Goal: Information Seeking & Learning: Learn about a topic

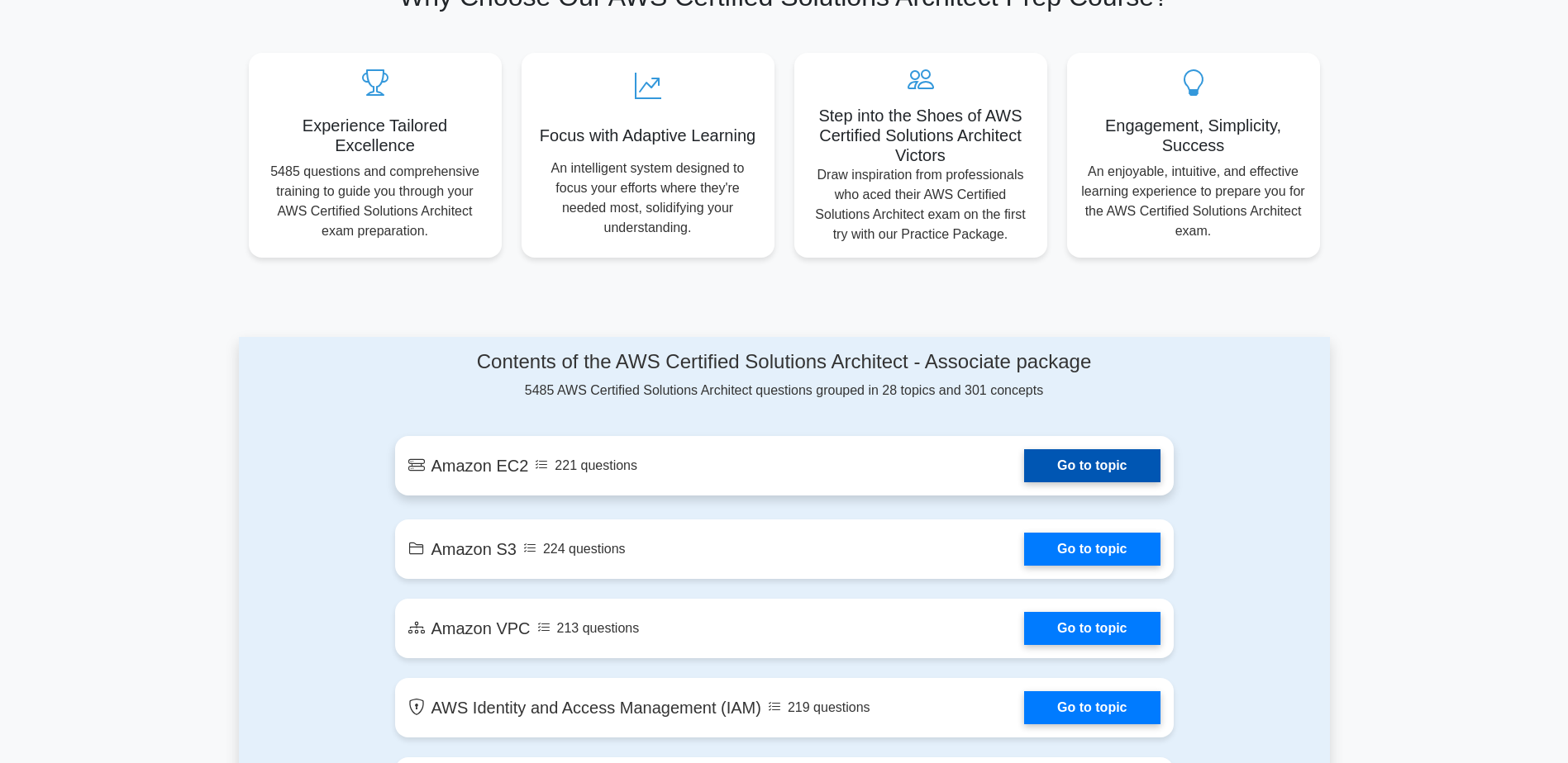
click at [1062, 468] on link "Go to topic" at bounding box center [1091, 465] width 136 height 33
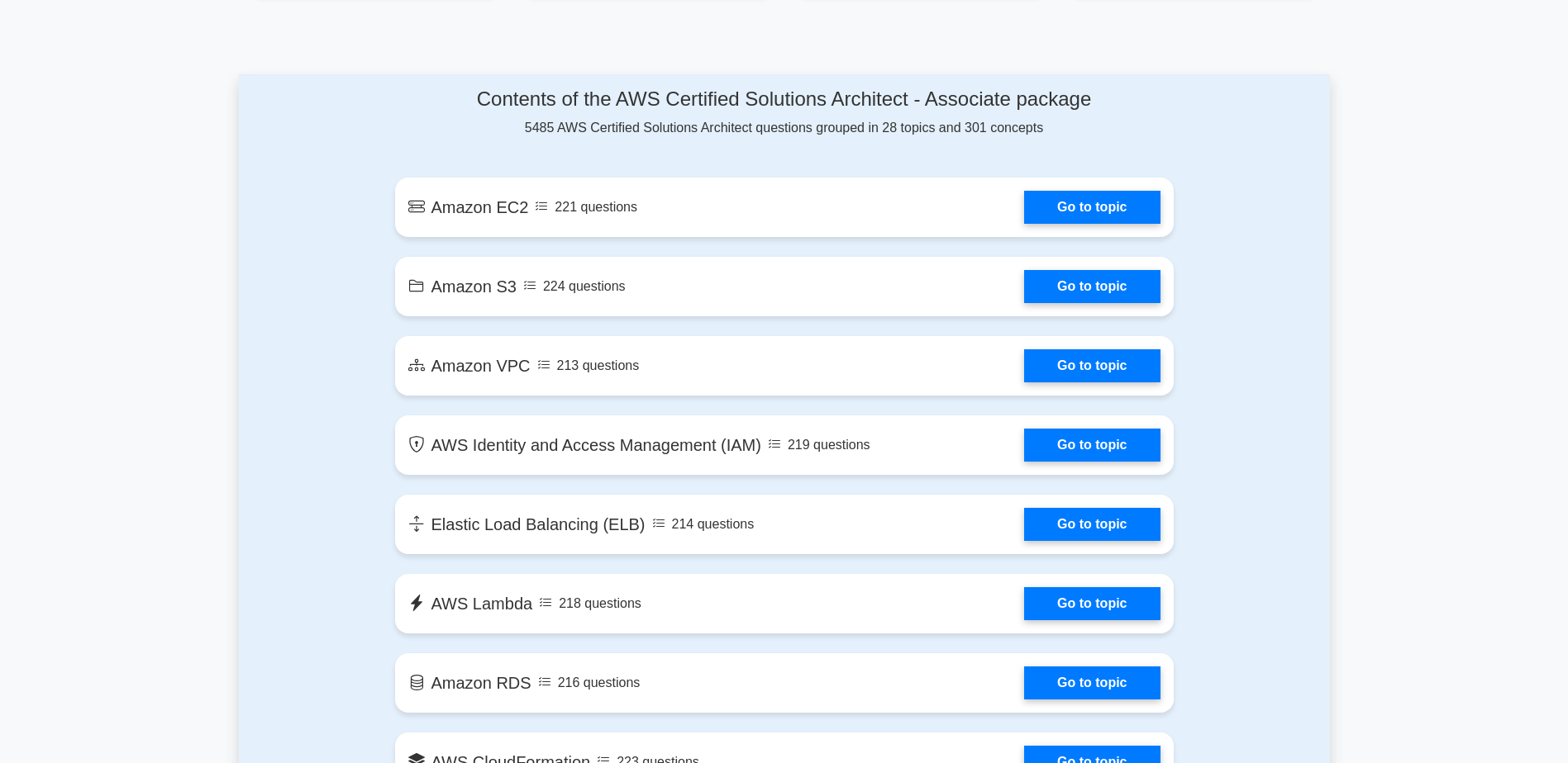
scroll to position [826, 0]
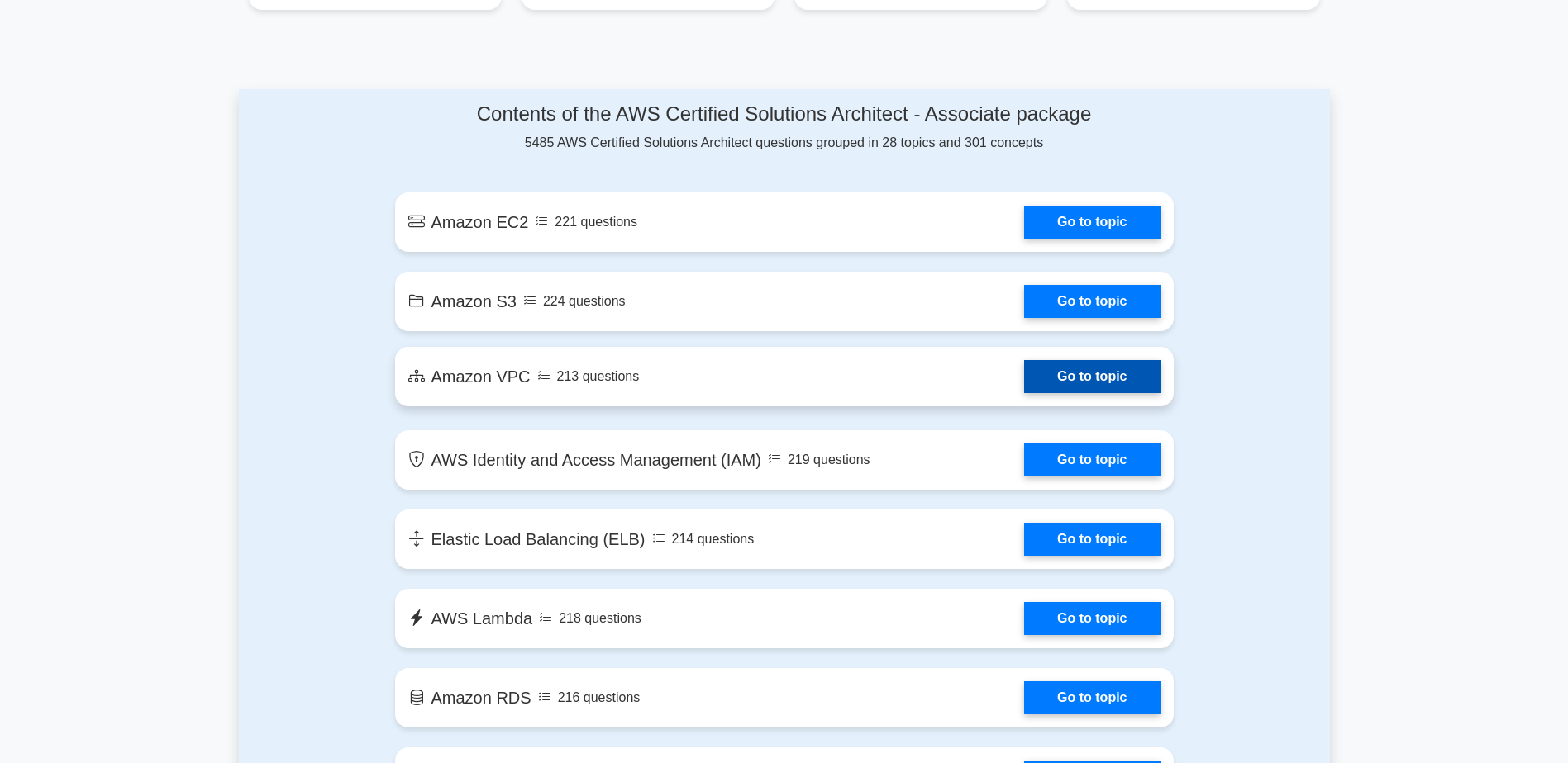
click at [1078, 365] on link "Go to topic" at bounding box center [1091, 376] width 136 height 33
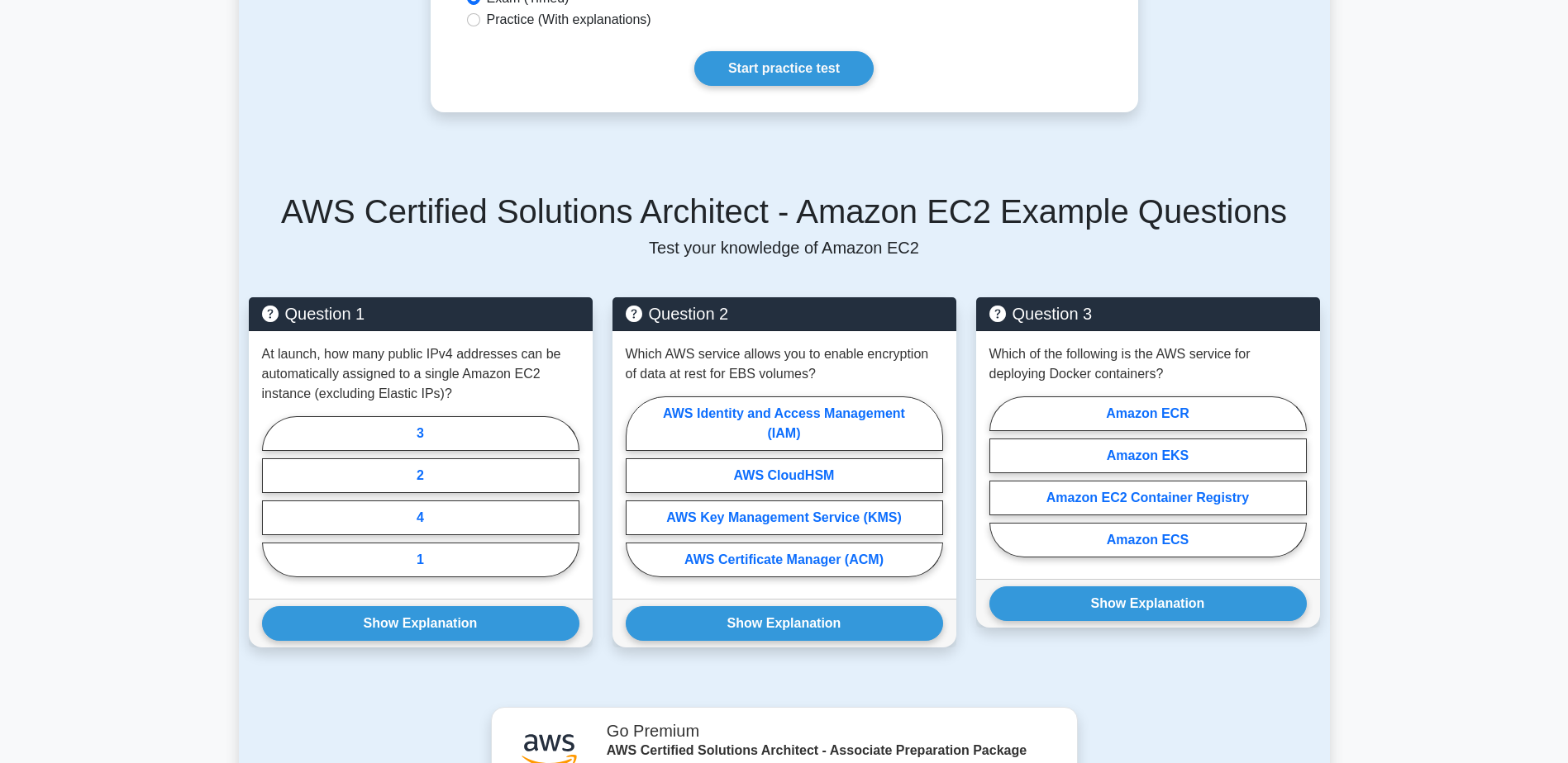
scroll to position [826, 0]
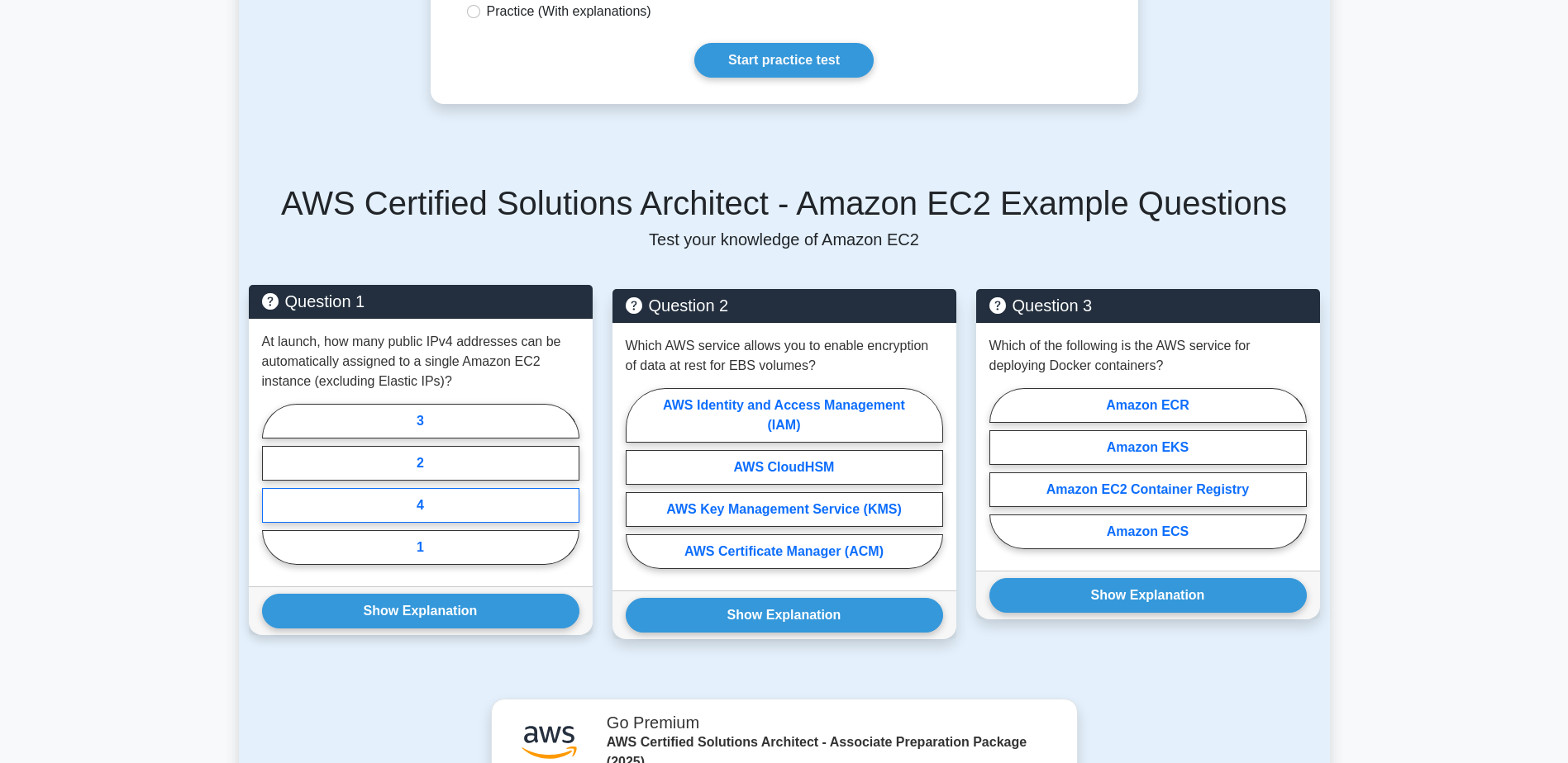
click at [508, 511] on label "4" at bounding box center [421, 505] width 318 height 35
click at [273, 494] on input "4" at bounding box center [267, 489] width 10 height 10
radio input "true"
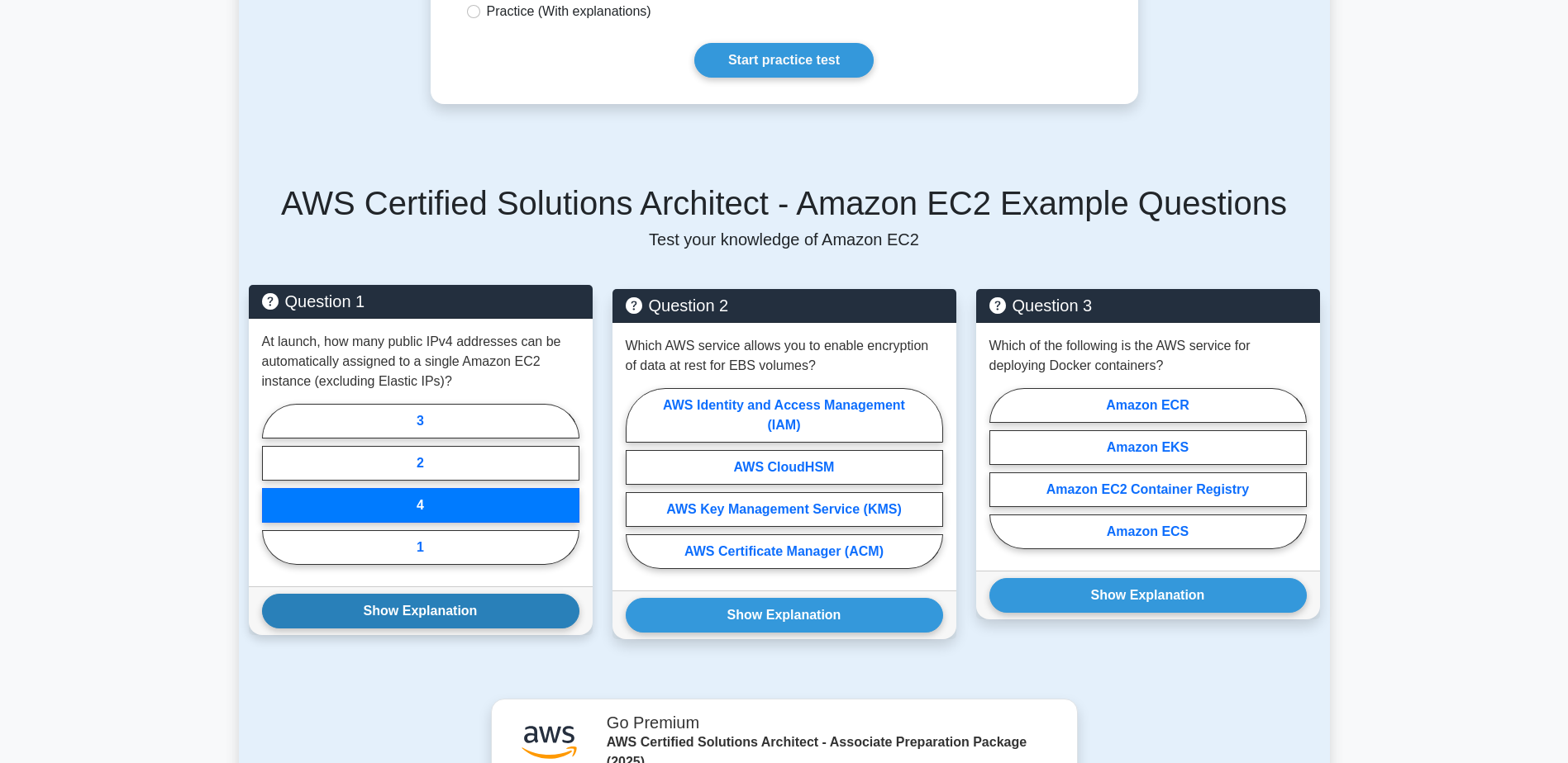
click at [413, 612] on button "Show Explanation" at bounding box center [421, 610] width 318 height 35
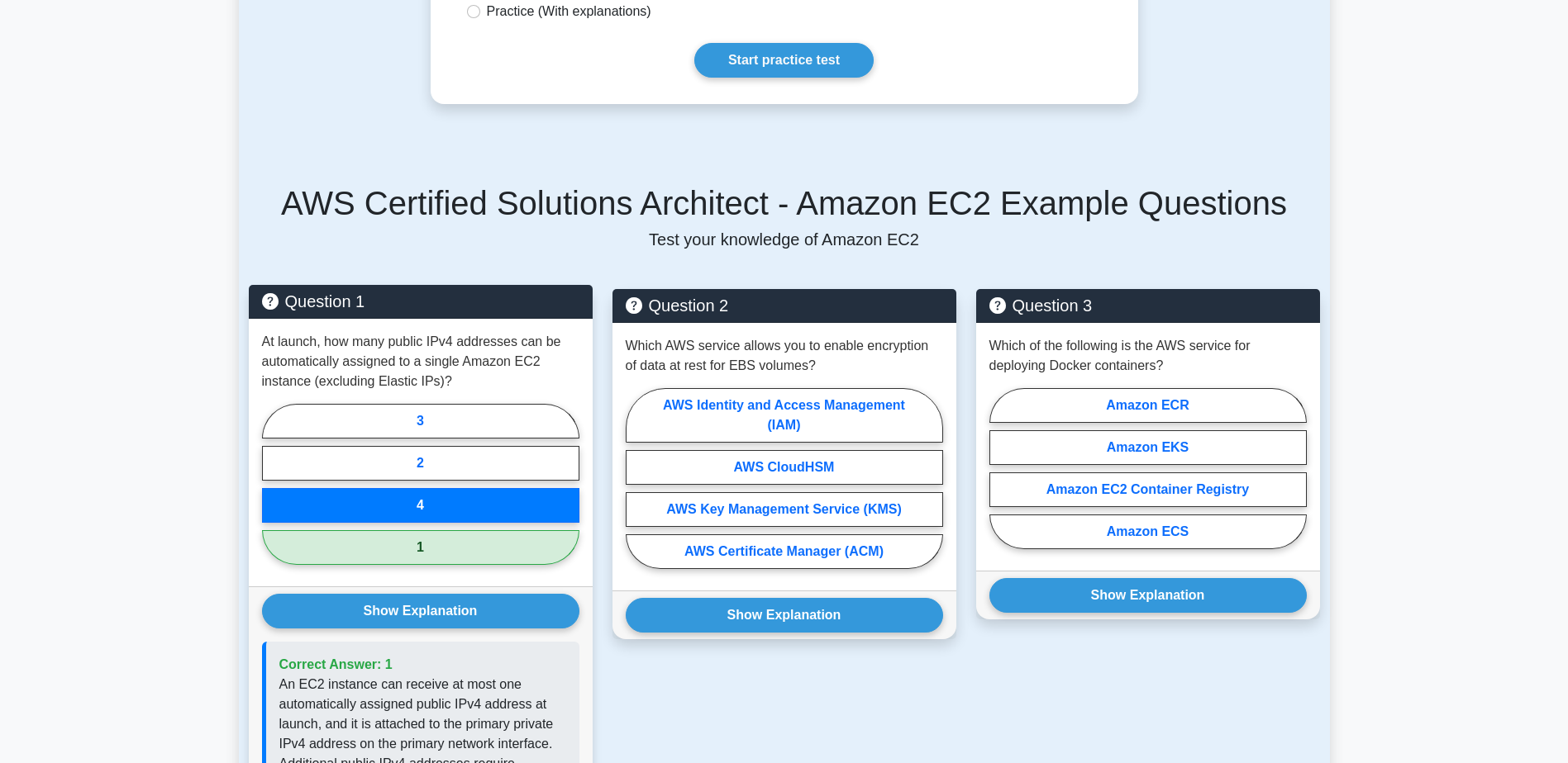
click at [523, 548] on label "1" at bounding box center [421, 547] width 318 height 35
click at [273, 494] on input "1" at bounding box center [267, 489] width 10 height 10
radio input "true"
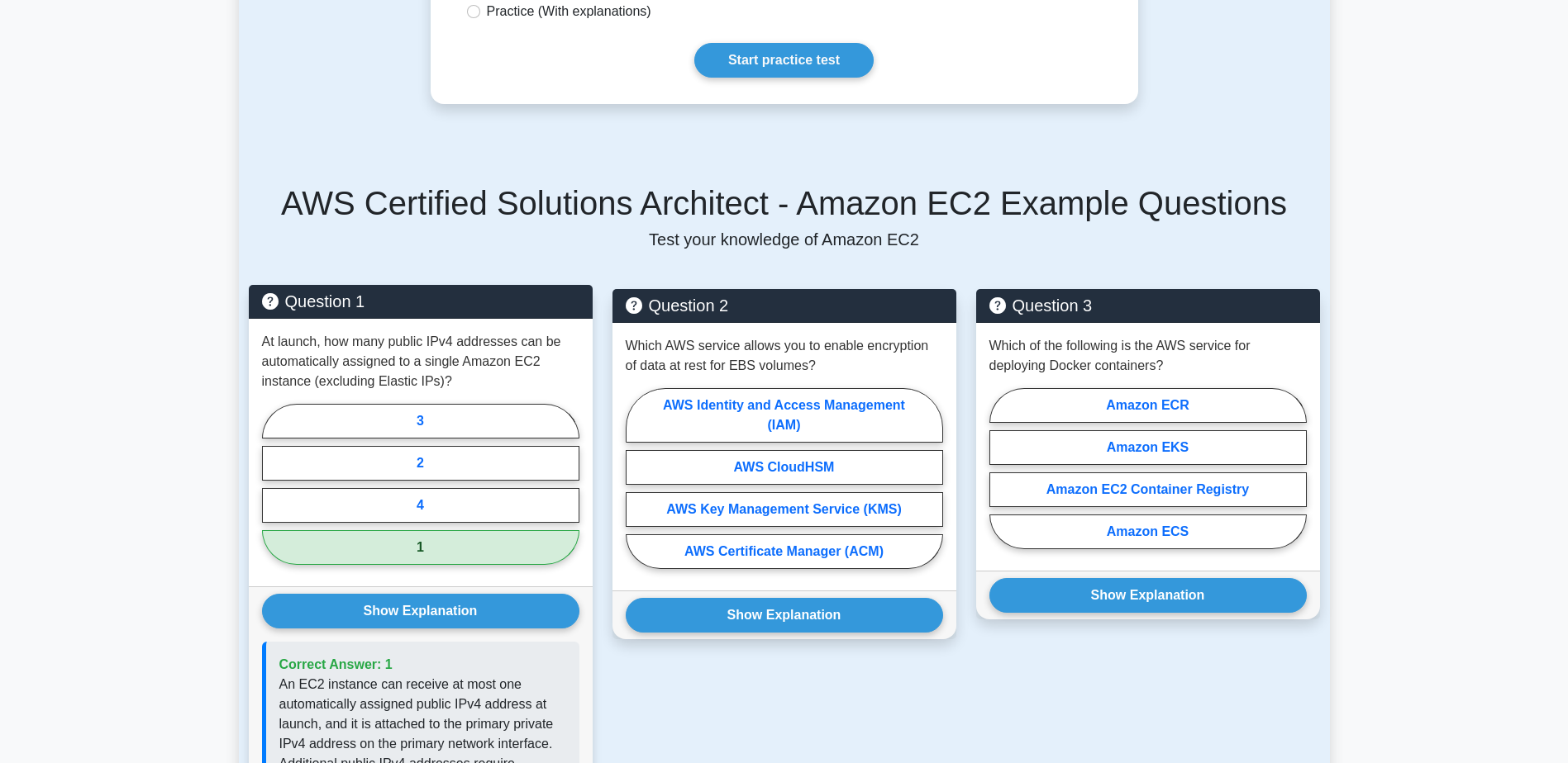
click at [523, 548] on label "1" at bounding box center [421, 547] width 318 height 35
click at [273, 494] on input "1" at bounding box center [267, 489] width 10 height 10
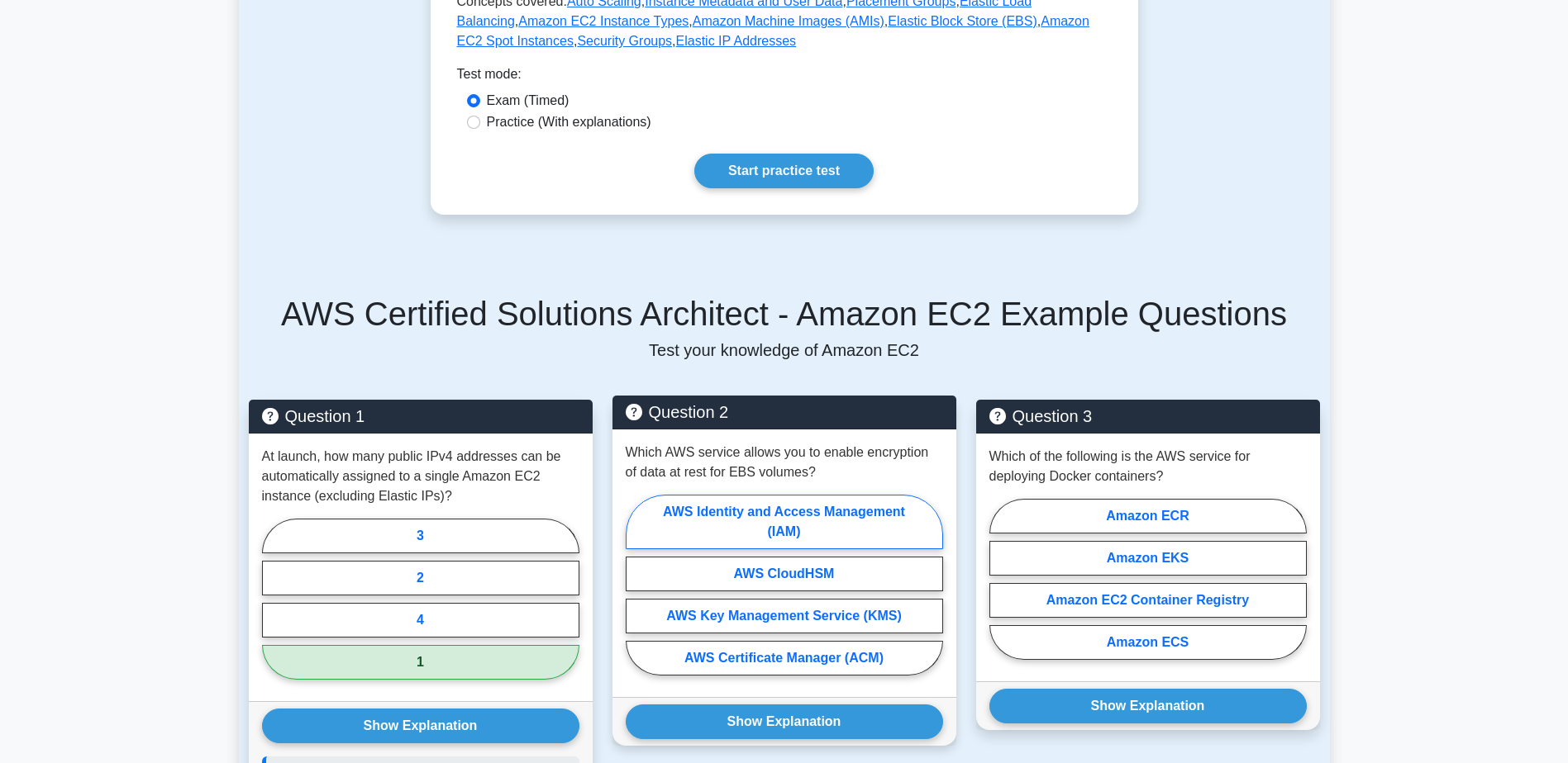
scroll to position [743, 0]
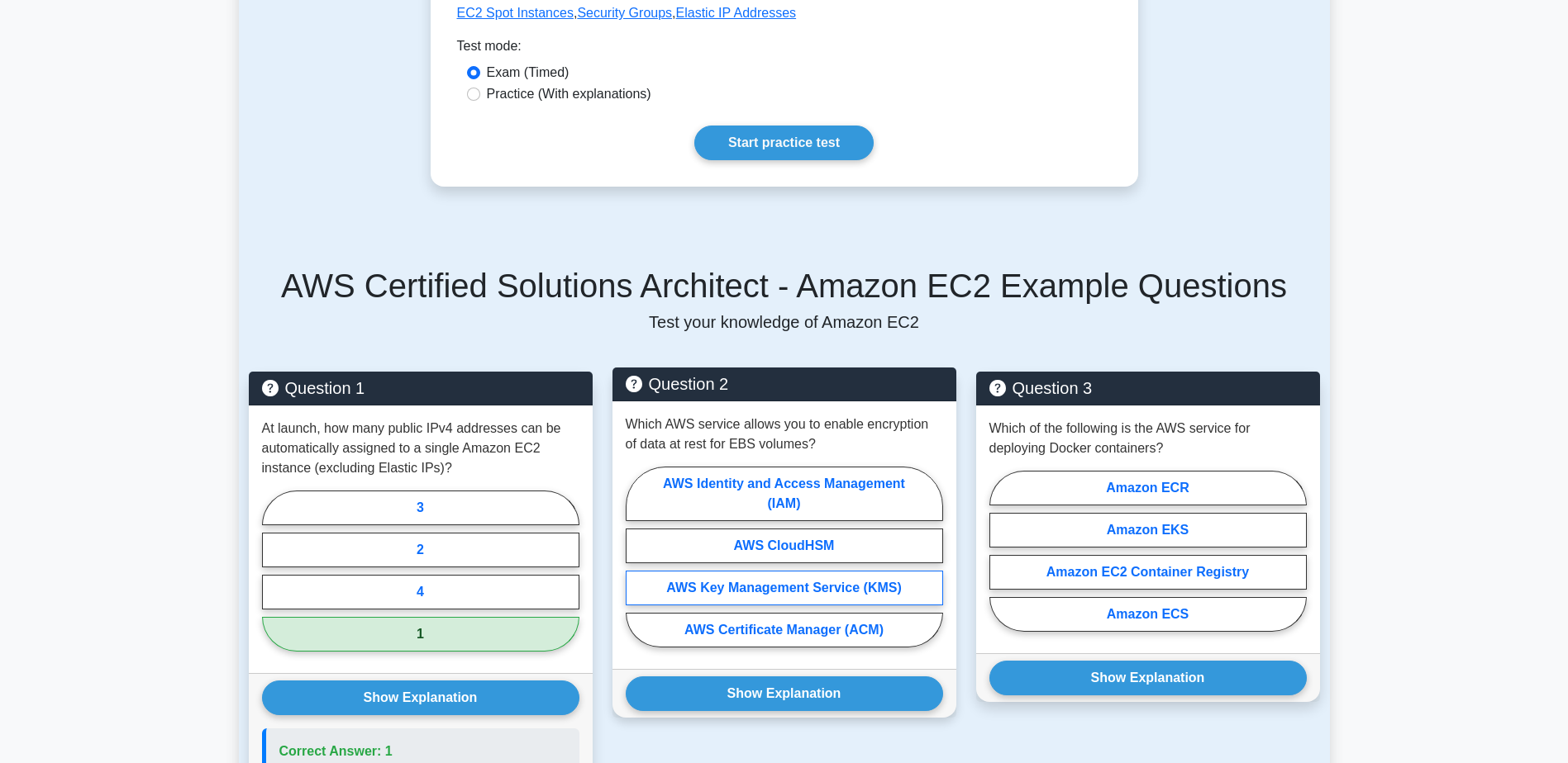
click at [826, 593] on label "AWS Key Management Service (KMS)" at bounding box center [784, 588] width 318 height 35
click at [636, 567] on input "AWS Key Management Service (KMS)" at bounding box center [630, 562] width 10 height 10
radio input "true"
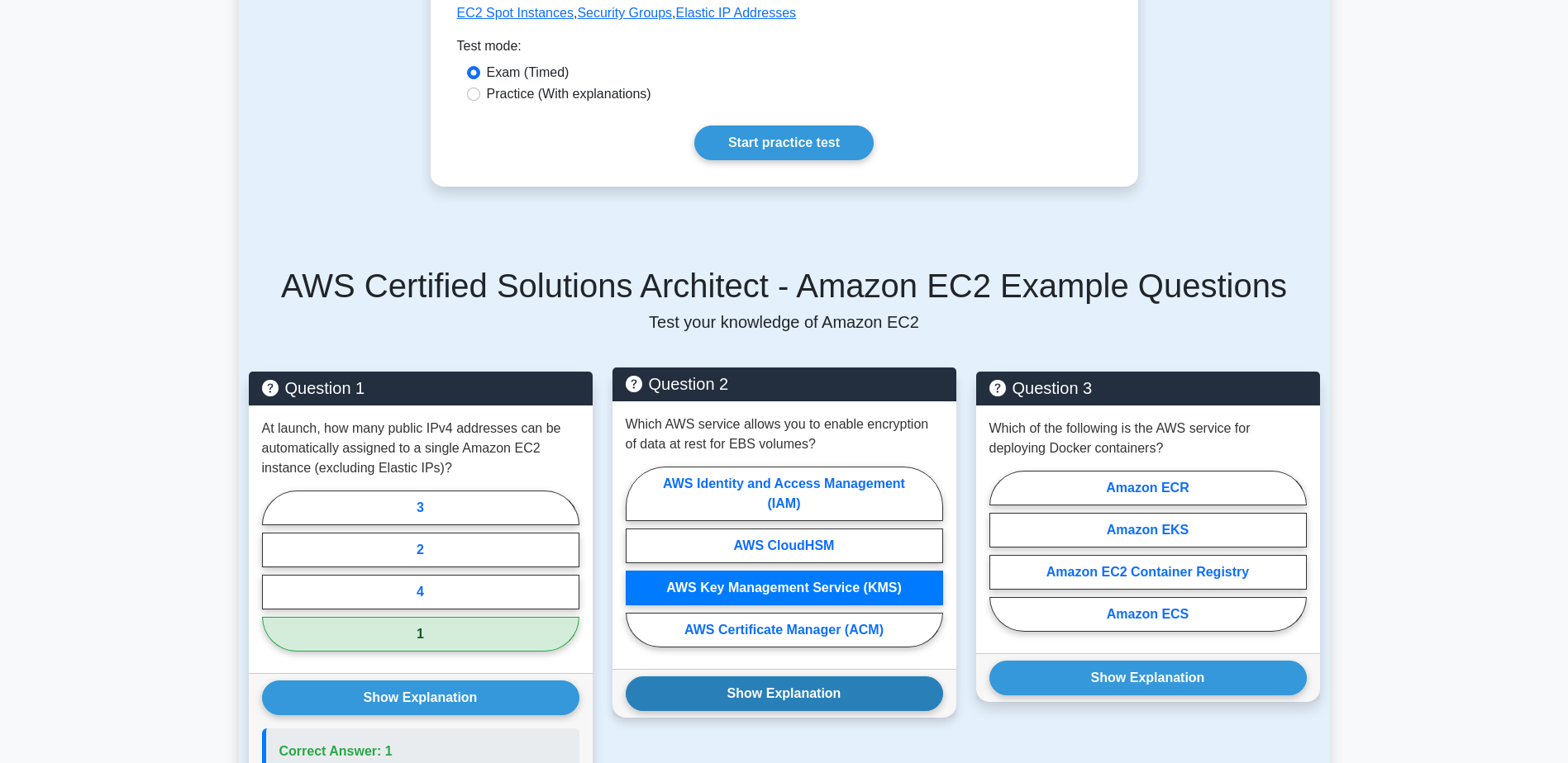
click at [821, 686] on button "Show Explanation" at bounding box center [784, 694] width 318 height 35
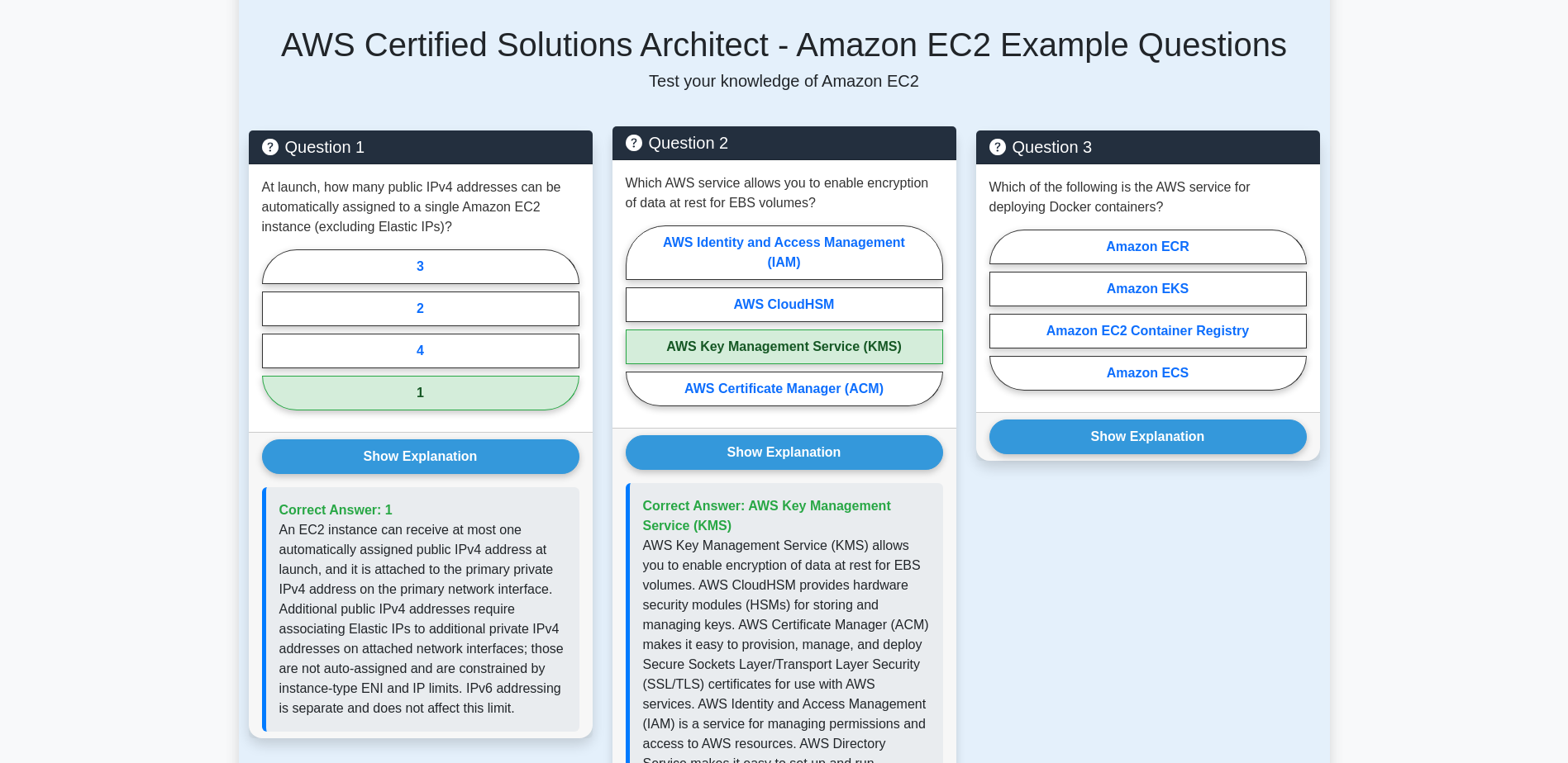
scroll to position [991, 0]
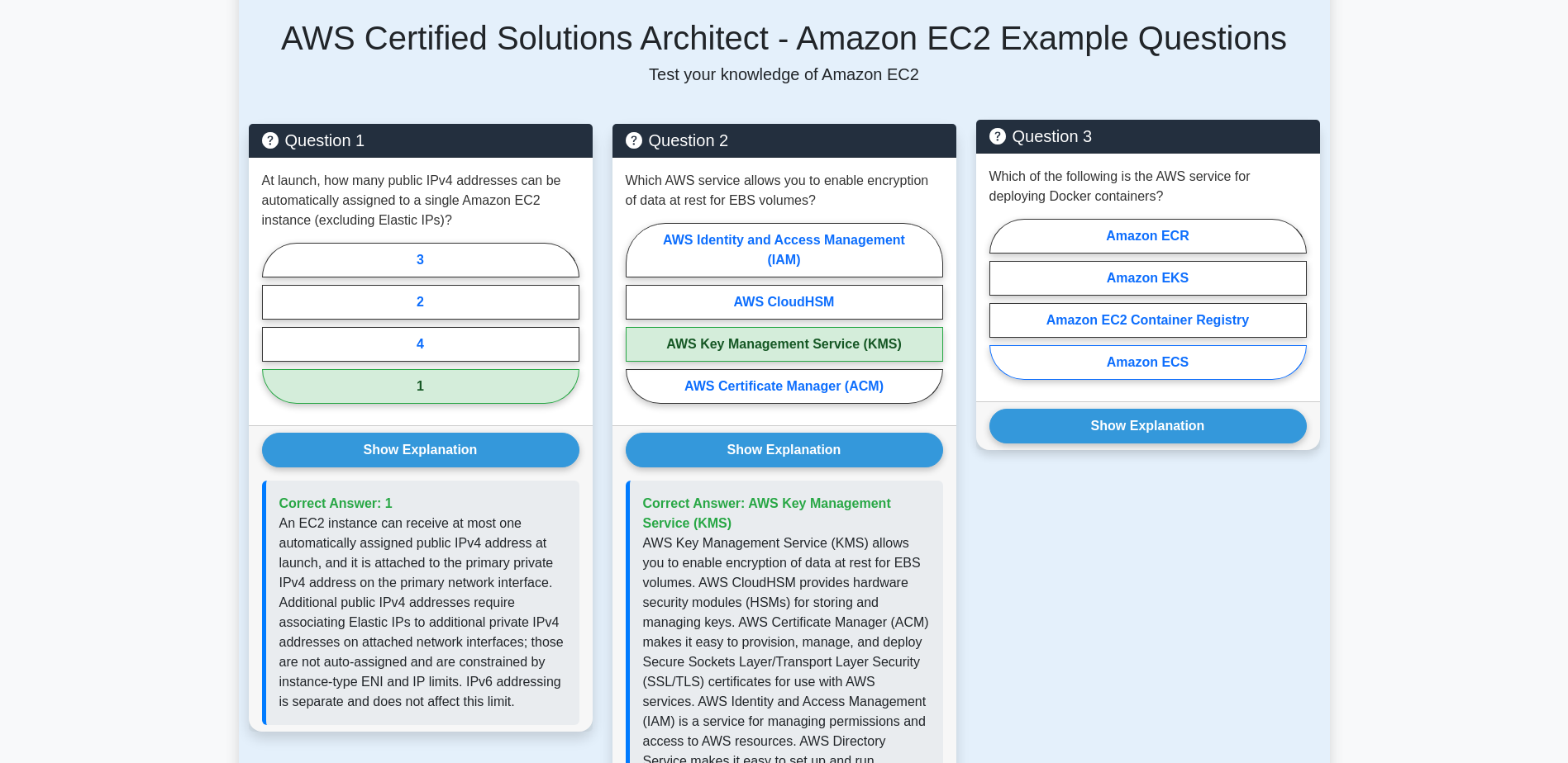
click at [1206, 365] on label "Amazon ECS" at bounding box center [1147, 362] width 318 height 35
click at [999, 310] on input "Amazon ECS" at bounding box center [994, 303] width 10 height 10
radio input "true"
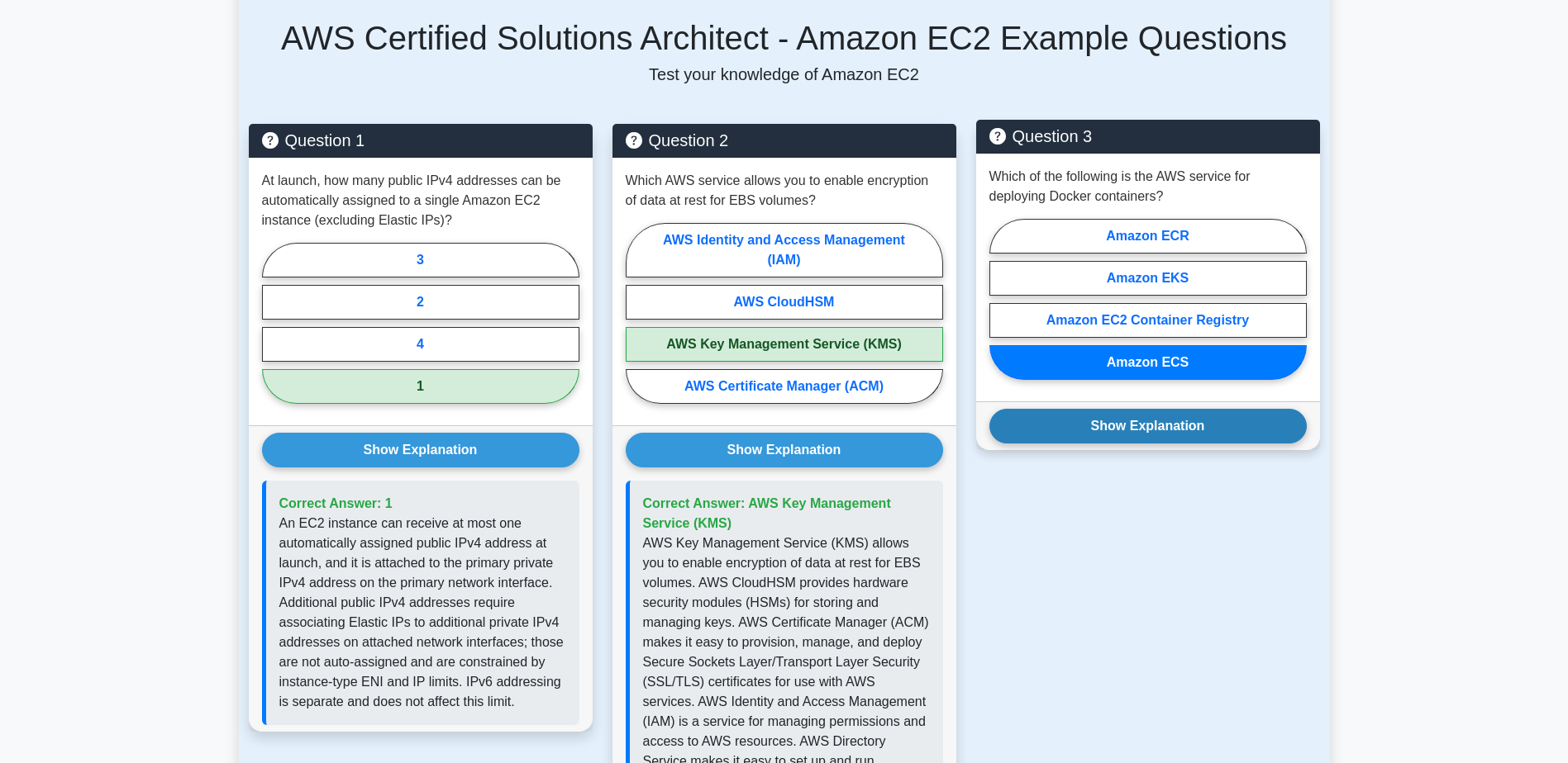
click at [1250, 427] on button "Show Explanation" at bounding box center [1147, 426] width 318 height 35
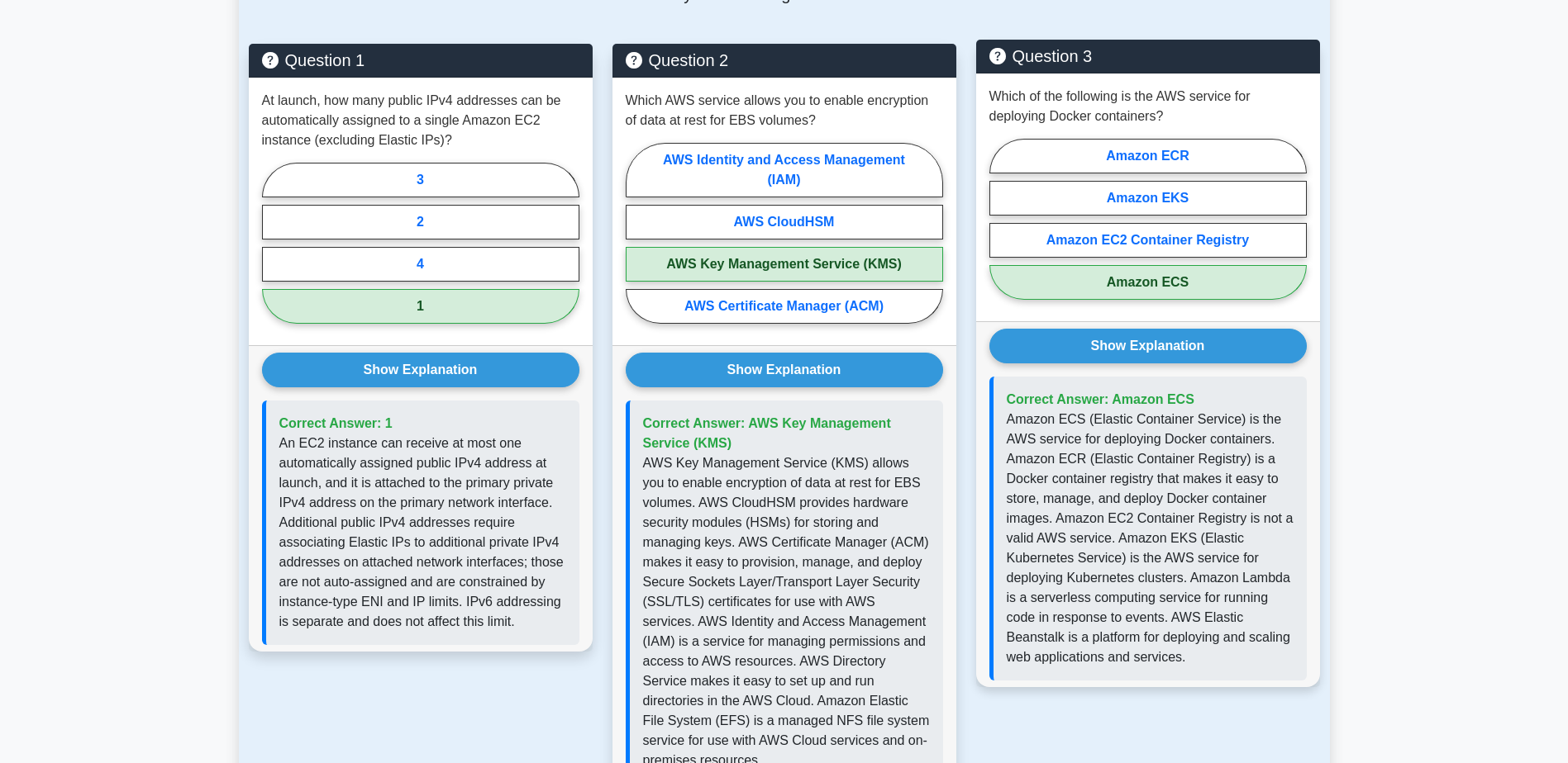
scroll to position [1074, 0]
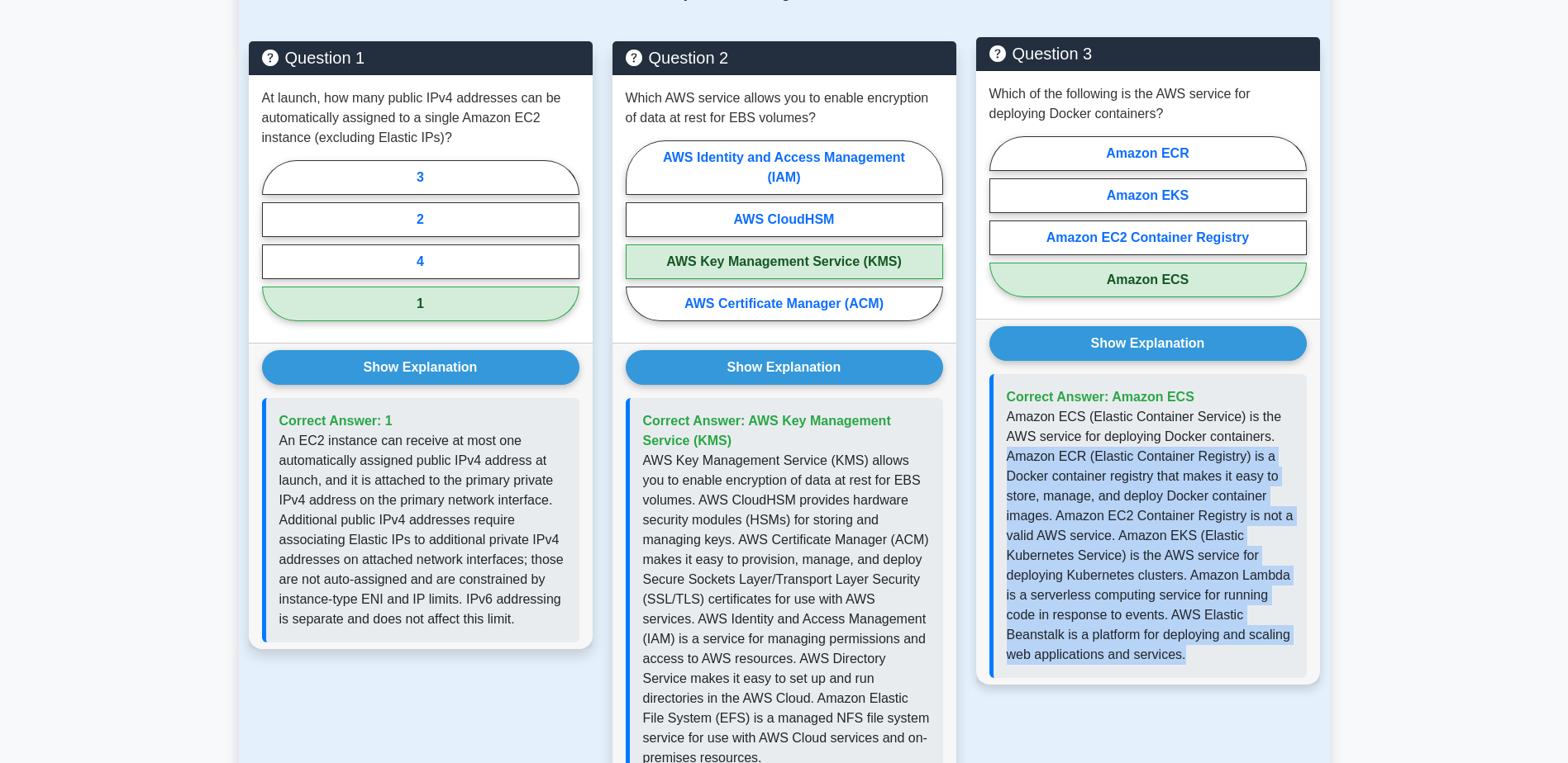
drag, startPoint x: 1196, startPoint y: 657, endPoint x: 993, endPoint y: 453, distance: 287.8
click at [993, 453] on div "Correct Answer: Amazon ECS" at bounding box center [1147, 526] width 318 height 304
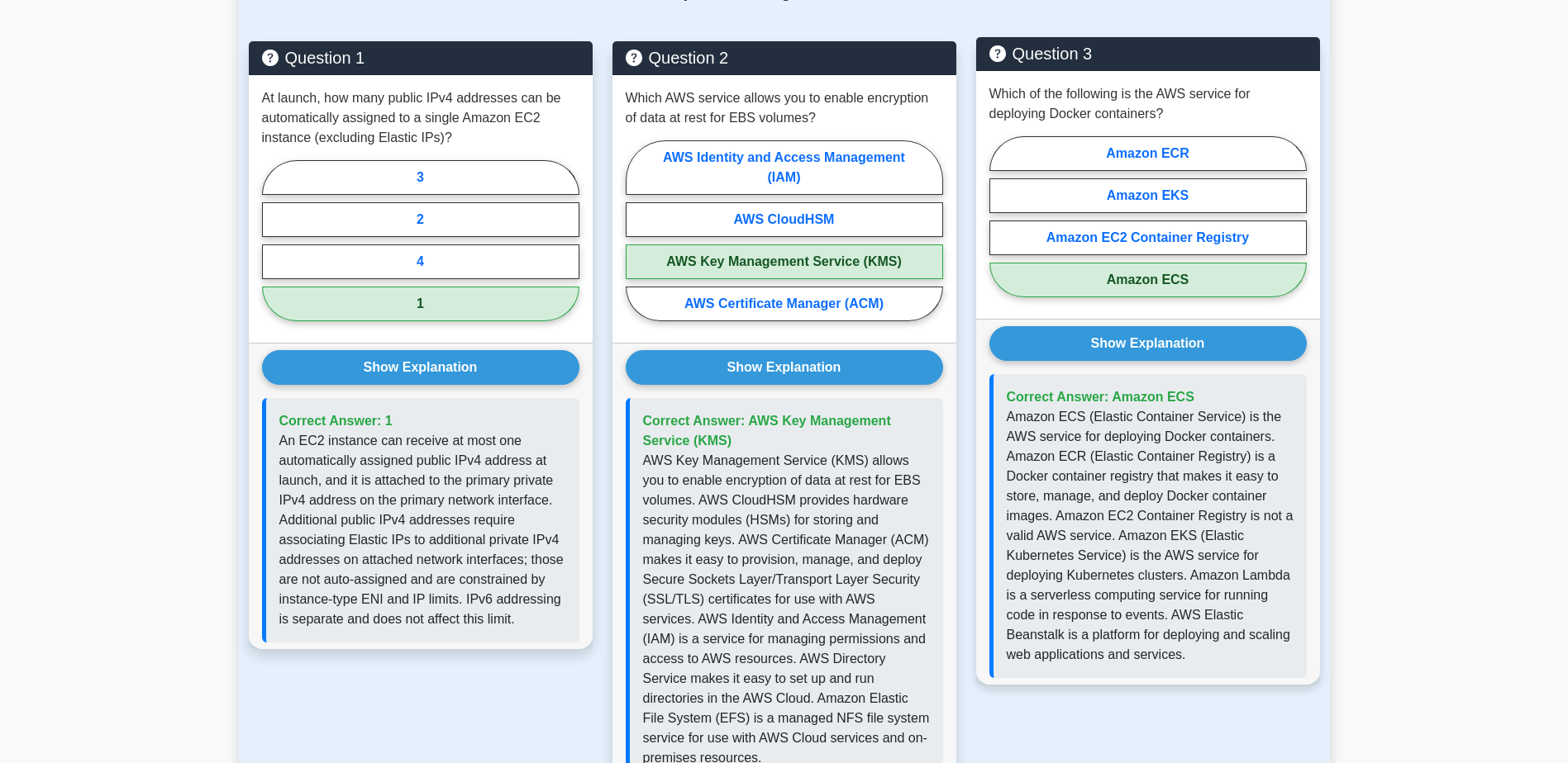
drag, startPoint x: 993, startPoint y: 453, endPoint x: 1318, endPoint y: 389, distance: 331.2
click at [1372, 396] on main "Back to AWS Certified Solutions Architect - Associate (AWS Certified Solutions …" at bounding box center [784, 222] width 1568 height 2485
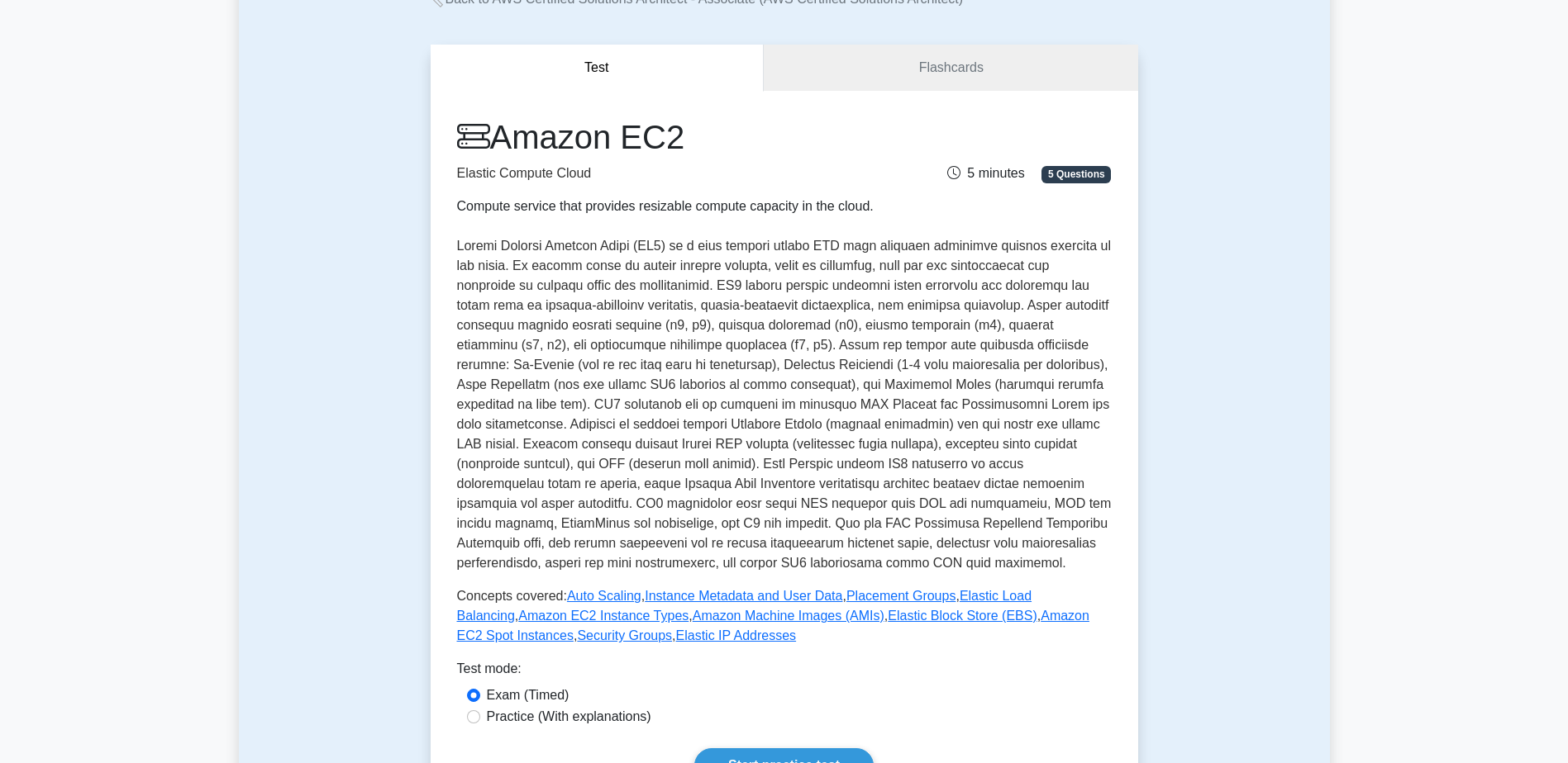
scroll to position [495, 0]
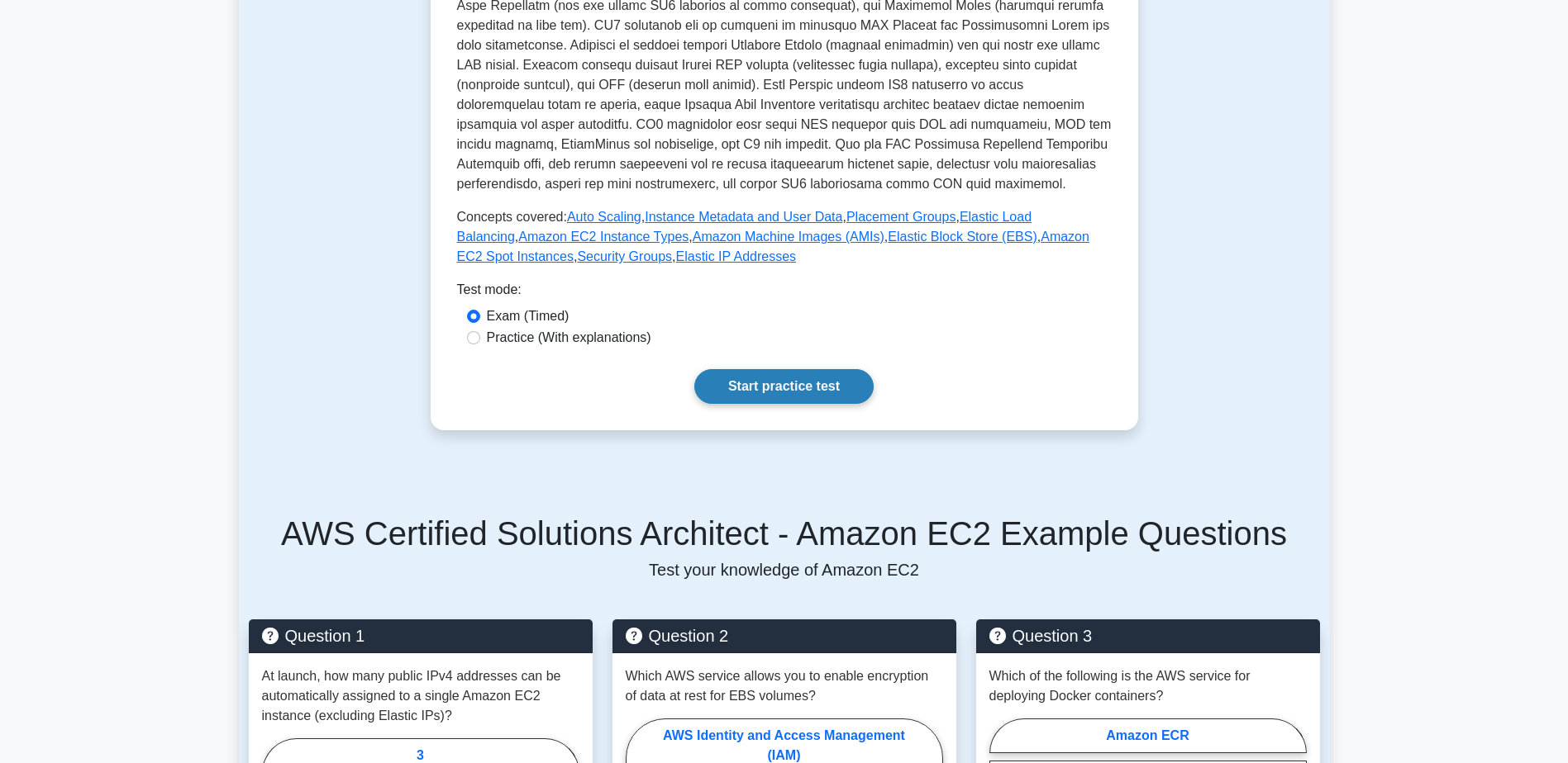
click at [811, 382] on link "Start practice test" at bounding box center [783, 386] width 179 height 35
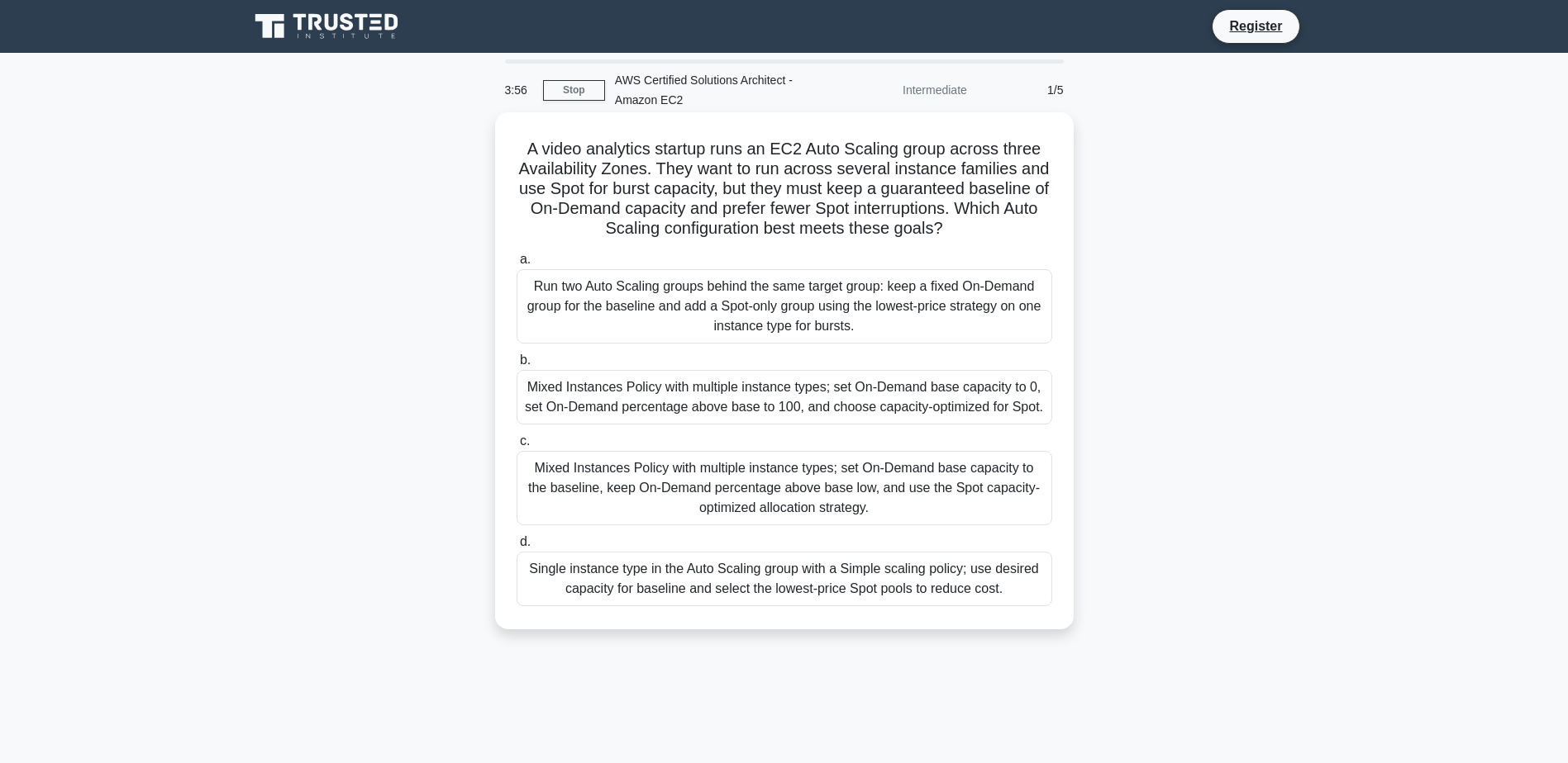
click at [747, 313] on div "Run two Auto Scaling groups behind the same target group: keep a fixed On-Deman…" at bounding box center [784, 306] width 536 height 74
click at [516, 265] on input "a. Run two Auto Scaling groups behind the same target group: keep a fixed On-De…" at bounding box center [516, 259] width 0 height 10
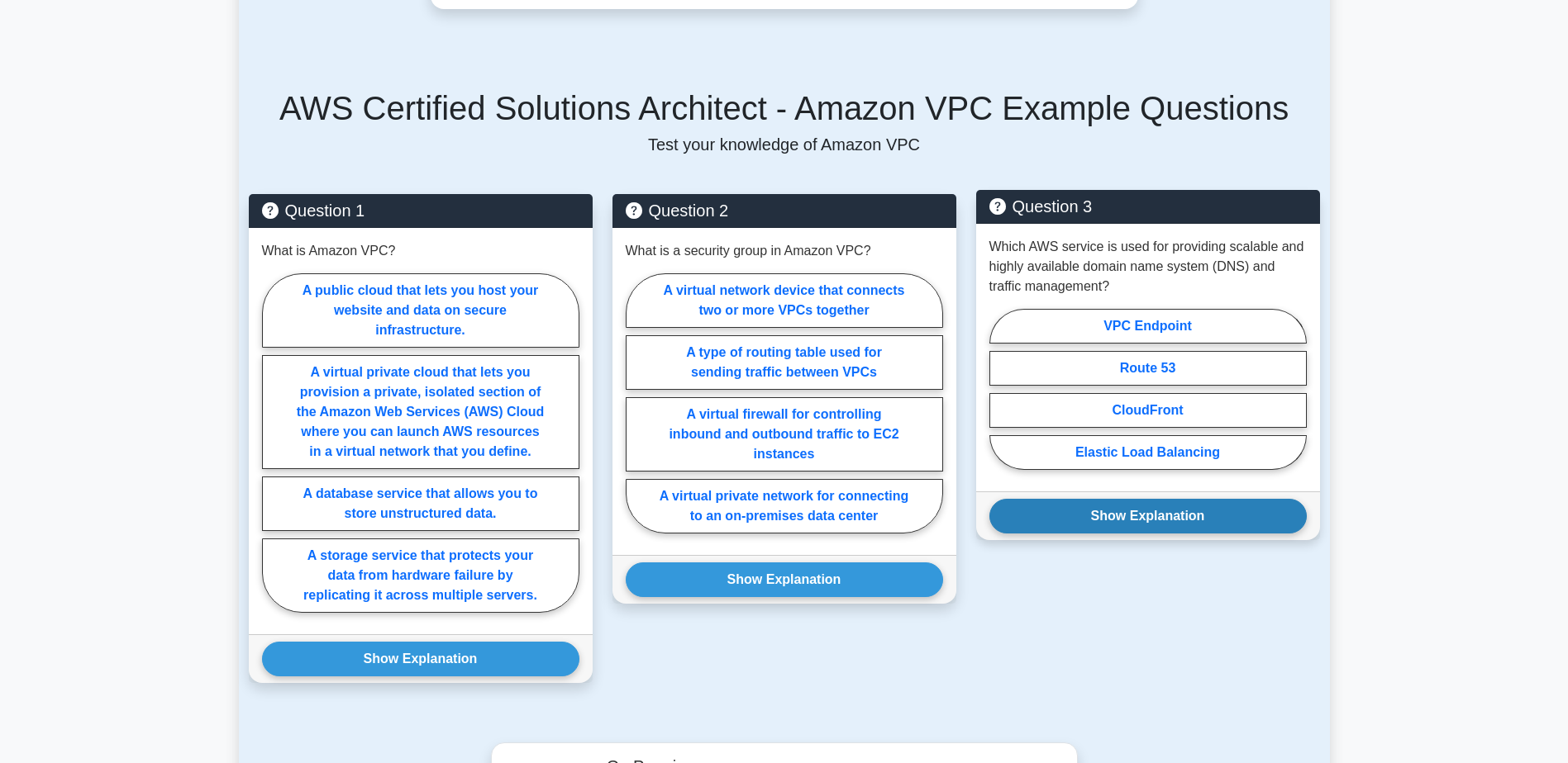
scroll to position [991, 0]
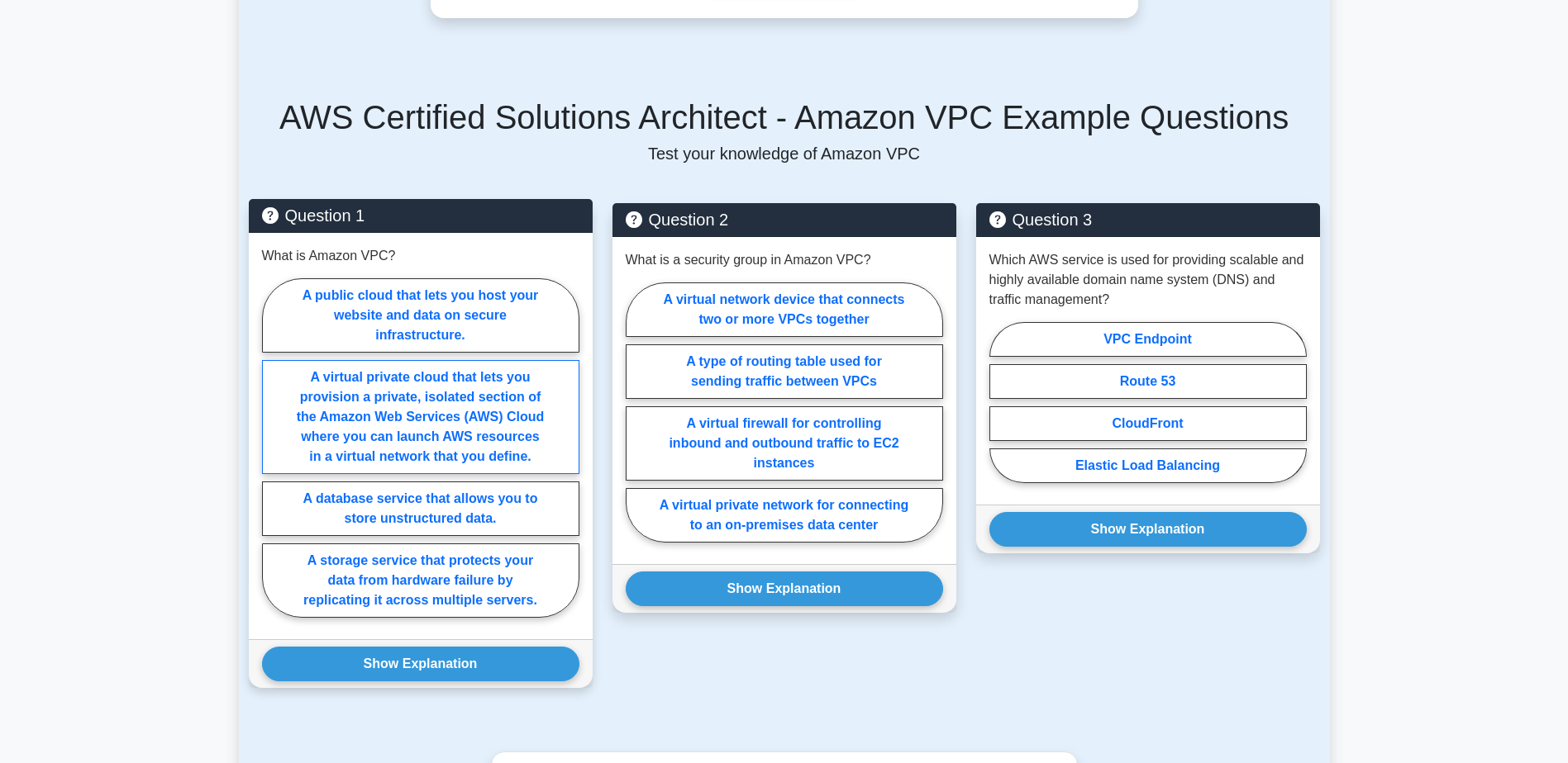
click at [516, 374] on label "A virtual private cloud that lets you provision a private, isolated section of …" at bounding box center [421, 418] width 318 height 114
click at [273, 448] on input "A virtual private cloud that lets you provision a private, isolated section of …" at bounding box center [267, 452] width 10 height 10
radio input "true"
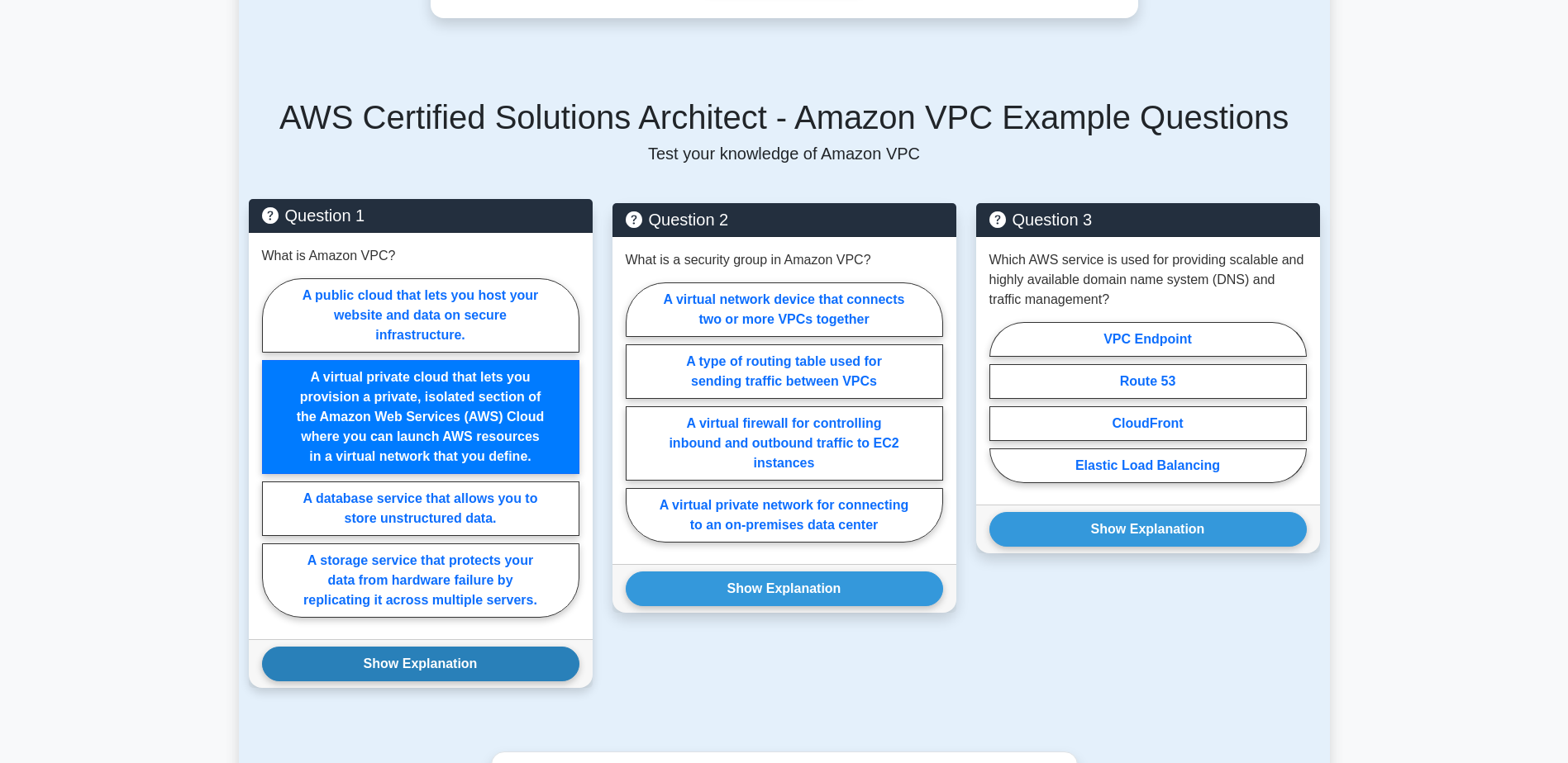
click at [518, 647] on button "Show Explanation" at bounding box center [421, 664] width 318 height 35
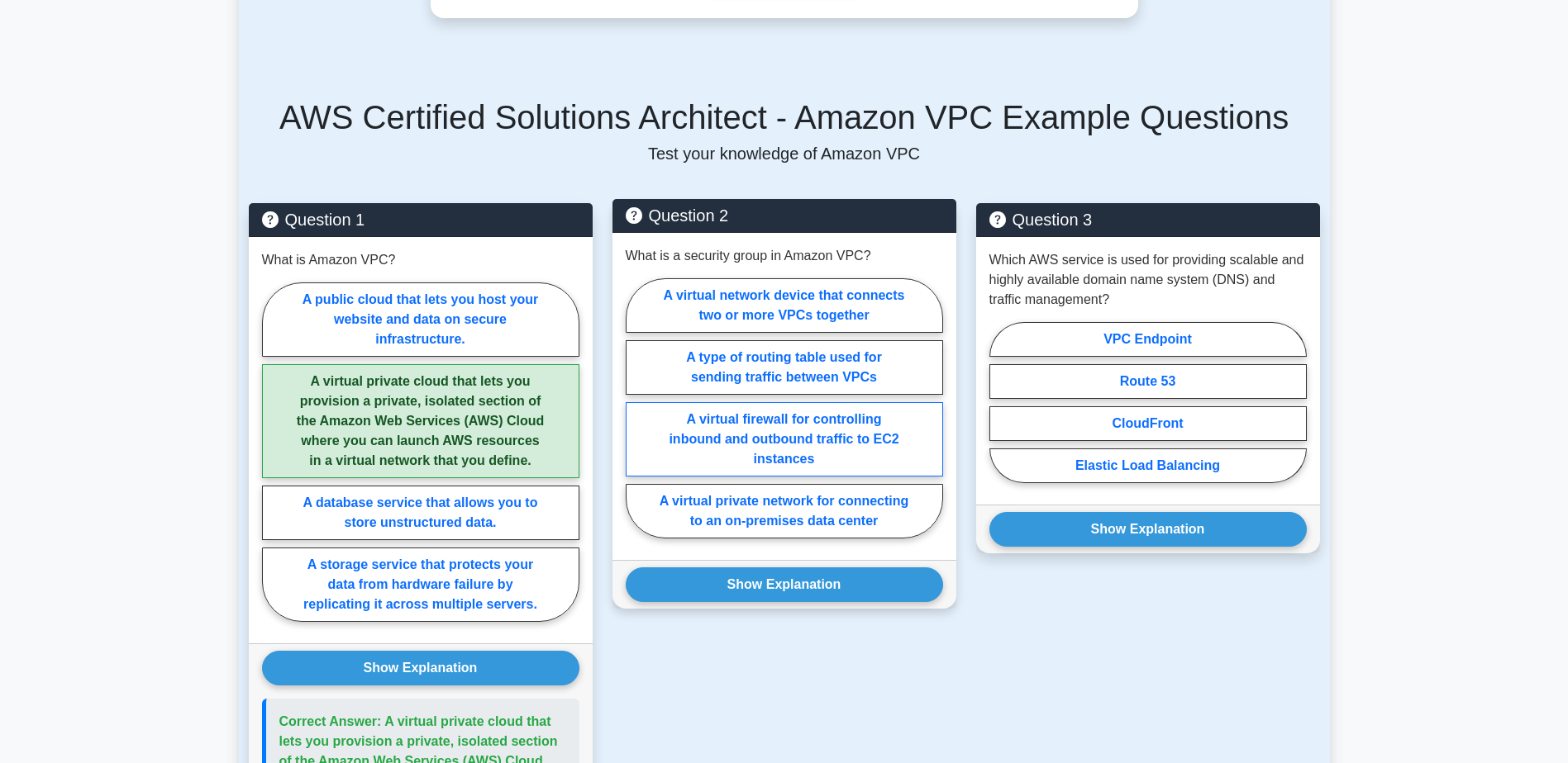
click at [829, 413] on label "A virtual firewall for controlling inbound and outbound traffic to EC2 instances" at bounding box center [784, 439] width 318 height 74
click at [636, 413] on input "A virtual firewall for controlling inbound and outbound traffic to EC2 instances" at bounding box center [630, 413] width 10 height 10
radio input "true"
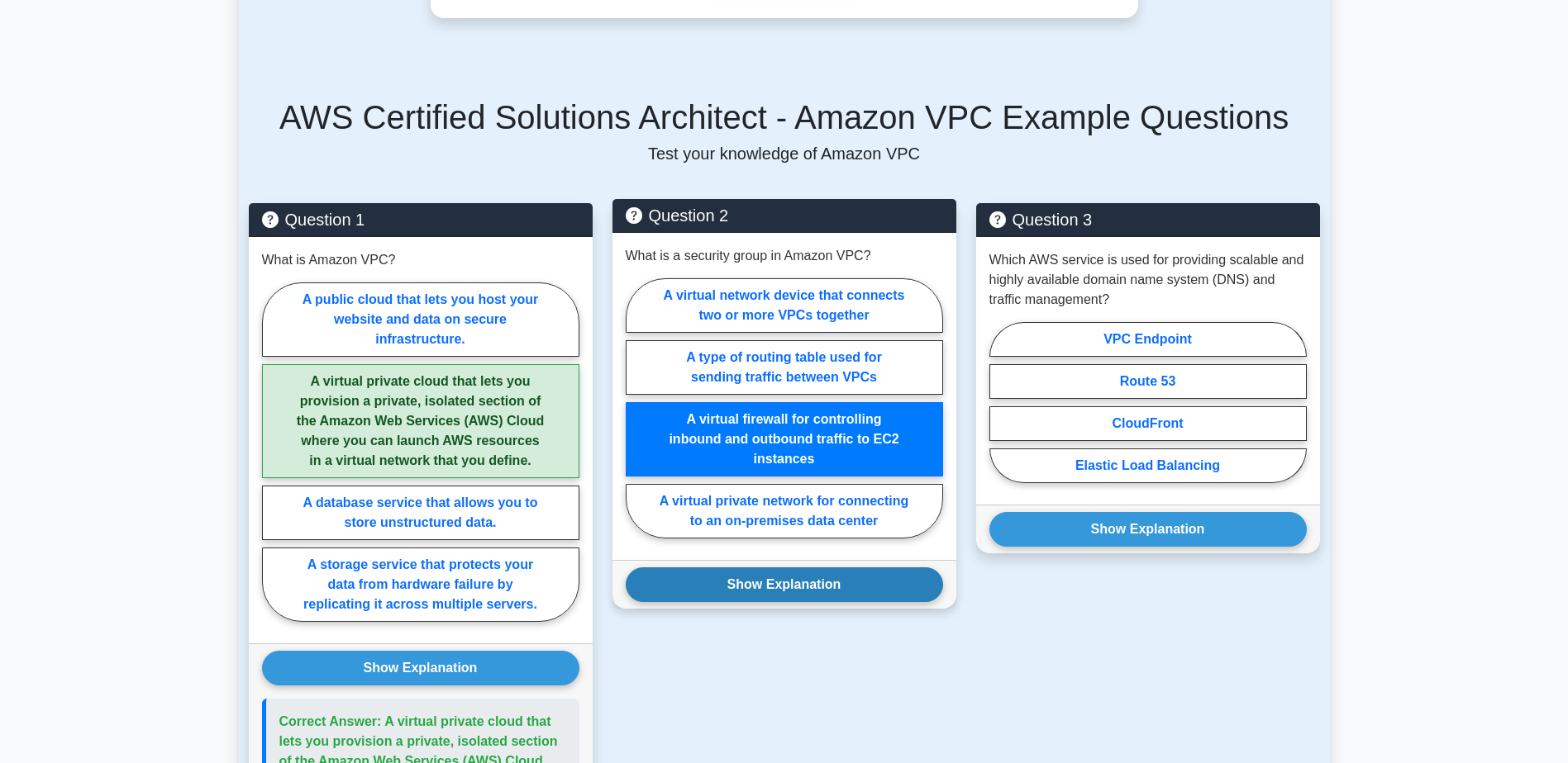
click at [827, 567] on button "Show Explanation" at bounding box center [784, 584] width 318 height 35
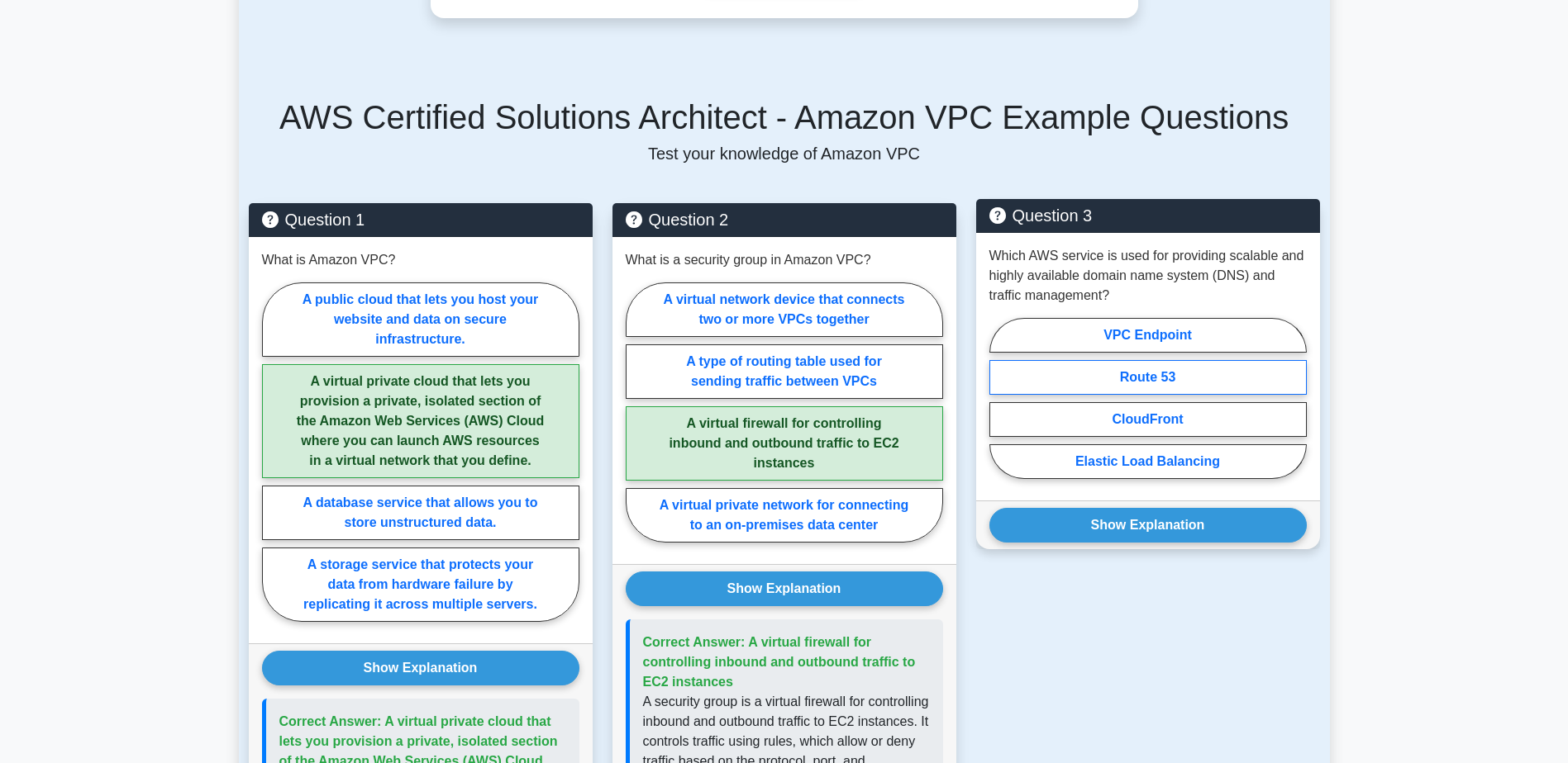
click at [1188, 360] on label "Route 53" at bounding box center [1147, 377] width 318 height 35
click at [999, 398] on input "Route 53" at bounding box center [994, 403] width 10 height 10
radio input "true"
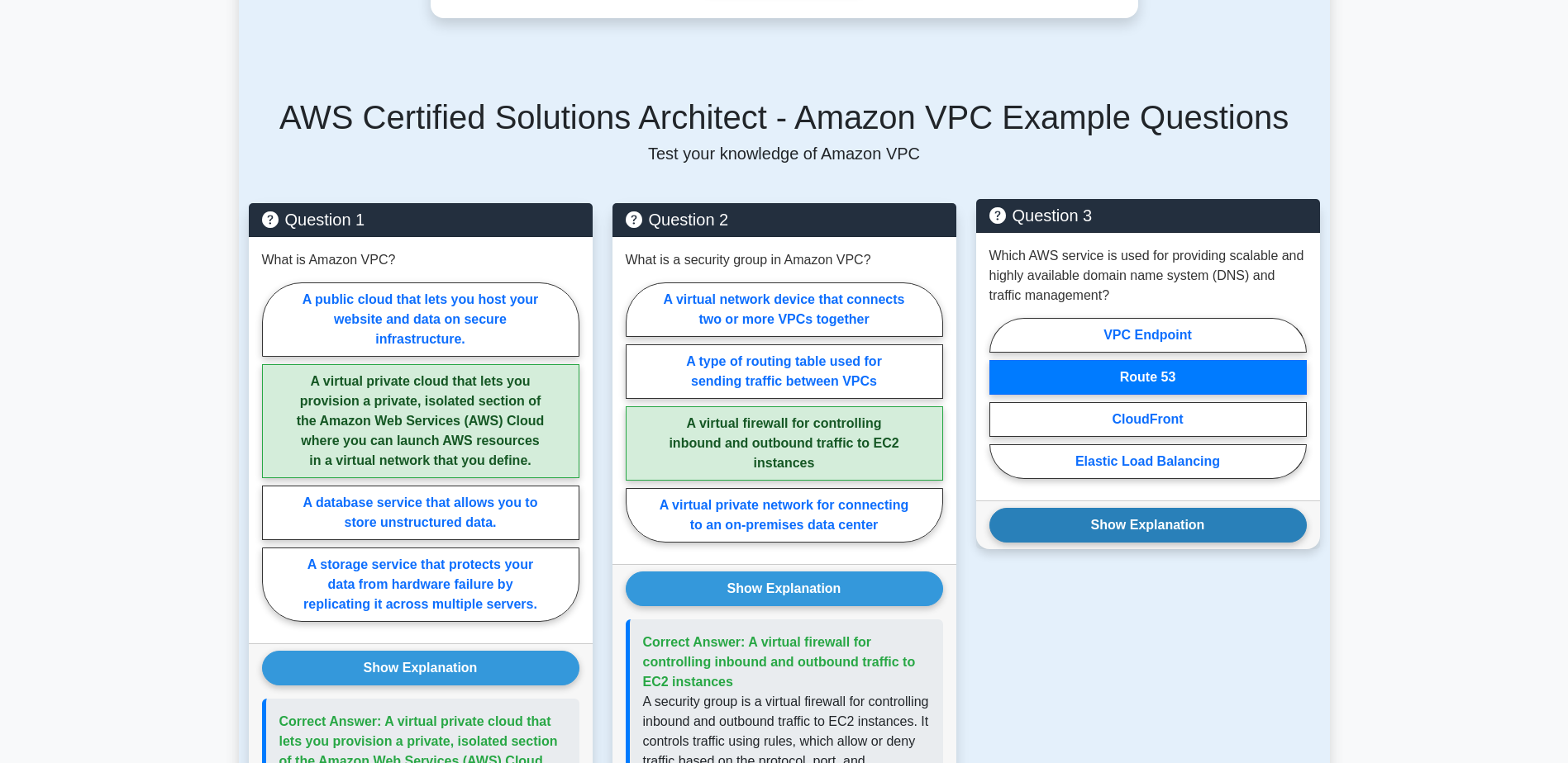
click at [1195, 508] on button "Show Explanation" at bounding box center [1147, 525] width 318 height 35
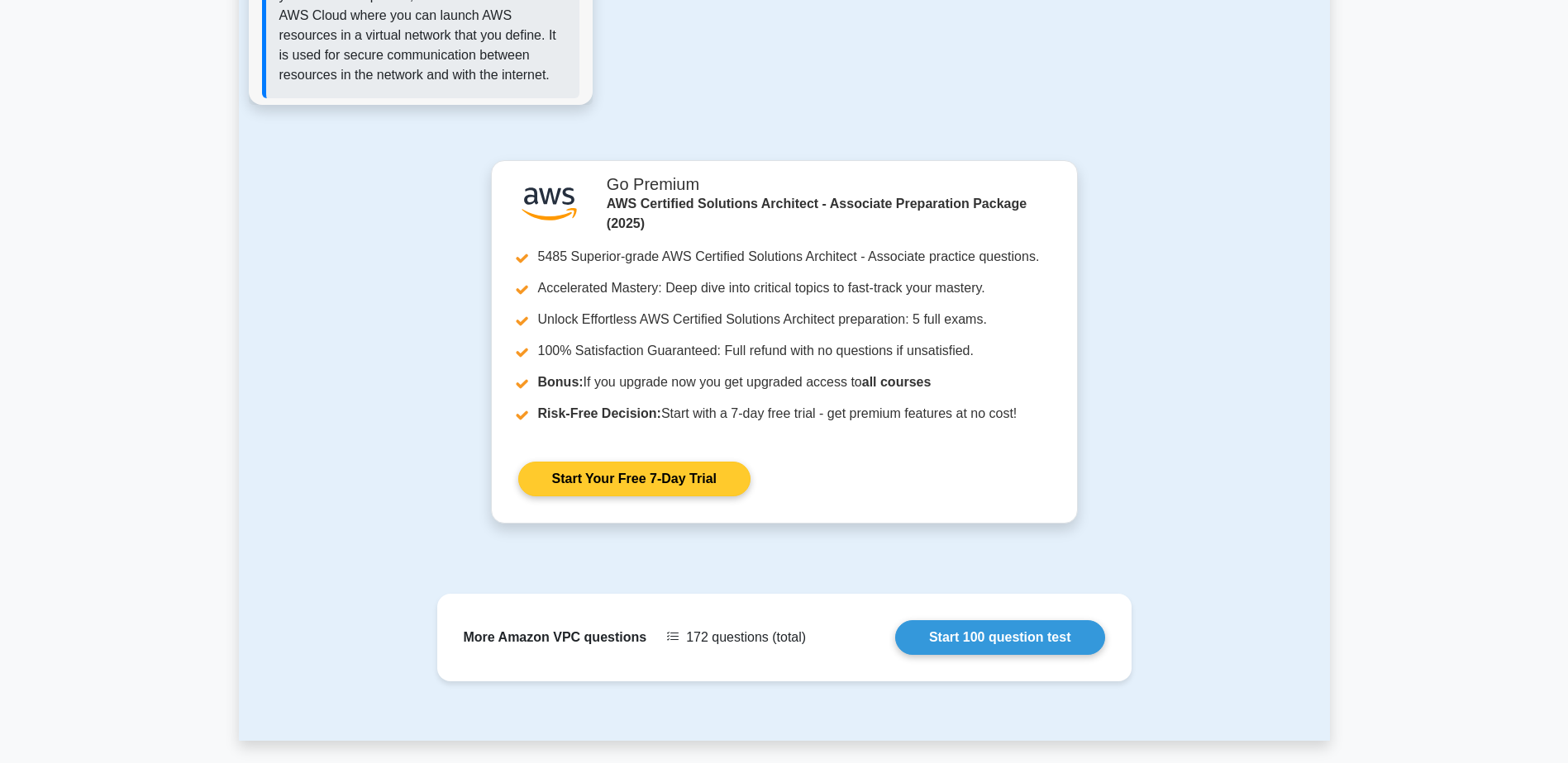
scroll to position [2017, 0]
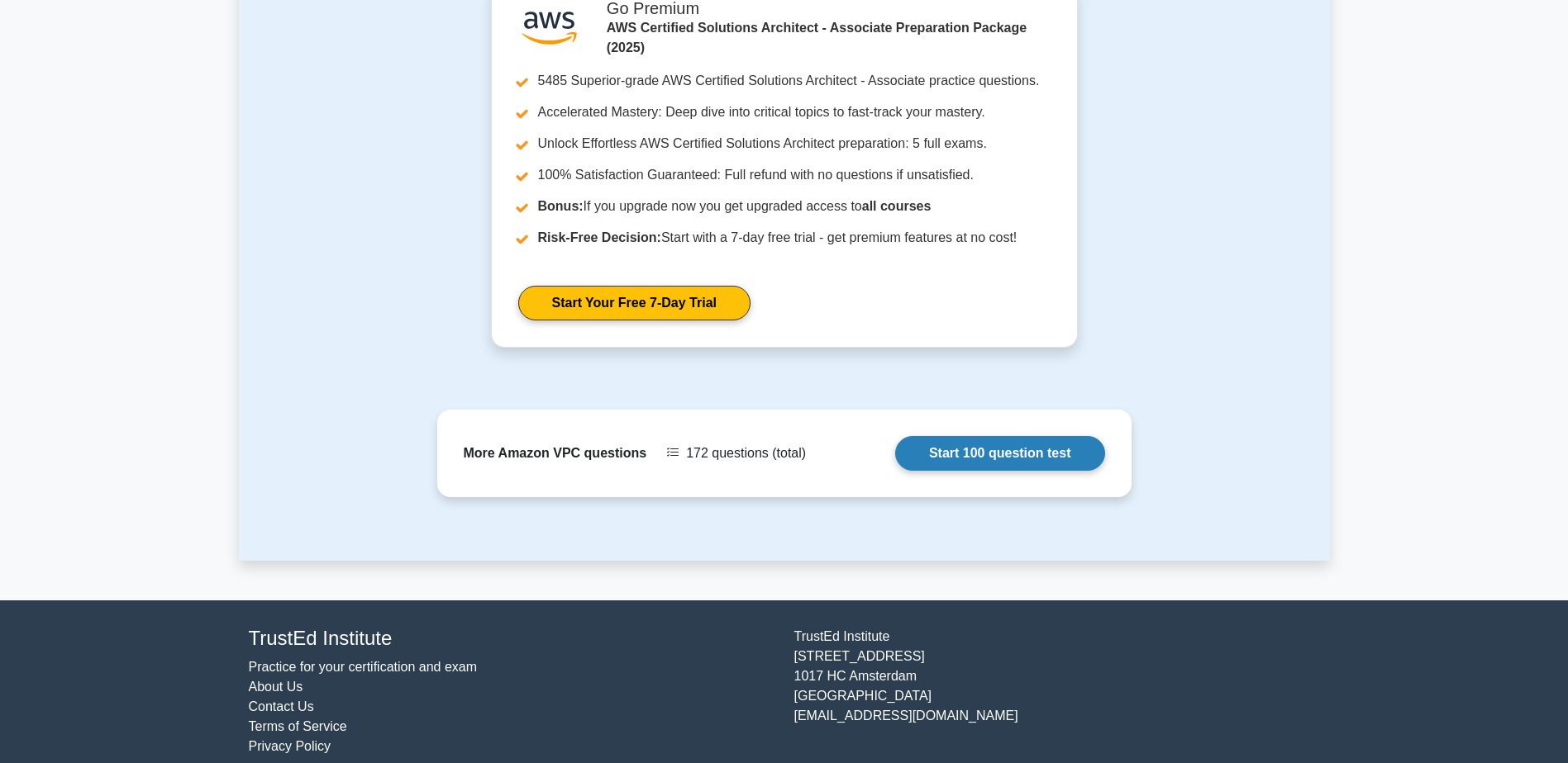
click at [981, 436] on link "Start 100 question test" at bounding box center [999, 453] width 210 height 35
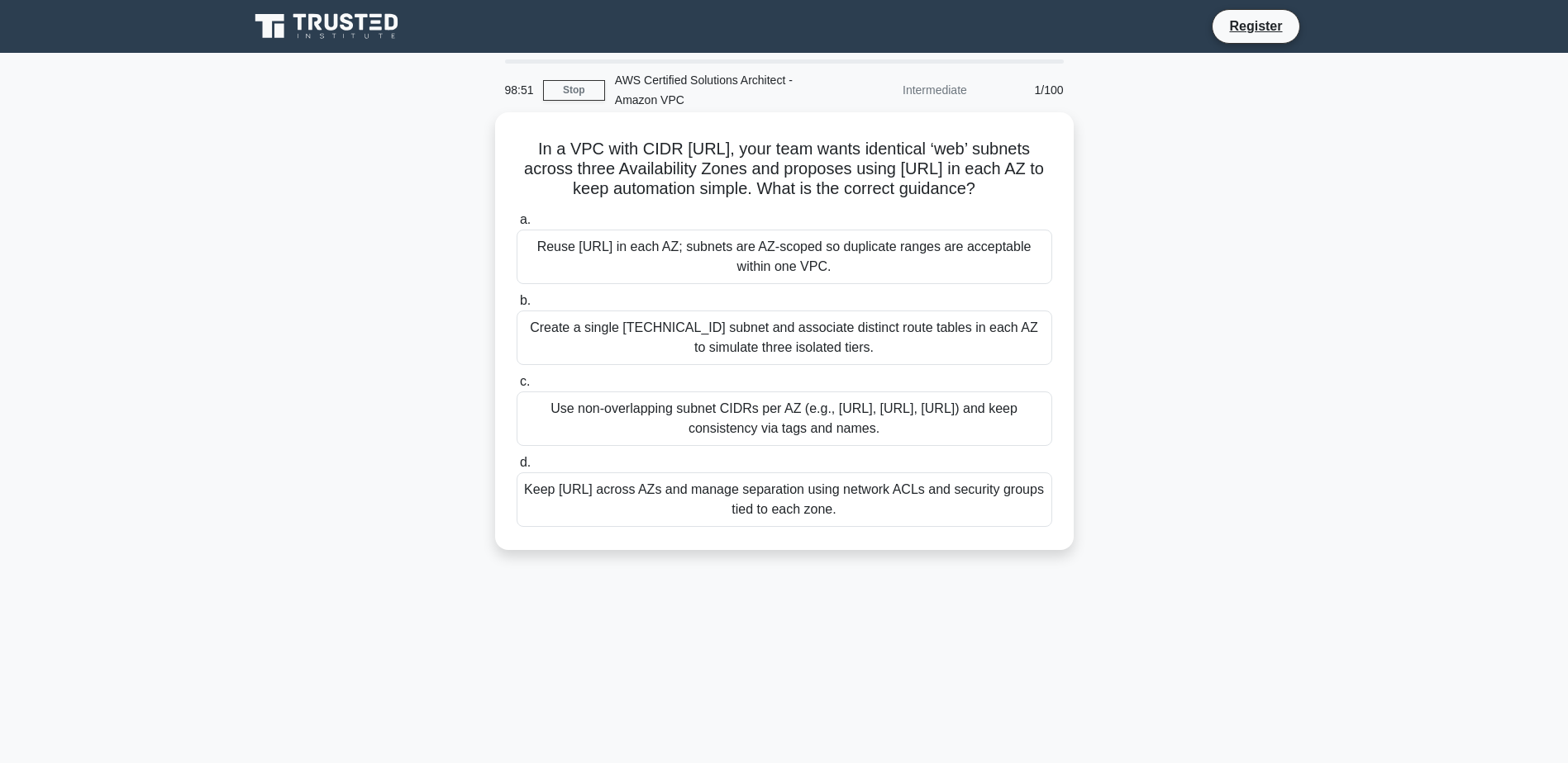
click at [747, 428] on div "Use non-overlapping subnet CIDRs per AZ (e.g., [URL], [URL], [URL]) and keep co…" at bounding box center [784, 418] width 536 height 54
click at [516, 388] on input "c. Use non-overlapping subnet CIDRs per AZ (e.g., [URL], [URL], [URL]) and keep…" at bounding box center [516, 381] width 0 height 10
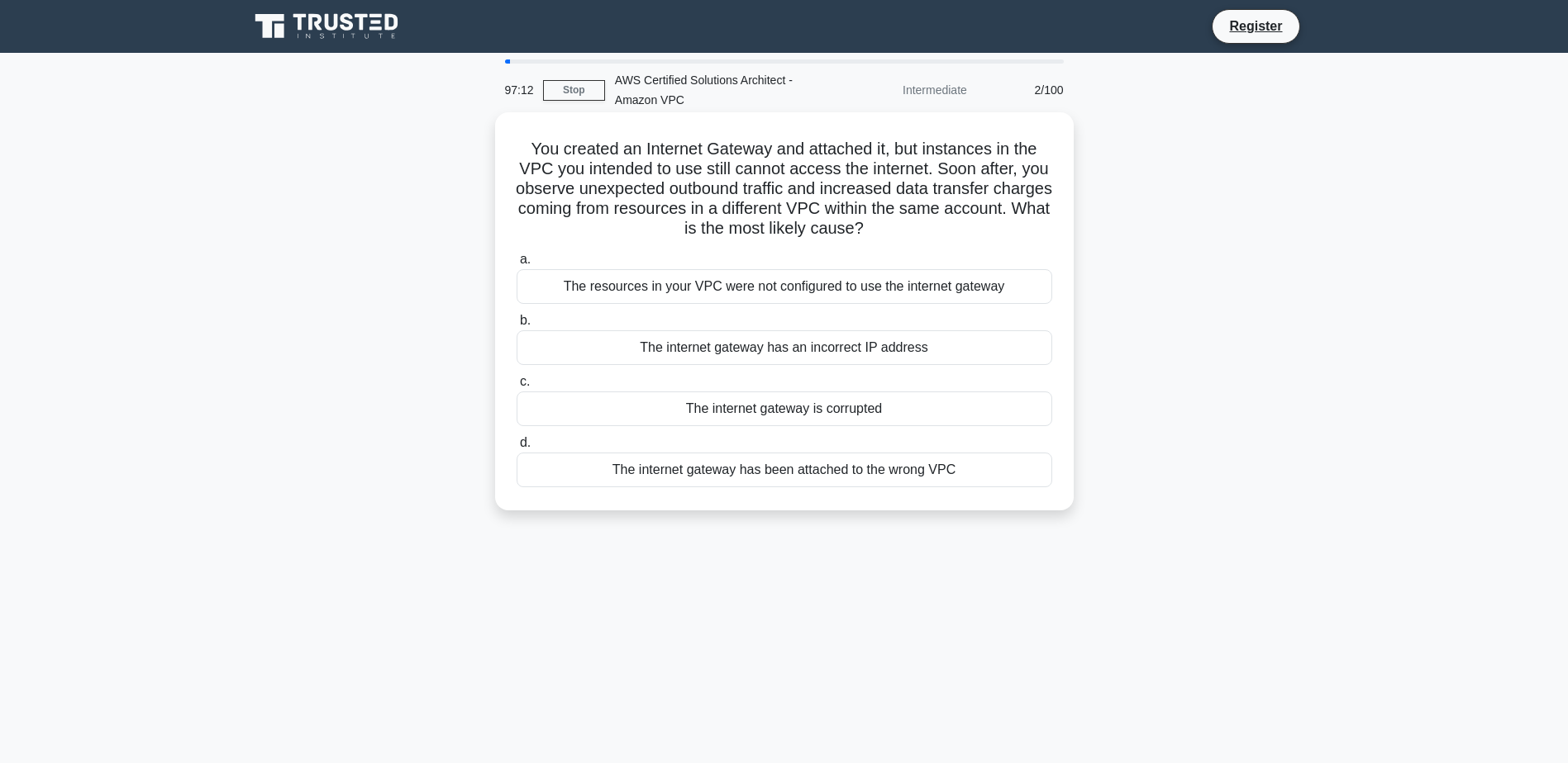
click at [985, 288] on div "The resources in your VPC were not configured to use the internet gateway" at bounding box center [784, 286] width 536 height 35
click at [516, 265] on input "a. The resources in your VPC were not configured to use the internet gateway" at bounding box center [516, 259] width 0 height 10
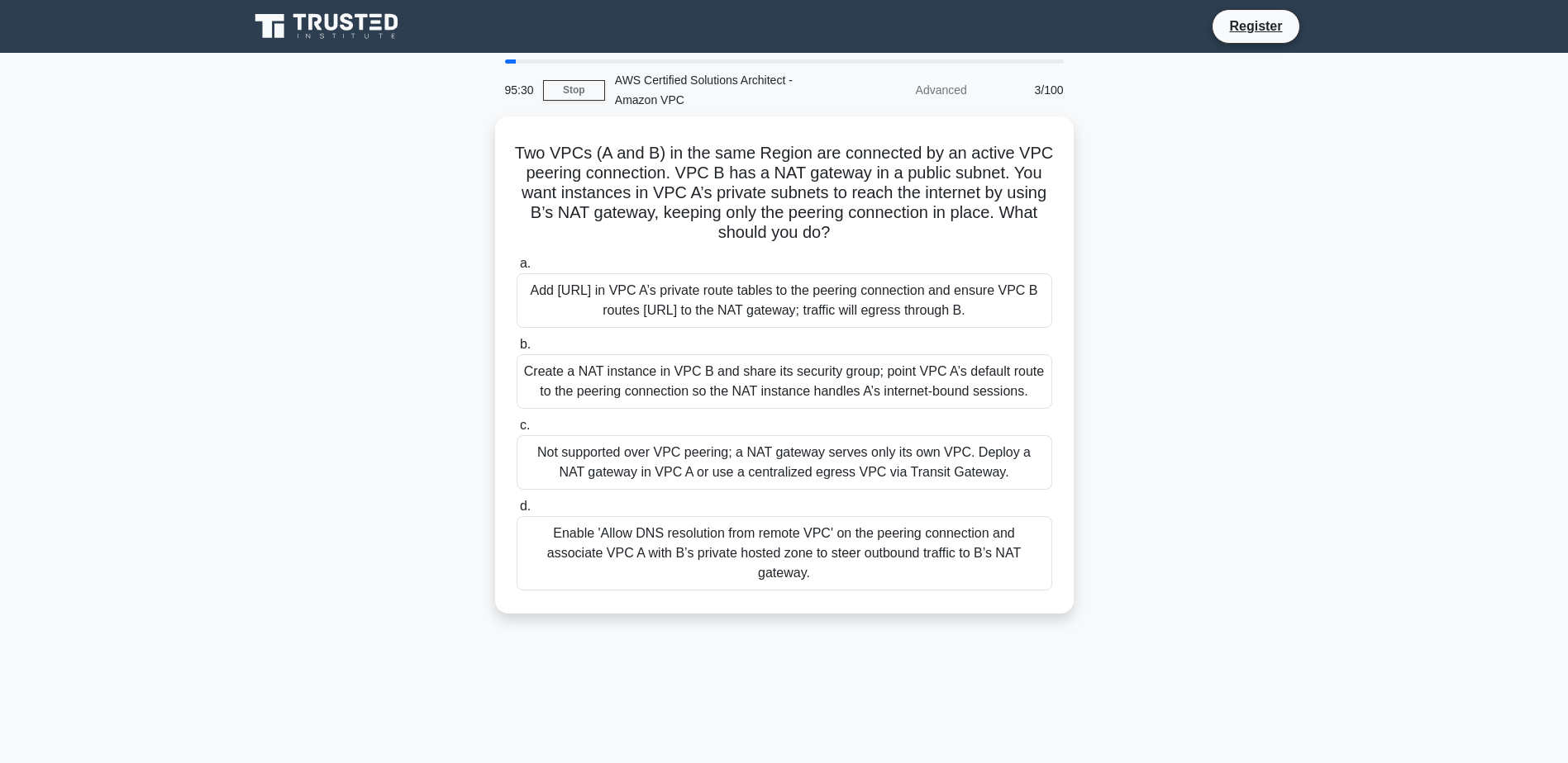
drag, startPoint x: 921, startPoint y: 738, endPoint x: 303, endPoint y: 514, distance: 657.3
click at [193, 514] on main "95:30 Stop AWS Certified Solutions Architect - Amazon VPC Advanced 3/100 Two VP…" at bounding box center [784, 472] width 1568 height 839
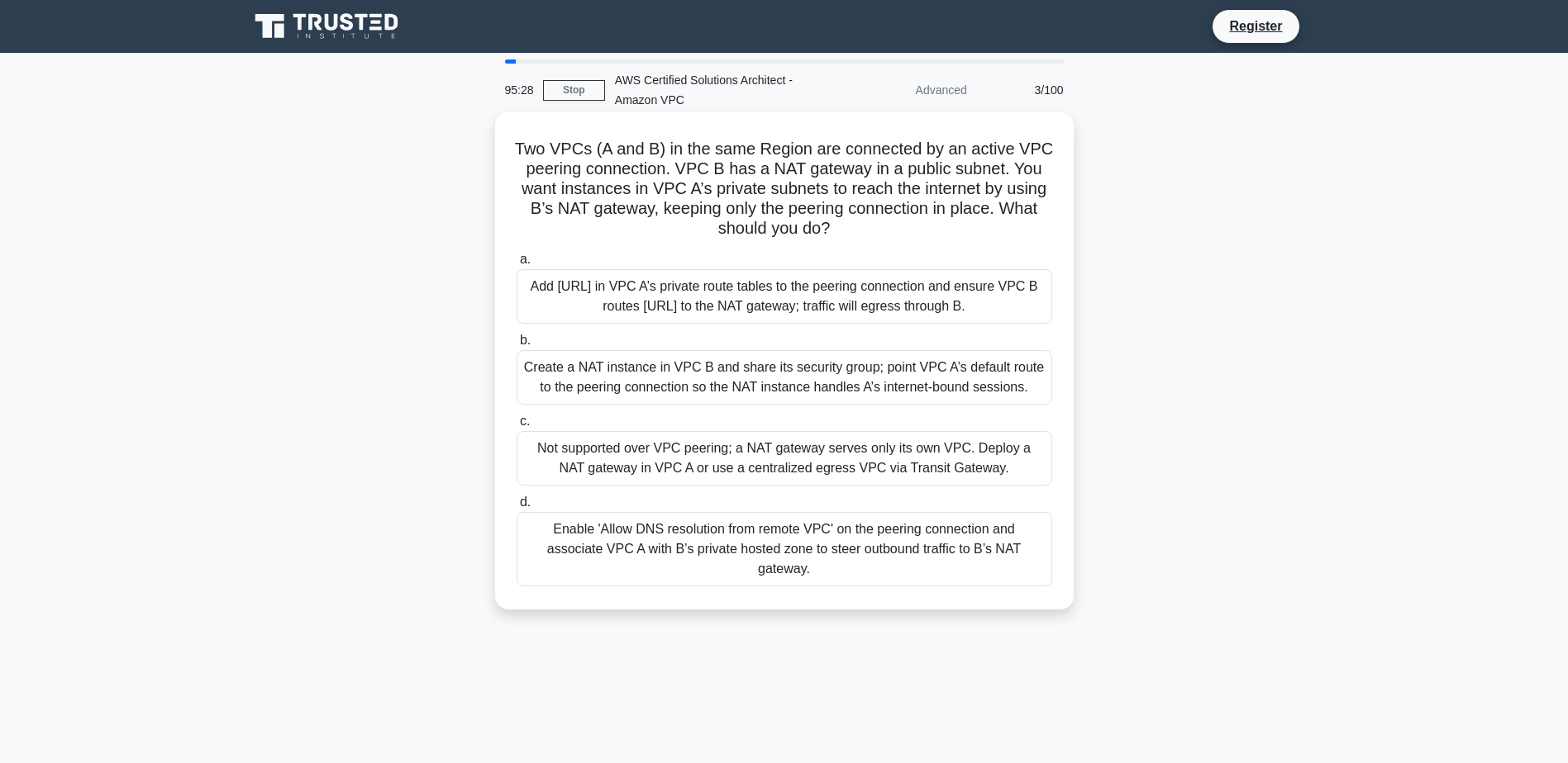
click at [777, 448] on div "Not supported over VPC peering; a NAT gateway serves only its own VPC. Deploy a…" at bounding box center [784, 459] width 536 height 54
click at [516, 427] on input "c. Not supported over VPC peering; a NAT gateway serves only its own VPC. Deplo…" at bounding box center [516, 421] width 0 height 10
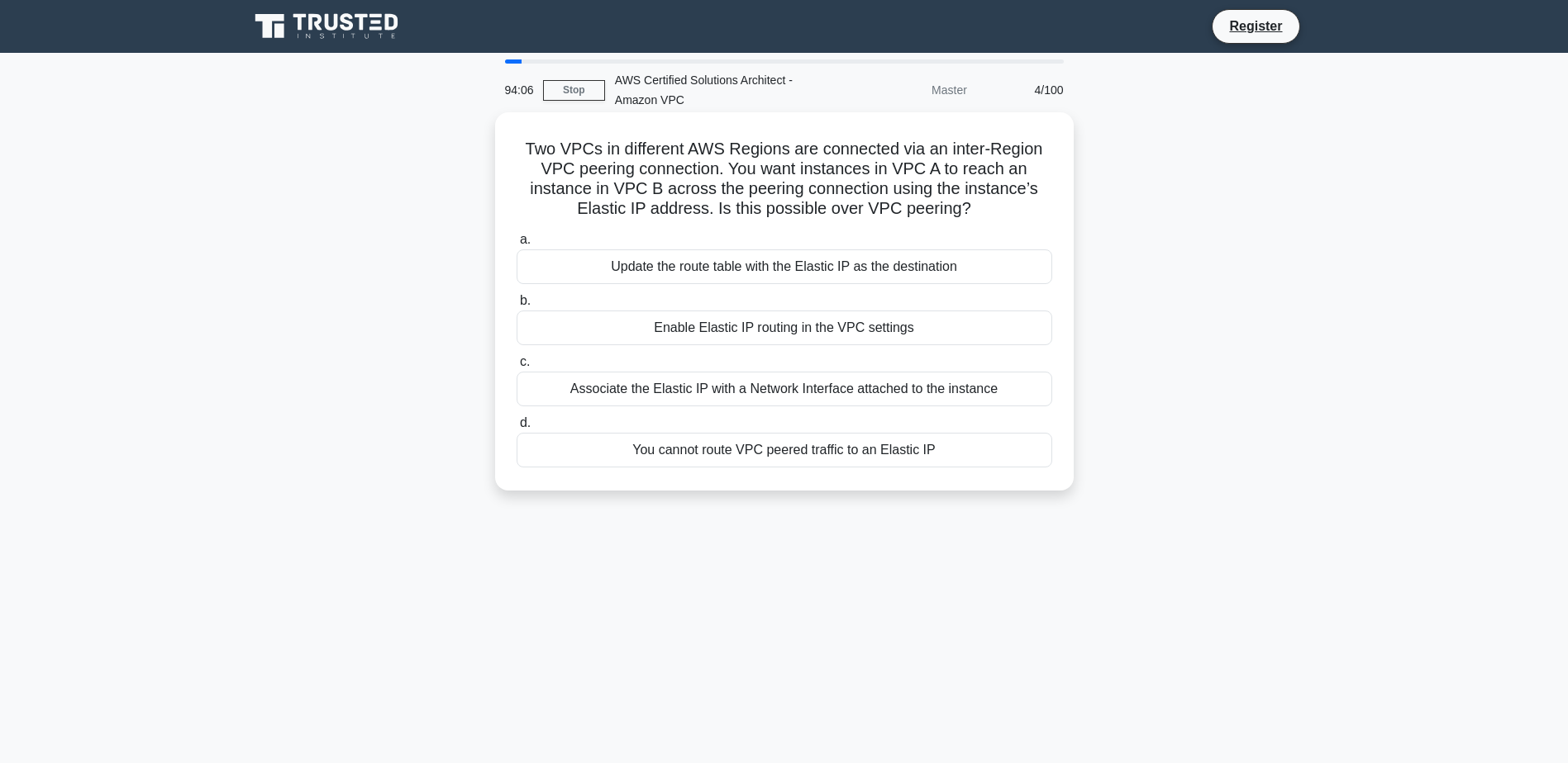
click at [971, 271] on div "Update the route table with the Elastic IP as the destination" at bounding box center [784, 266] width 536 height 35
click at [516, 245] on input "a. Update the route table with the Elastic IP as the destination" at bounding box center [516, 240] width 0 height 10
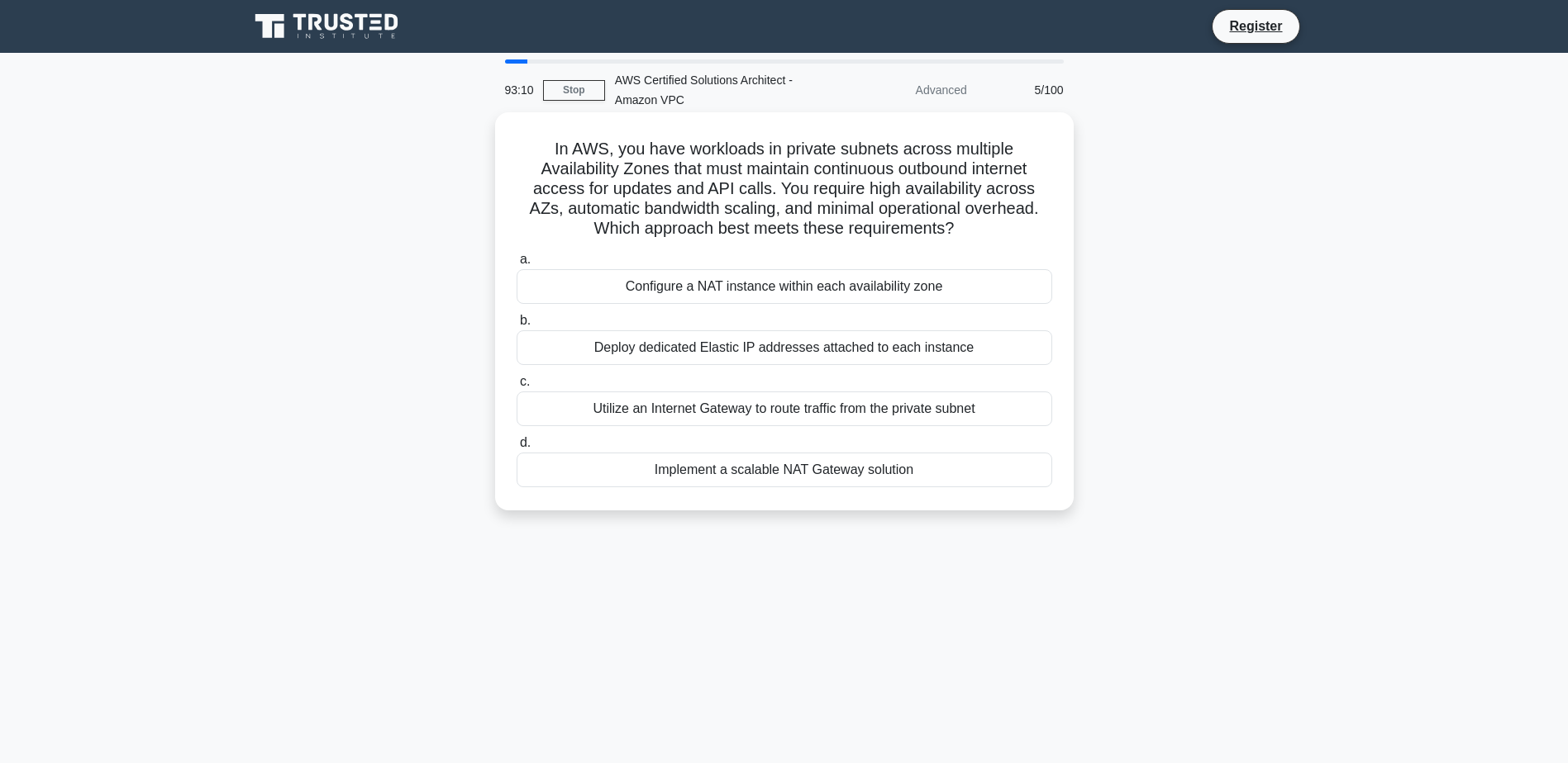
click at [843, 472] on div "Implement a scalable NAT Gateway solution" at bounding box center [784, 469] width 536 height 35
click at [516, 448] on input "d. Implement a scalable NAT Gateway solution" at bounding box center [516, 443] width 0 height 10
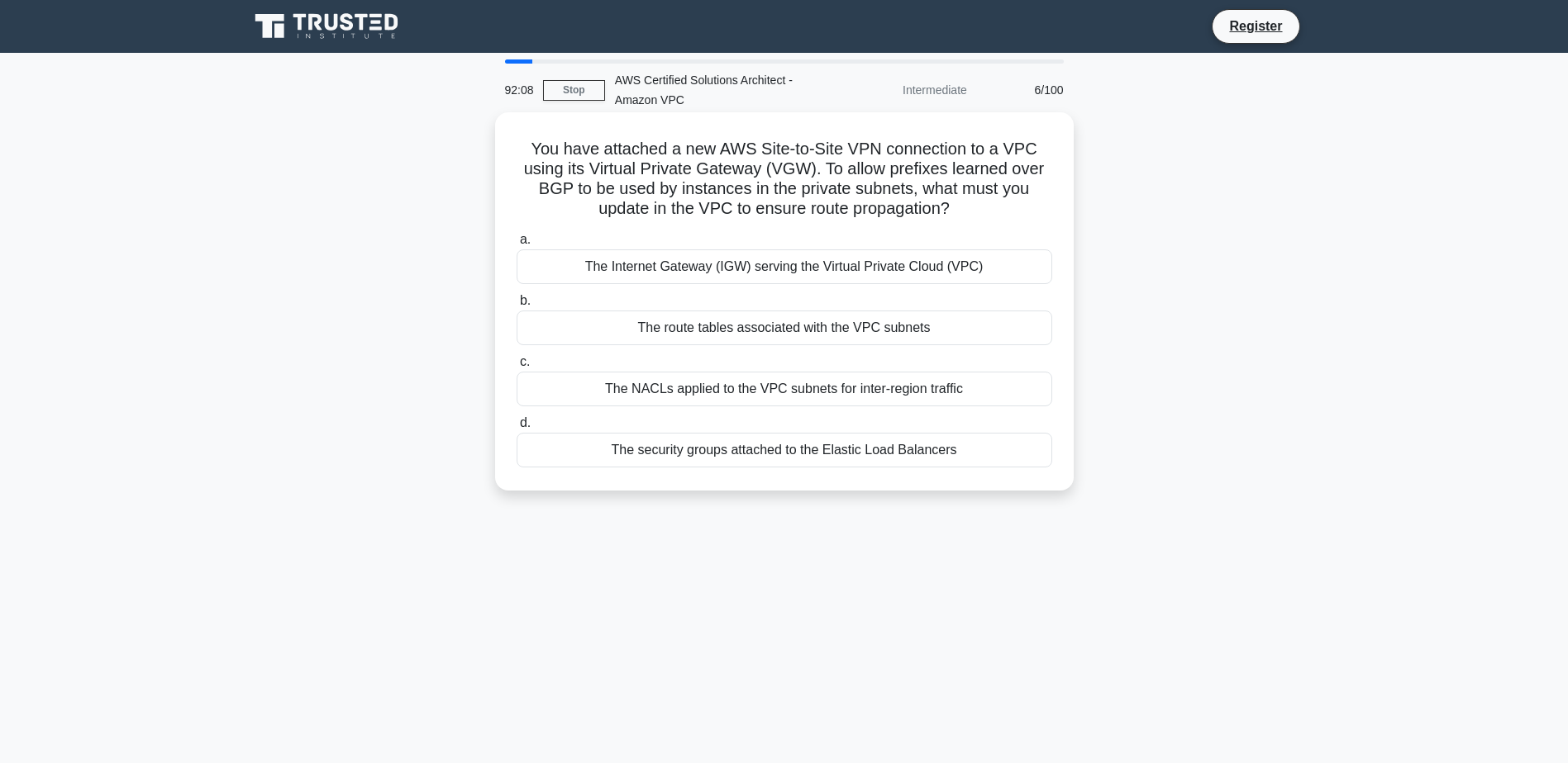
drag, startPoint x: 963, startPoint y: 203, endPoint x: 501, endPoint y: 139, distance: 466.4
click at [502, 139] on div "You have attached a new AWS Site-to-Site VPN connection to a VPC using its Virt…" at bounding box center [784, 301] width 565 height 365
copy h5 "You have attached a new AWS Site-to-Site VPN connection to a VPC using its Virt…"
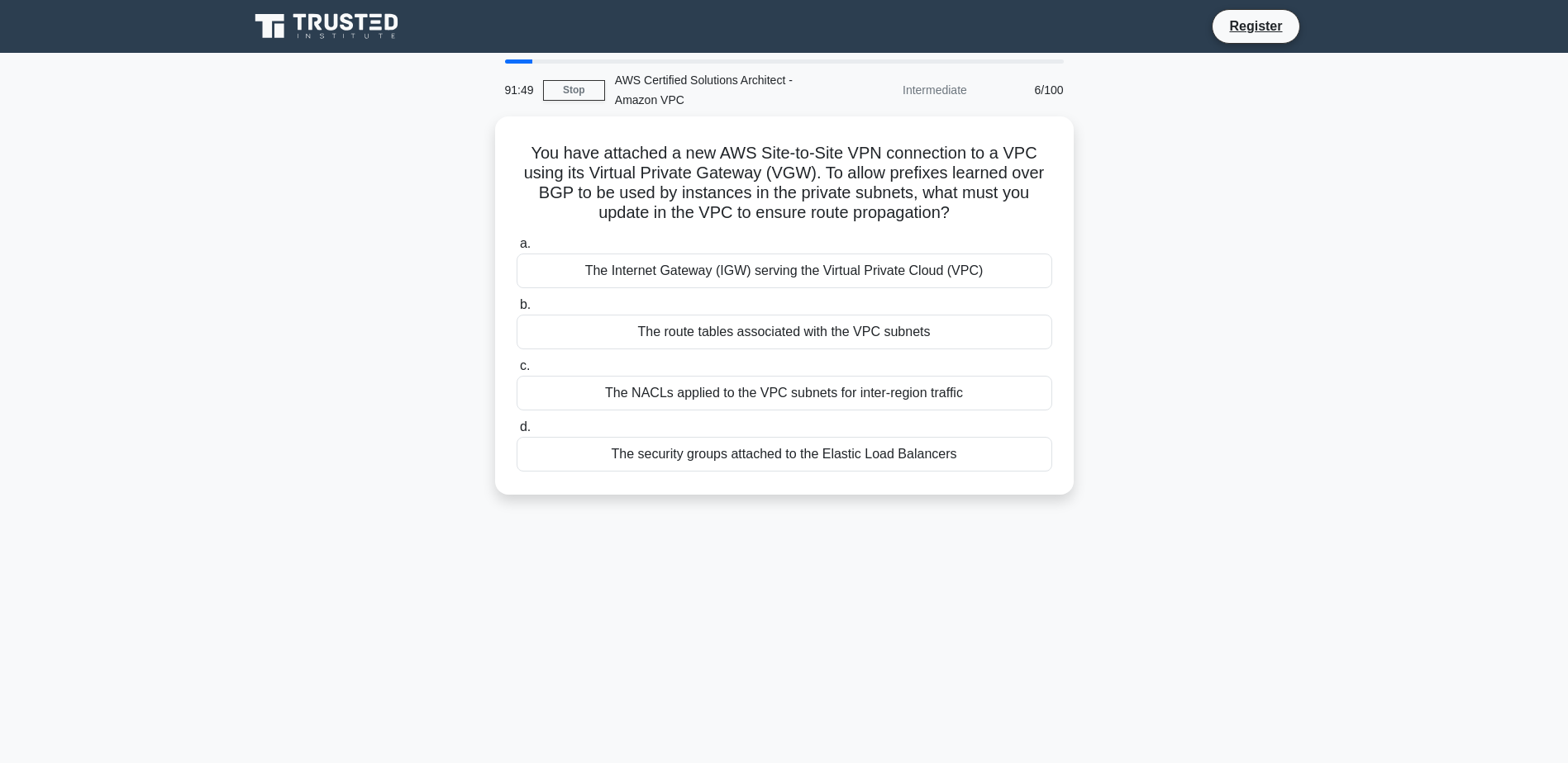
click at [1289, 367] on div "You have attached a new AWS Site-to-Site VPN connection to a VPC using its Virt…" at bounding box center [784, 315] width 1091 height 398
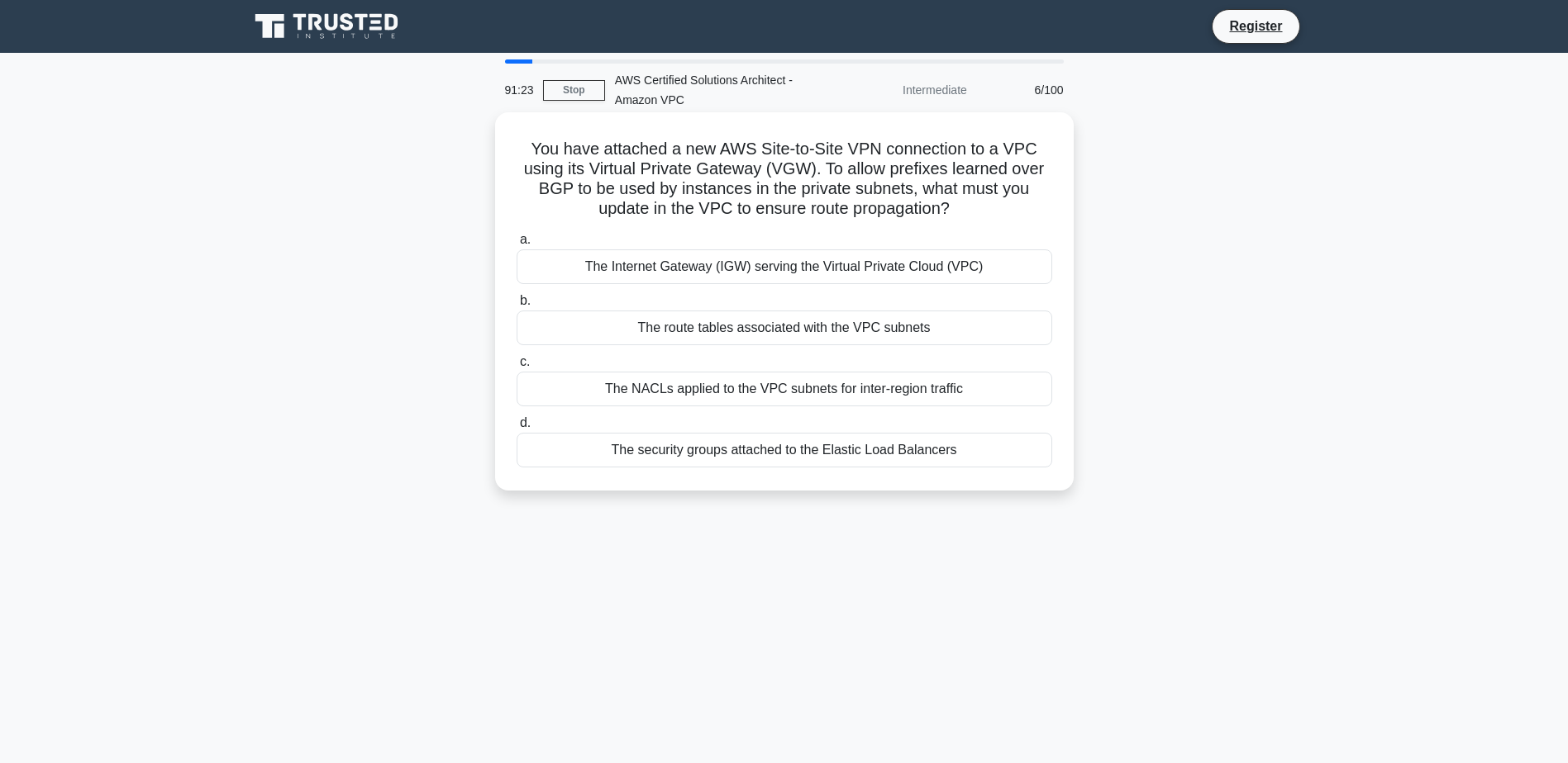
click at [924, 331] on div "The route tables associated with the VPC subnets" at bounding box center [784, 328] width 536 height 35
click at [516, 306] on input "b. The route tables associated with the VPC subnets" at bounding box center [516, 301] width 0 height 10
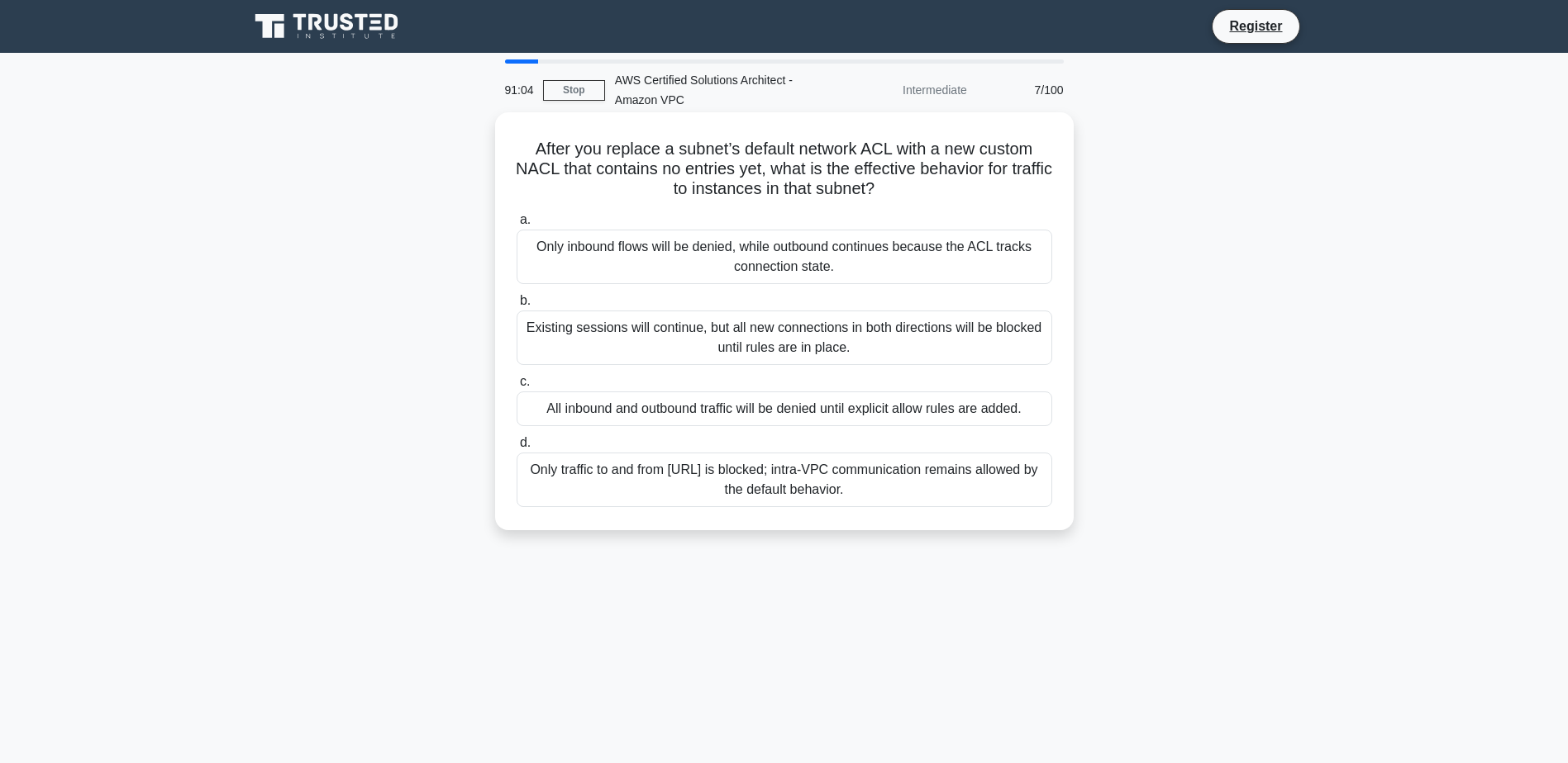
drag, startPoint x: 599, startPoint y: 186, endPoint x: 985, endPoint y: 192, distance: 386.0
click at [985, 192] on h5 "After you replace a subnet’s default network ACL with a new custom NACL that co…" at bounding box center [784, 169] width 539 height 61
drag, startPoint x: 870, startPoint y: 487, endPoint x: 537, endPoint y: 444, distance: 335.8
click at [537, 444] on label "d. Only traffic to and from 0.0.0.0/0 is blocked; intra‑VPC communication remai…" at bounding box center [784, 469] width 536 height 74
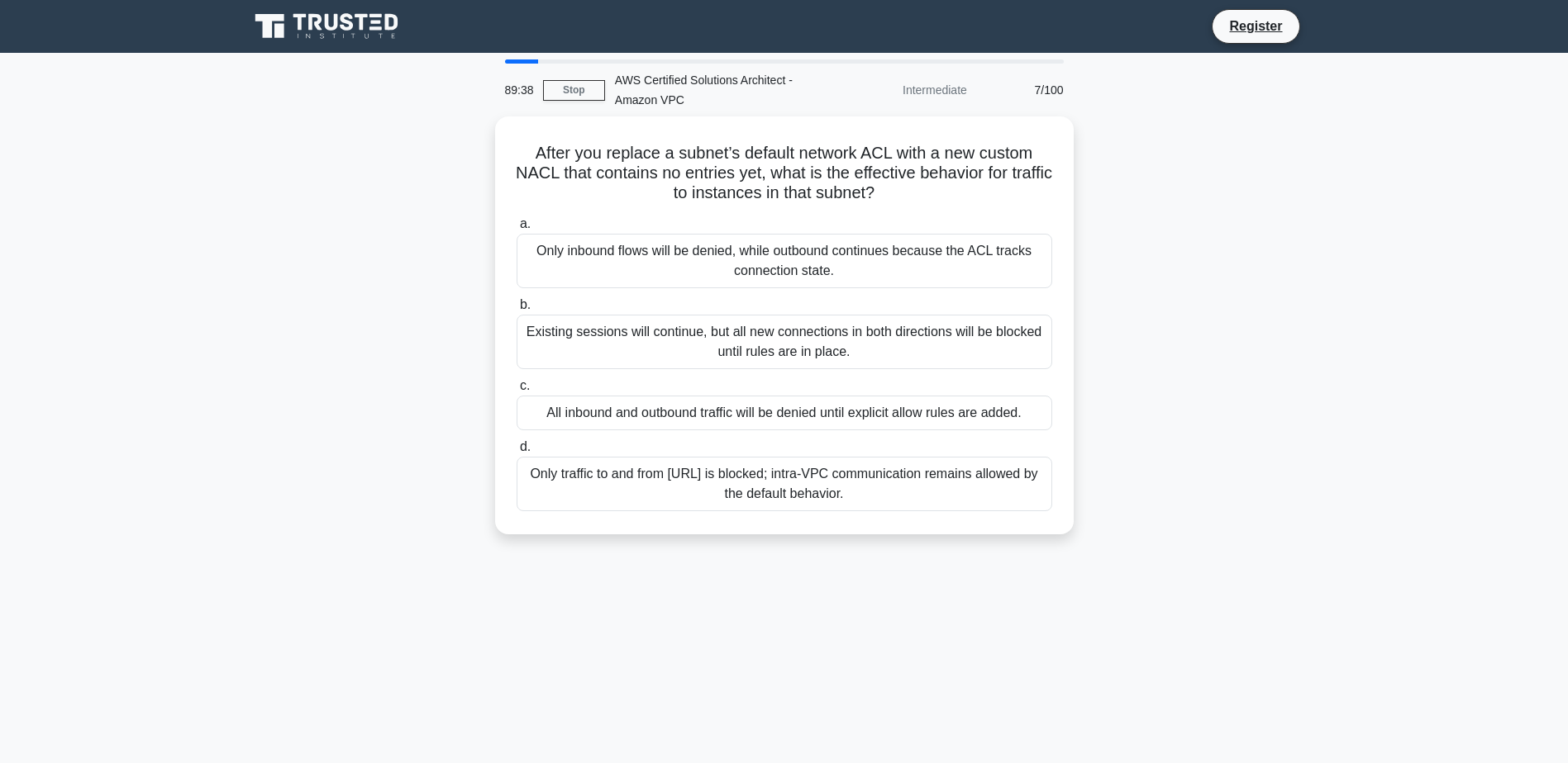
click at [1186, 499] on div "After you replace a subnet’s default network ACL with a new custom NACL that co…" at bounding box center [784, 335] width 1091 height 438
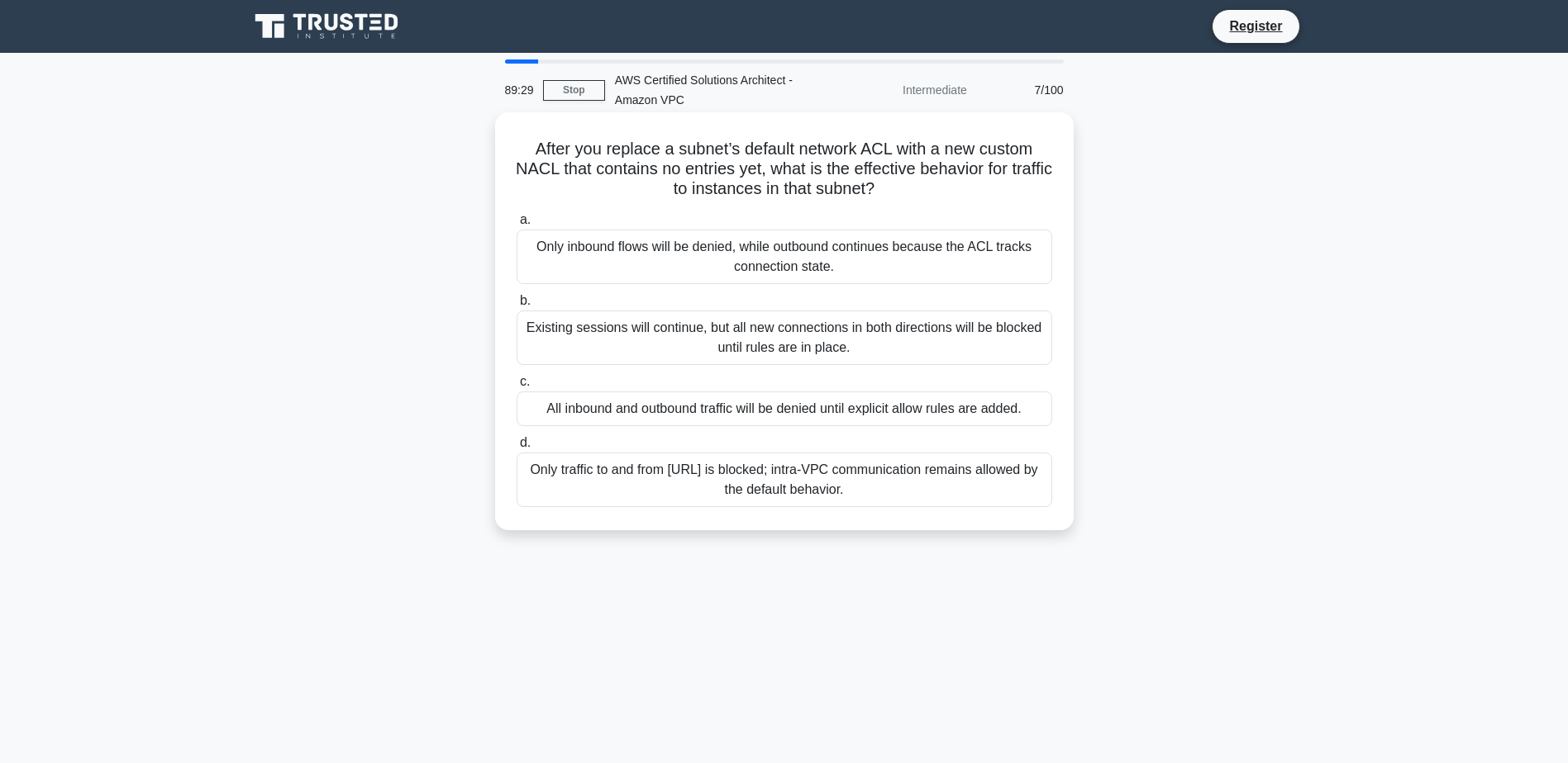
click at [890, 492] on div "Only traffic to and from 0.0.0.0/0 is blocked; intra‑VPC communication remains …" at bounding box center [784, 479] width 536 height 54
click at [516, 448] on input "d. Only traffic to and from 0.0.0.0/0 is blocked; intra‑VPC communication remai…" at bounding box center [516, 443] width 0 height 10
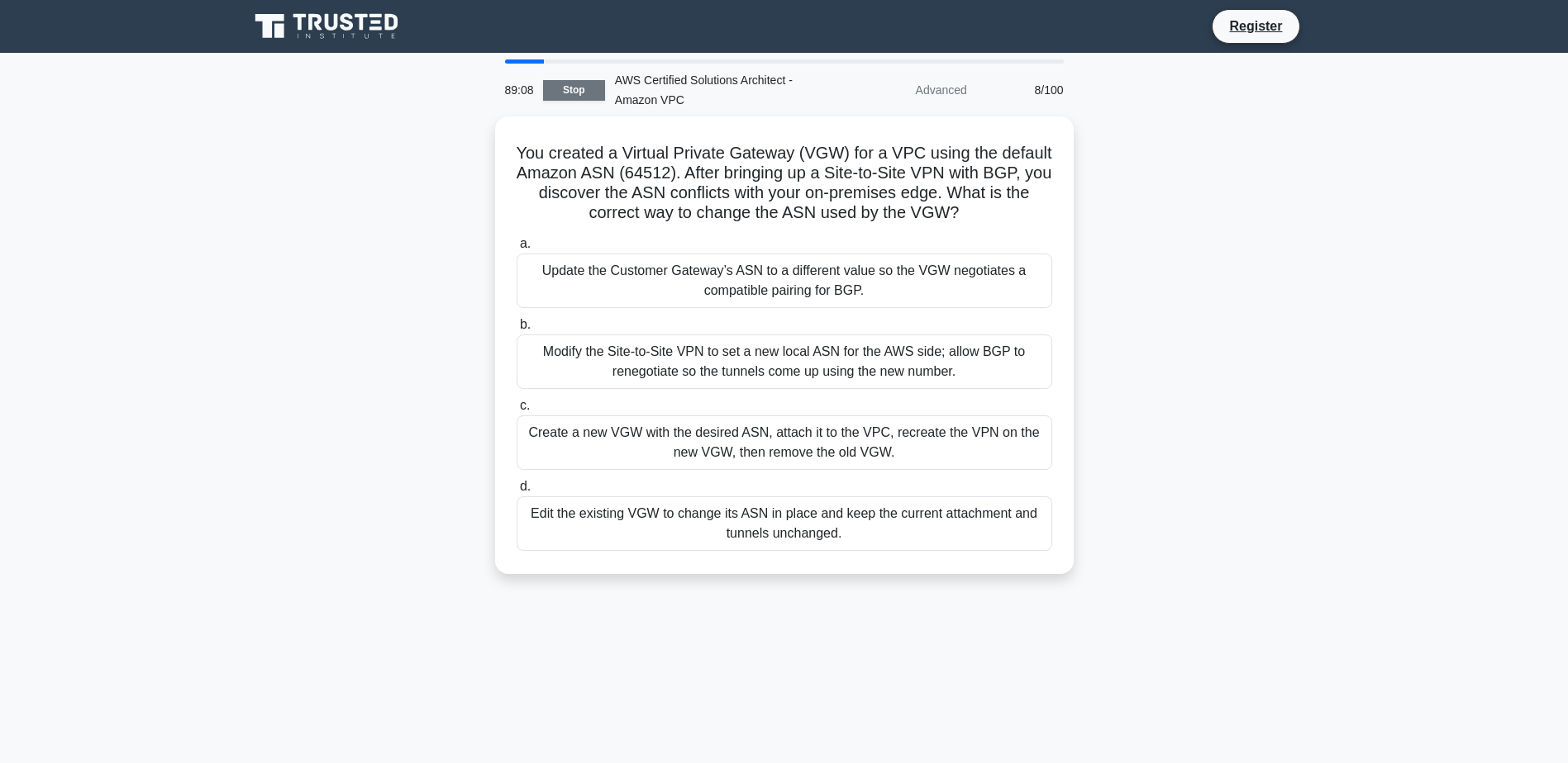
click at [602, 95] on link "Stop" at bounding box center [574, 91] width 62 height 21
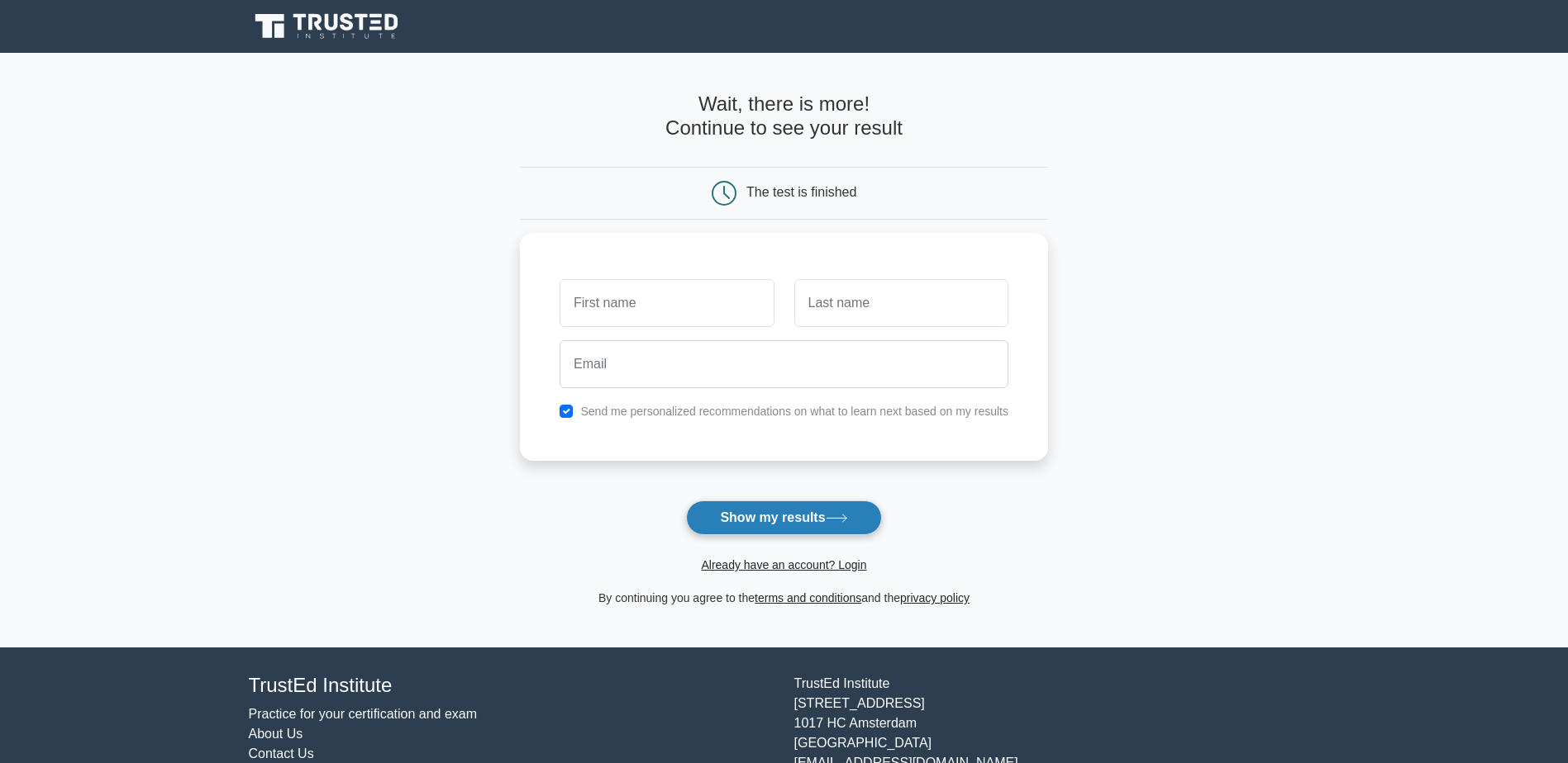
click at [814, 516] on button "Show my results" at bounding box center [783, 518] width 195 height 35
click at [663, 289] on input "text" at bounding box center [666, 299] width 214 height 48
type input "MOHAB"
type input "ABD ELMOHSEN"
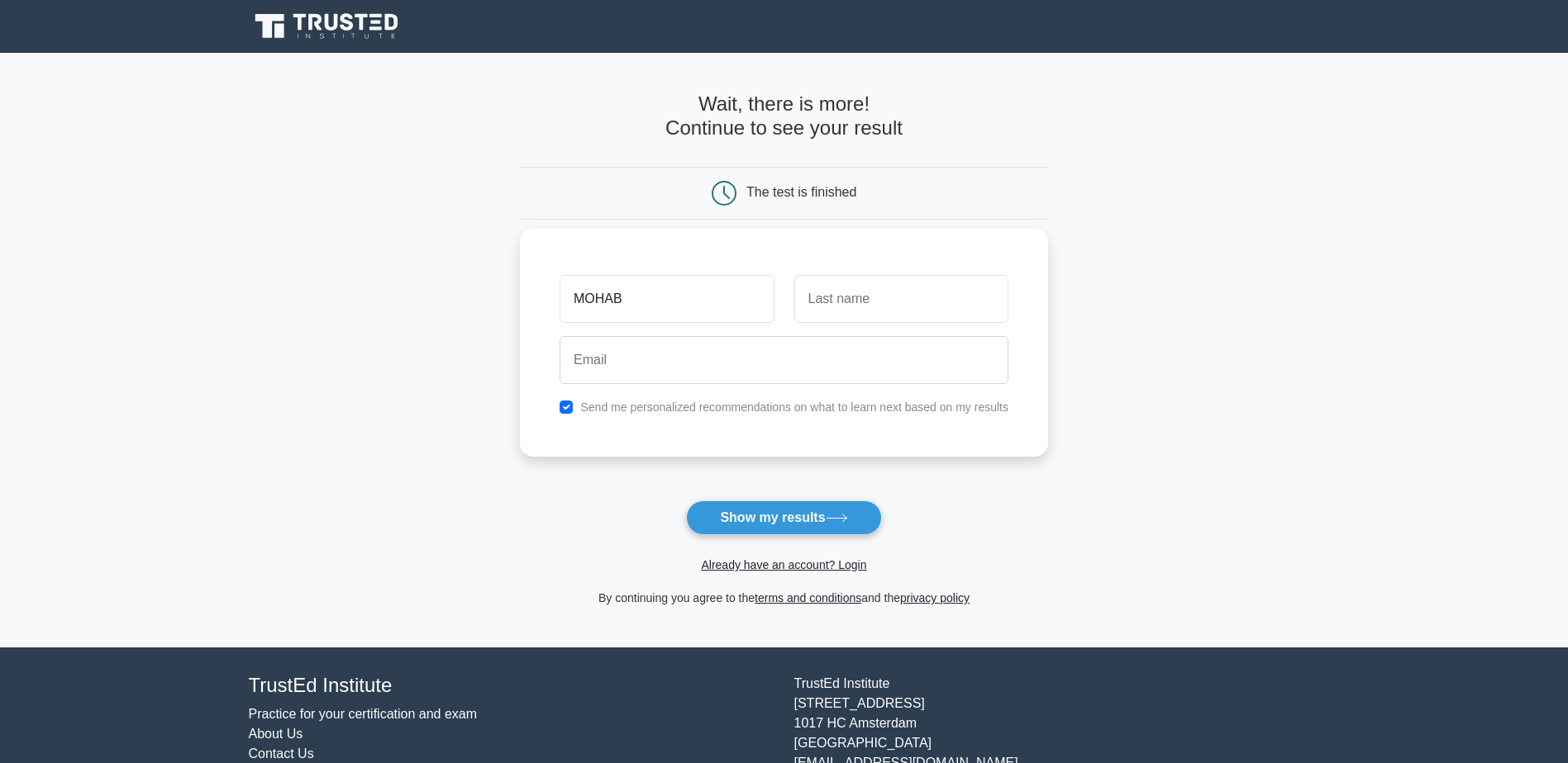
type input "mohababdelmohsen@gmail.com"
click at [727, 522] on button "Show my results" at bounding box center [783, 518] width 195 height 35
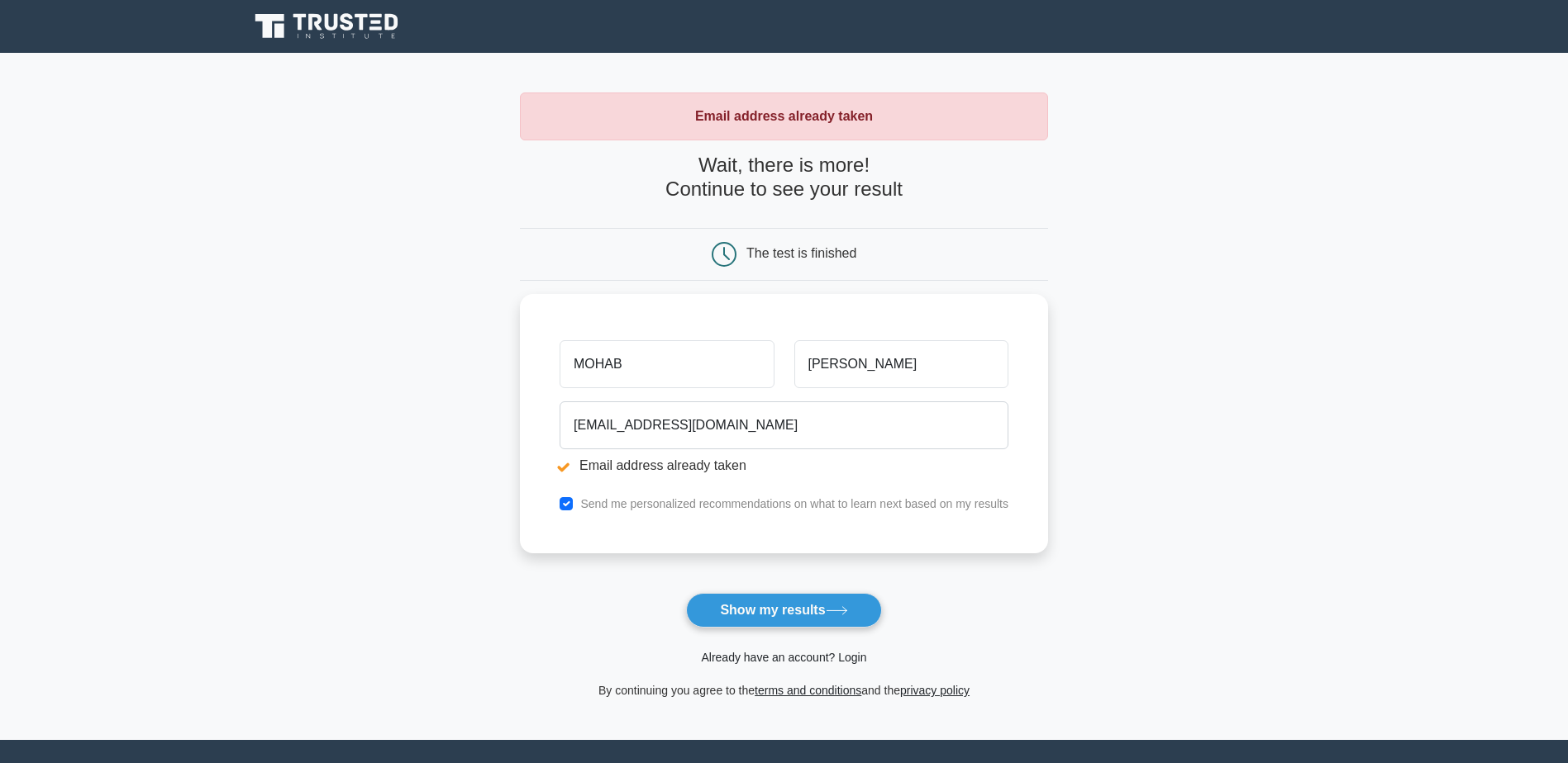
click at [832, 654] on link "Already have an account? Login" at bounding box center [783, 657] width 165 height 13
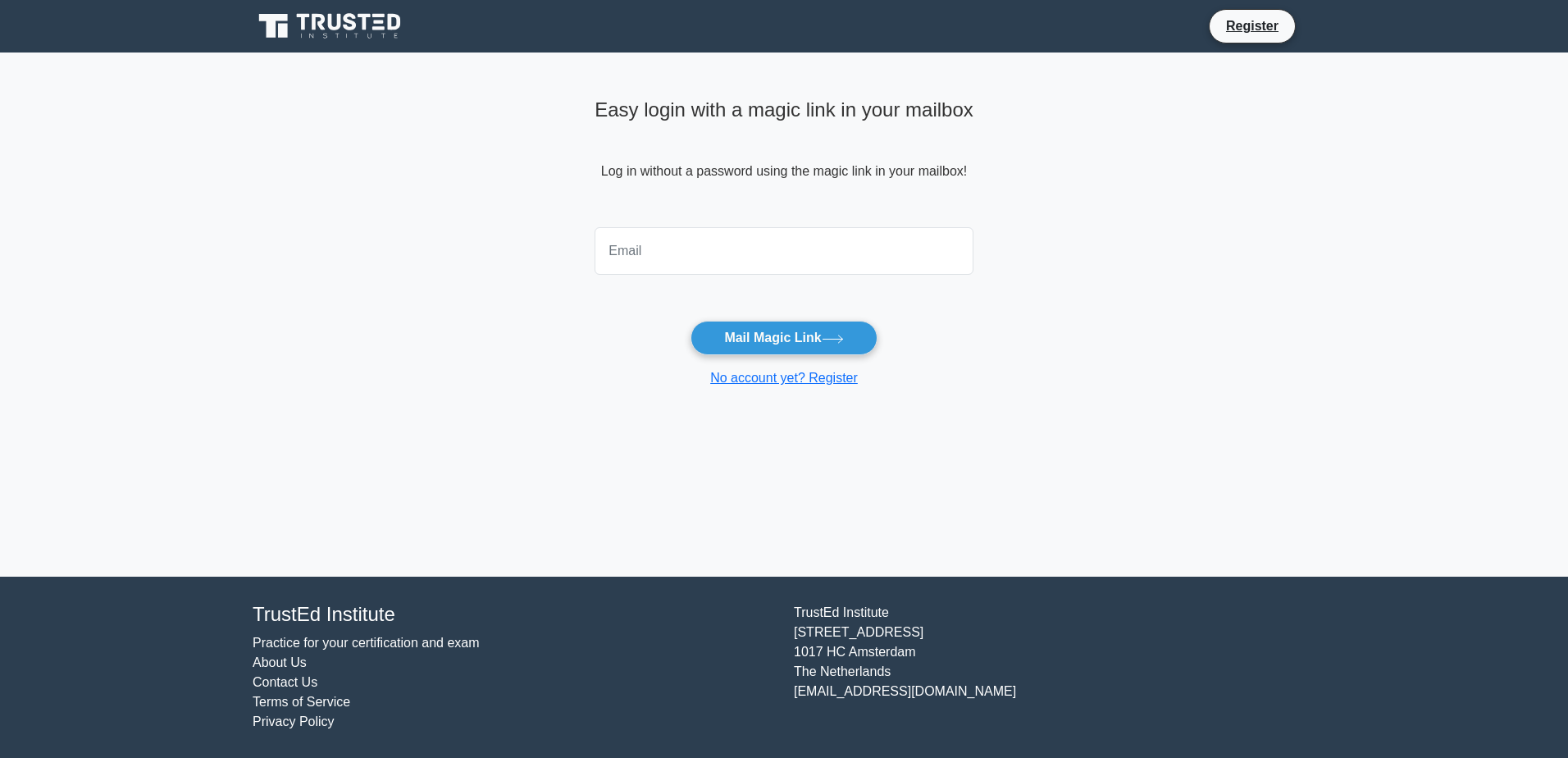
click at [685, 251] on input "email" at bounding box center [784, 250] width 379 height 47
type input "[EMAIL_ADDRESS][DOMAIN_NAME]"
click at [821, 338] on button "Mail Magic Link" at bounding box center [784, 338] width 186 height 34
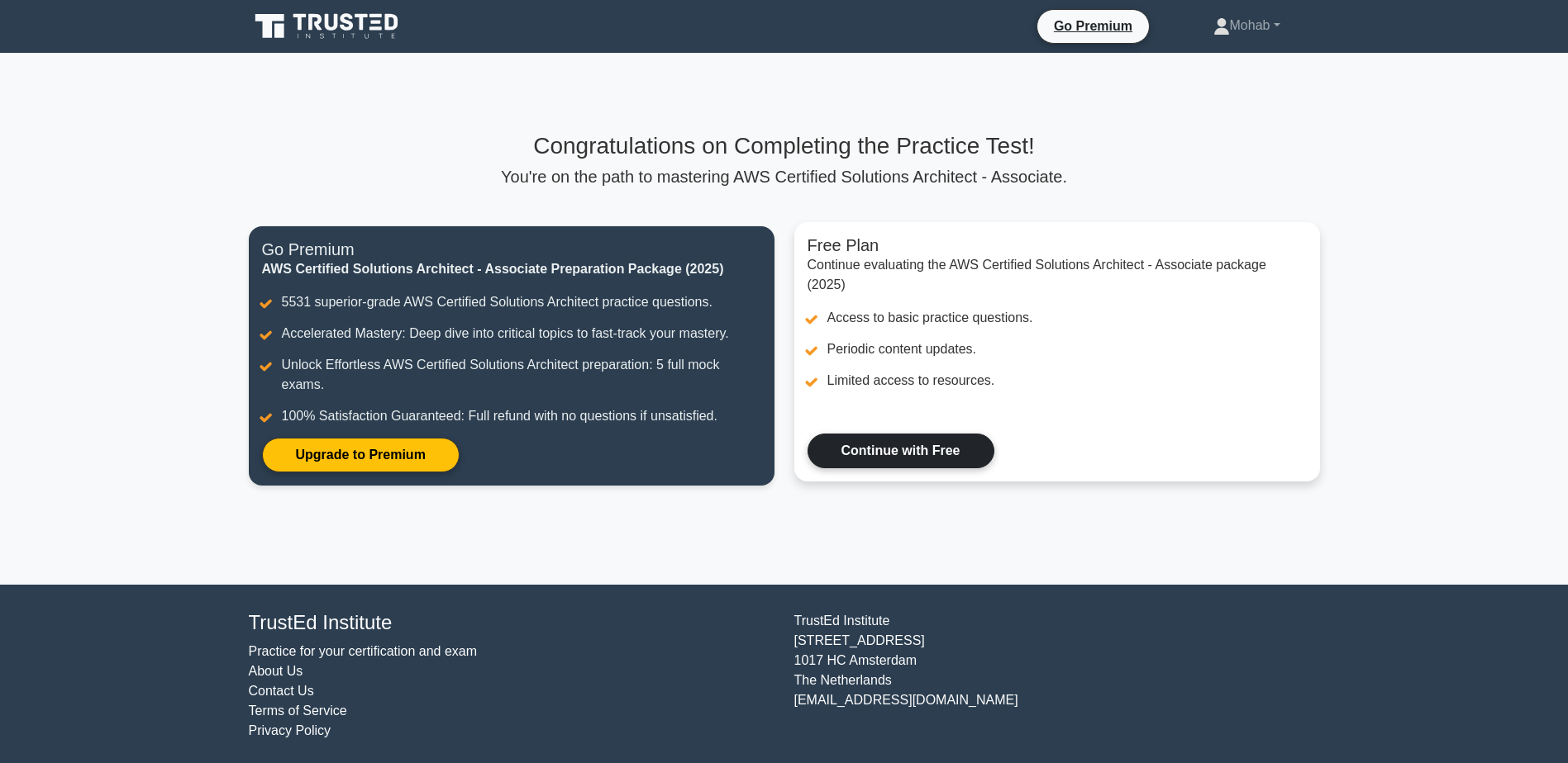
click at [895, 441] on link "Continue with Free" at bounding box center [900, 450] width 186 height 35
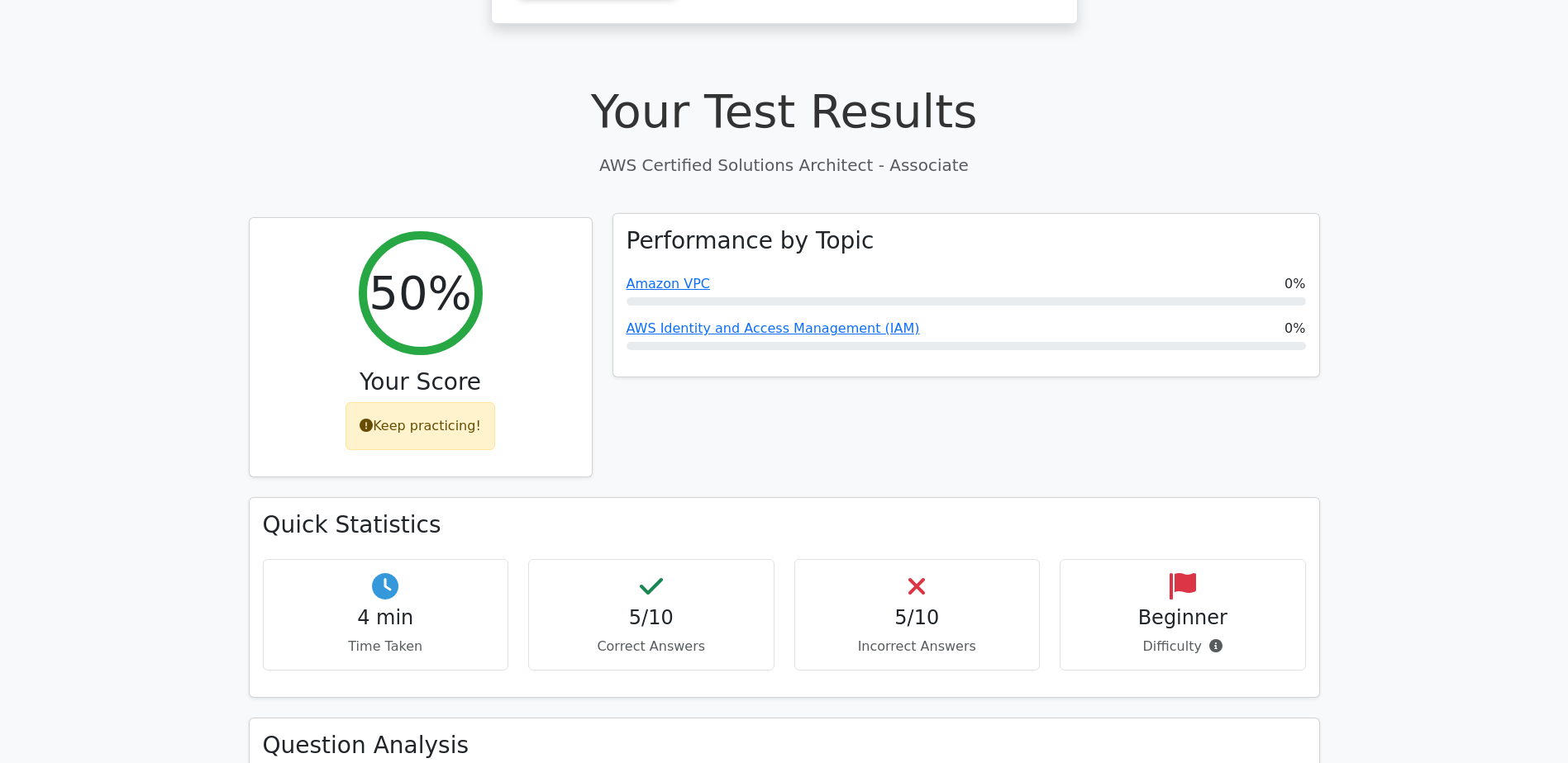
scroll to position [413, 0]
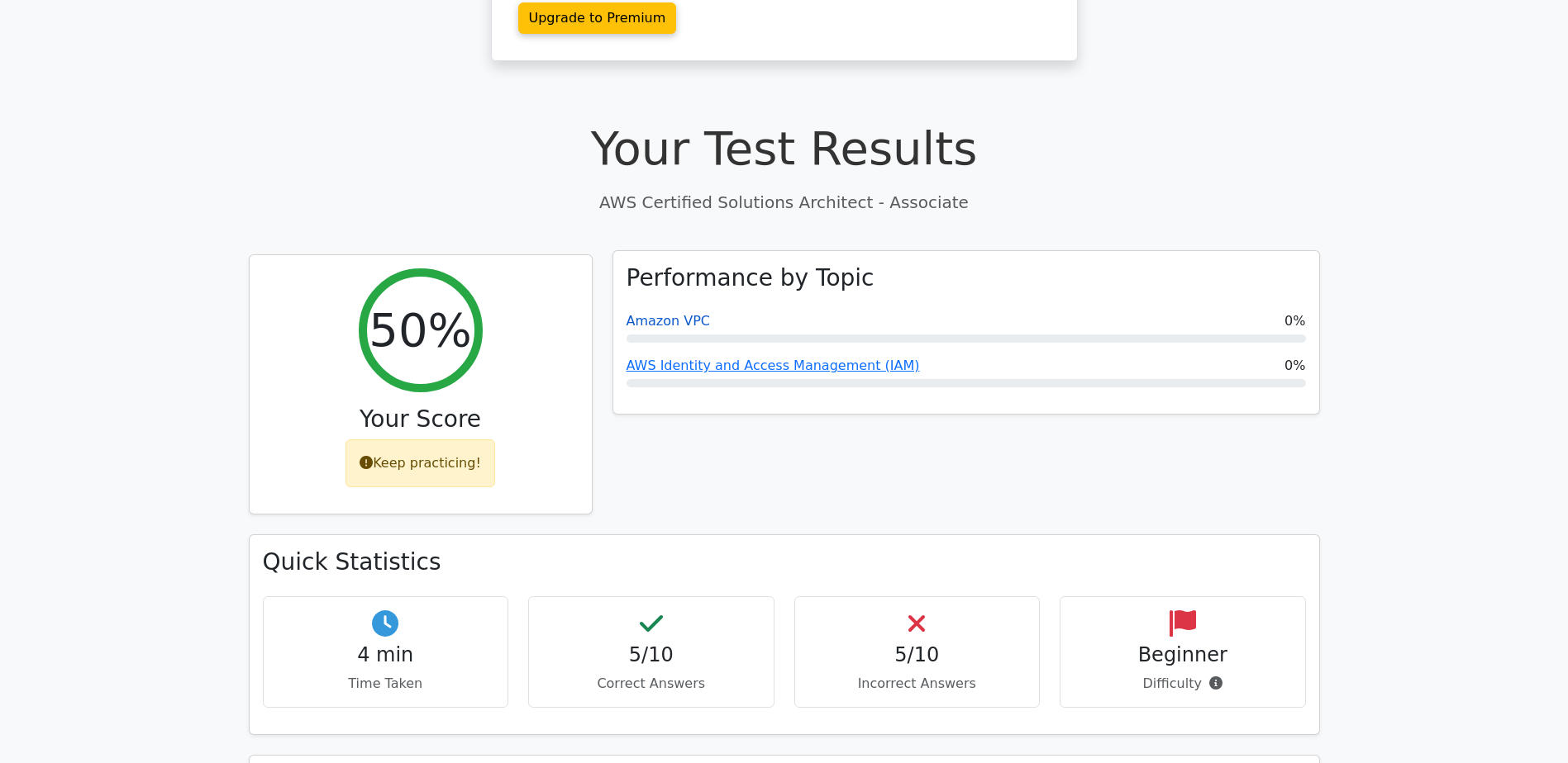
click at [641, 313] on link "Amazon VPC" at bounding box center [669, 320] width 84 height 16
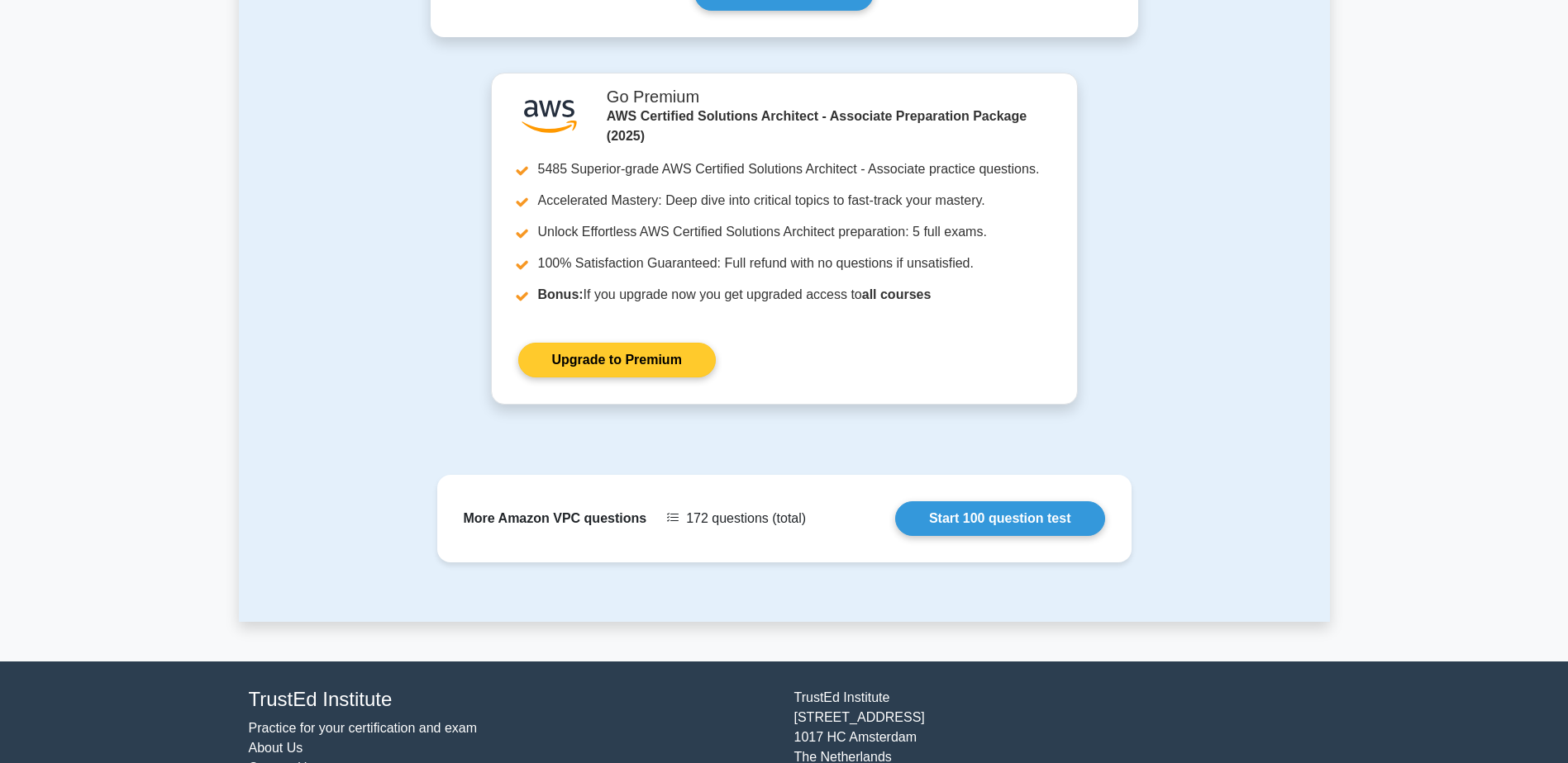
scroll to position [1034, 0]
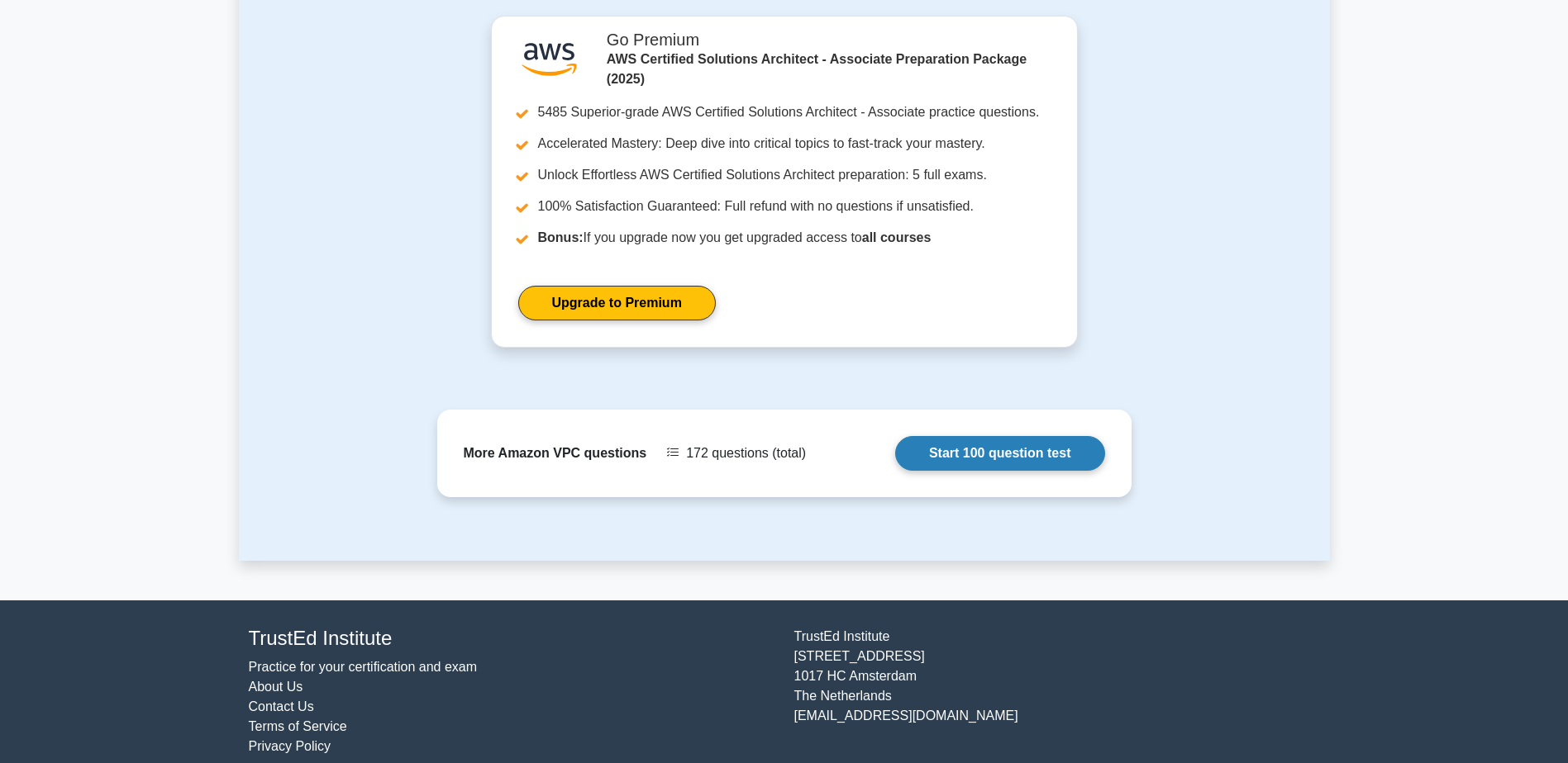
click at [1062, 437] on link "Start 100 question test" at bounding box center [999, 453] width 210 height 35
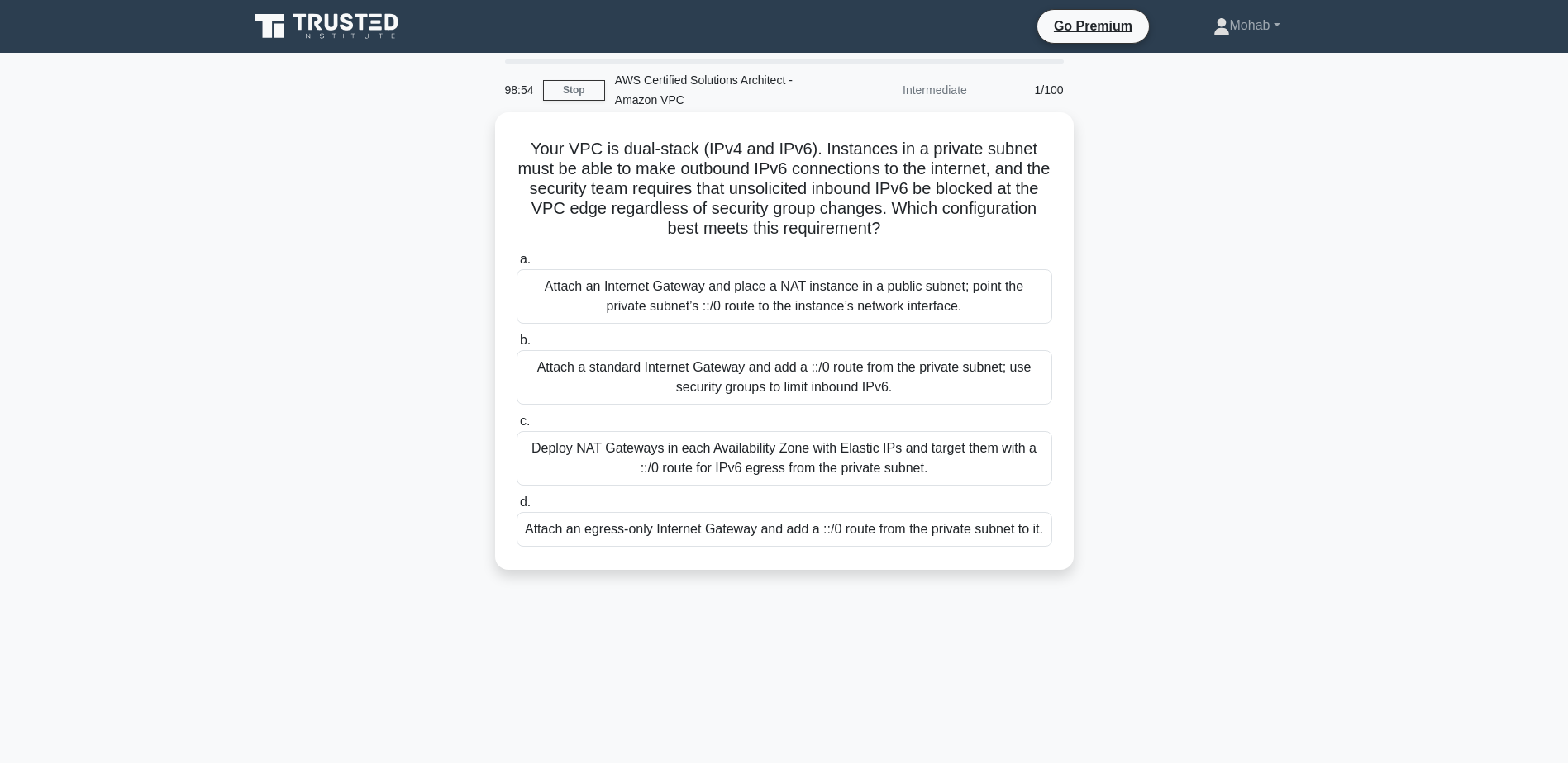
click at [863, 300] on div "Attach an Internet Gateway and place a NAT instance in a public subnet; point t…" at bounding box center [784, 297] width 536 height 54
click at [516, 265] on input "a. Attach an Internet Gateway and place a NAT instance in a public subnet; poin…" at bounding box center [516, 259] width 0 height 10
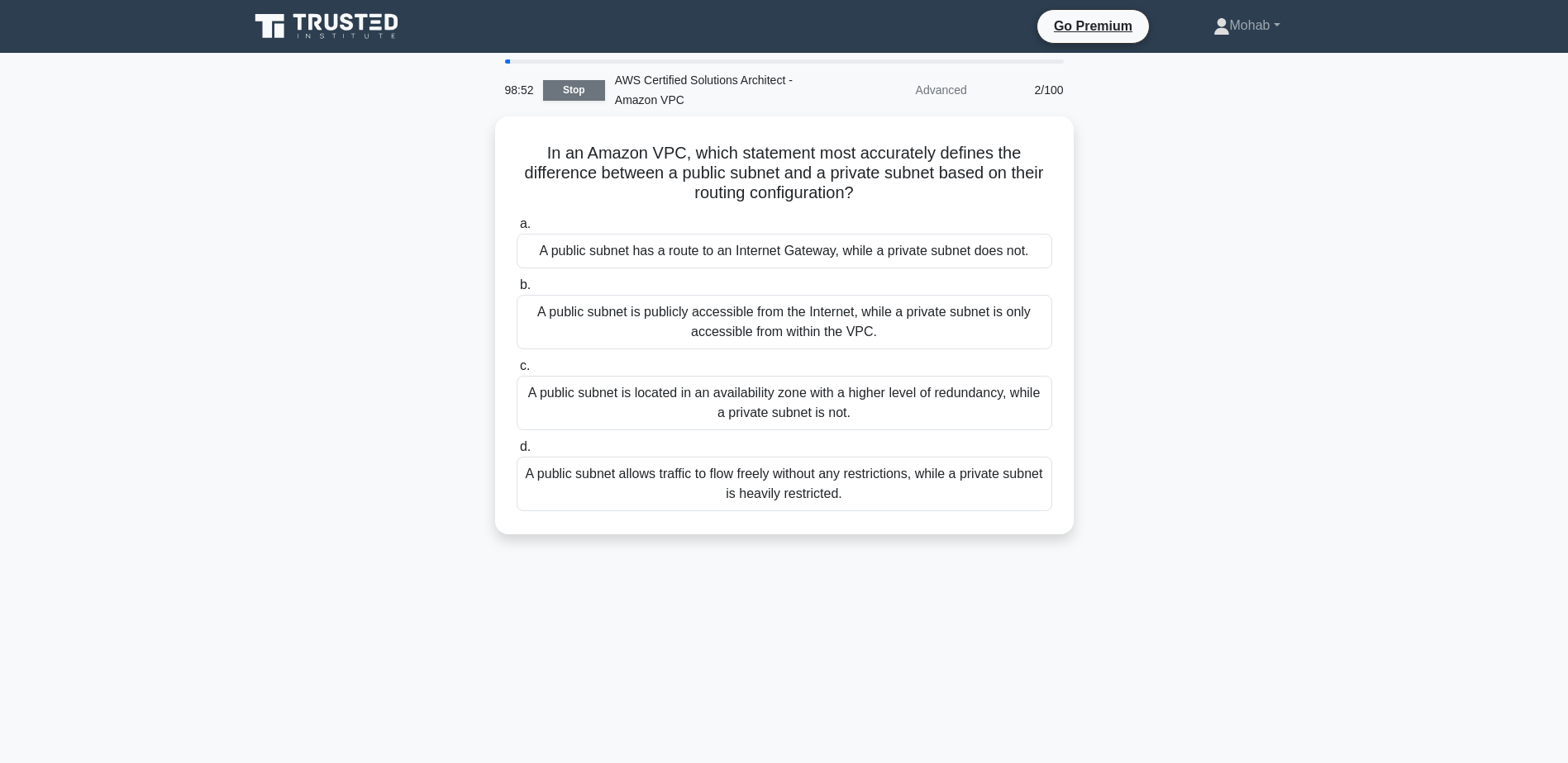
click at [577, 81] on link "Stop" at bounding box center [574, 91] width 62 height 21
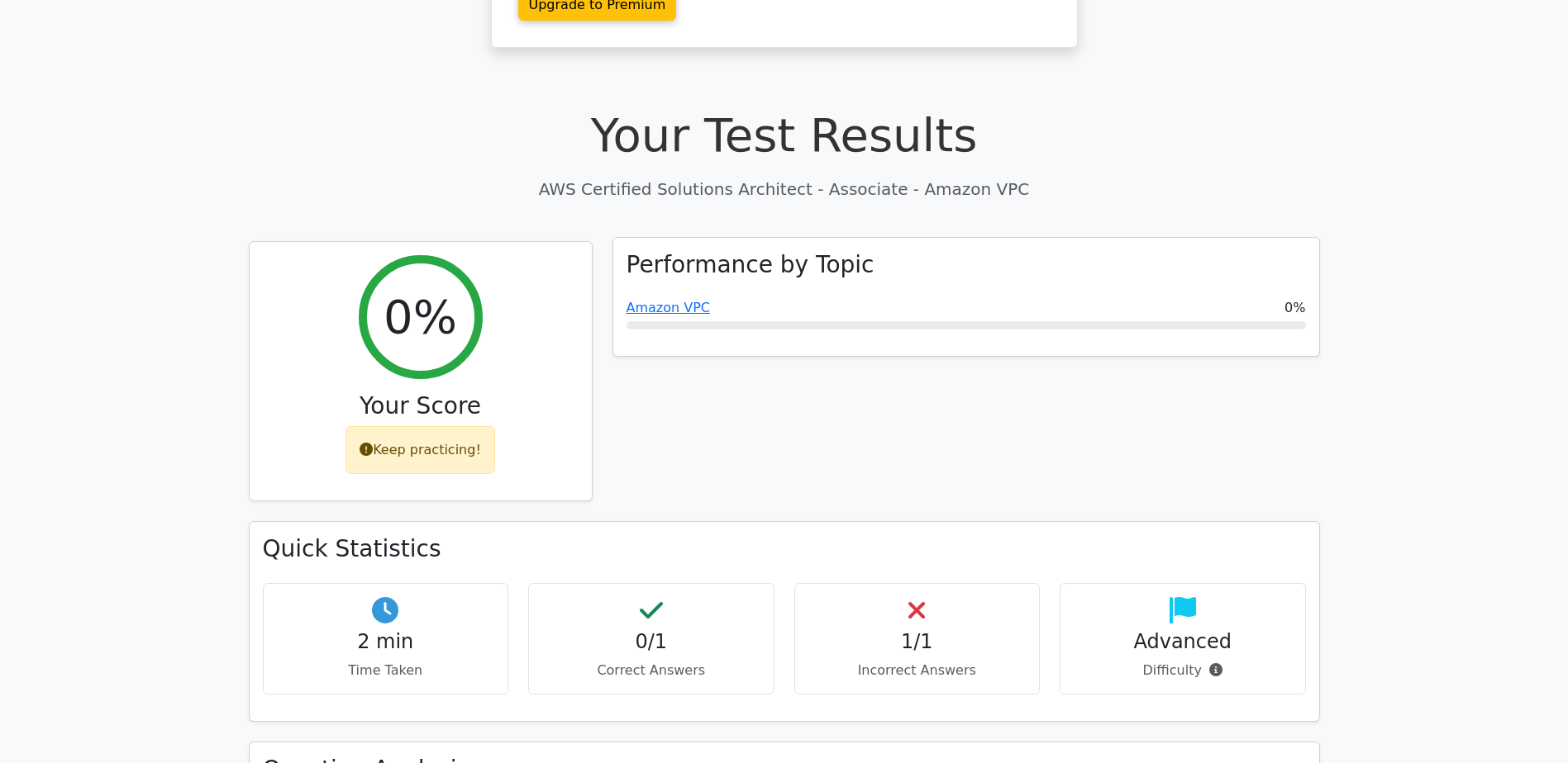
scroll to position [413, 0]
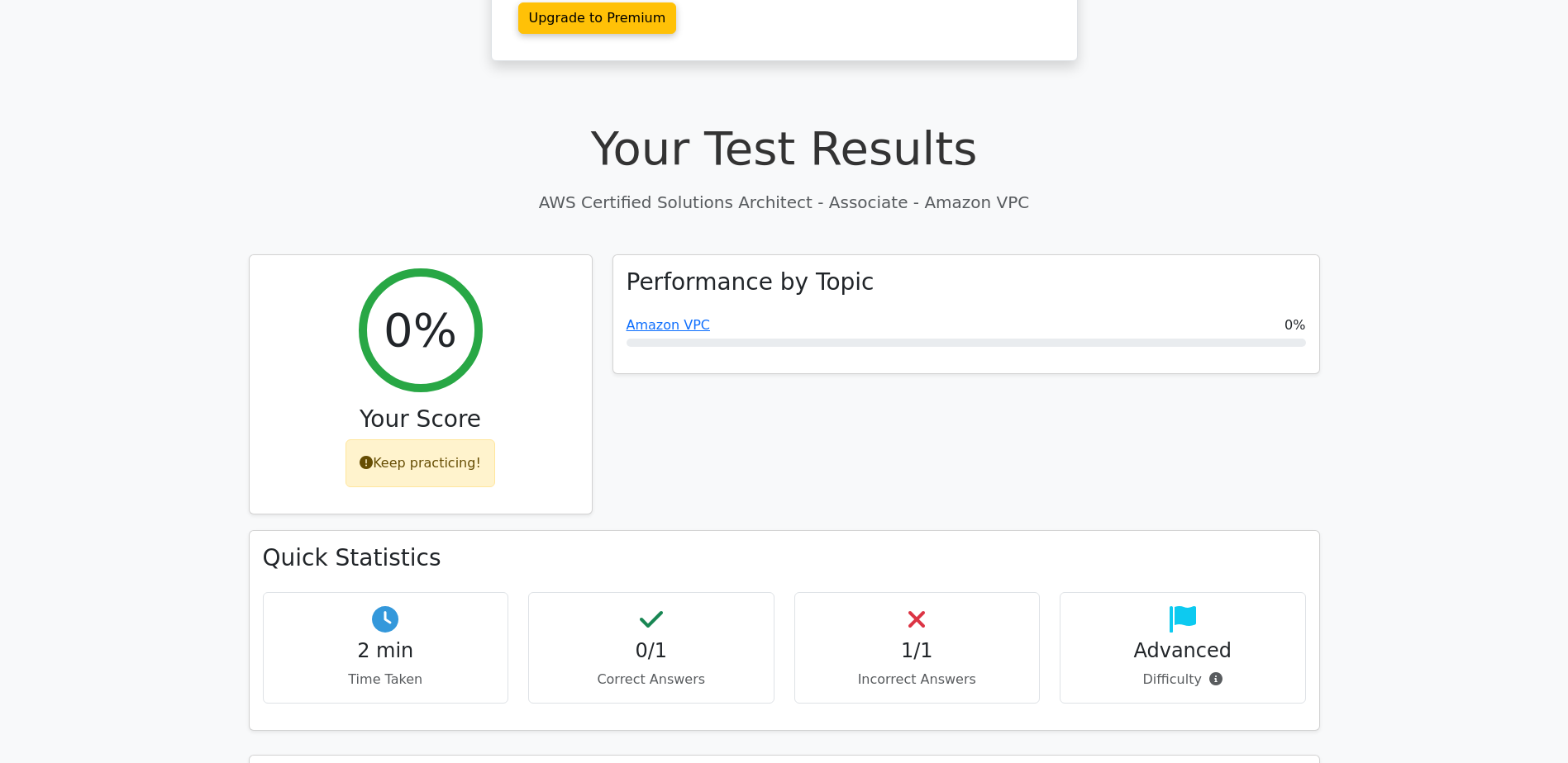
click at [945, 639] on h4 "1/1" at bounding box center [917, 652] width 218 height 24
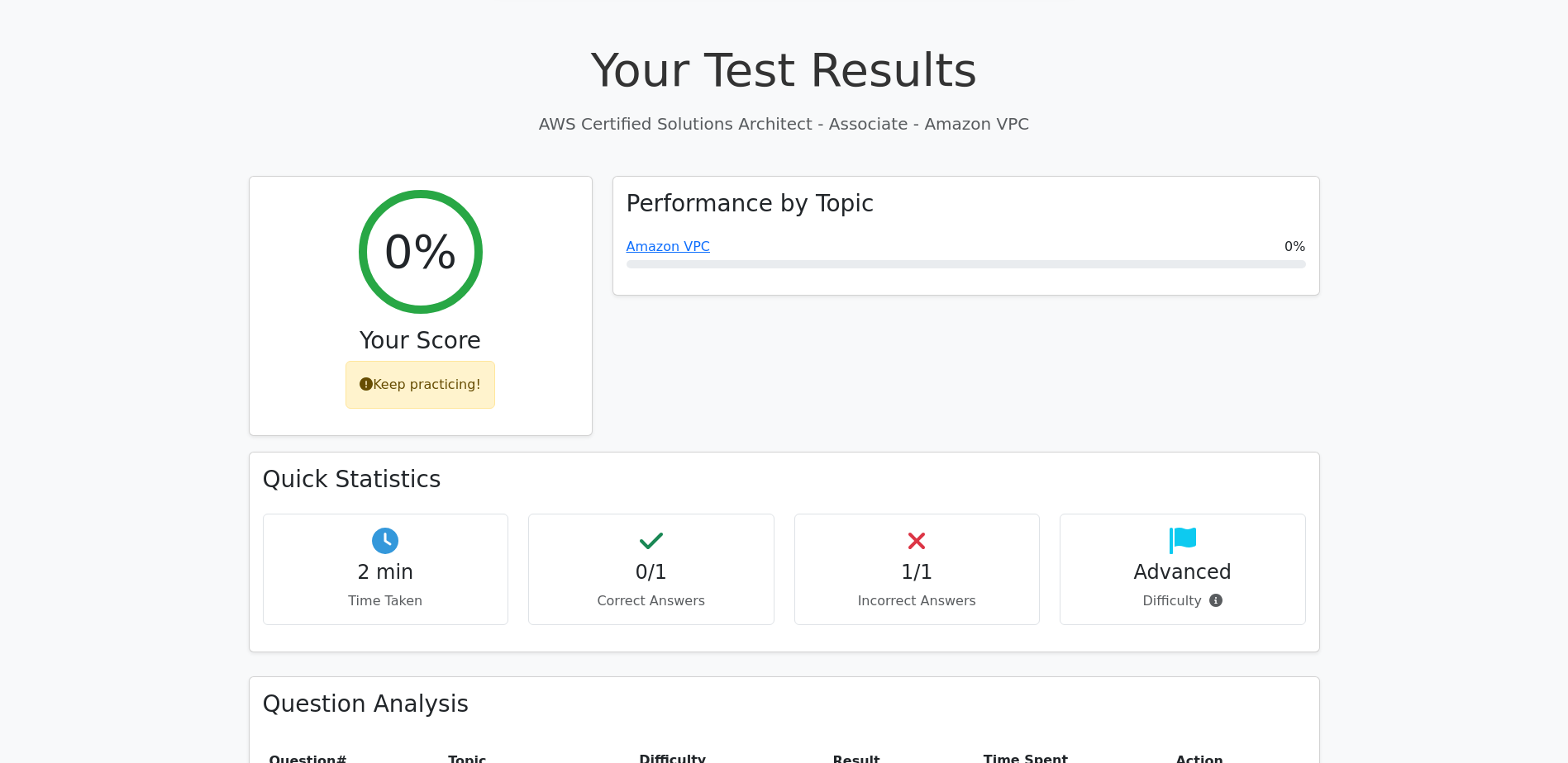
scroll to position [495, 0]
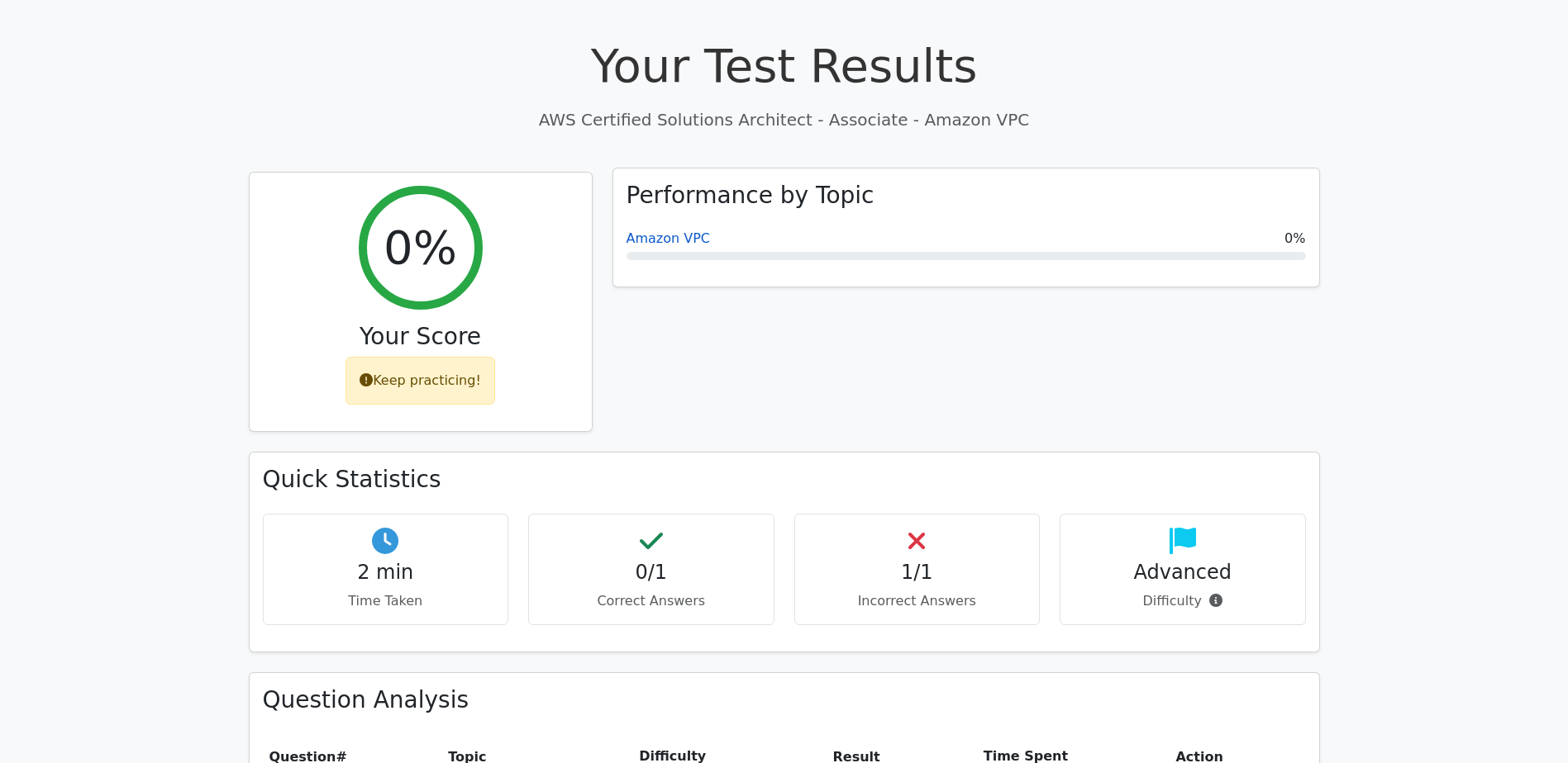
click at [649, 230] on link "Amazon VPC" at bounding box center [669, 238] width 84 height 16
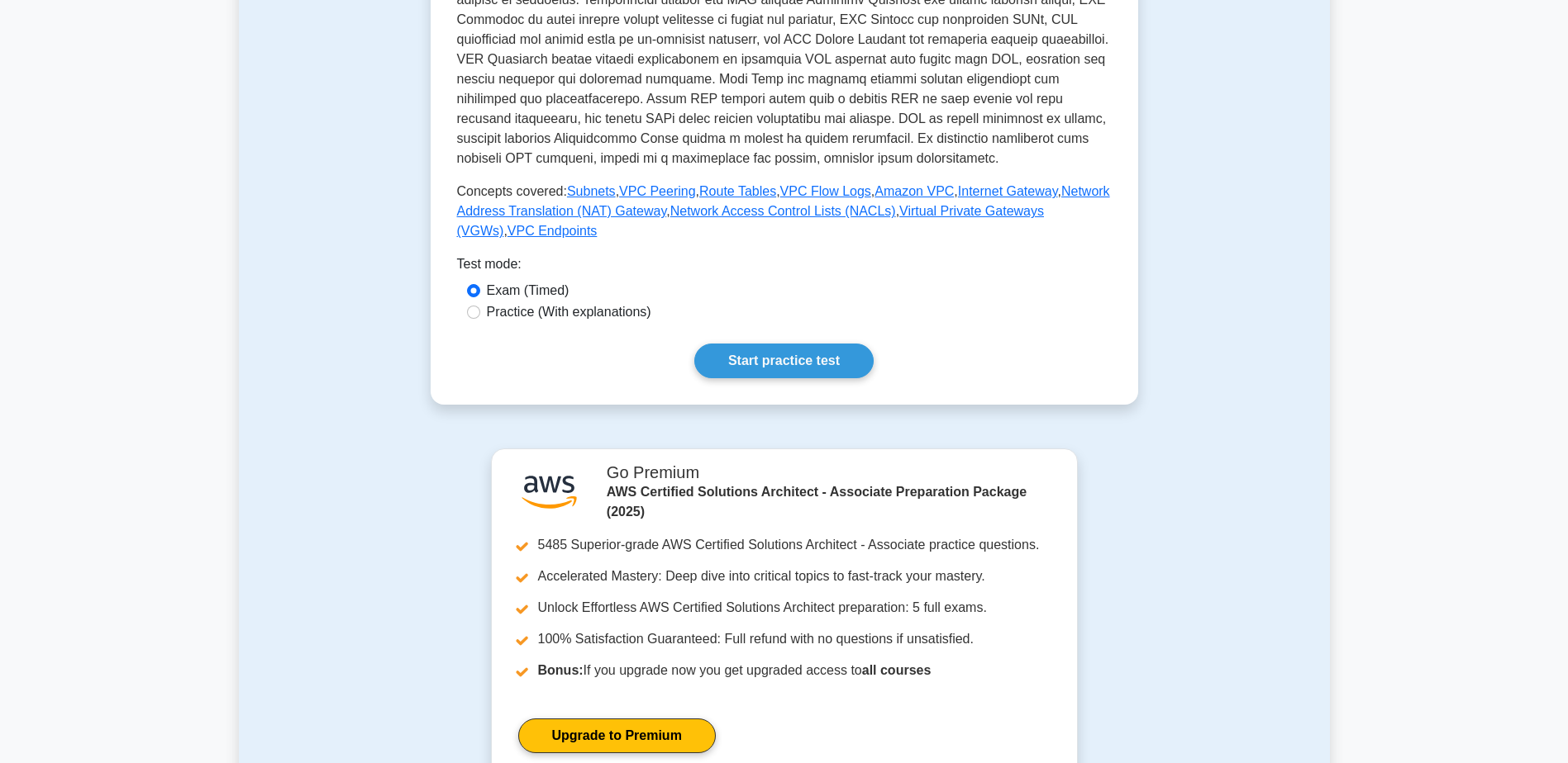
scroll to position [785, 0]
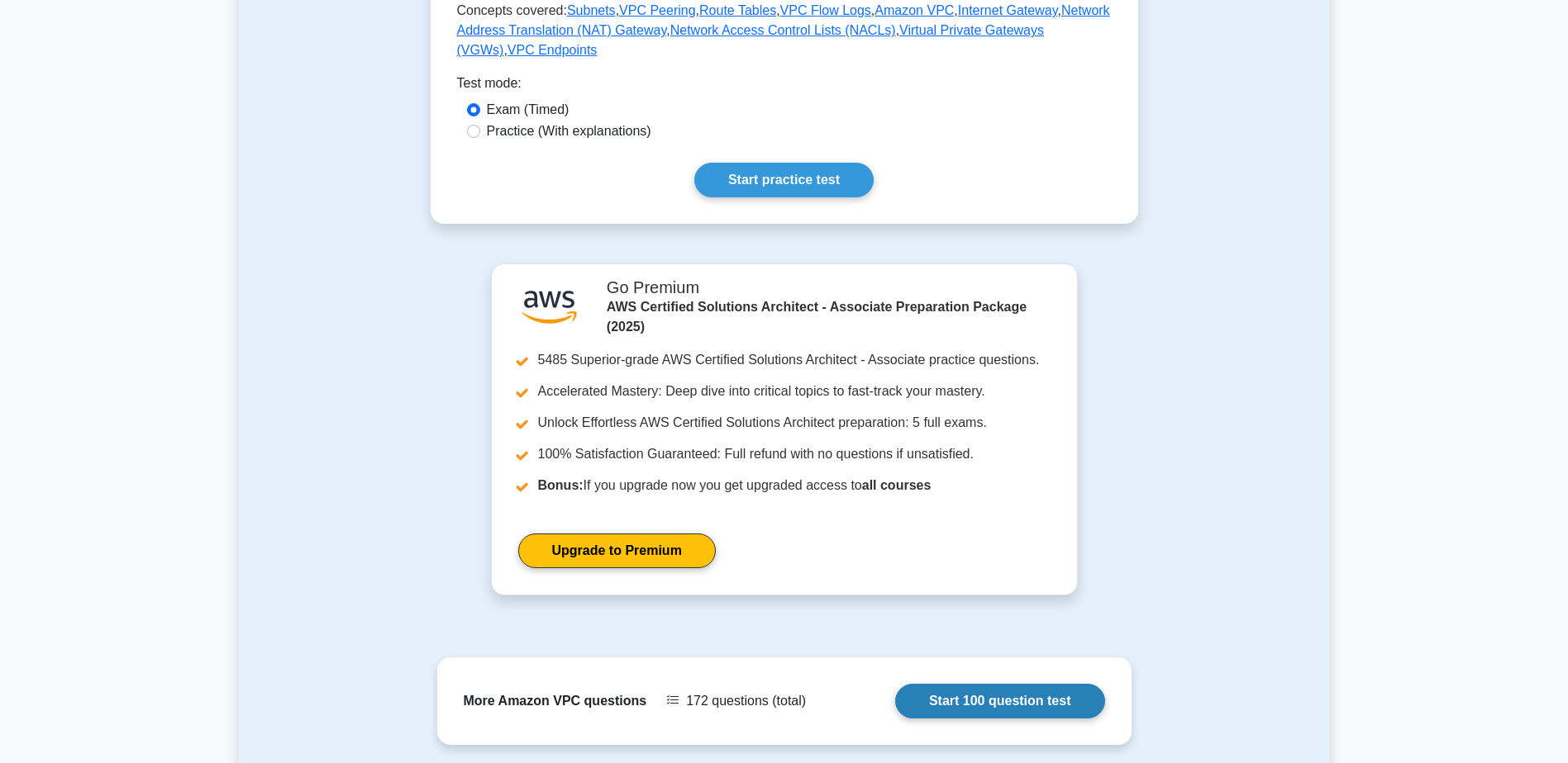
click at [1018, 683] on link "Start 100 question test" at bounding box center [999, 700] width 210 height 35
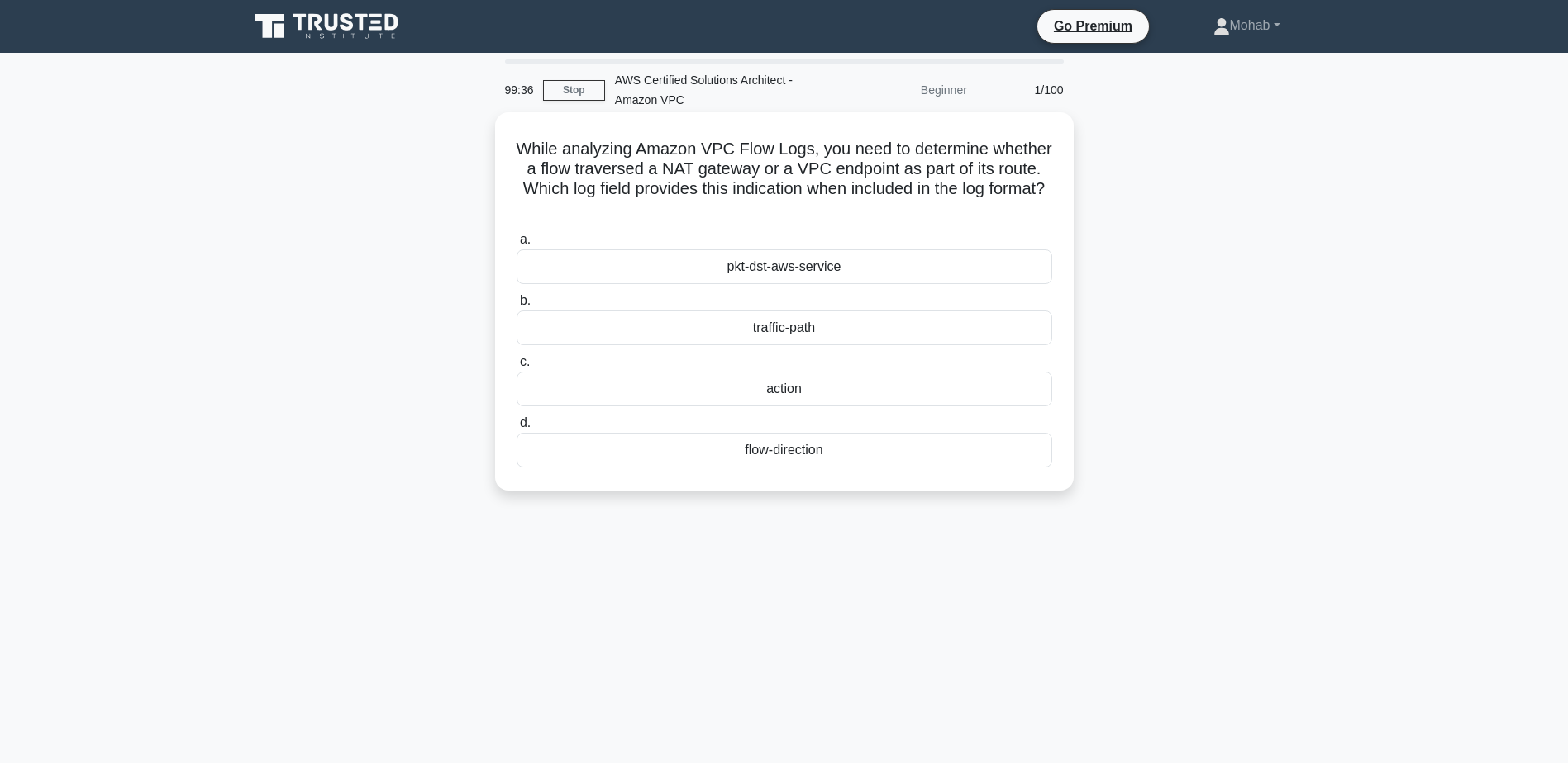
click at [806, 454] on div "flow-direction" at bounding box center [784, 449] width 536 height 35
click at [516, 429] on input "d. flow-direction" at bounding box center [516, 422] width 0 height 10
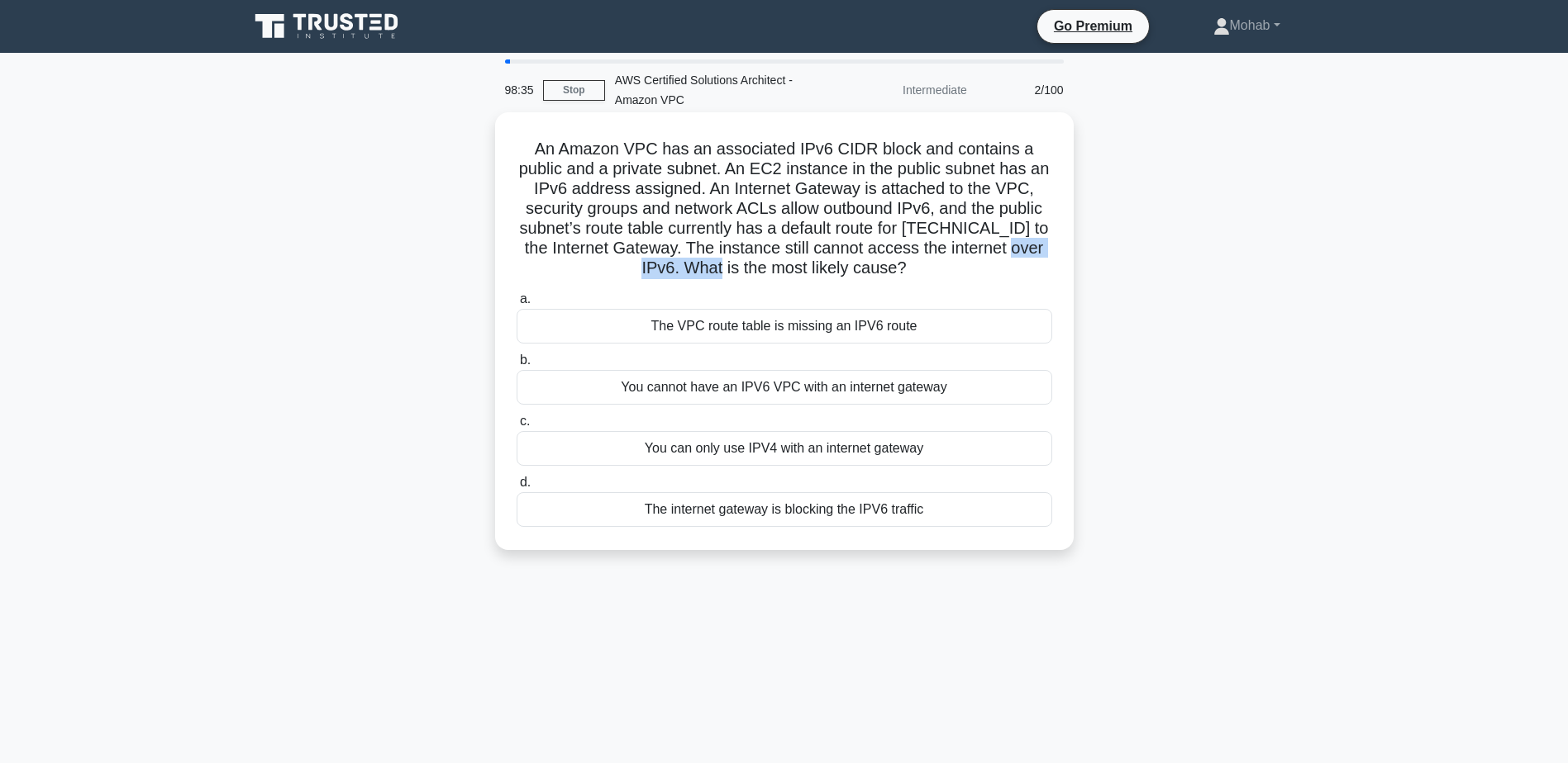
drag, startPoint x: 641, startPoint y: 272, endPoint x: 744, endPoint y: 274, distance: 103.0
click at [744, 274] on h5 "An Amazon VPC has an associated IPv6 CIDR block and contains a public and a pri…" at bounding box center [784, 209] width 539 height 140
drag, startPoint x: 744, startPoint y: 274, endPoint x: 920, endPoint y: 284, distance: 176.3
click at [919, 284] on div "An Amazon VPC has an associated IPv6 CIDR block and contains a public and a pri…" at bounding box center [784, 330] width 565 height 424
drag, startPoint x: 984, startPoint y: 267, endPoint x: 707, endPoint y: 281, distance: 277.4
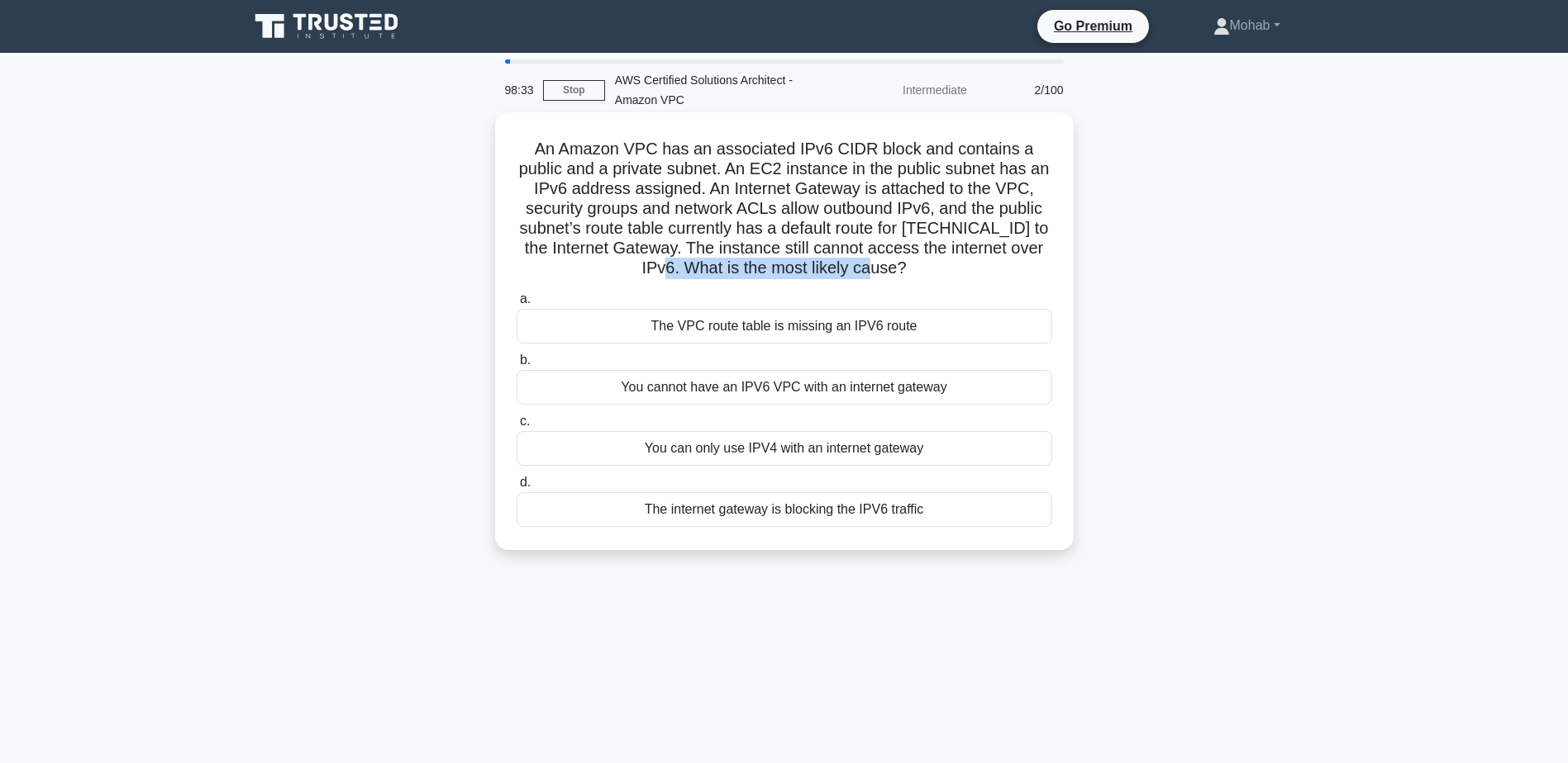
click at [707, 281] on div "An Amazon VPC has an associated IPv6 CIDR block and contains a public and a pri…" at bounding box center [784, 330] width 565 height 424
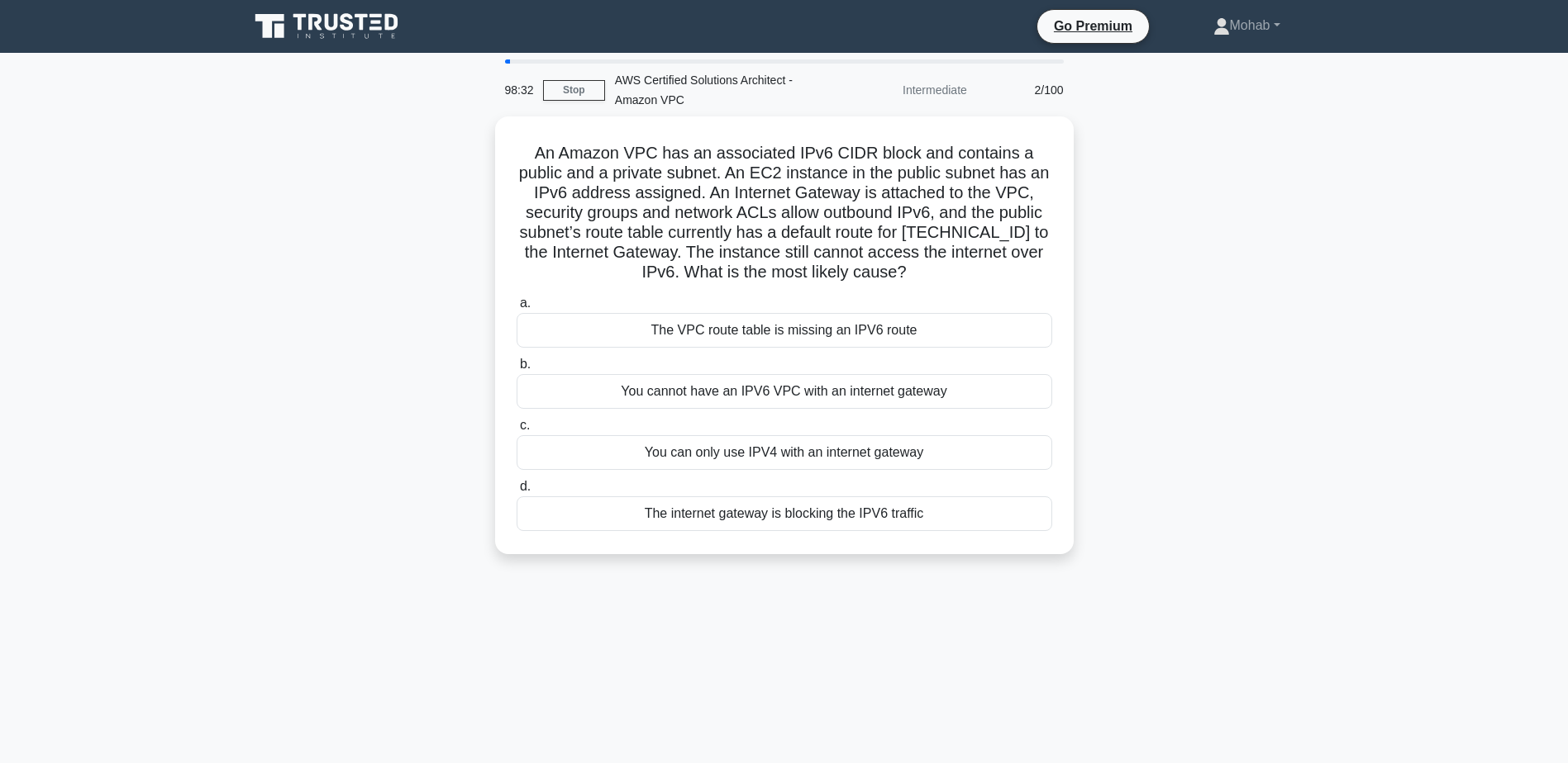
drag, startPoint x: 707, startPoint y: 281, endPoint x: 1240, endPoint y: 284, distance: 533.0
click at [1240, 284] on div "An Amazon VPC has an associated IPv6 CIDR block and contains a public and a pri…" at bounding box center [784, 345] width 1091 height 458
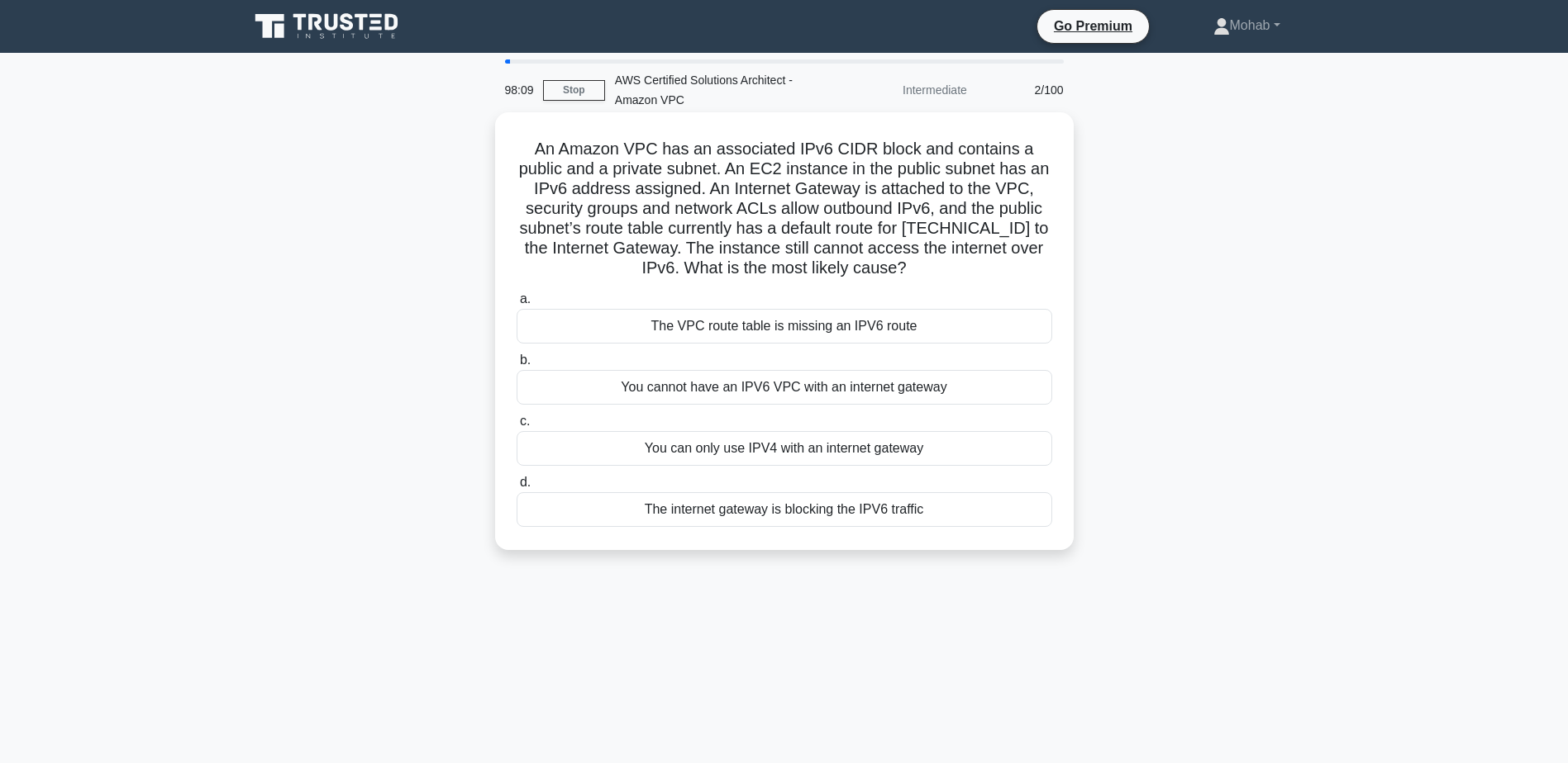
click at [763, 327] on div "The VPC route table is missing an IPV6 route" at bounding box center [784, 326] width 536 height 35
click at [516, 305] on input "a. The VPC route table is missing an IPV6 route" at bounding box center [516, 299] width 0 height 10
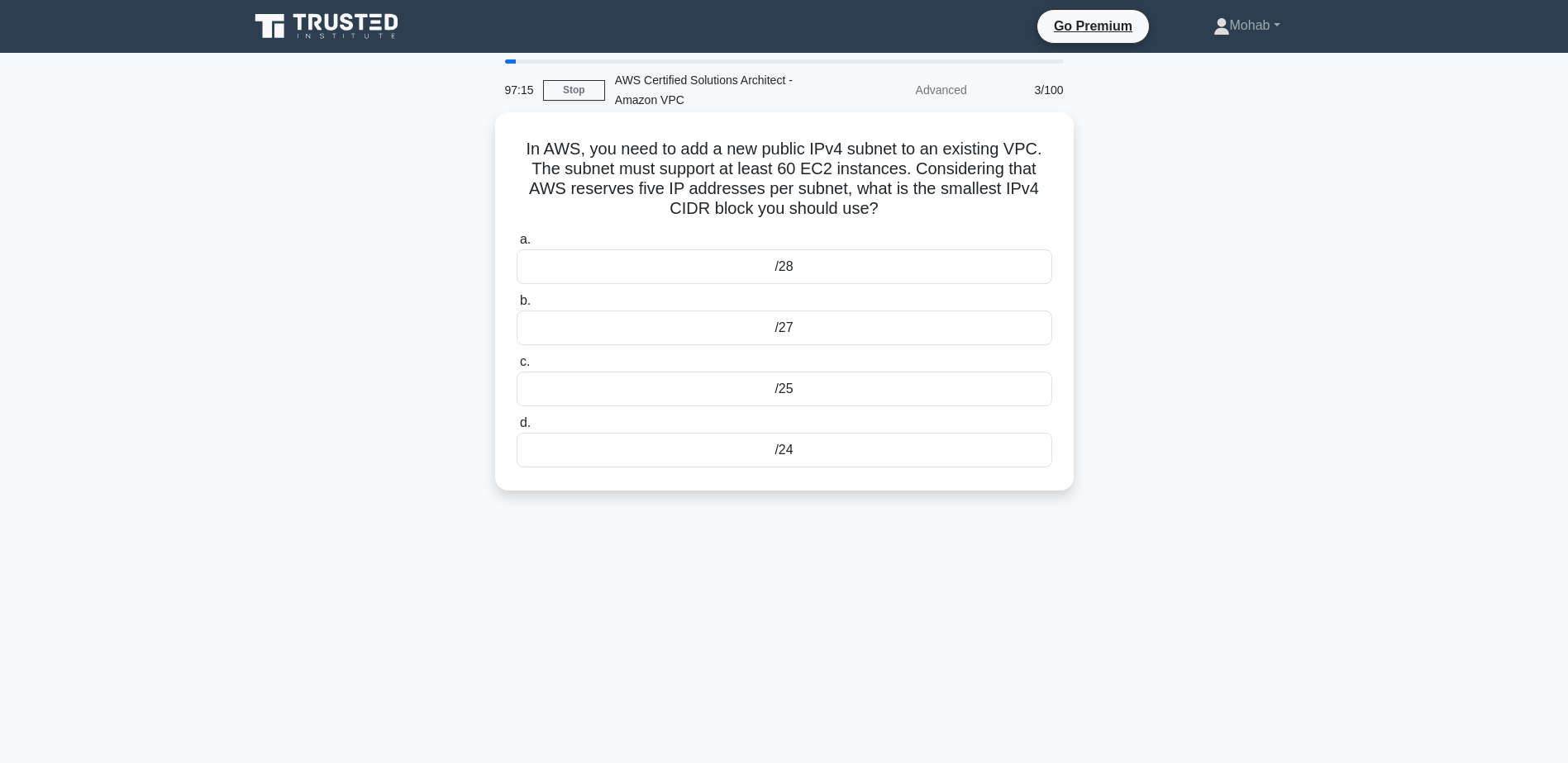
click at [947, 271] on div "/28" at bounding box center [784, 266] width 536 height 35
click at [516, 245] on input "a. /28" at bounding box center [516, 240] width 0 height 10
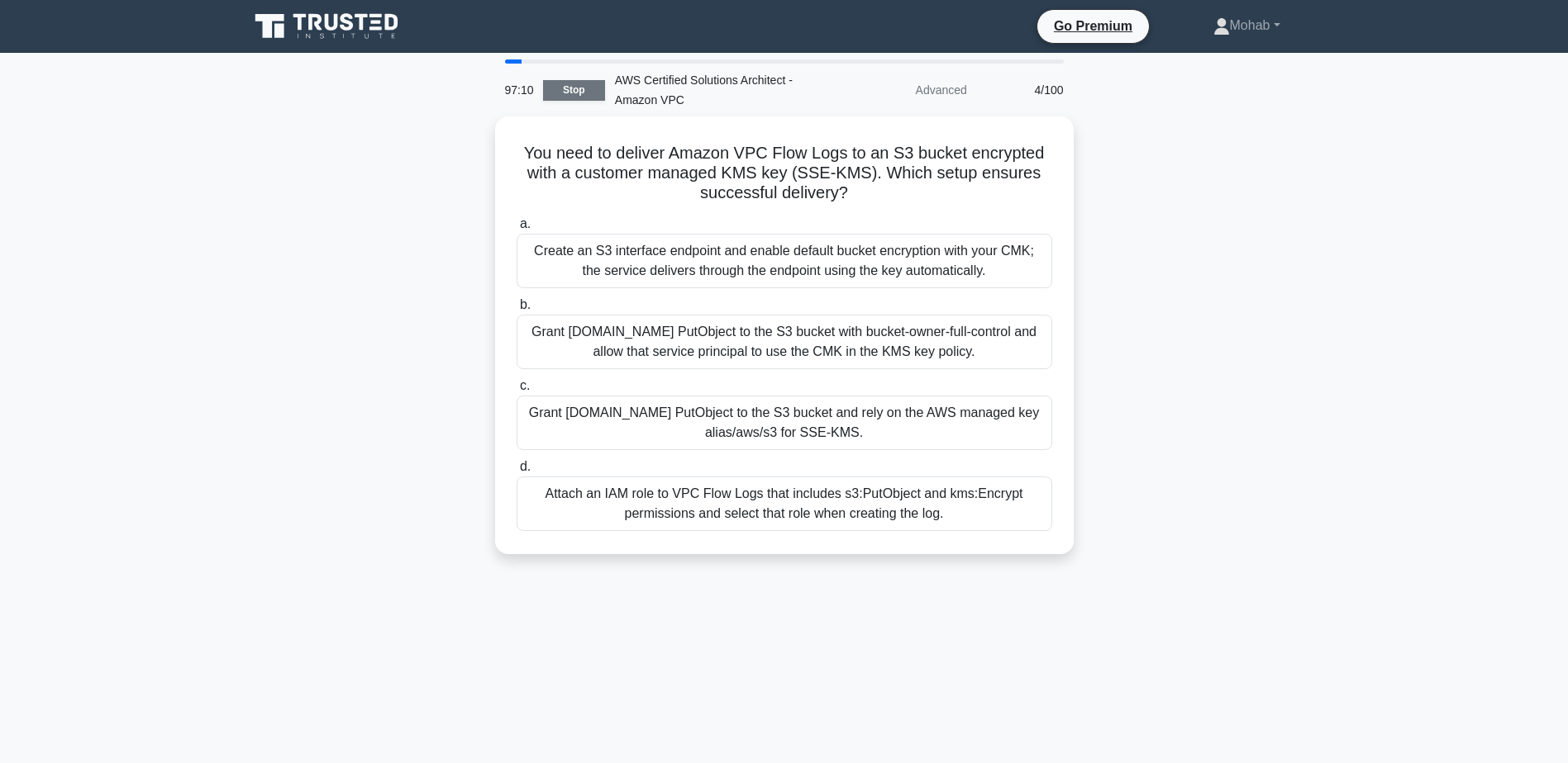
click at [583, 81] on link "Stop" at bounding box center [574, 91] width 62 height 21
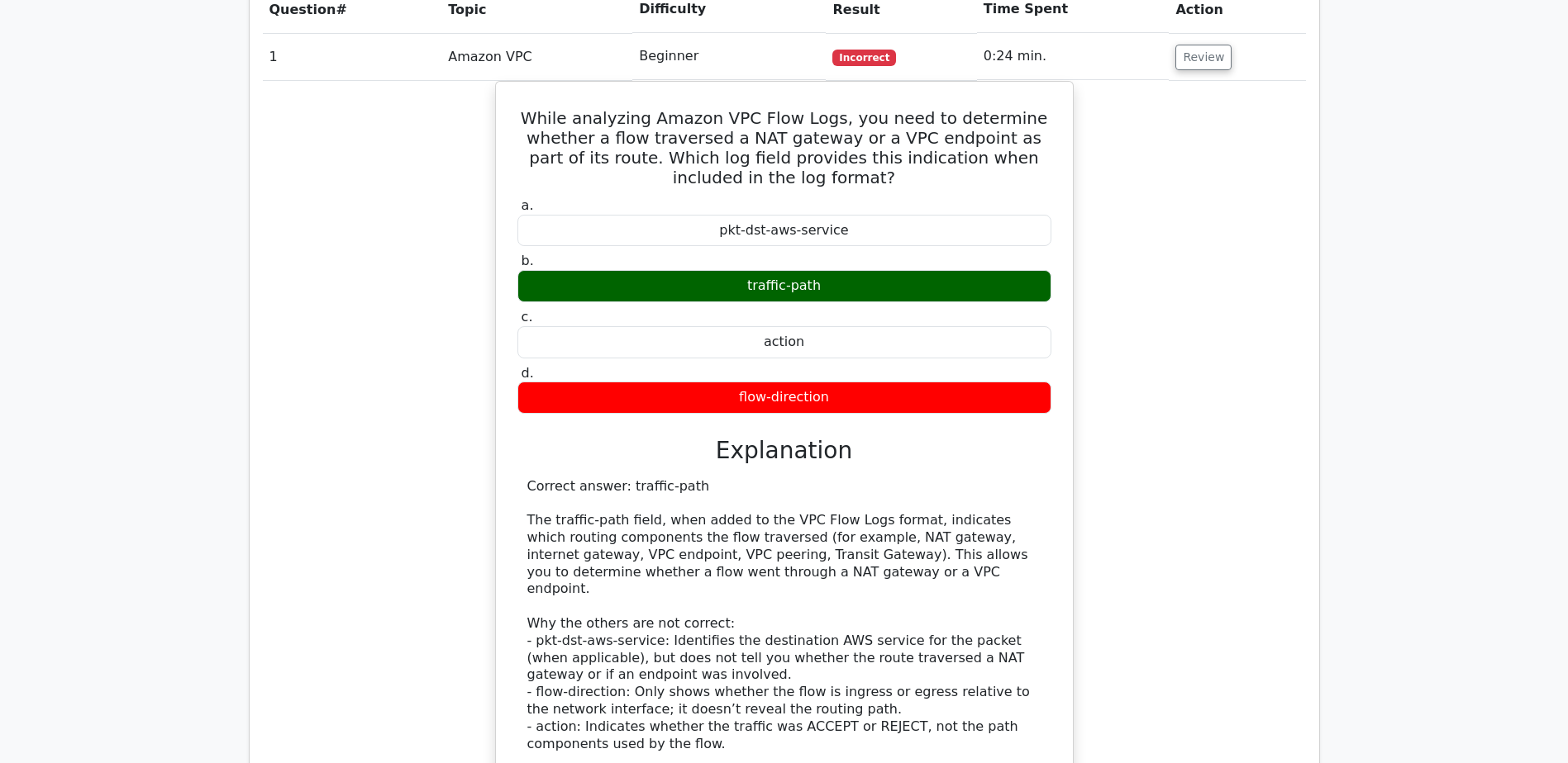
scroll to position [1817, 0]
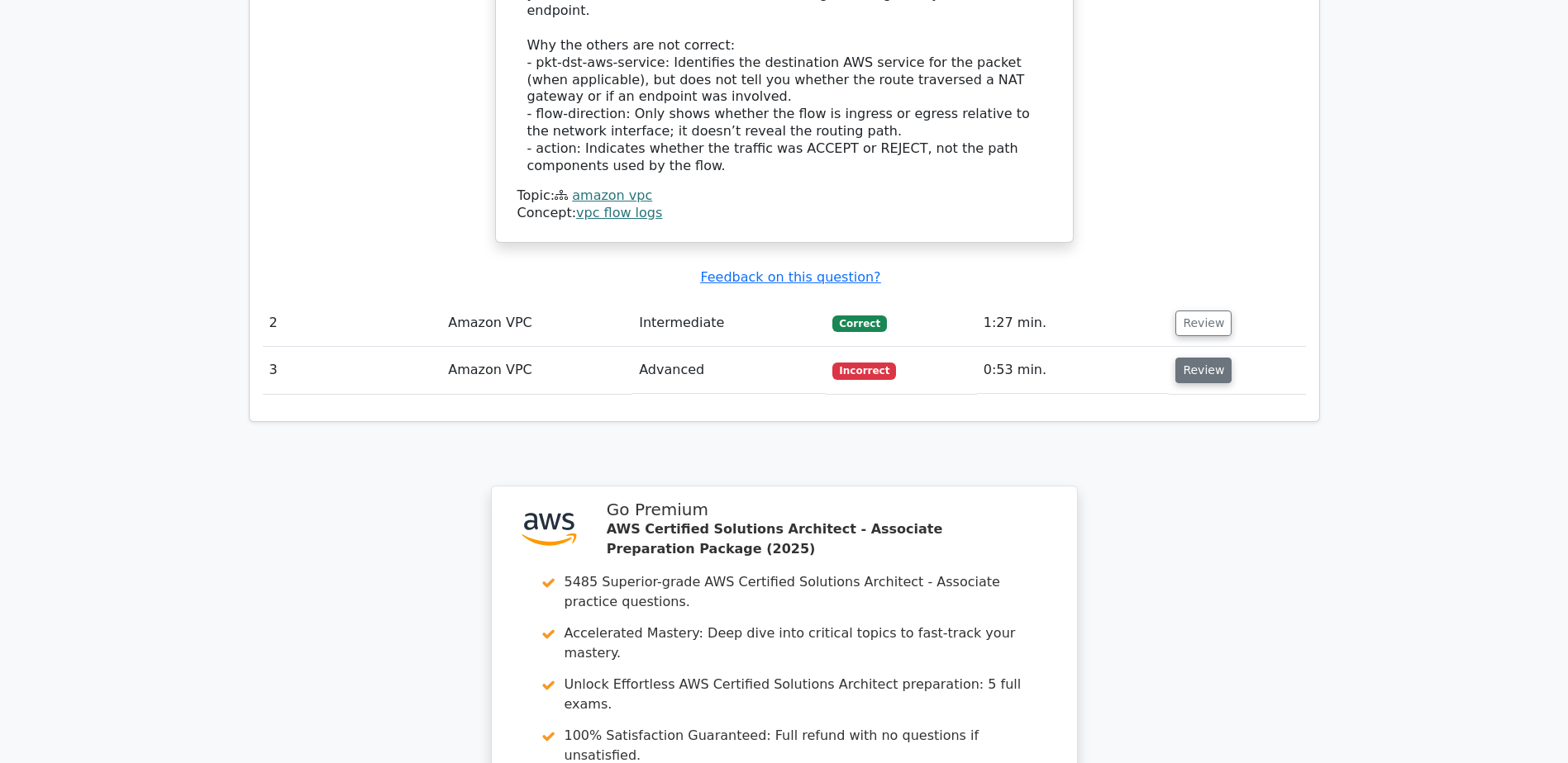
click at [1176, 358] on button "Review" at bounding box center [1204, 370] width 56 height 25
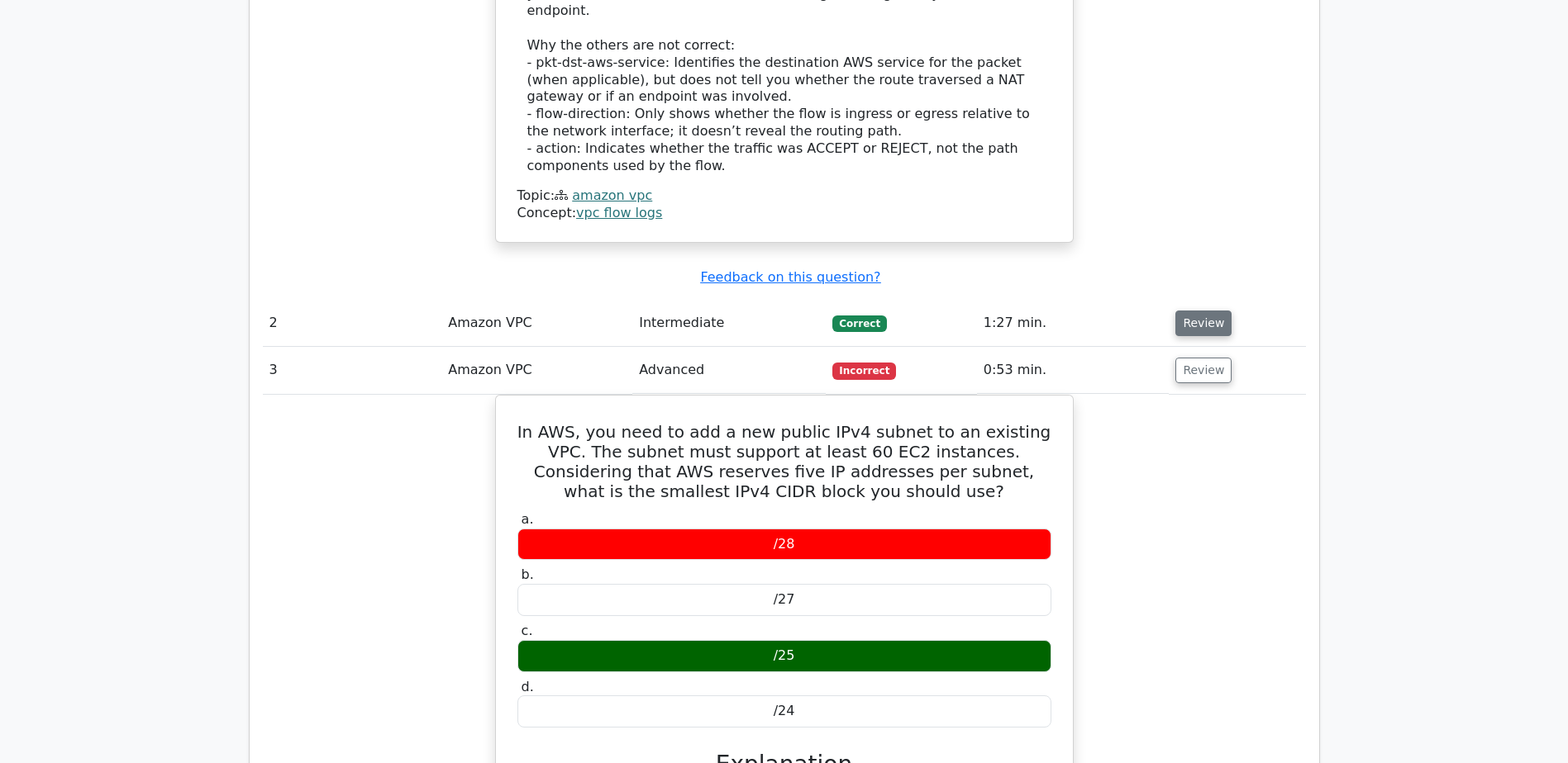
click at [1196, 311] on button "Review" at bounding box center [1204, 323] width 56 height 25
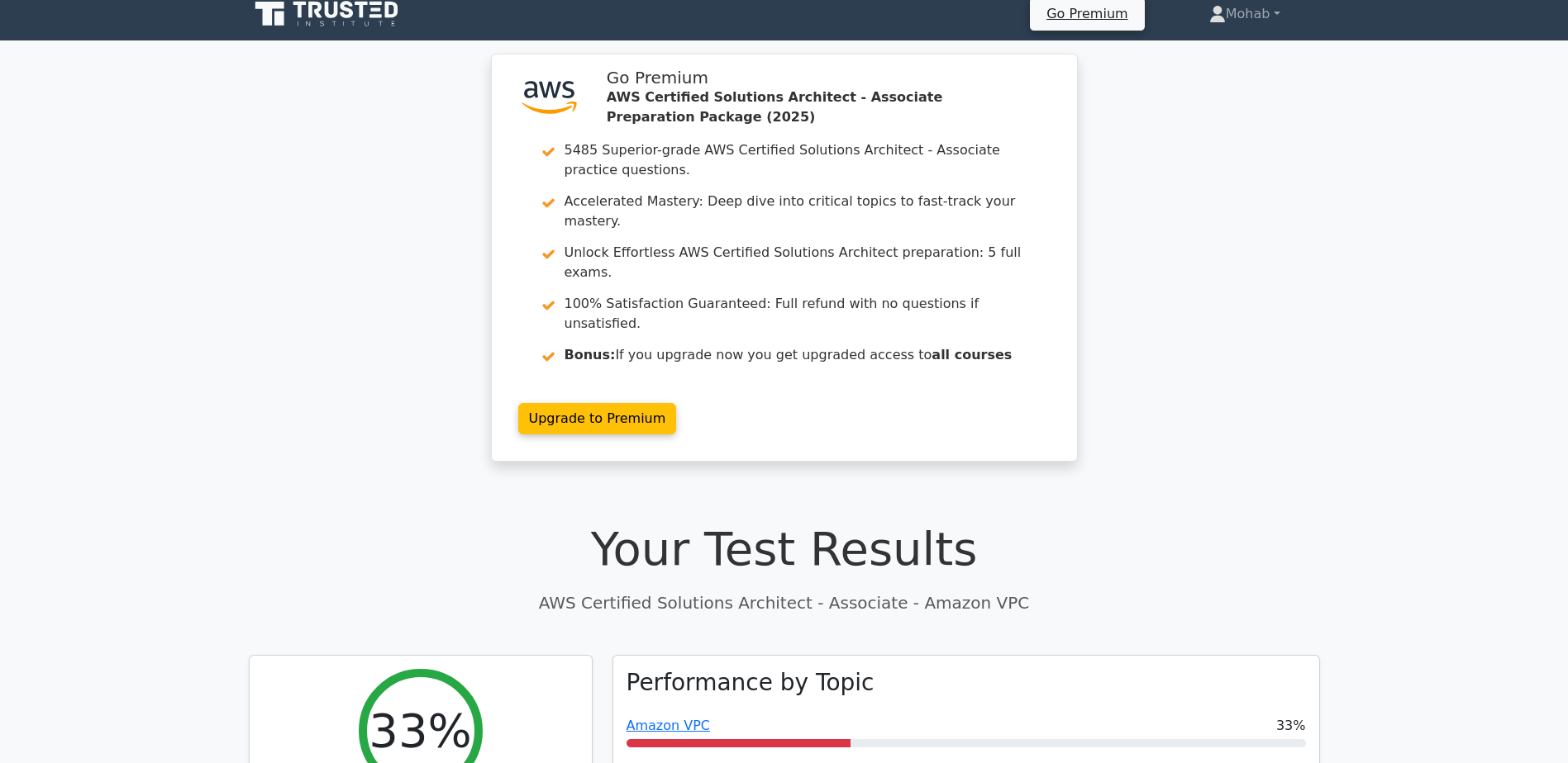
scroll to position [0, 0]
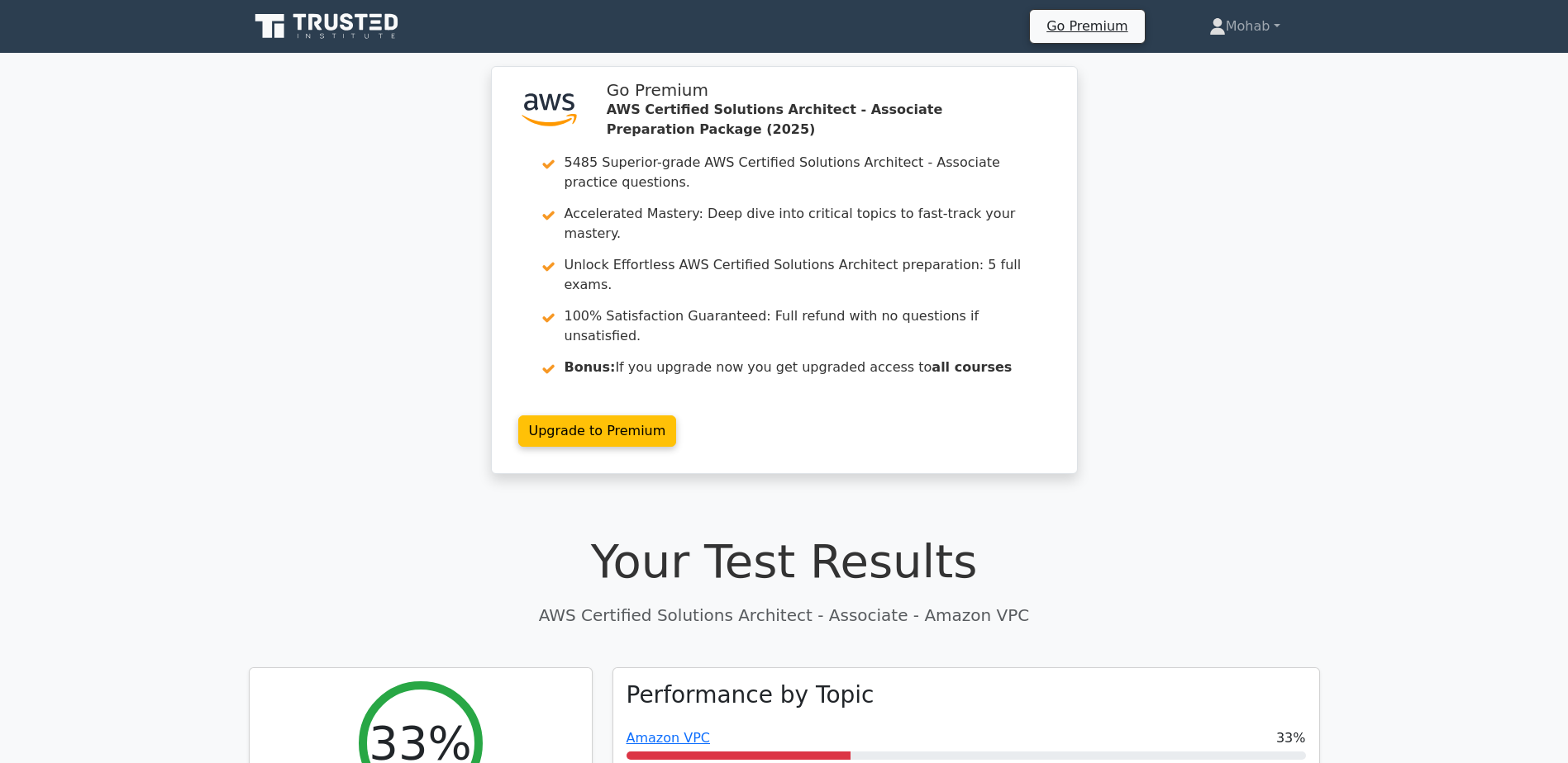
click at [337, 35] on icon at bounding box center [328, 26] width 158 height 32
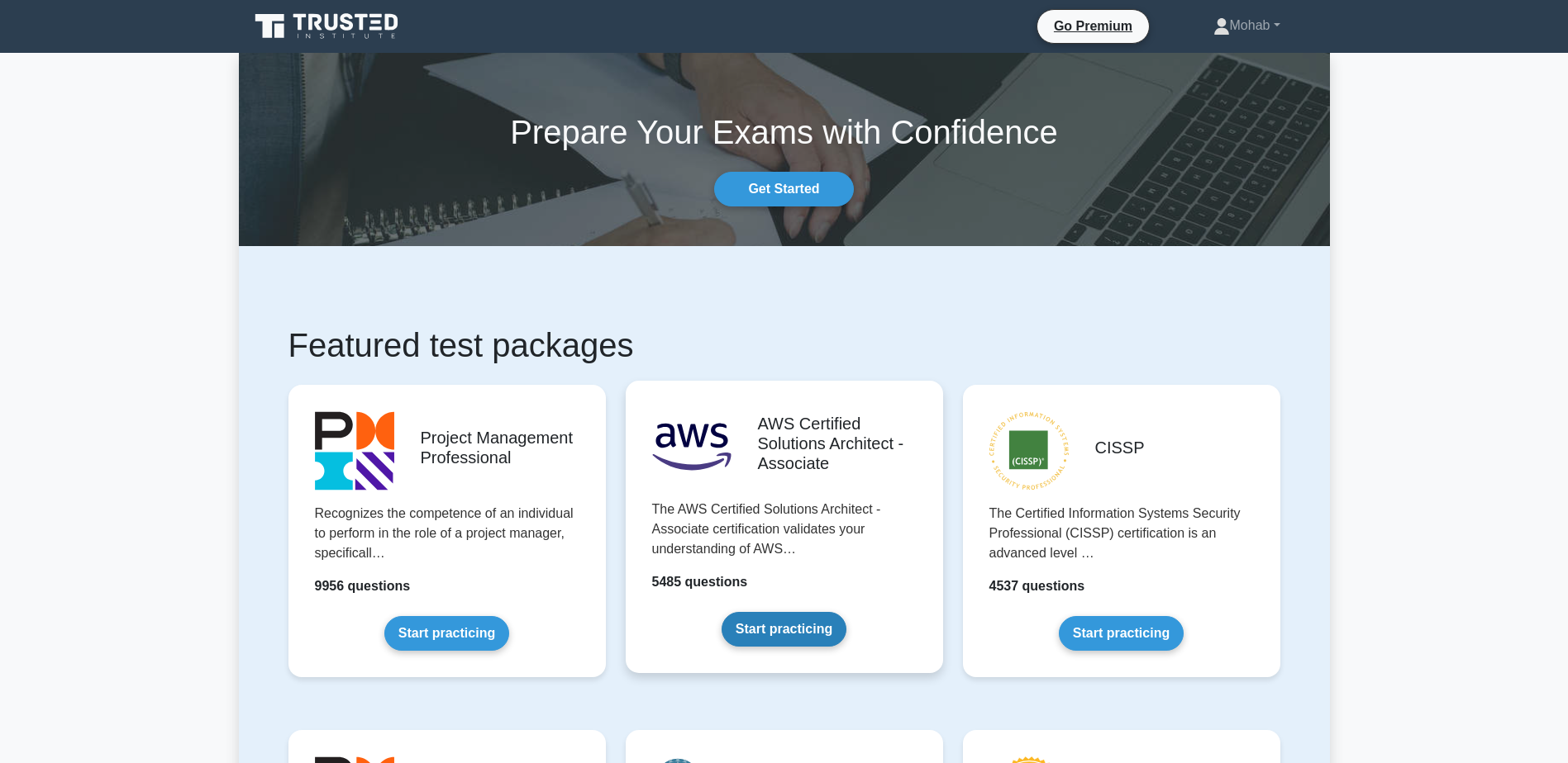
click at [785, 626] on link "Start practicing" at bounding box center [783, 629] width 125 height 35
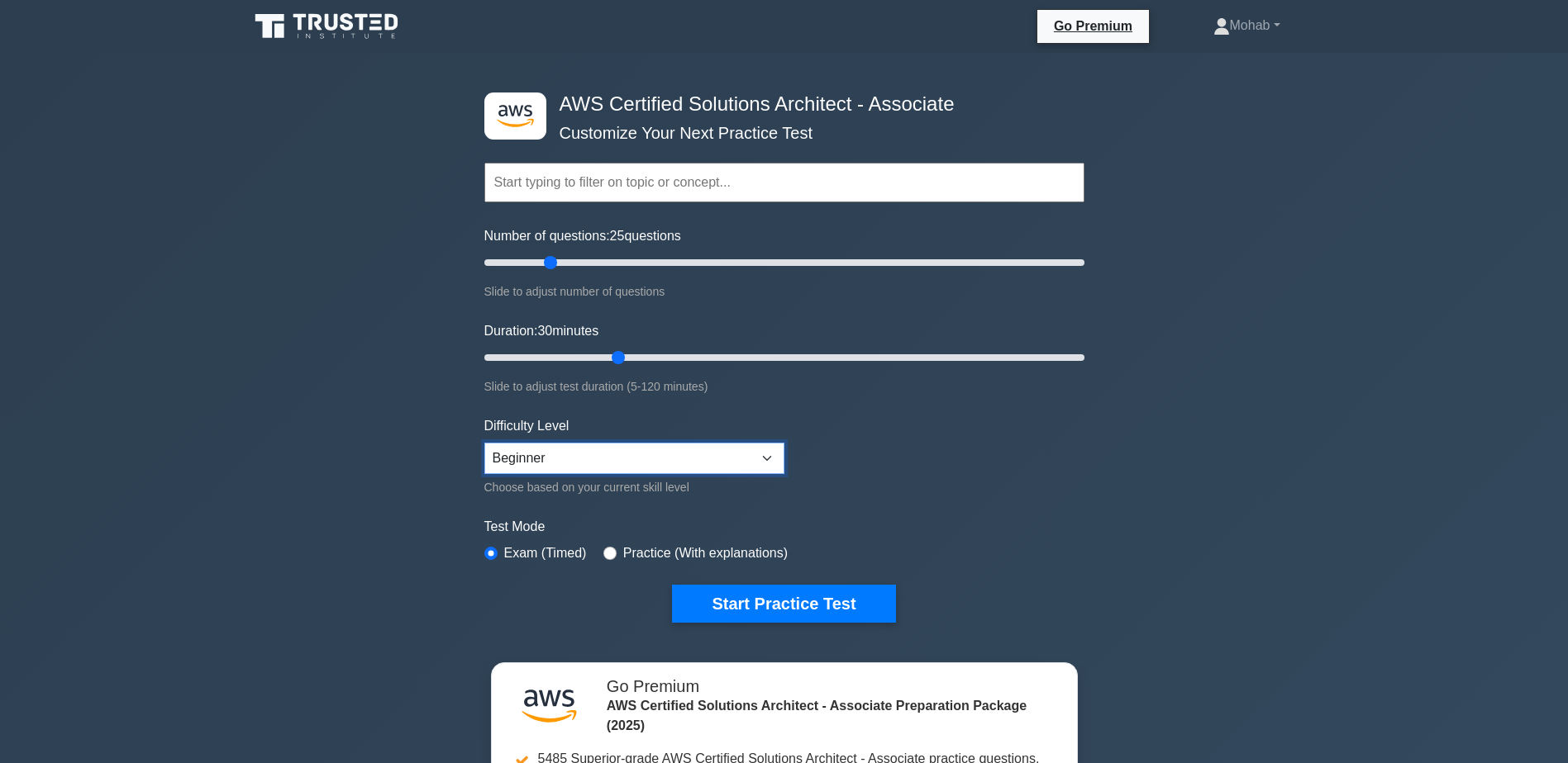
click at [733, 460] on select "Beginner Intermediate Expert" at bounding box center [634, 459] width 300 height 32
click at [484, 443] on select "Beginner Intermediate Expert" at bounding box center [634, 459] width 300 height 32
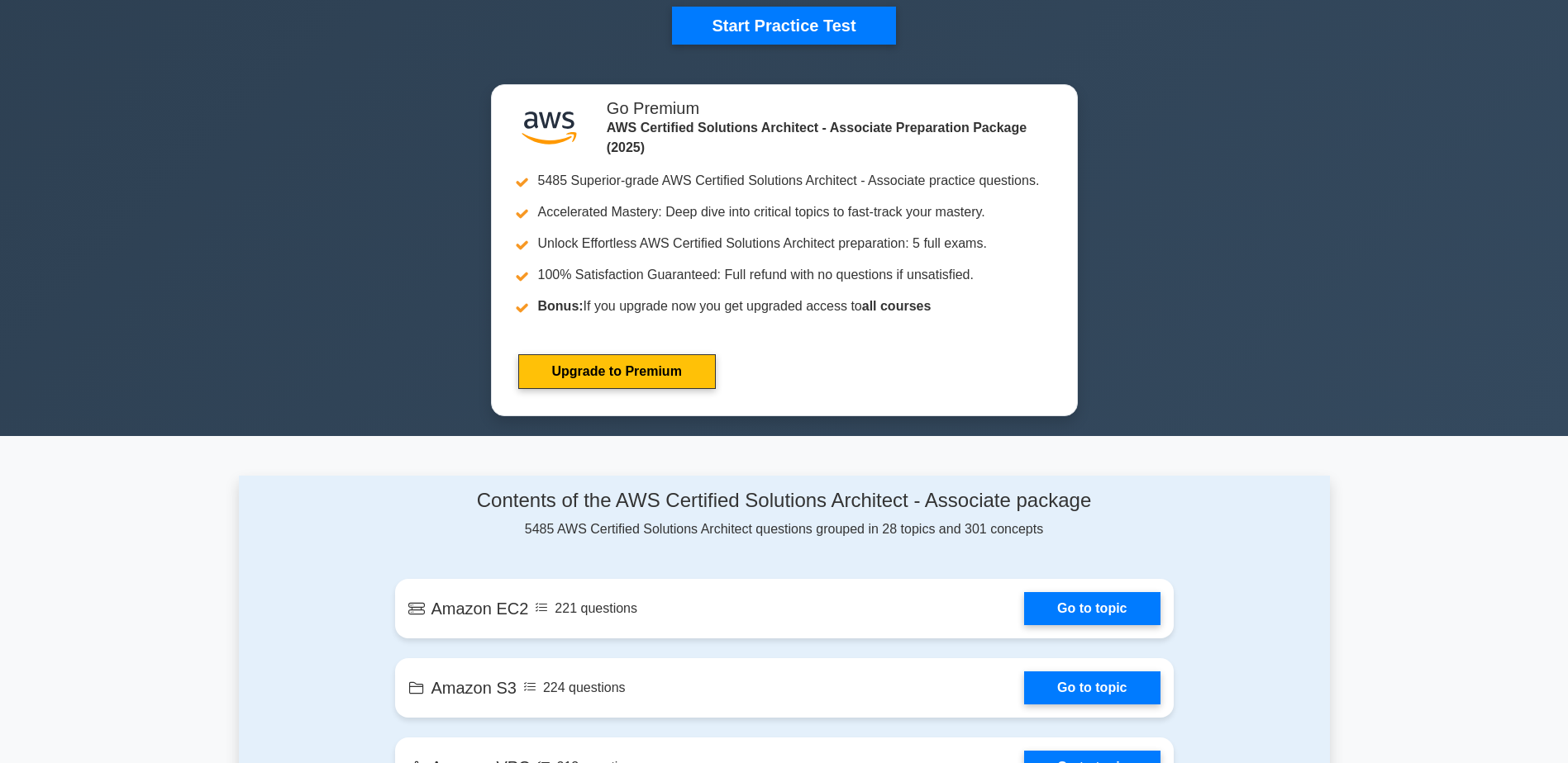
scroll to position [908, 0]
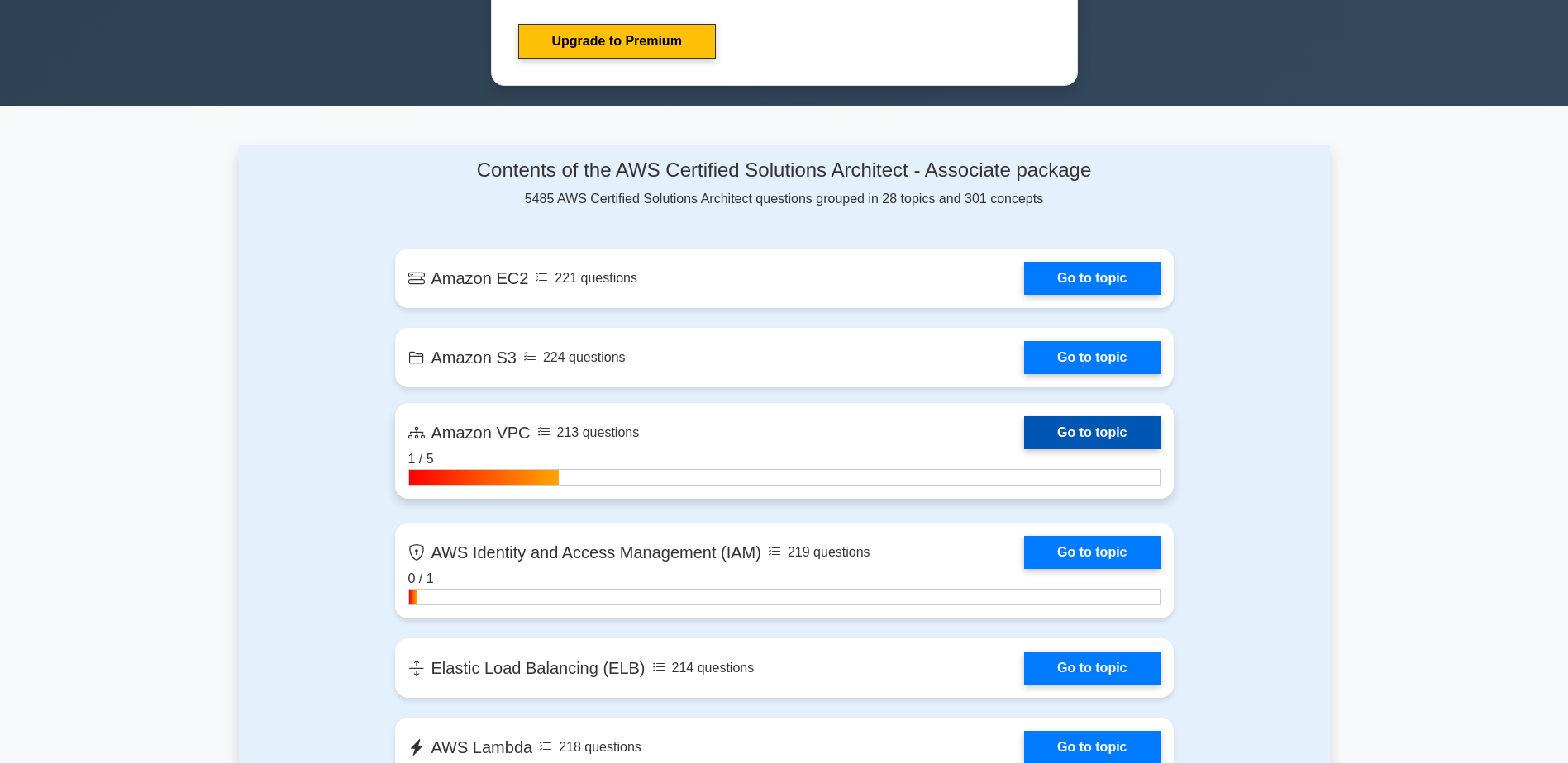
click at [1124, 427] on link "Go to topic" at bounding box center [1091, 433] width 136 height 33
click at [1093, 437] on link "Go to topic" at bounding box center [1091, 433] width 136 height 33
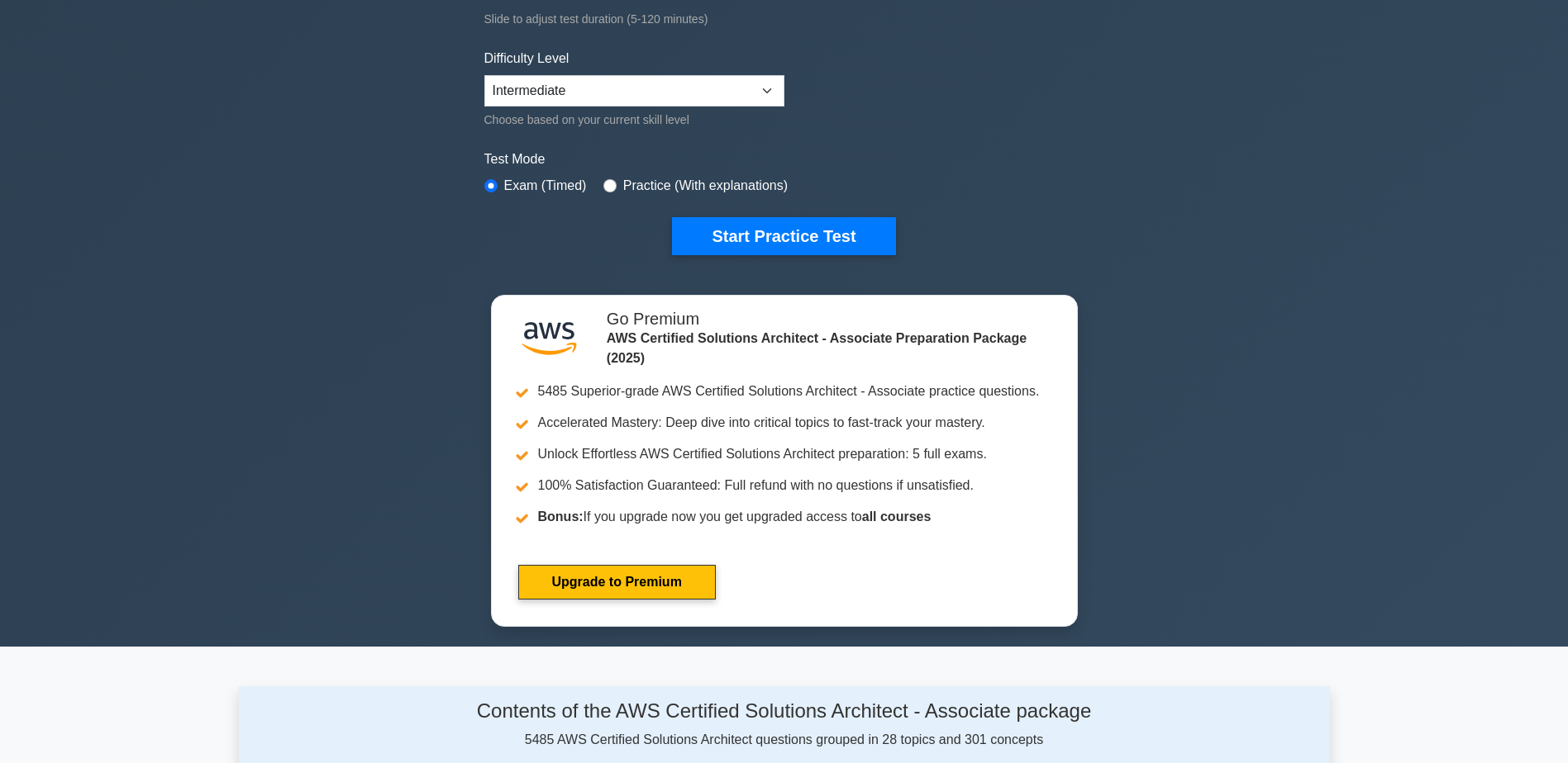
scroll to position [330, 0]
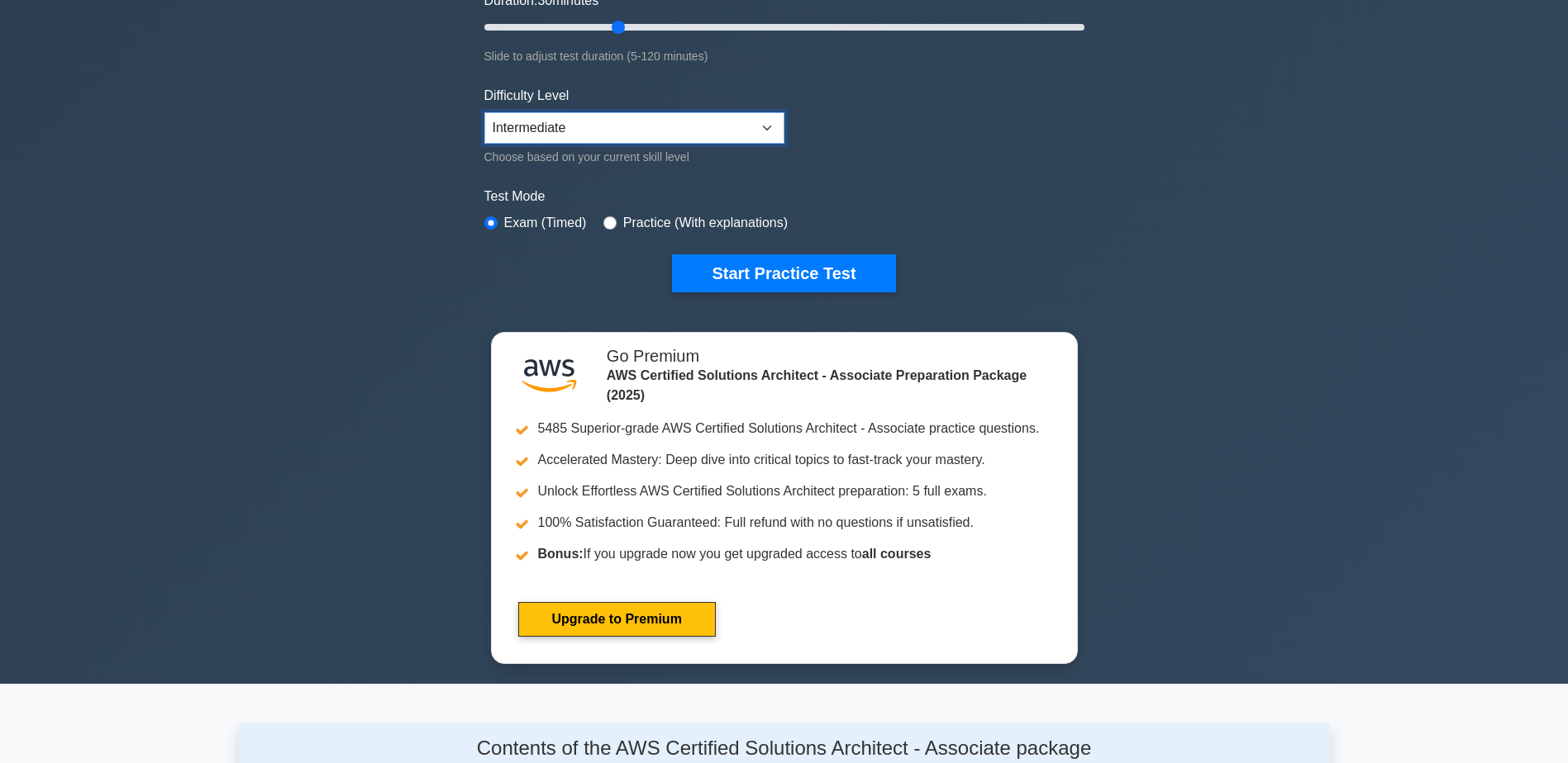
click at [651, 137] on select "Beginner Intermediate Expert" at bounding box center [634, 128] width 300 height 32
select select "beginner"
click at [484, 112] on select "Beginner Intermediate Expert" at bounding box center [634, 128] width 300 height 32
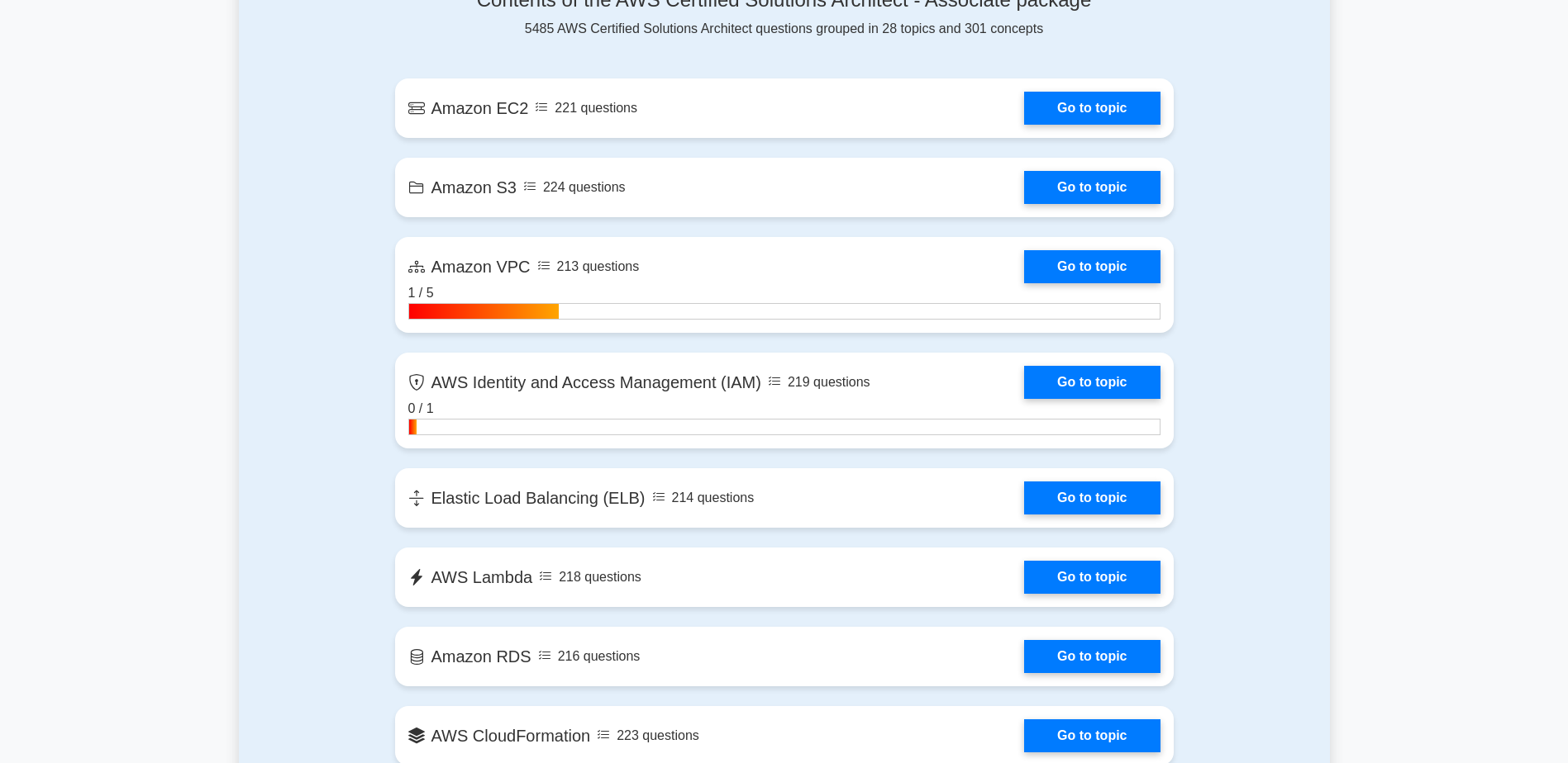
scroll to position [1156, 0]
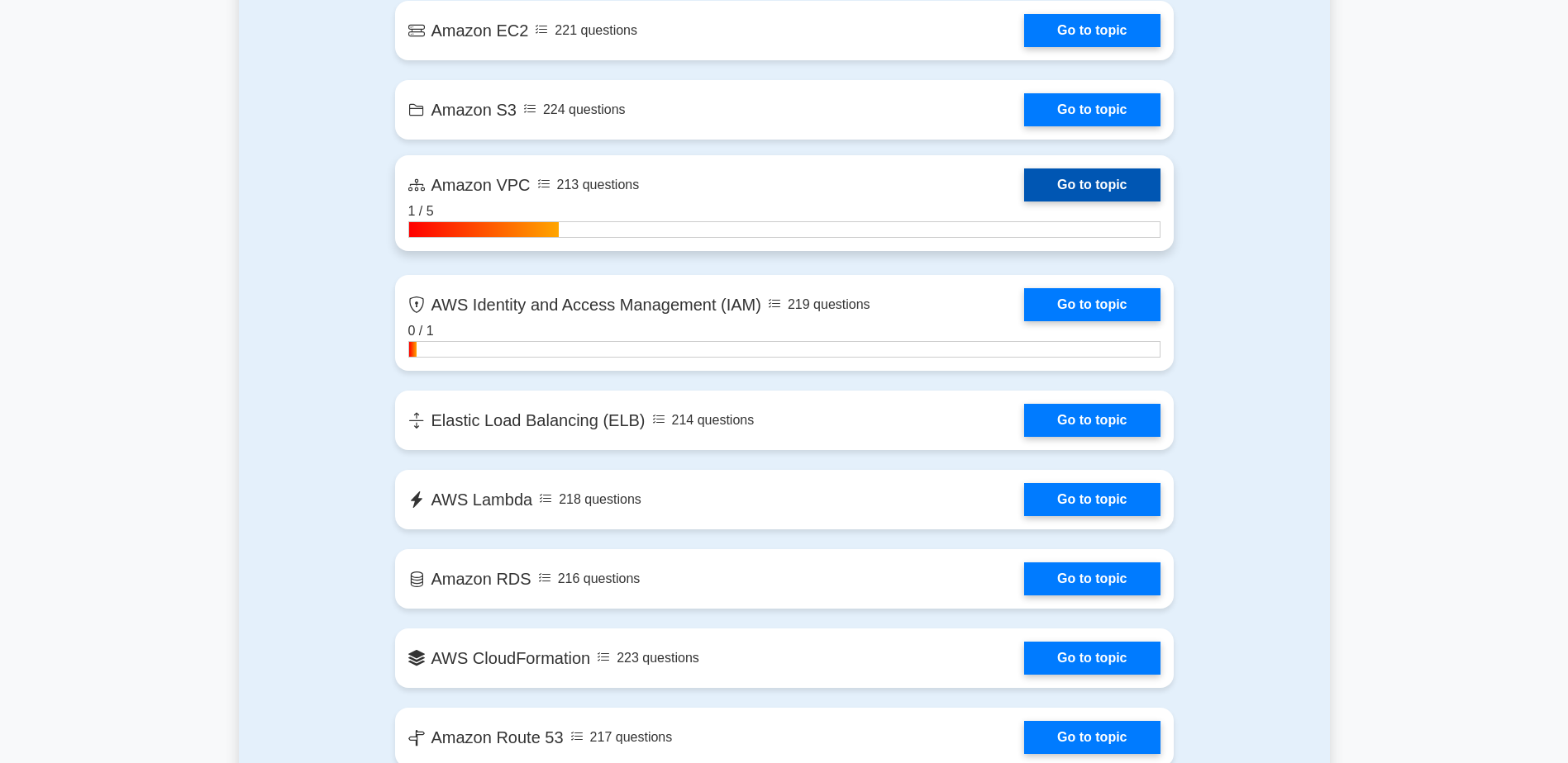
click at [1054, 186] on link "Go to topic" at bounding box center [1091, 184] width 136 height 33
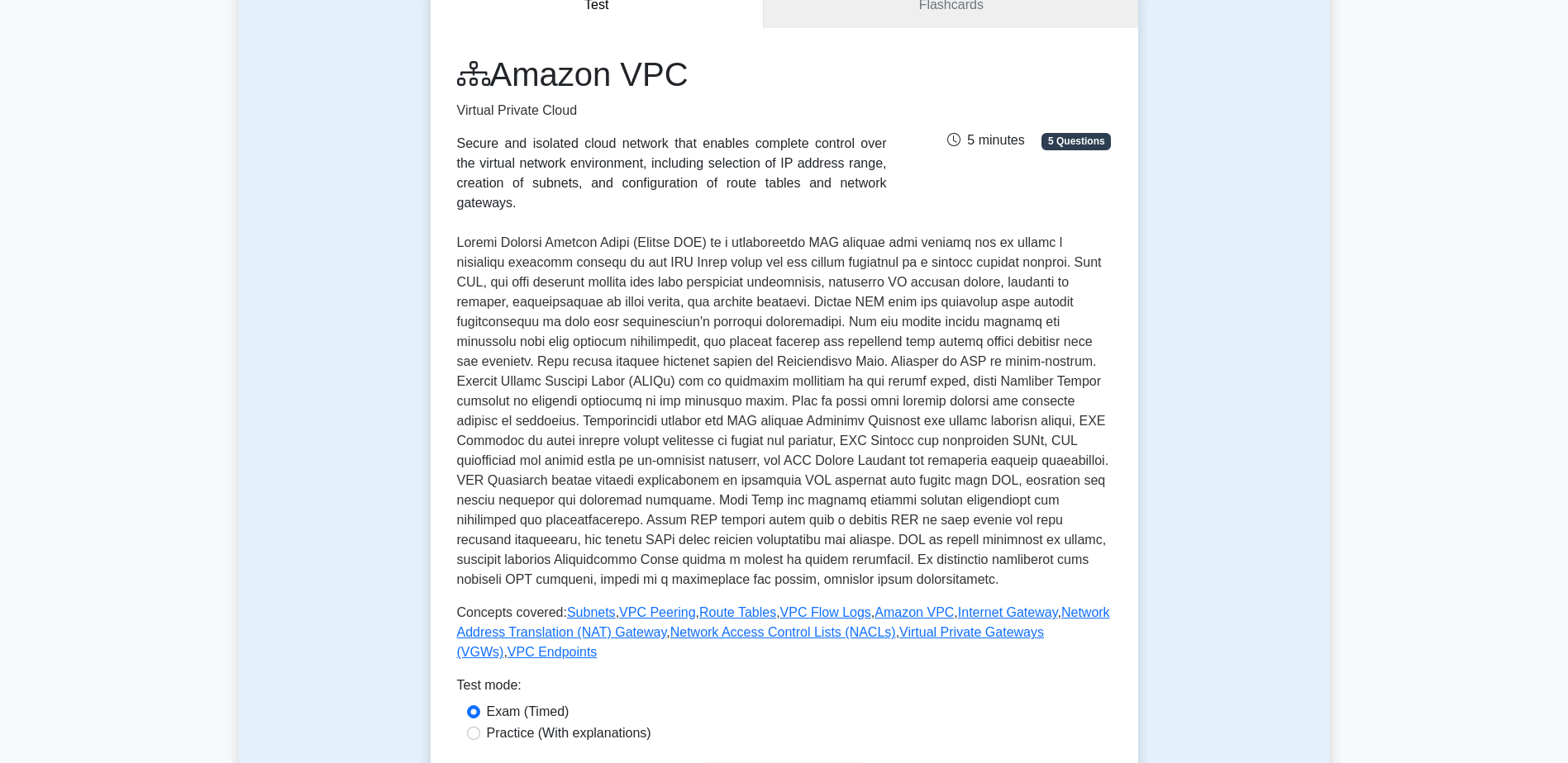
scroll to position [537, 0]
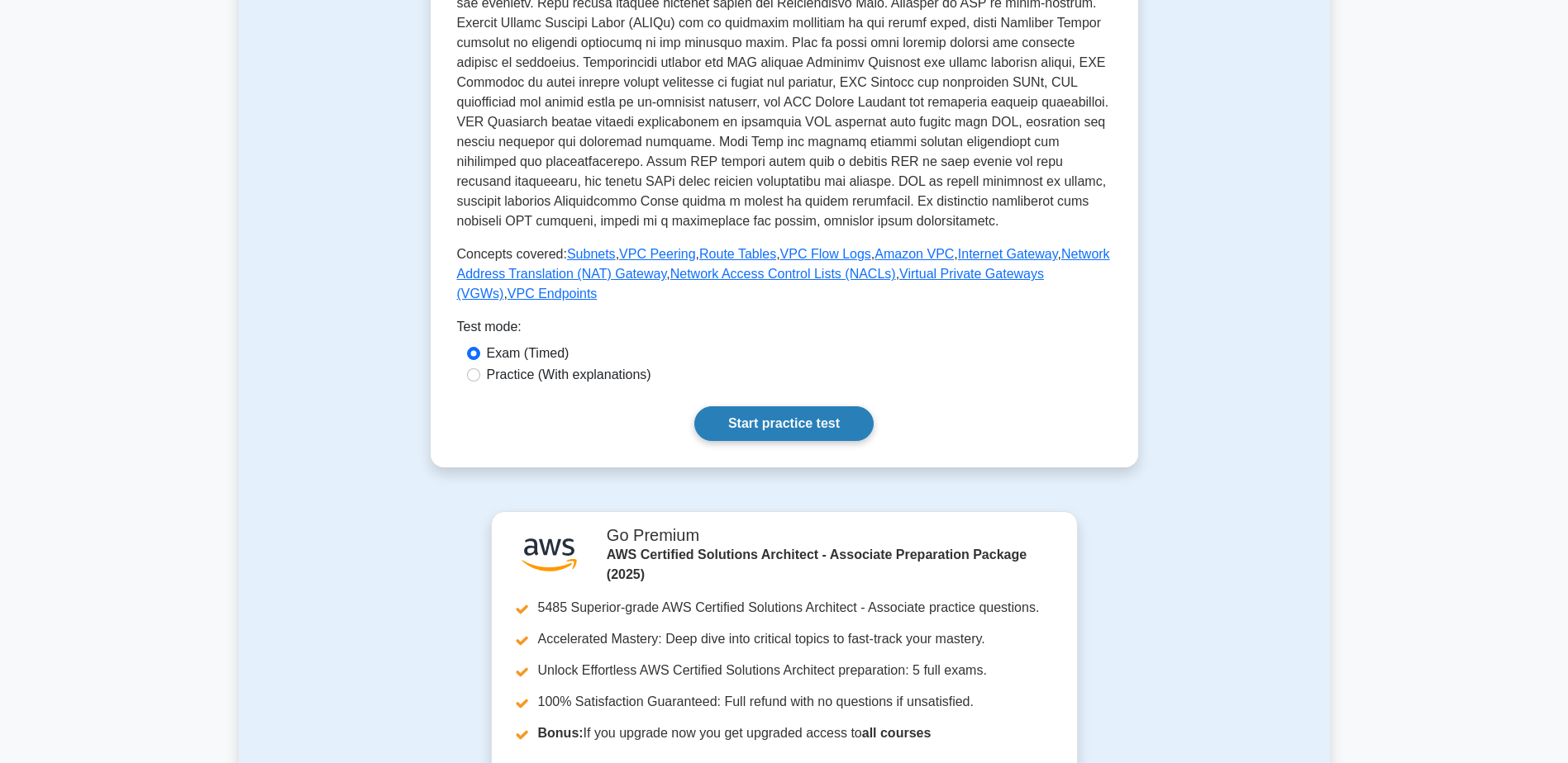
click at [812, 406] on link "Start practice test" at bounding box center [783, 423] width 179 height 35
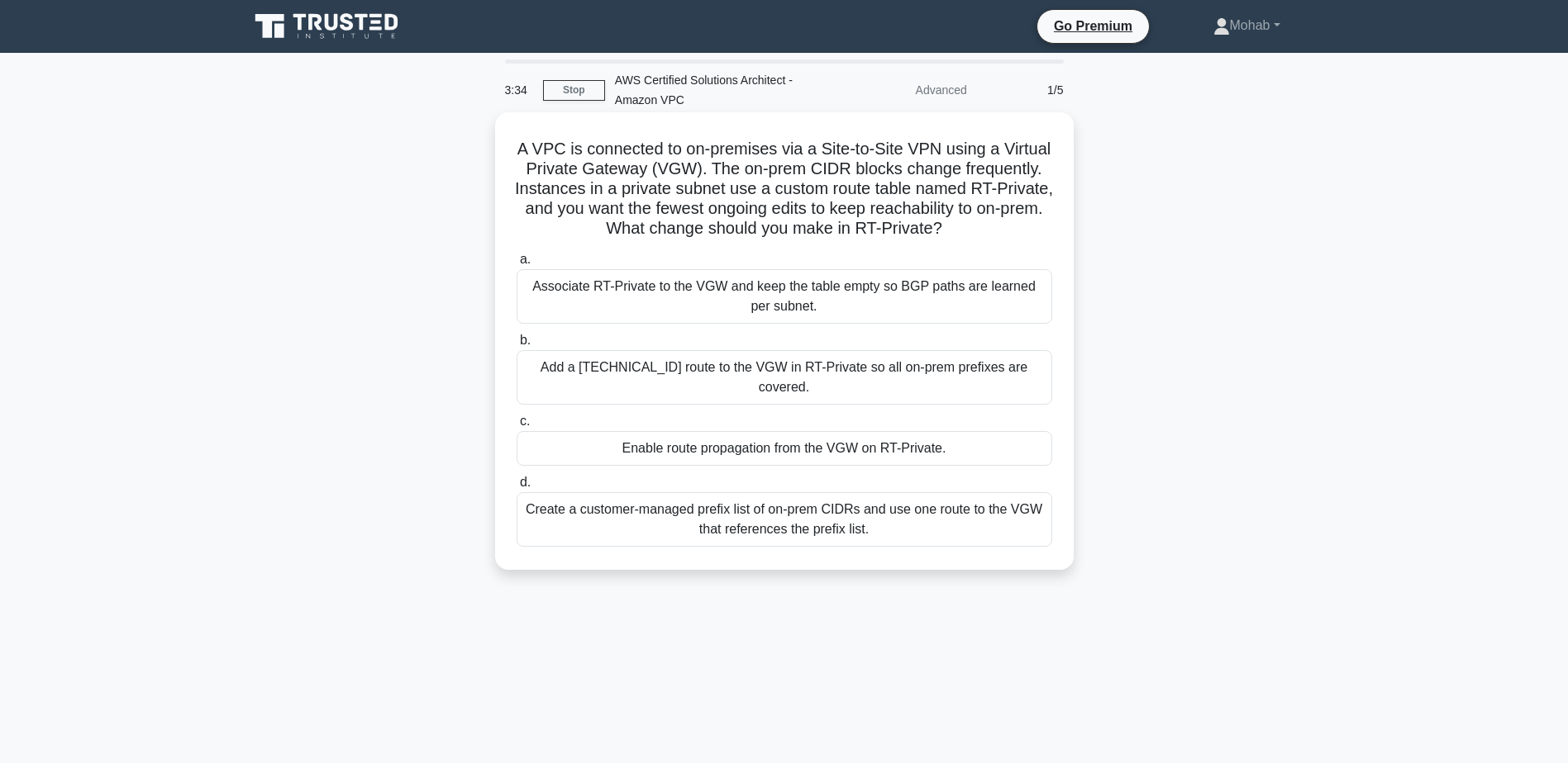
click at [864, 517] on div "Create a customer-managed prefix list of on-prem CIDRs and use one route to the…" at bounding box center [784, 520] width 536 height 54
click at [516, 488] on input "d. Create a customer-managed prefix list of on-prem CIDRs and use one route to …" at bounding box center [516, 482] width 0 height 10
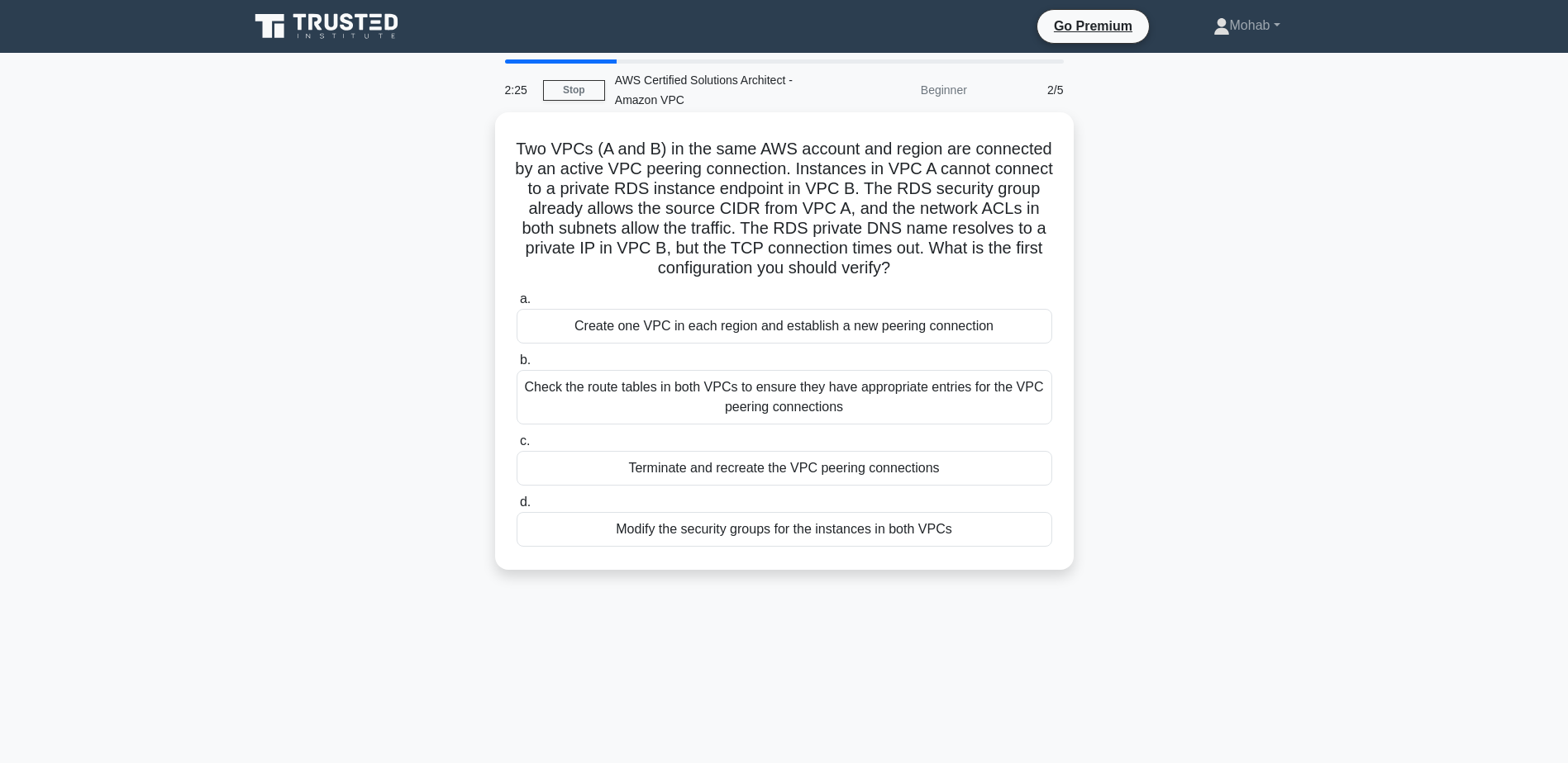
click at [874, 391] on div "Check the route tables in both VPCs to ensure they have appropriate entries for…" at bounding box center [784, 397] width 536 height 54
click at [516, 366] on input "b. Check the route tables in both VPCs to ensure they have appropriate entries …" at bounding box center [516, 359] width 0 height 10
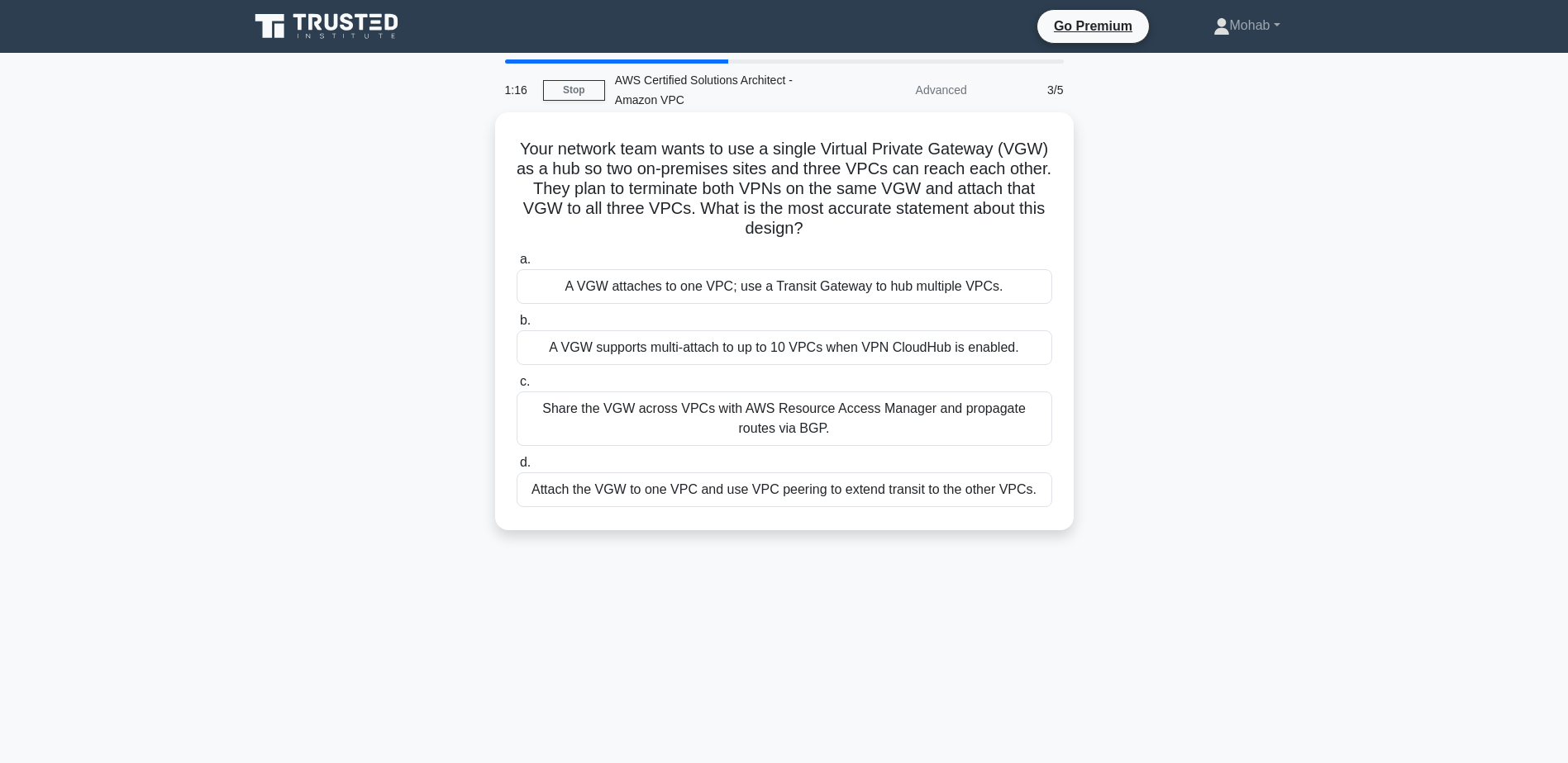
click at [790, 291] on div "A VGW attaches to one VPC; use a Transit Gateway to hub multiple VPCs." at bounding box center [784, 286] width 536 height 35
click at [516, 265] on input "a. A VGW attaches to one VPC; use a Transit Gateway to hub multiple VPCs." at bounding box center [516, 259] width 0 height 10
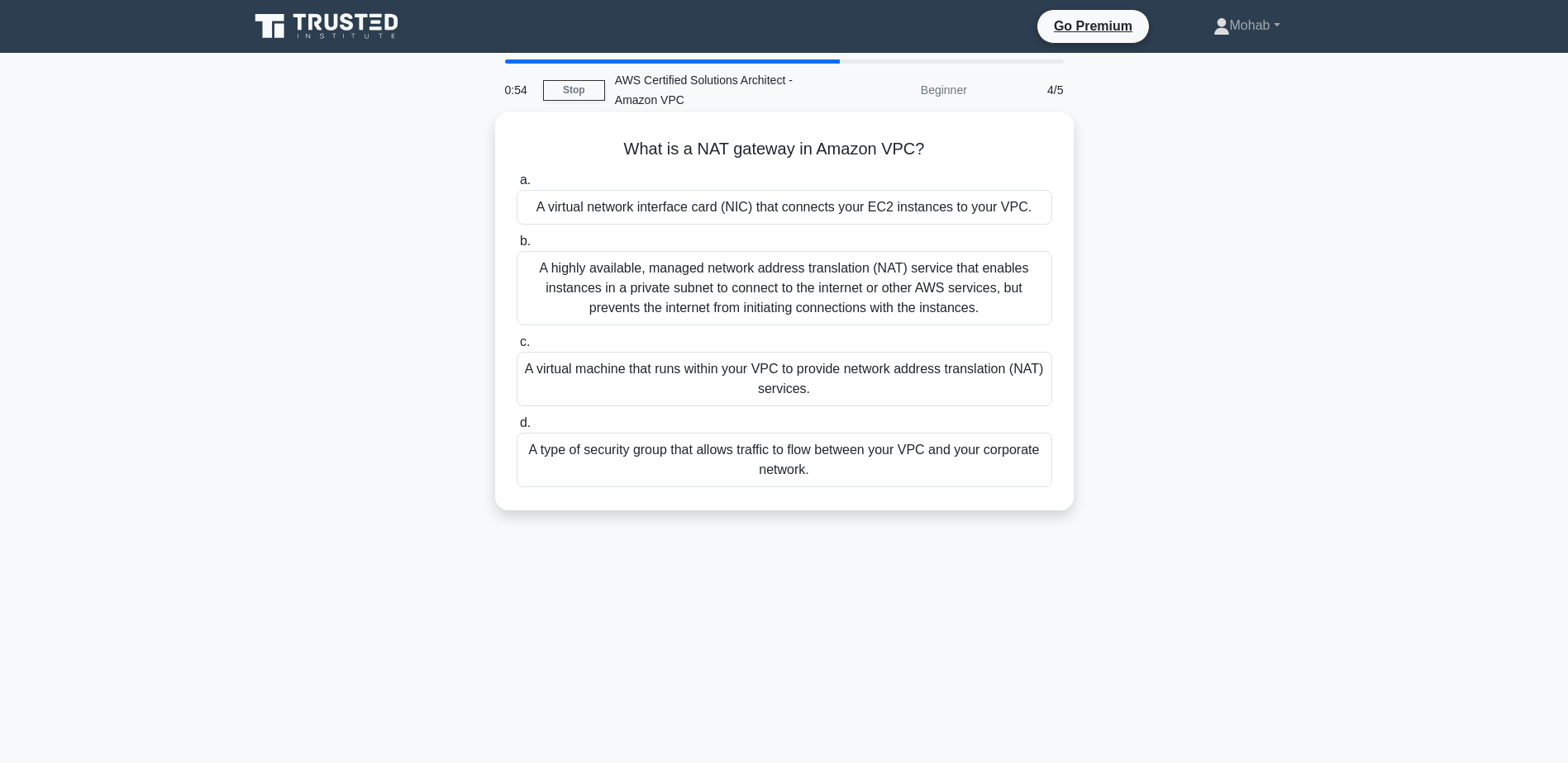
click at [978, 301] on div "A highly available, managed network address translation (NAT) service that enab…" at bounding box center [784, 287] width 536 height 74
click at [516, 247] on input "b. A highly available, managed network address translation (NAT) service that e…" at bounding box center [516, 241] width 0 height 10
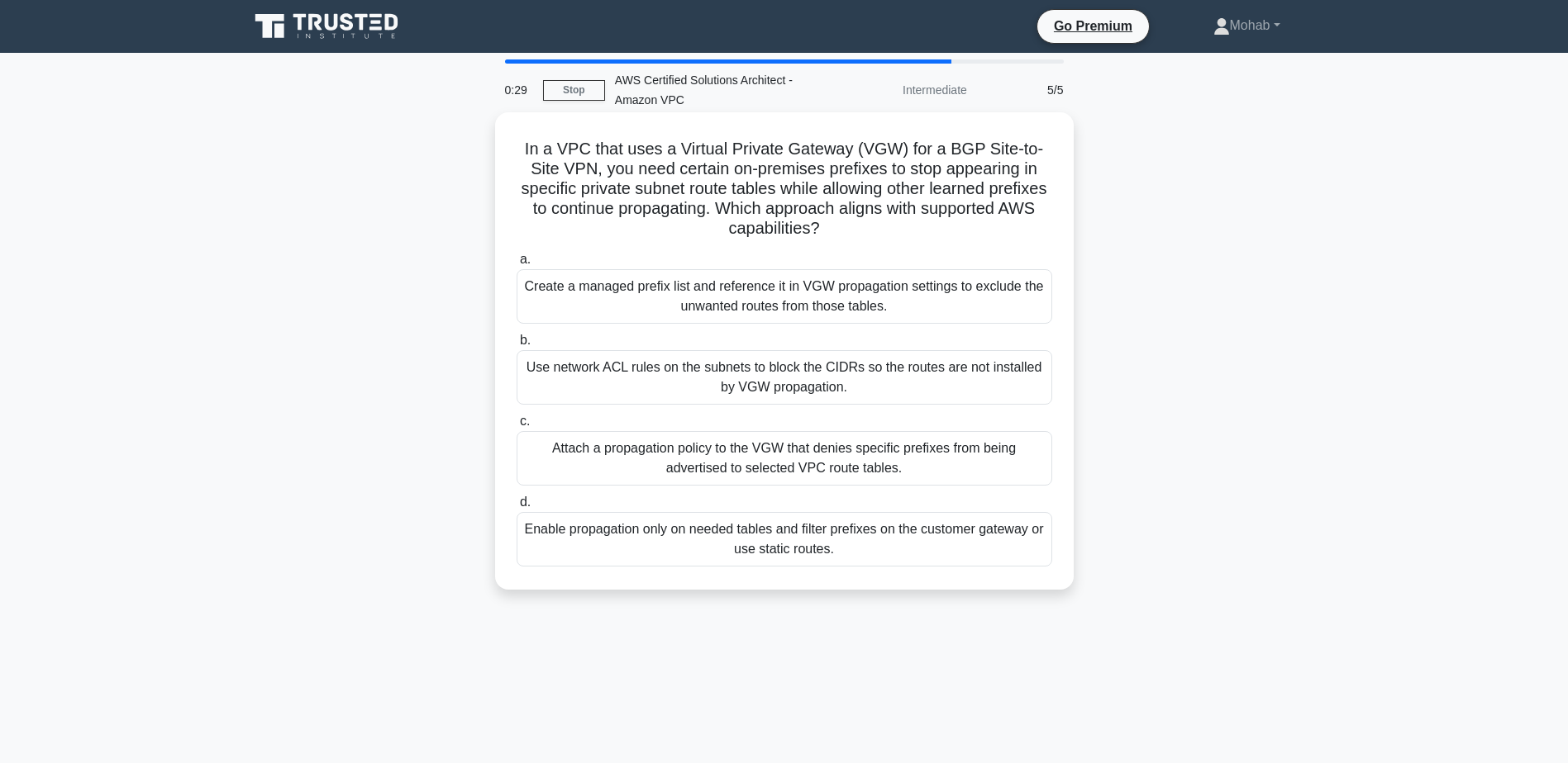
click at [846, 390] on div "Use network ACL rules on the subnets to block the CIDRs so the routes are not i…" at bounding box center [784, 377] width 536 height 54
click at [516, 346] on input "b. Use network ACL rules on the subnets to block the CIDRs so the routes are no…" at bounding box center [516, 340] width 0 height 10
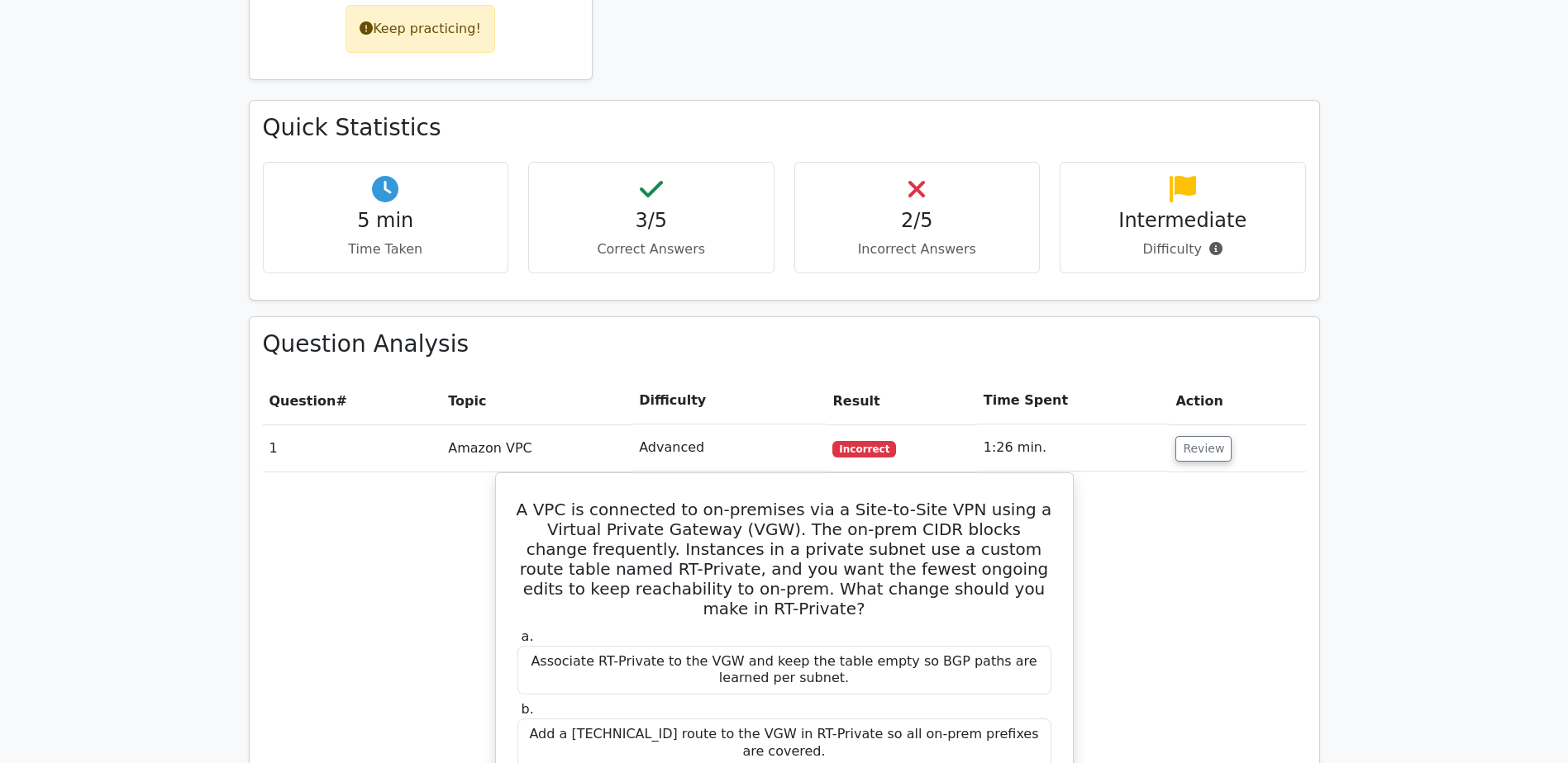
scroll to position [908, 0]
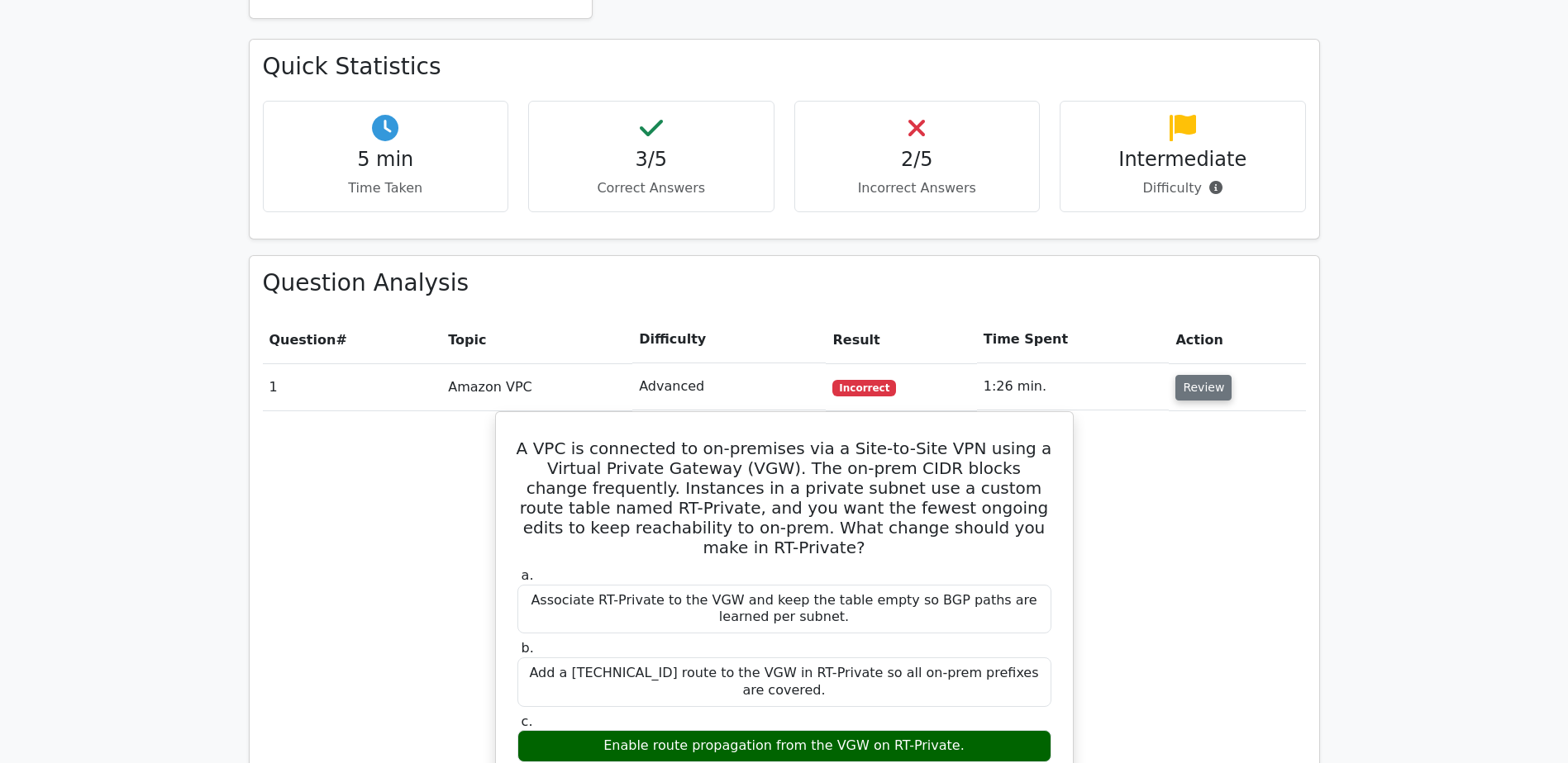
click at [1203, 375] on button "Review" at bounding box center [1204, 388] width 56 height 25
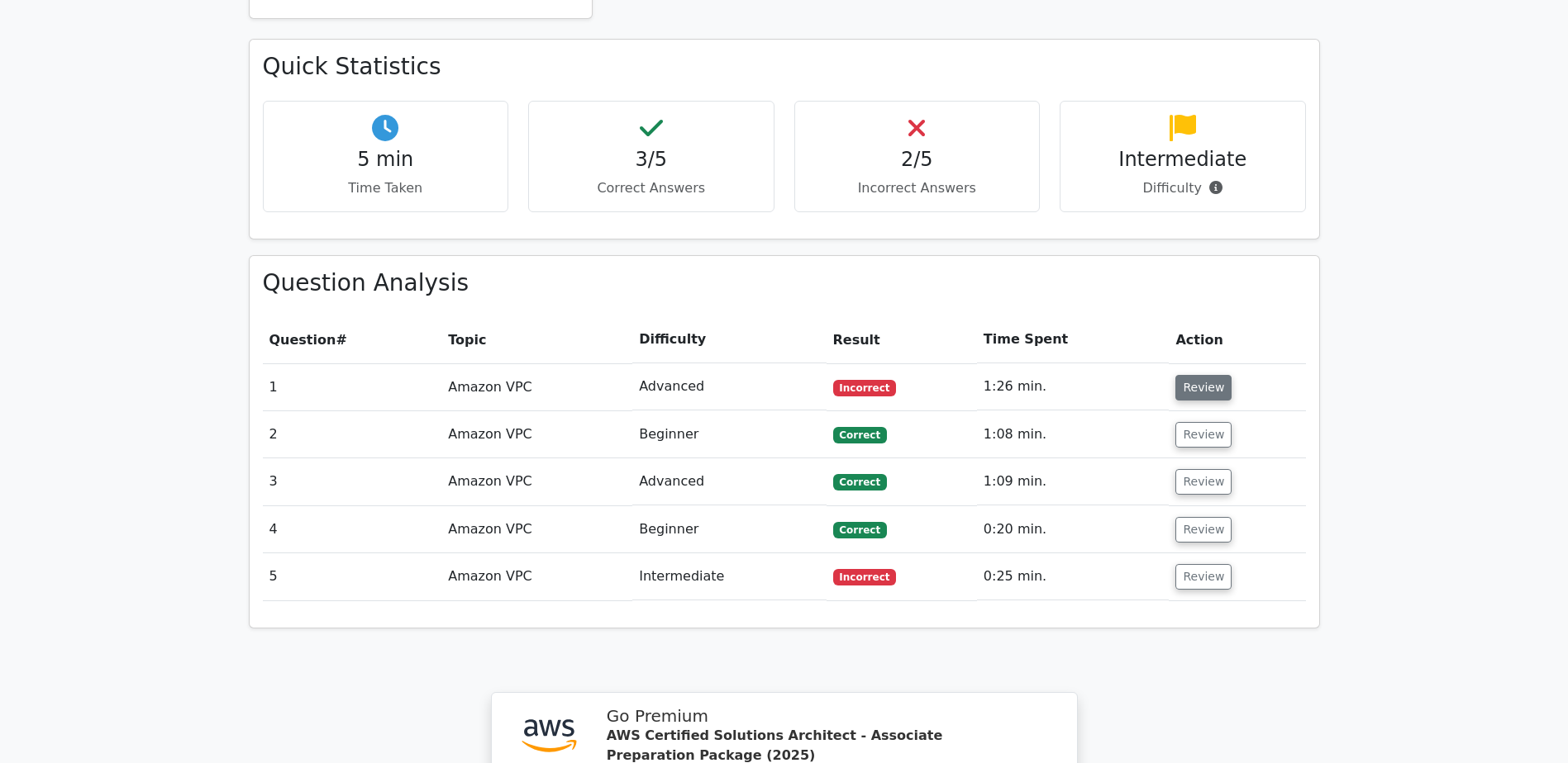
click at [1203, 375] on button "Review" at bounding box center [1204, 388] width 56 height 25
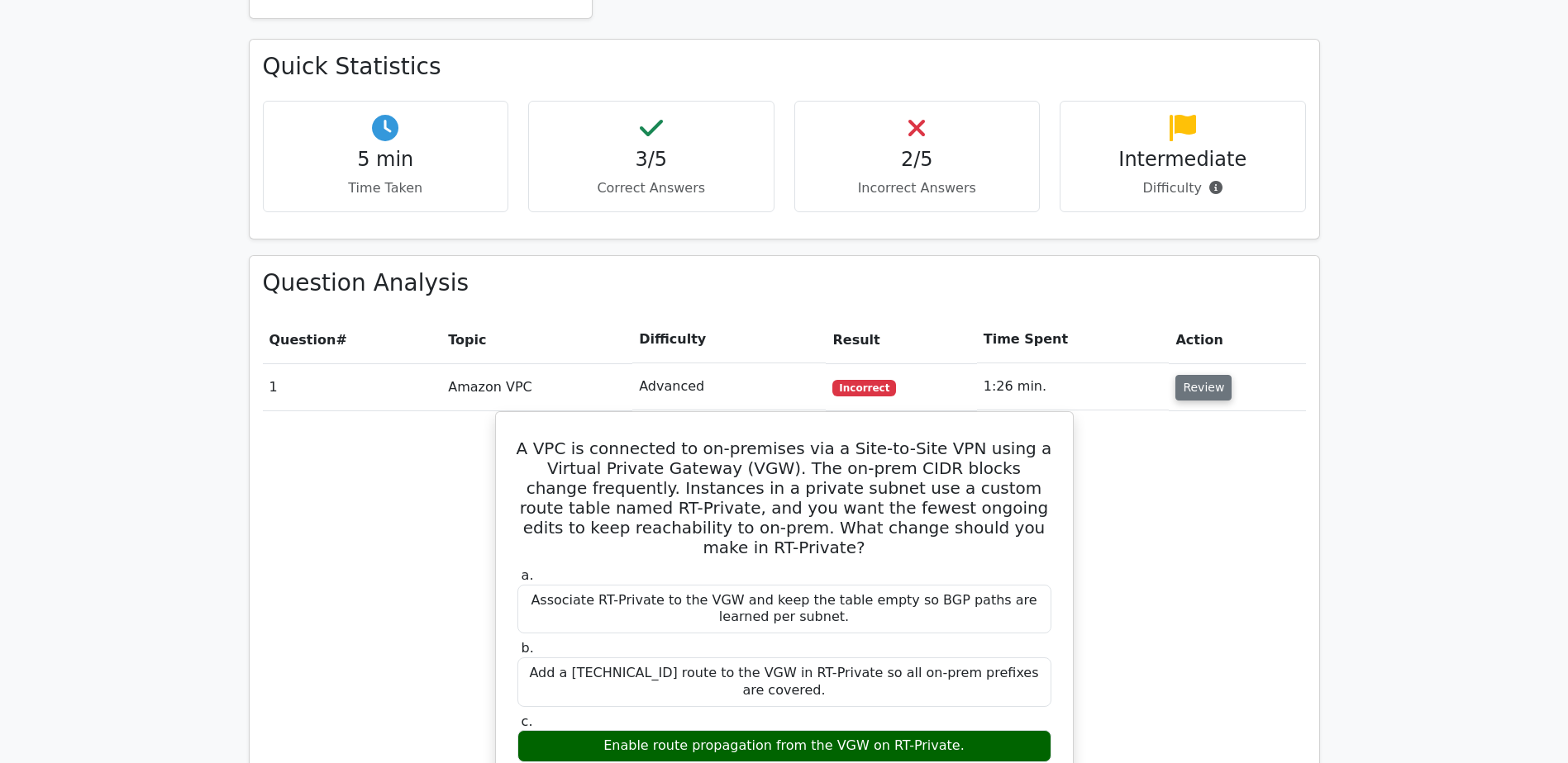
click at [1203, 375] on button "Review" at bounding box center [1204, 388] width 56 height 25
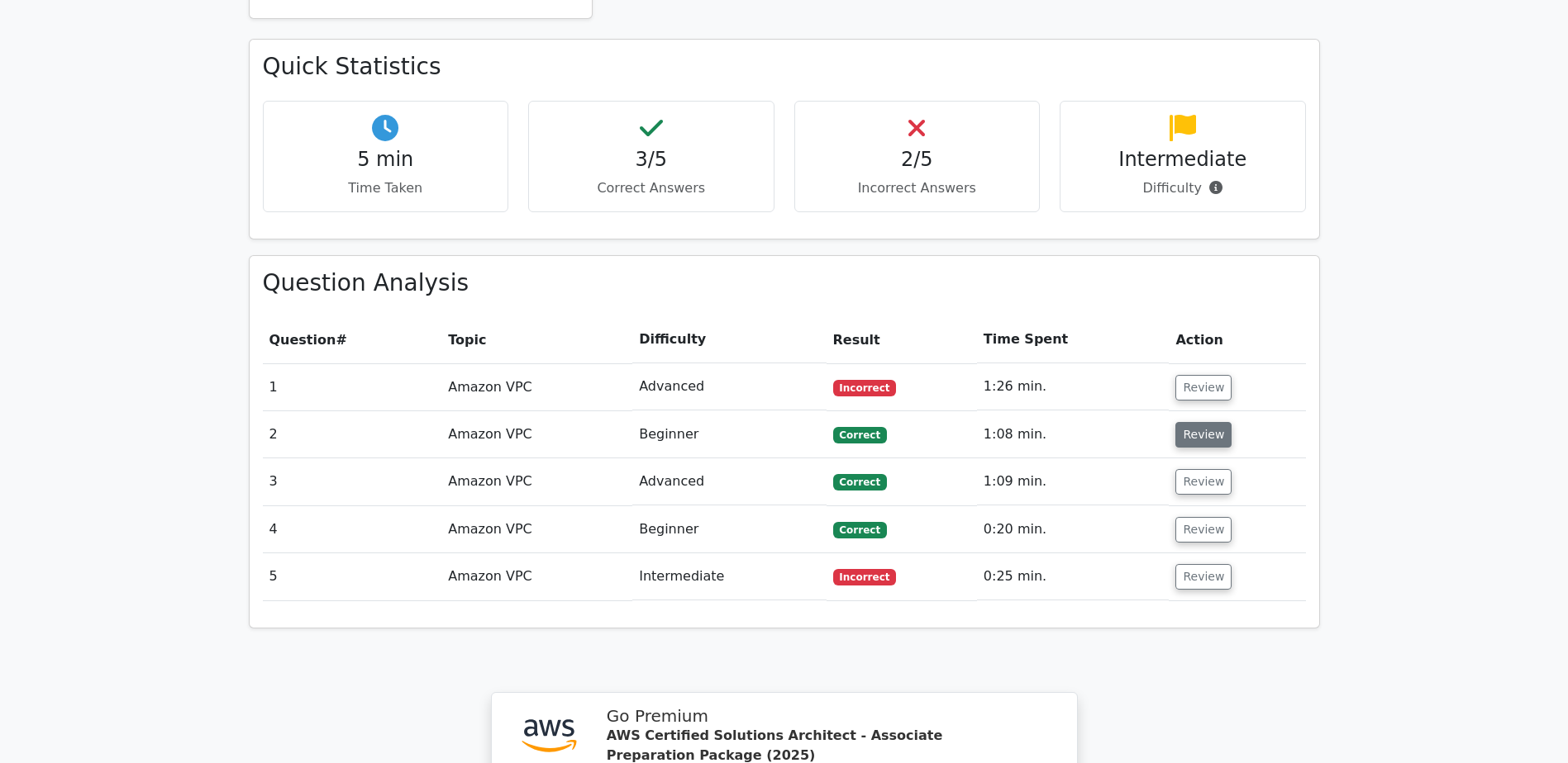
click at [1198, 422] on button "Review" at bounding box center [1204, 434] width 56 height 25
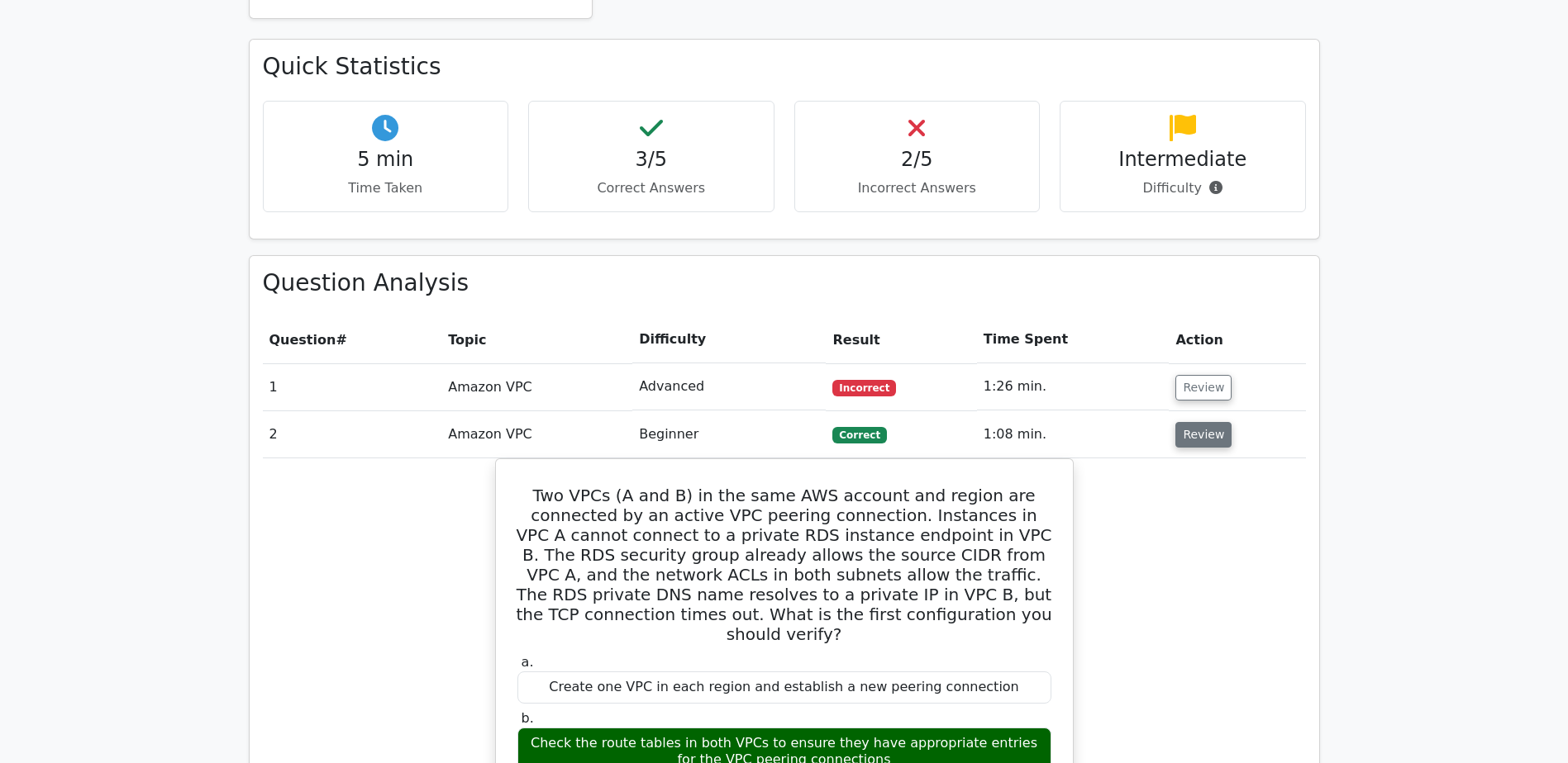
click at [1198, 422] on button "Review" at bounding box center [1204, 434] width 56 height 25
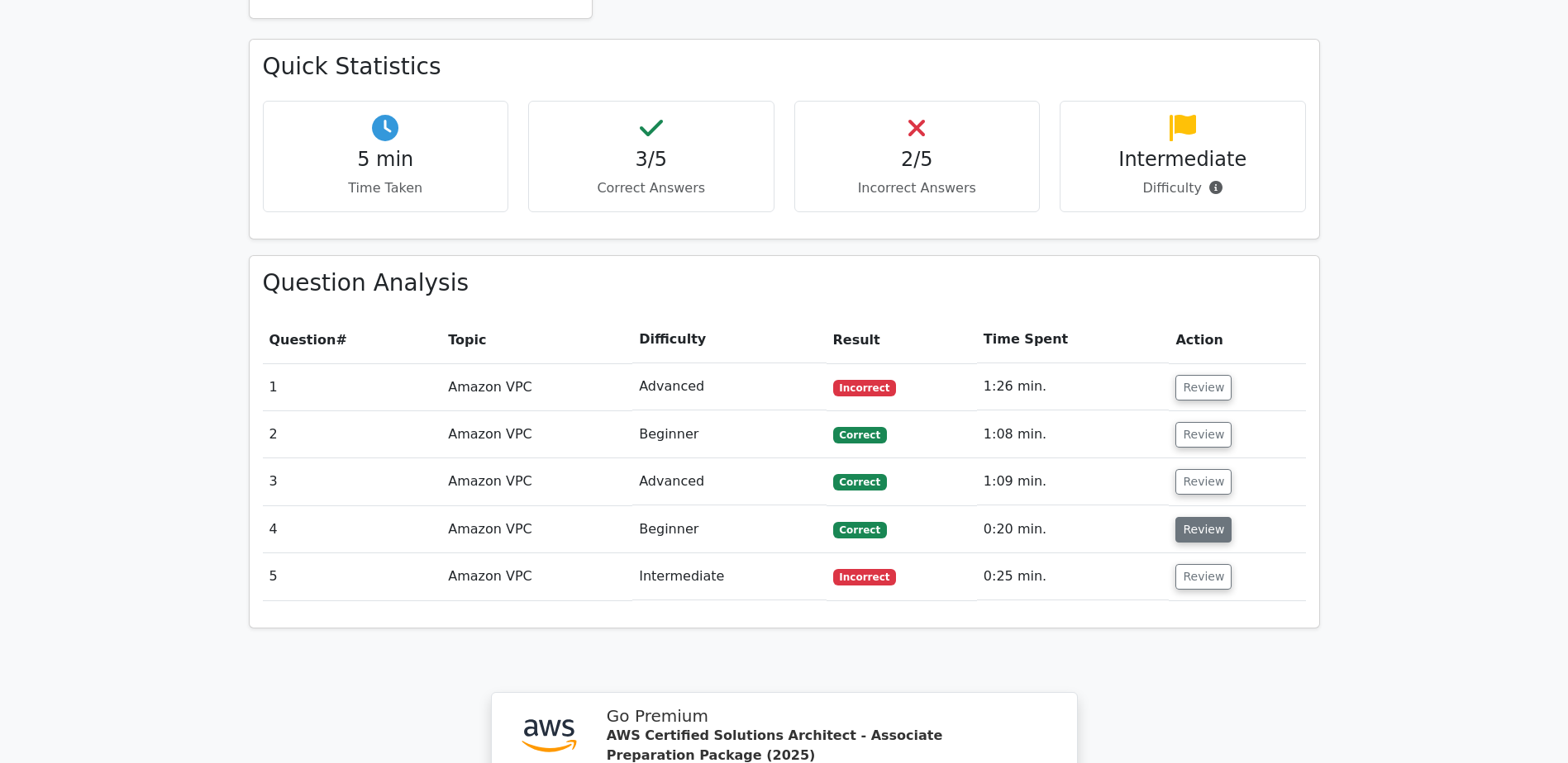
click at [1218, 517] on button "Review" at bounding box center [1204, 529] width 56 height 25
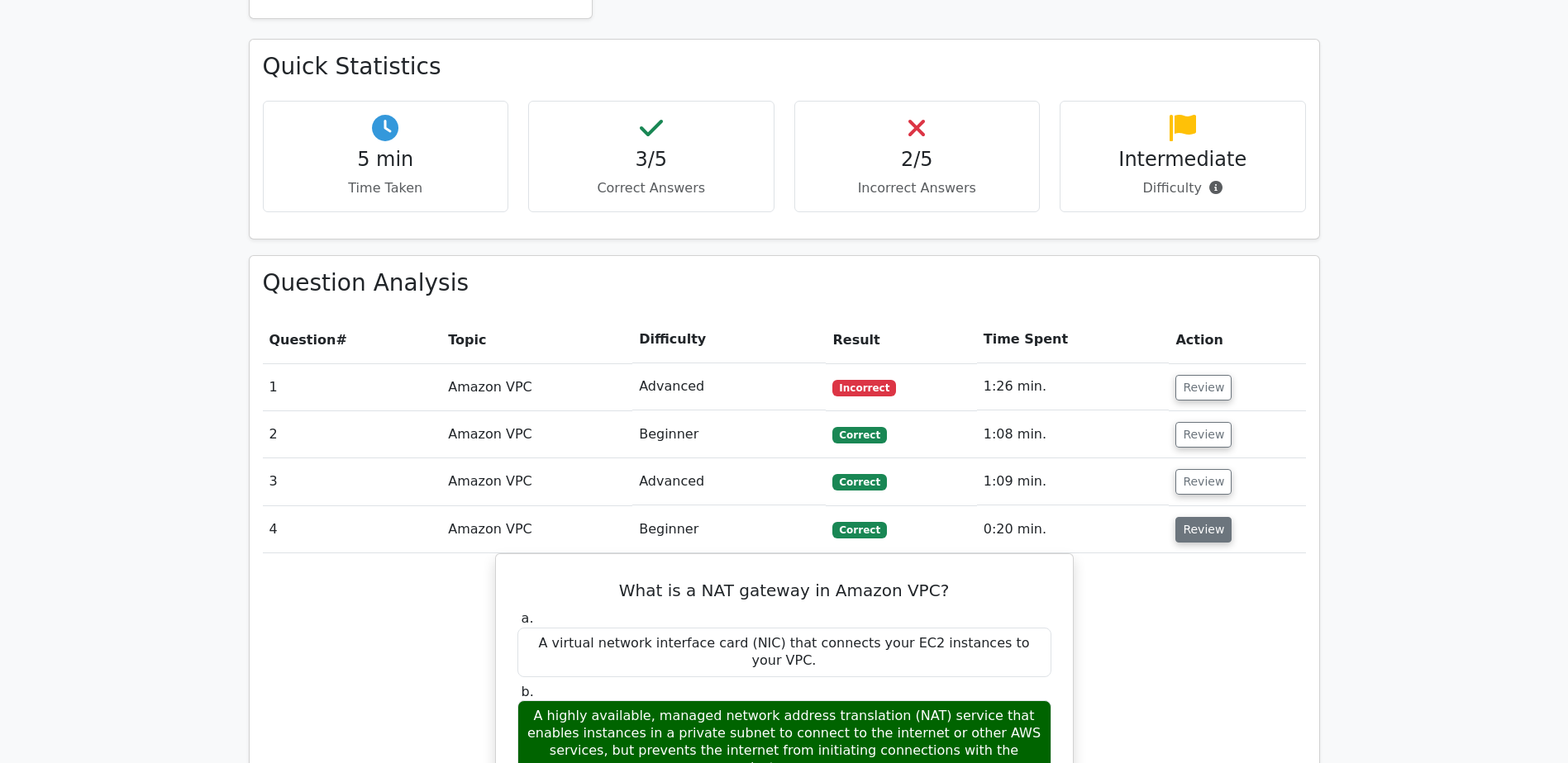
click at [1218, 517] on button "Review" at bounding box center [1204, 529] width 56 height 25
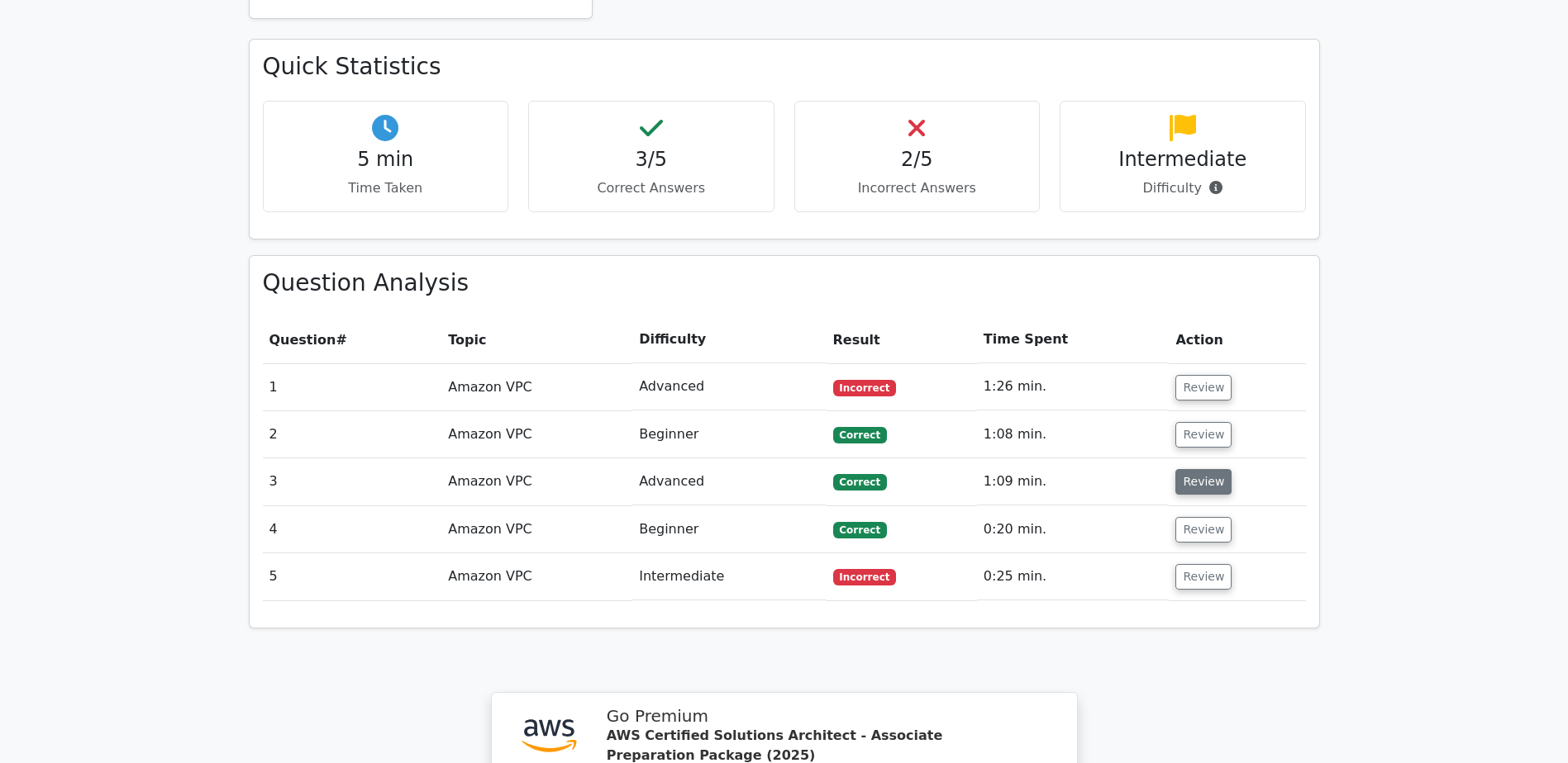
click at [1196, 469] on button "Review" at bounding box center [1204, 481] width 56 height 25
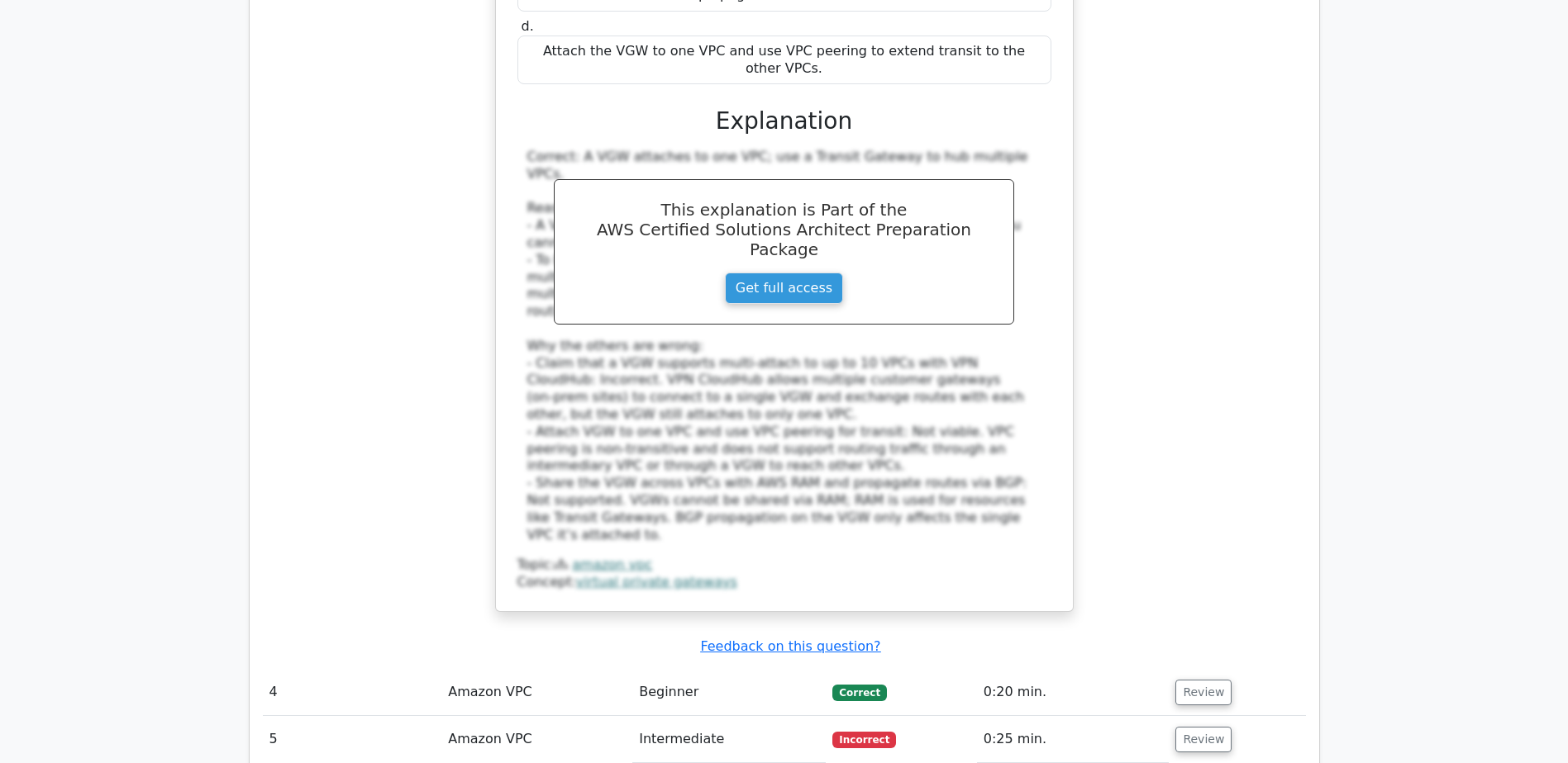
scroll to position [2312, 0]
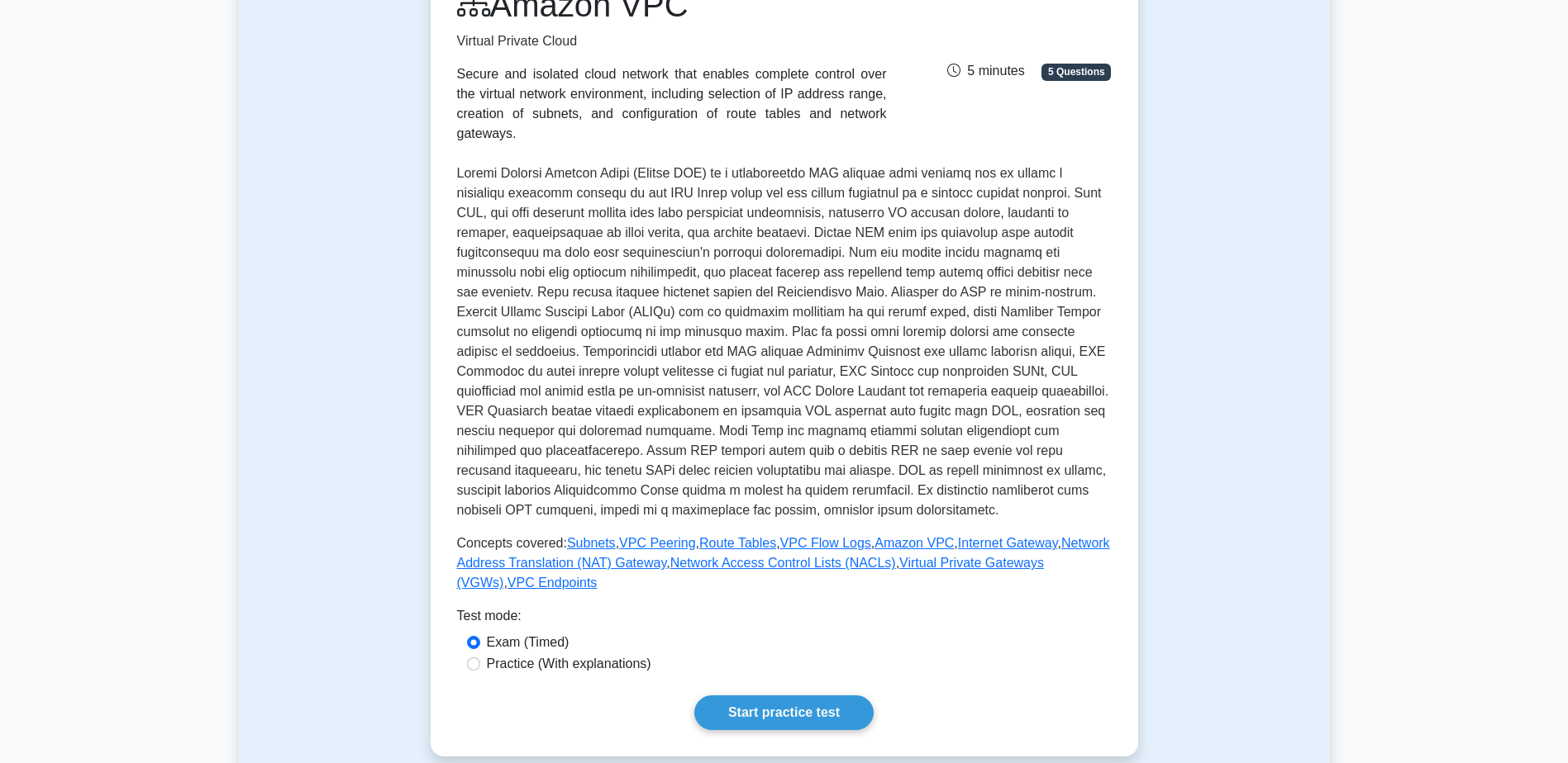
scroll to position [661, 0]
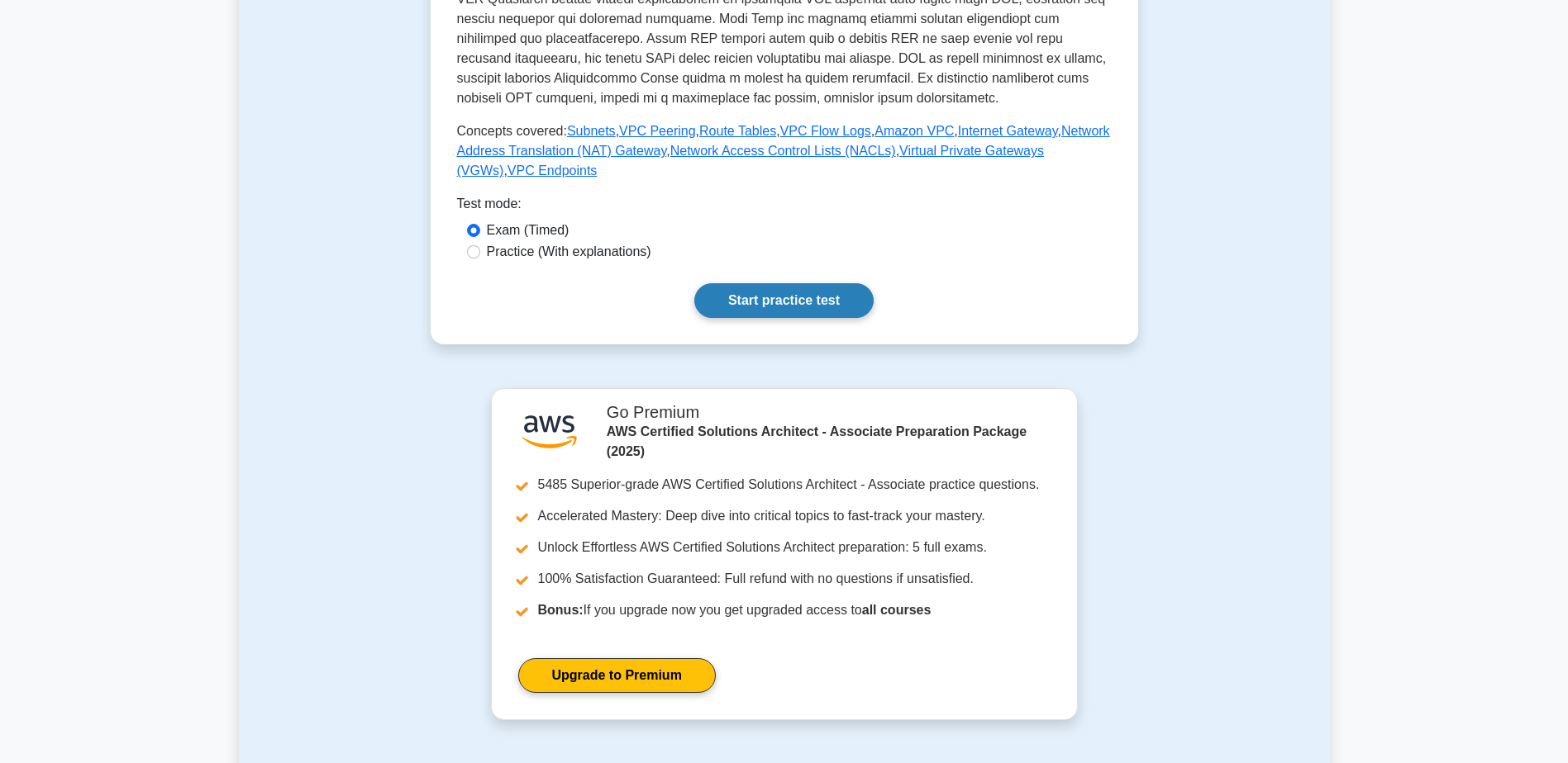
click at [801, 285] on link "Start practice test" at bounding box center [783, 301] width 179 height 35
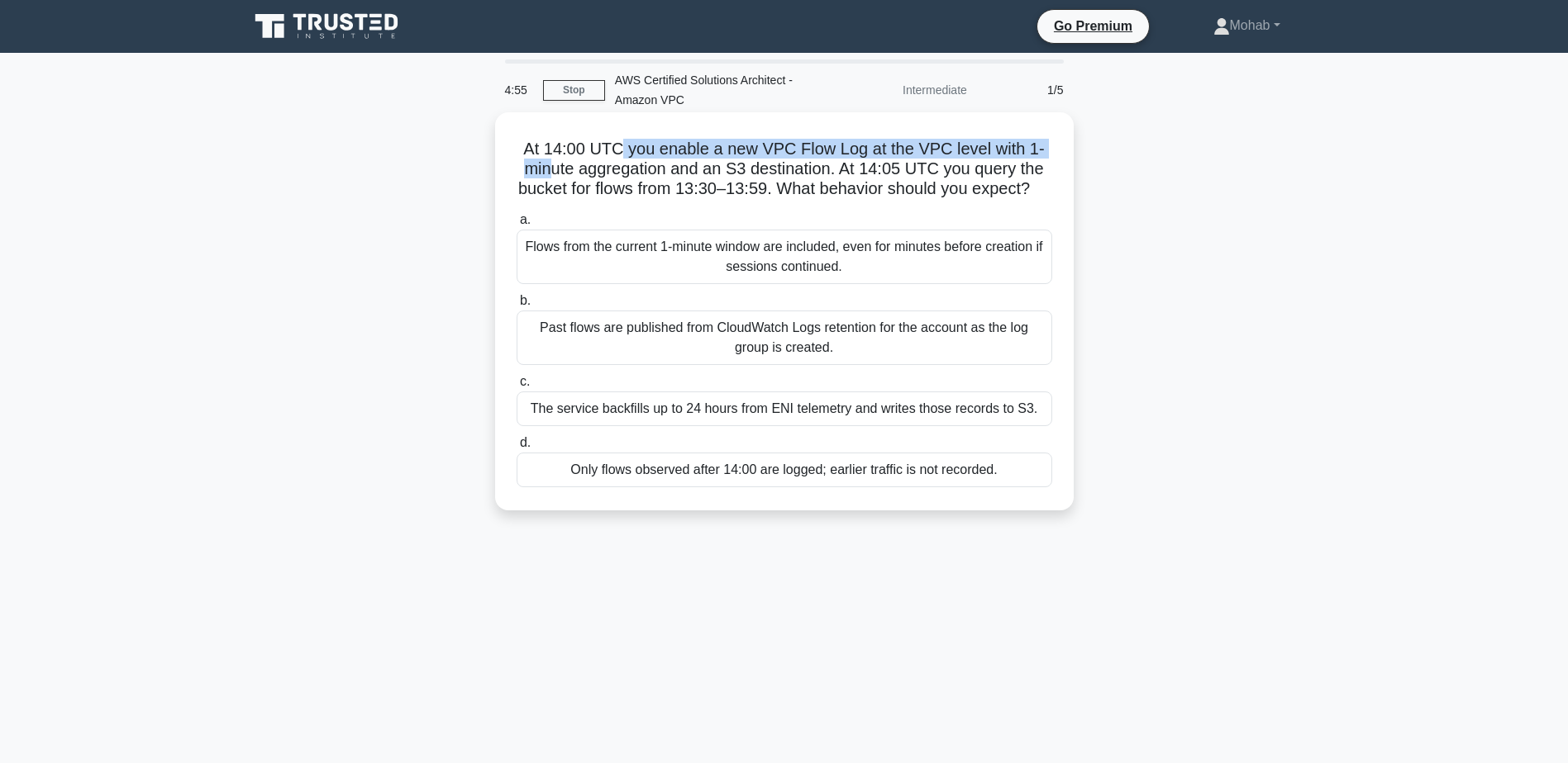
drag, startPoint x: 622, startPoint y: 147, endPoint x: 551, endPoint y: 169, distance: 74.3
click at [551, 169] on h5 "At 14:00 UTC you enable a new VPC Flow Log at the VPC level with 1-minute aggre…" at bounding box center [784, 169] width 539 height 61
drag, startPoint x: 551, startPoint y: 169, endPoint x: 561, endPoint y: 158, distance: 14.9
click at [561, 158] on h5 "At 14:00 UTC you enable a new VPC Flow Log at the VPC level with 1-minute aggre…" at bounding box center [784, 169] width 539 height 61
drag, startPoint x: 631, startPoint y: 141, endPoint x: 514, endPoint y: 137, distance: 117.1
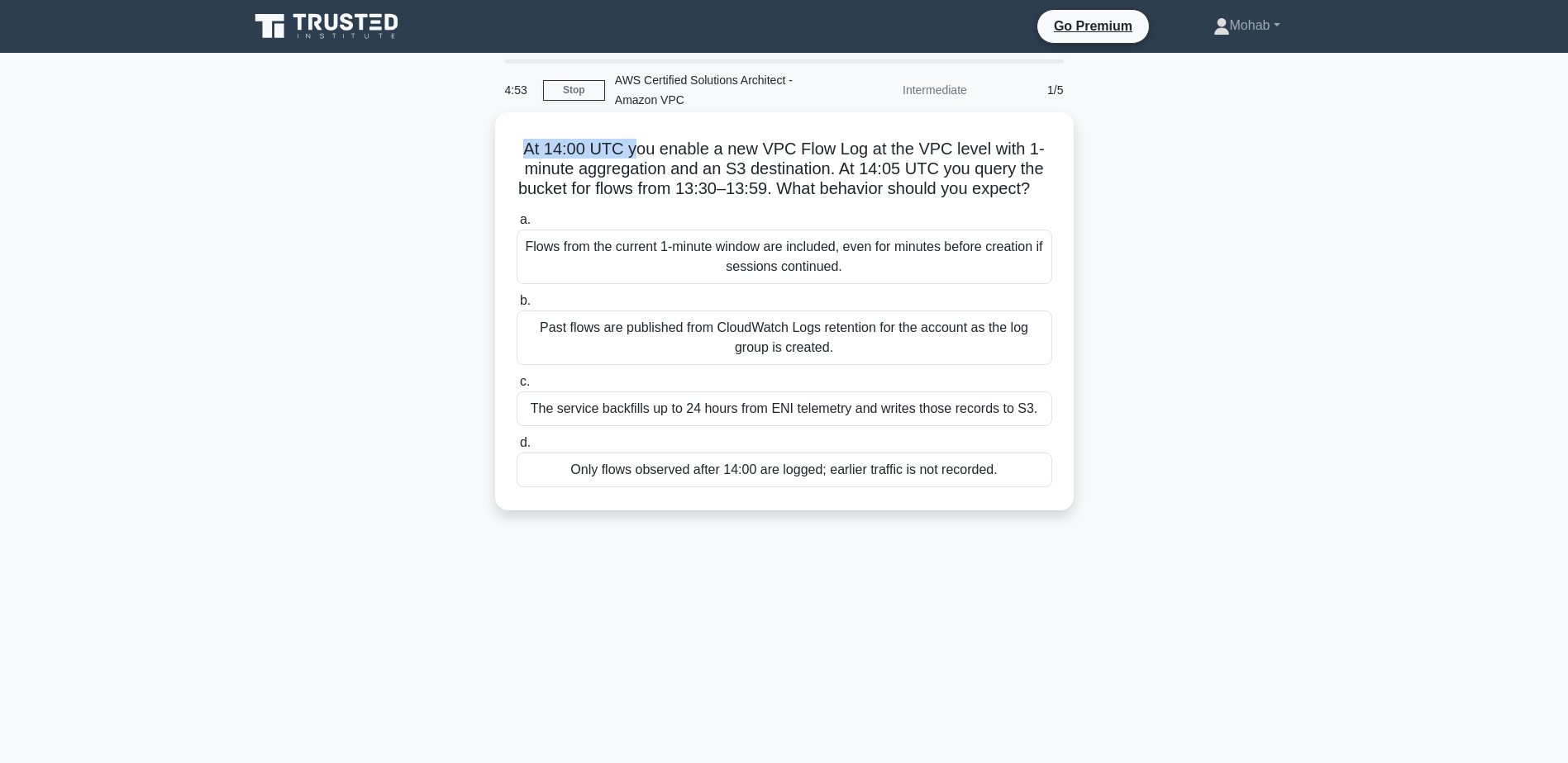
click at [514, 137] on div "At 14:00 UTC you enable a new VPC Flow Log at the VPC level with 1-minute aggre…" at bounding box center [784, 311] width 565 height 385
drag, startPoint x: 579, startPoint y: 174, endPoint x: 820, endPoint y: 164, distance: 241.2
click at [820, 164] on h5 "At 14:00 UTC you enable a new VPC Flow Log at the VPC level with 1-minute aggre…" at bounding box center [784, 169] width 539 height 61
drag, startPoint x: 820, startPoint y: 164, endPoint x: 953, endPoint y: 263, distance: 165.8
click at [953, 263] on div "Flows from the current 1-minute window are included, even for minutes before cr…" at bounding box center [784, 257] width 536 height 54
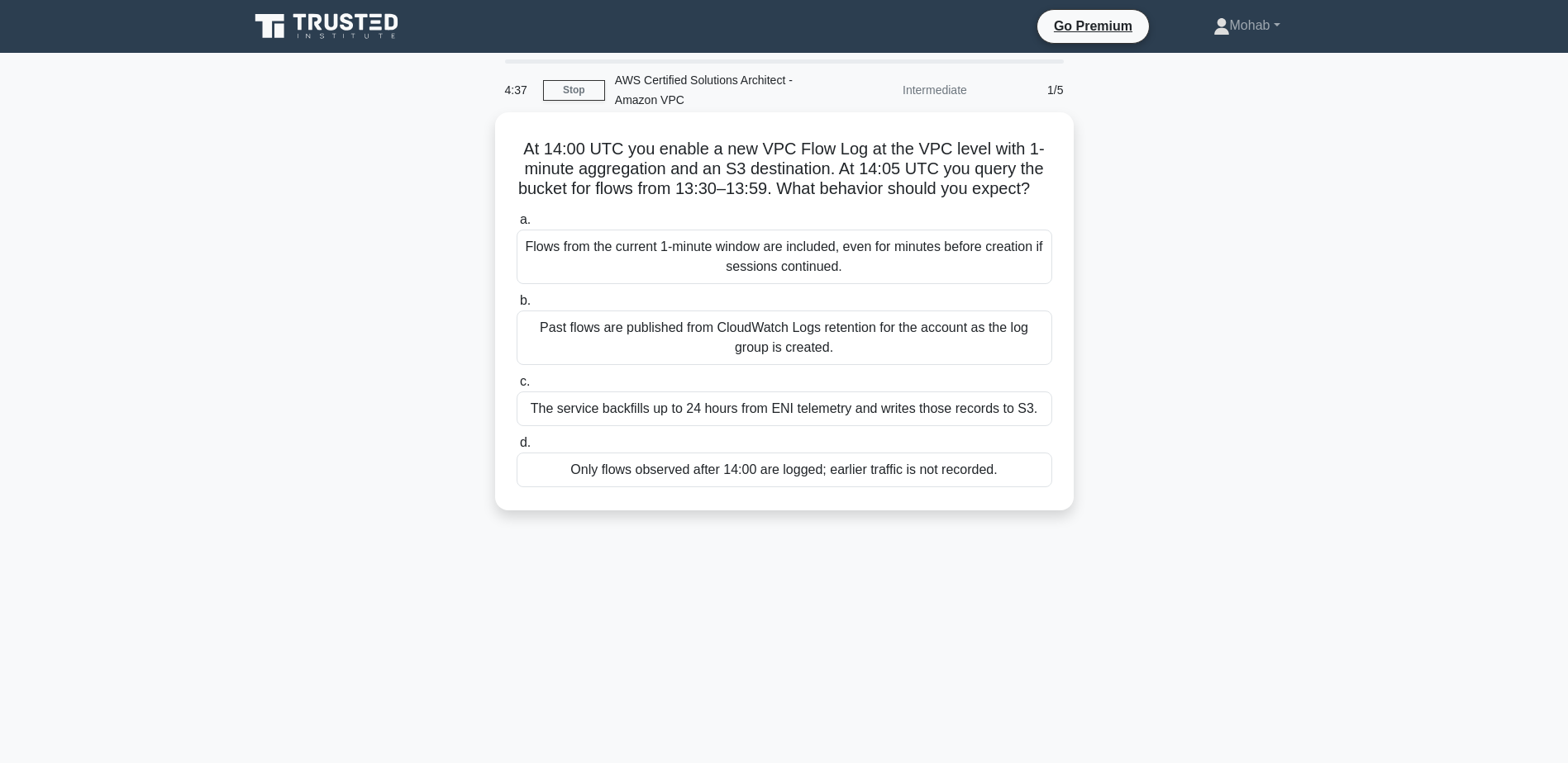
click at [599, 145] on h5 "At 14:00 UTC you enable a new VPC Flow Log at the VPC level with 1-minute aggre…" at bounding box center [784, 169] width 539 height 61
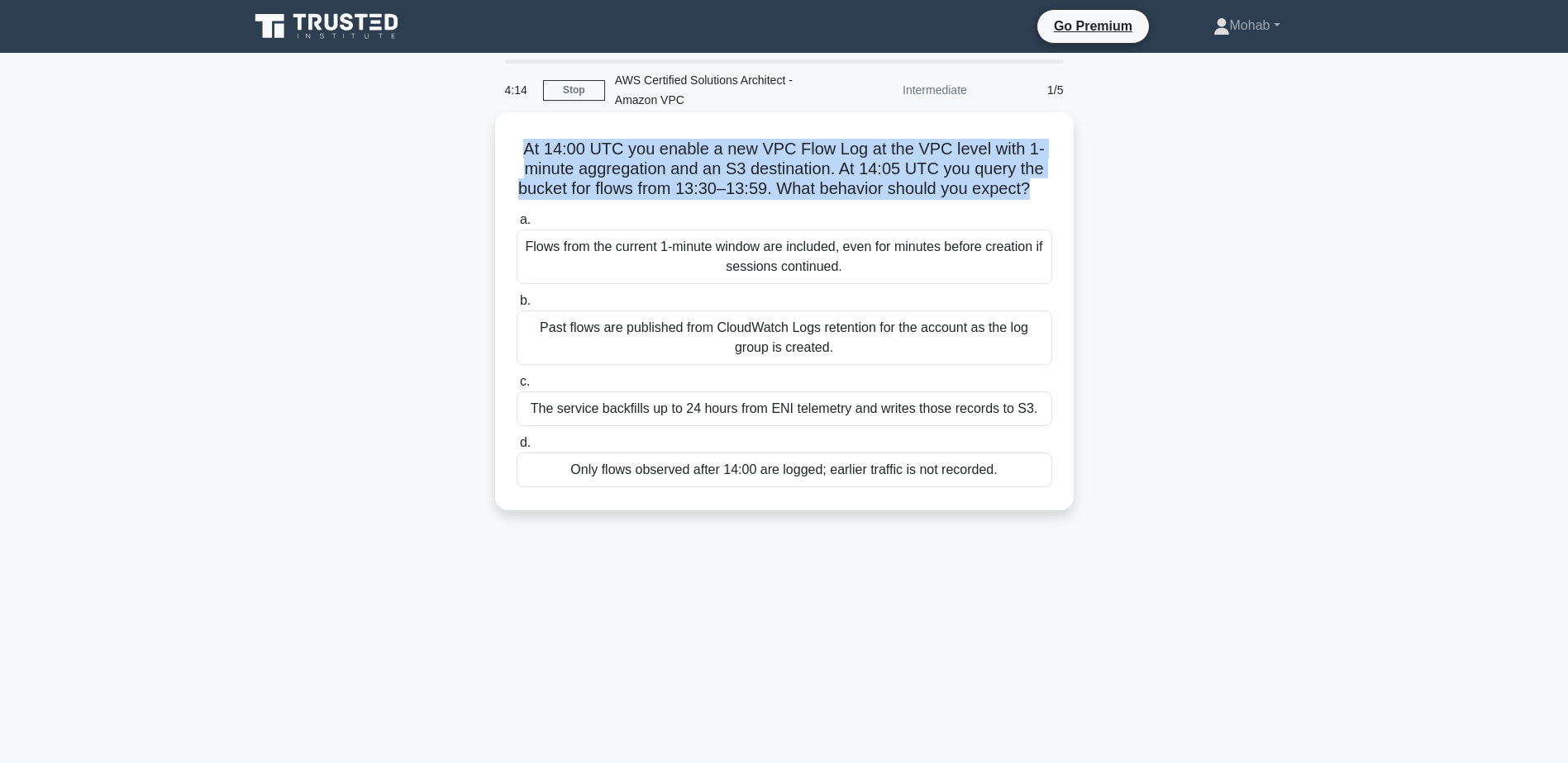
drag, startPoint x: 1042, startPoint y: 186, endPoint x: 516, endPoint y: 148, distance: 527.4
click at [516, 148] on h5 "At 14:00 UTC you enable a new VPC Flow Log at the VPC level with 1-minute aggre…" at bounding box center [784, 169] width 539 height 61
copy h5 "At 14:00 UTC you enable a new VPC Flow Log at the VPC level with 1-minute aggre…"
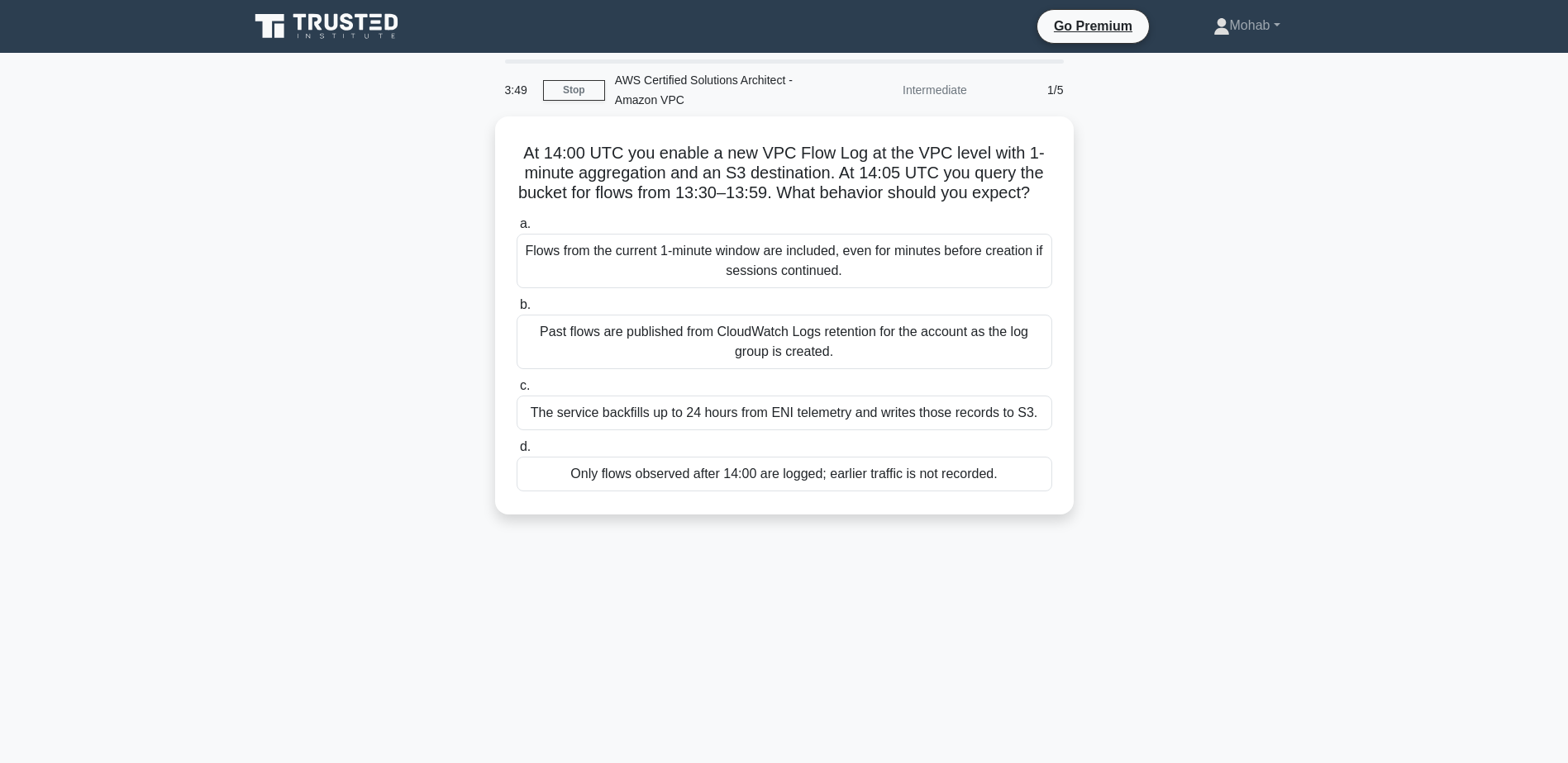
click at [1294, 325] on div "At 14:00 UTC you enable a new VPC Flow Log at the VPC level with 1-minute aggre…" at bounding box center [784, 325] width 1091 height 418
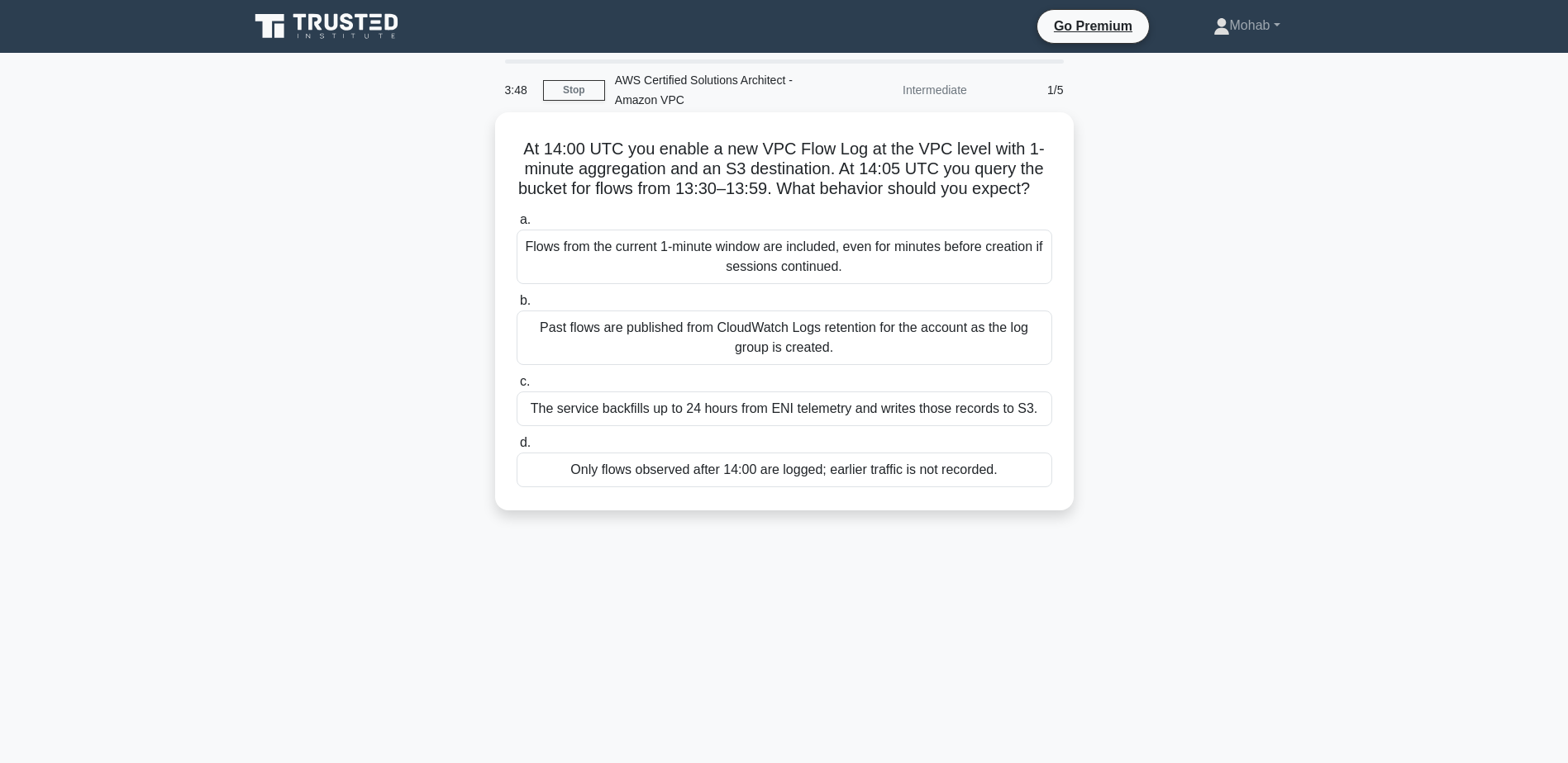
click at [860, 283] on div "Flows from the current 1-minute window are included, even for minutes before cr…" at bounding box center [784, 257] width 536 height 54
click at [516, 226] on input "a. Flows from the current 1-minute window are included, even for minutes before…" at bounding box center [516, 219] width 0 height 10
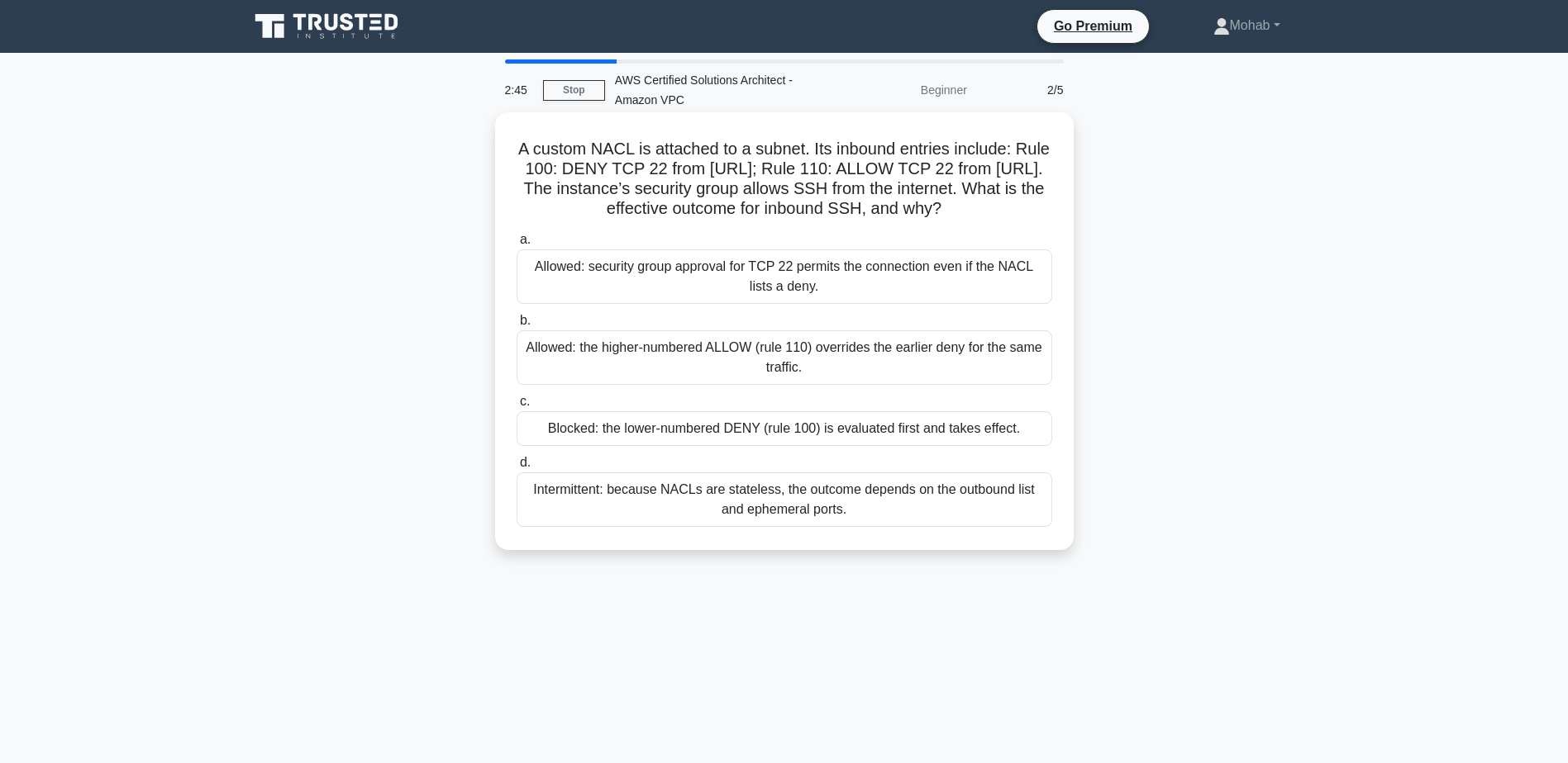
click at [919, 438] on div "Blocked: the lower-numbered DENY (rule 100) is evaluated first and takes effect." at bounding box center [784, 428] width 536 height 35
click at [516, 407] on input "c. Blocked: the lower-numbered DENY (rule 100) is evaluated first and takes eff…" at bounding box center [516, 401] width 0 height 10
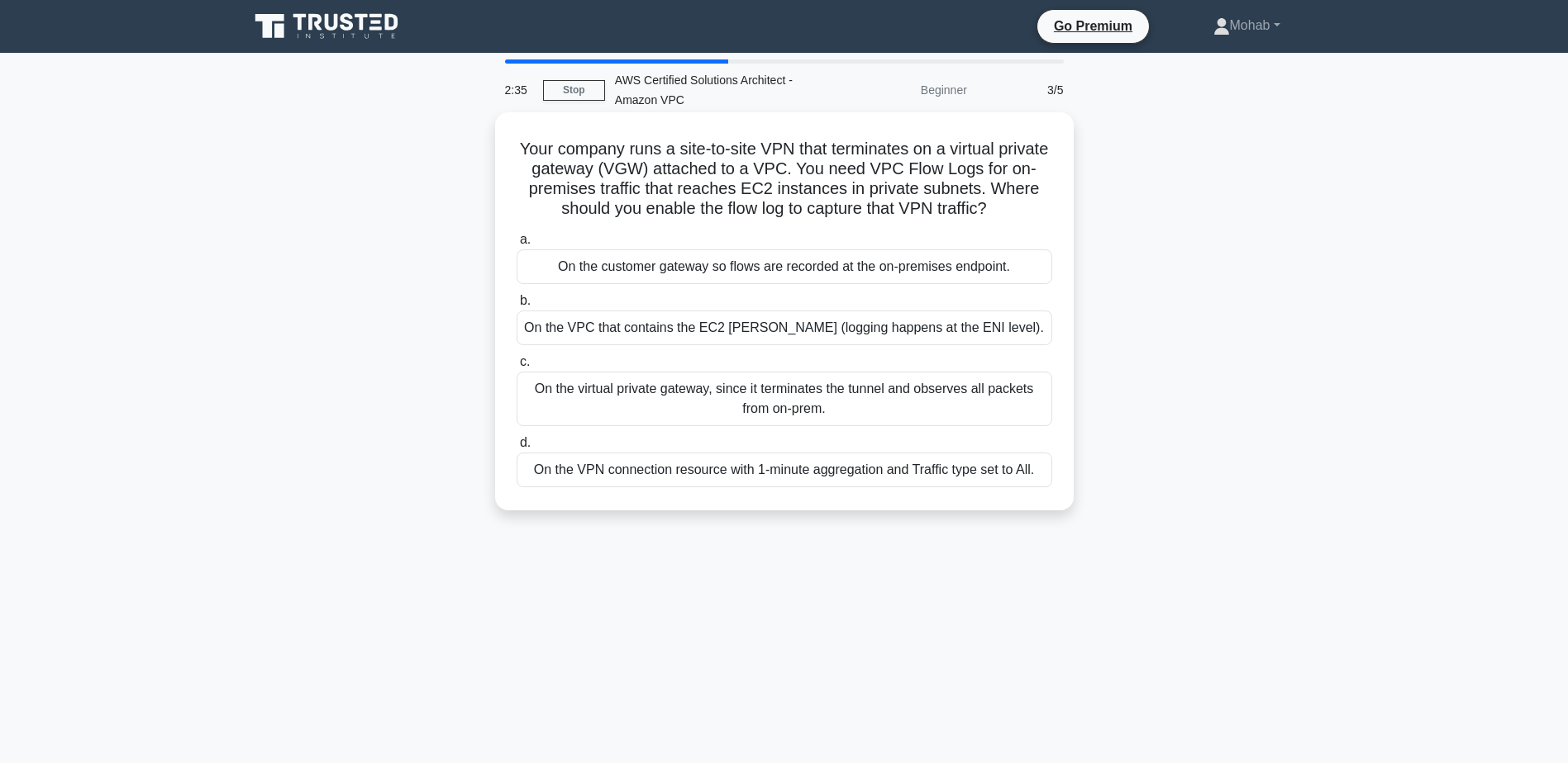
click at [888, 152] on h5 "Your company runs a site-to-site VPN that terminates on a virtual private gatew…" at bounding box center [784, 179] width 539 height 81
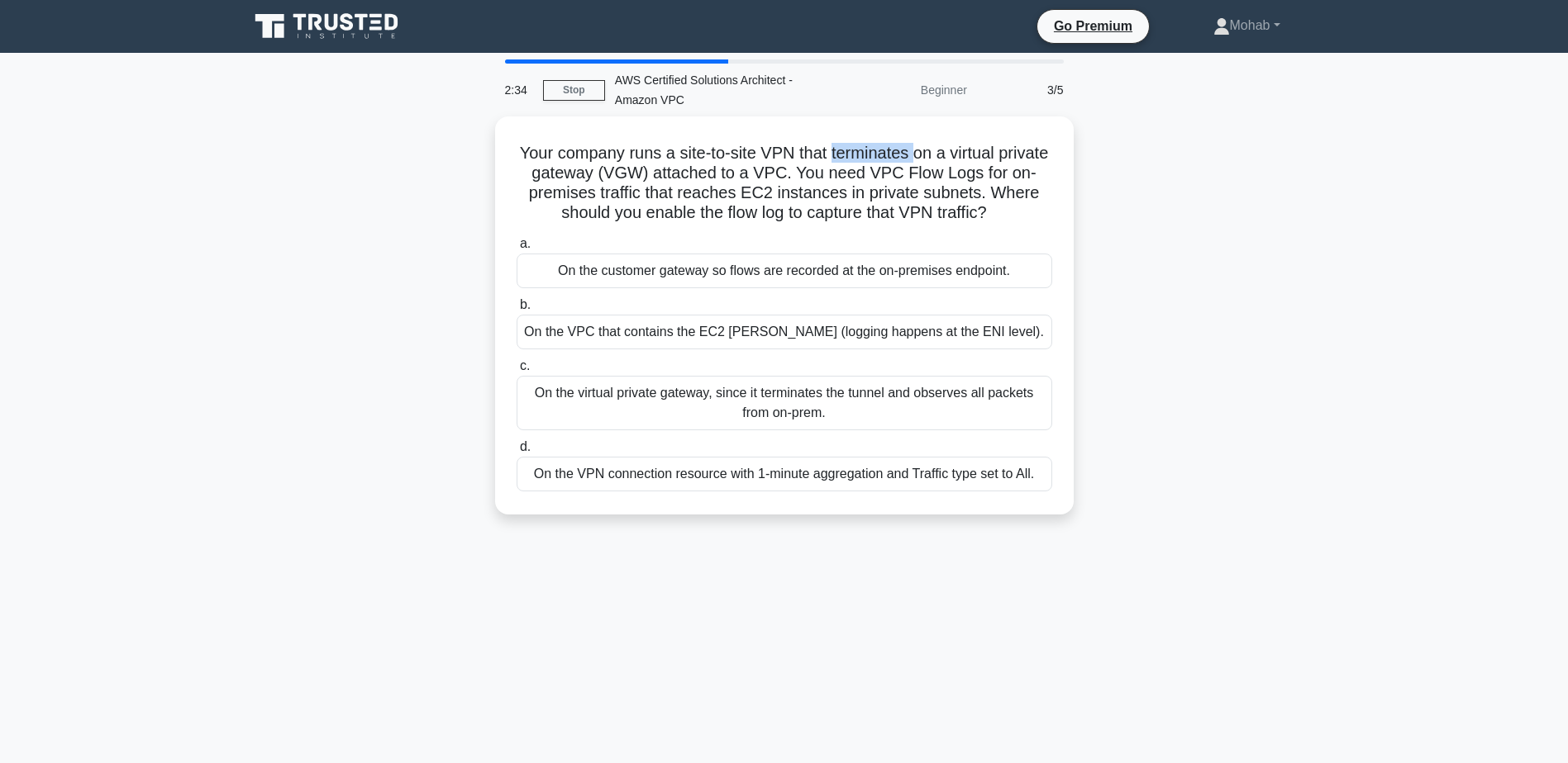
copy h5 "terminates"
click at [1324, 316] on div "Your company runs a site-to-site VPN that terminates on a virtual private gatew…" at bounding box center [784, 325] width 1091 height 418
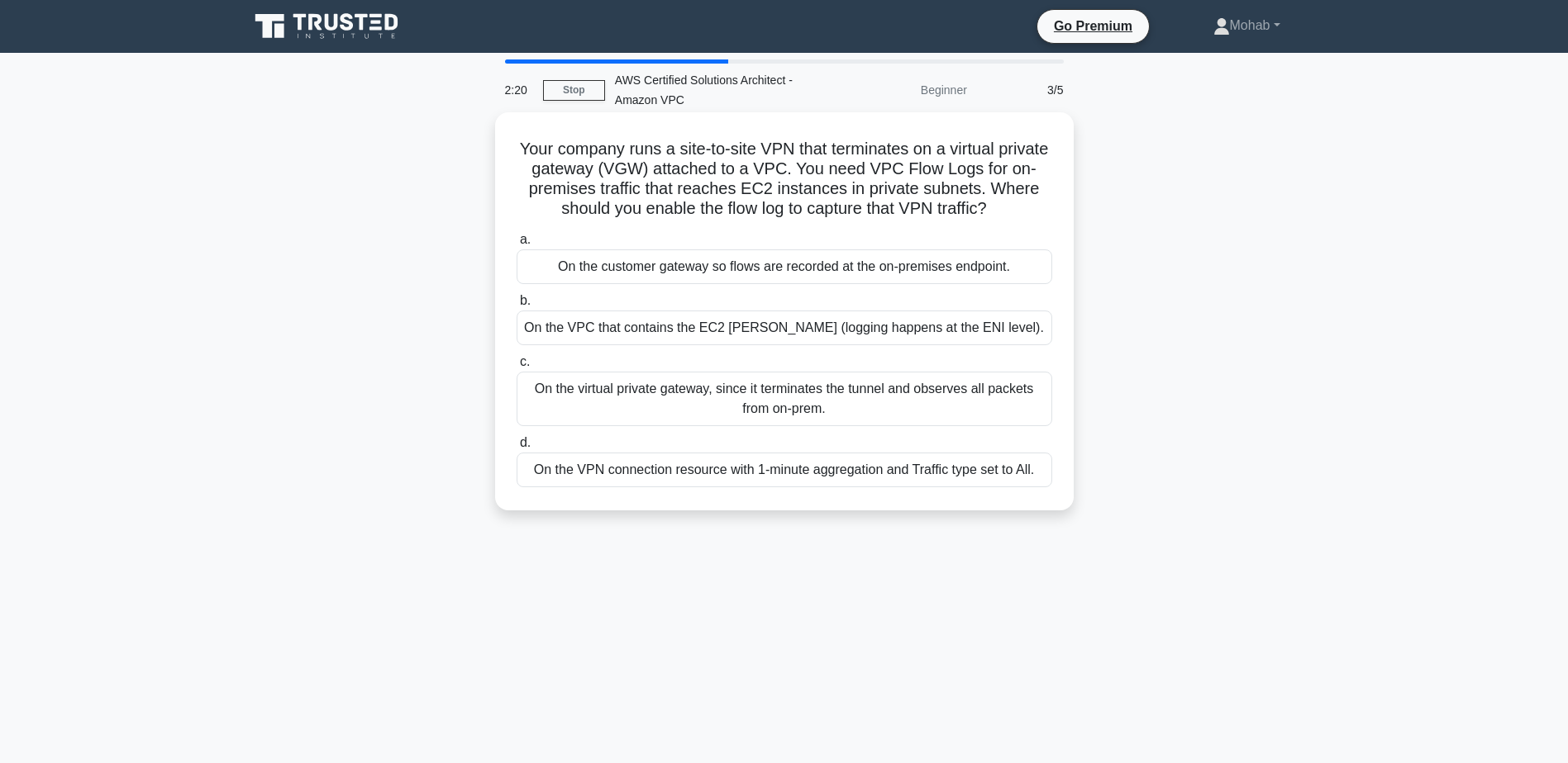
click at [889, 283] on div "On the customer gateway so flows are recorded at the on-premises endpoint." at bounding box center [784, 266] width 536 height 35
click at [516, 245] on input "a. On the customer gateway so flows are recorded at the on-premises endpoint." at bounding box center [516, 240] width 0 height 10
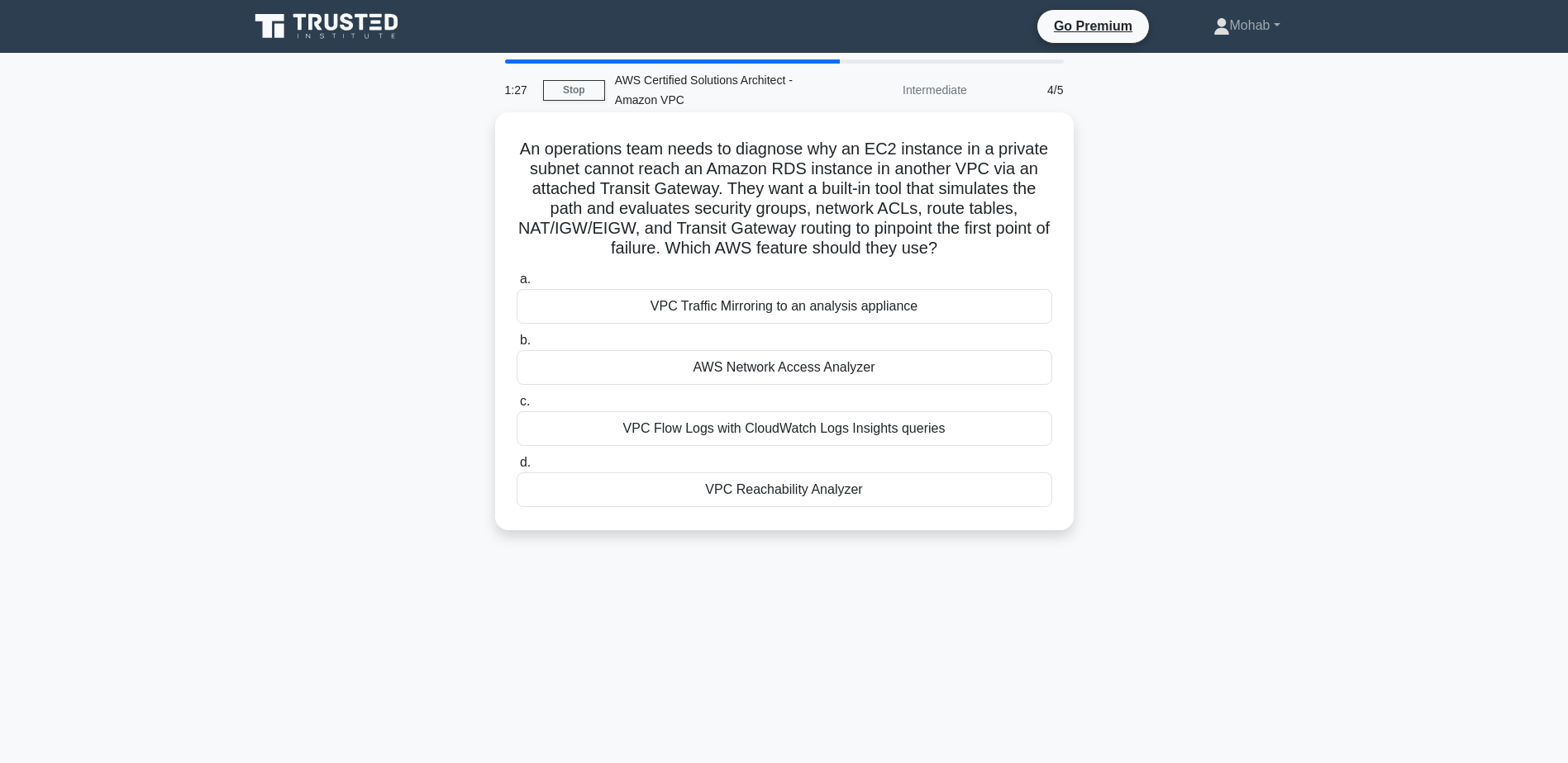
click at [846, 429] on div "VPC Flow Logs with CloudWatch Logs Insights queries" at bounding box center [784, 428] width 536 height 35
click at [516, 407] on input "c. VPC Flow Logs with CloudWatch Logs Insights queries" at bounding box center [516, 401] width 0 height 10
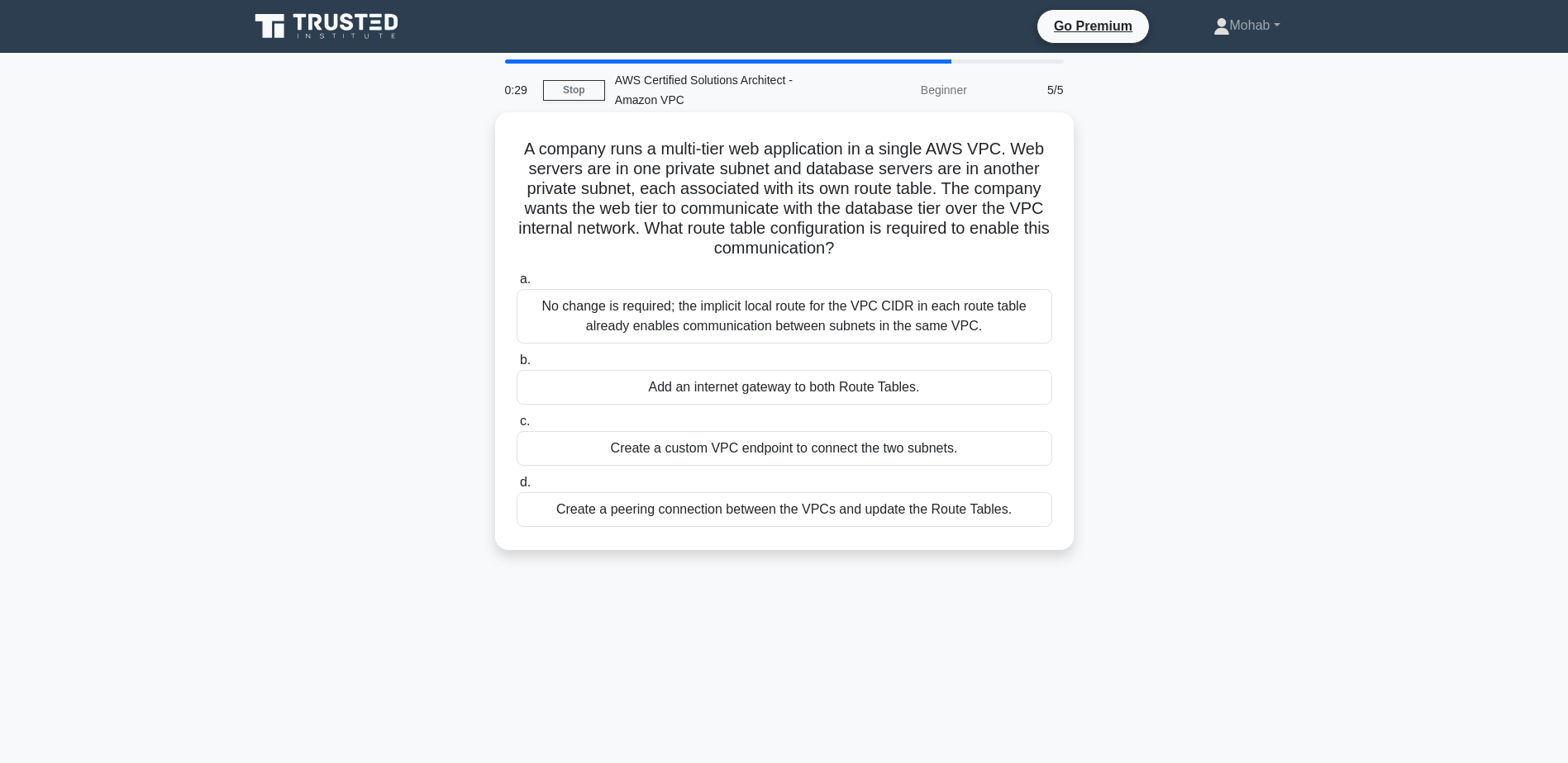
click at [751, 516] on div "Create a peering connection between the VPCs and update the Route Tables." at bounding box center [784, 509] width 536 height 35
click at [516, 488] on input "d. Create a peering connection between the VPCs and update the Route Tables." at bounding box center [516, 482] width 0 height 10
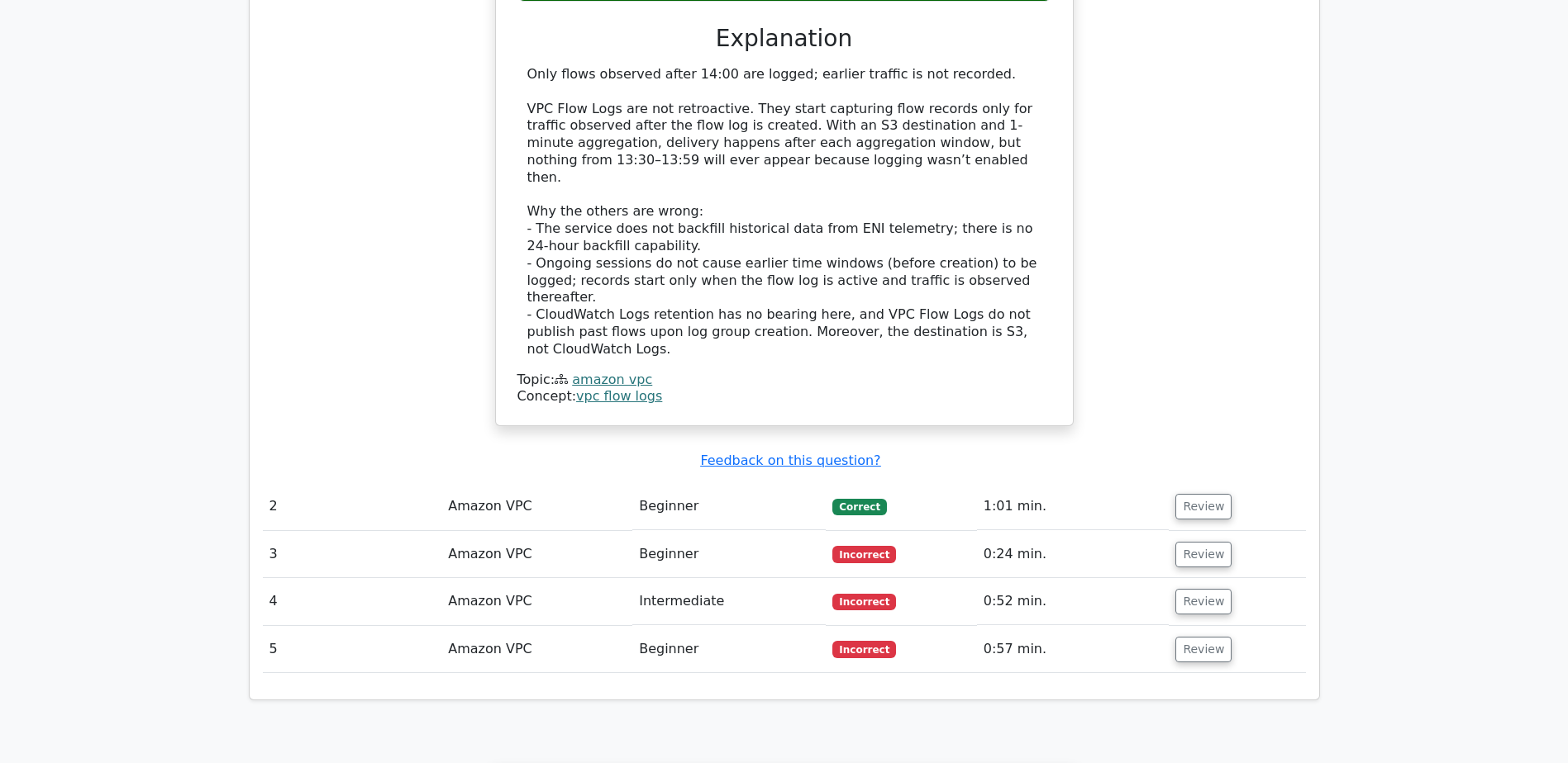
scroll to position [1680, 0]
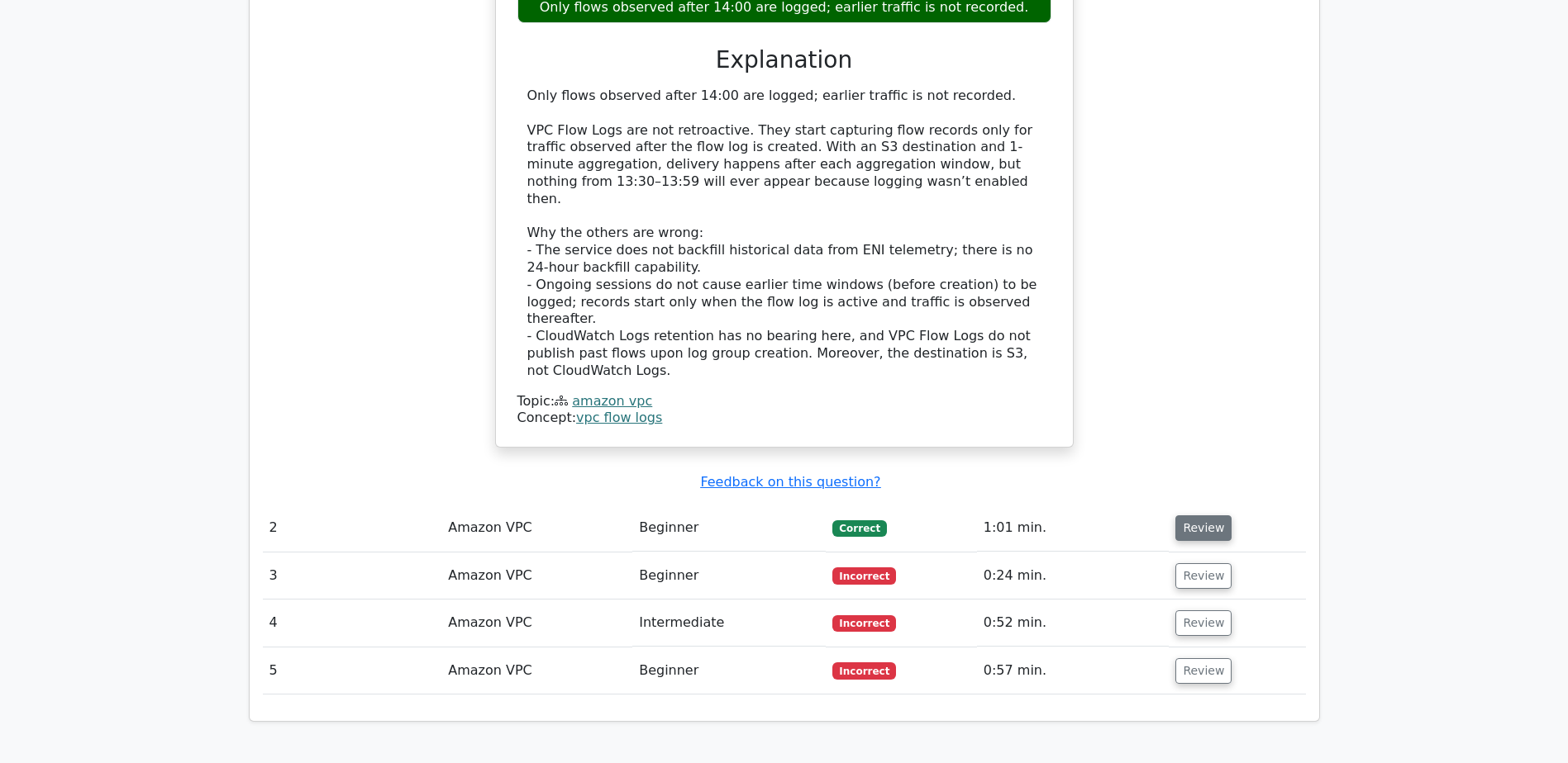
click at [1215, 516] on button "Review" at bounding box center [1204, 528] width 56 height 25
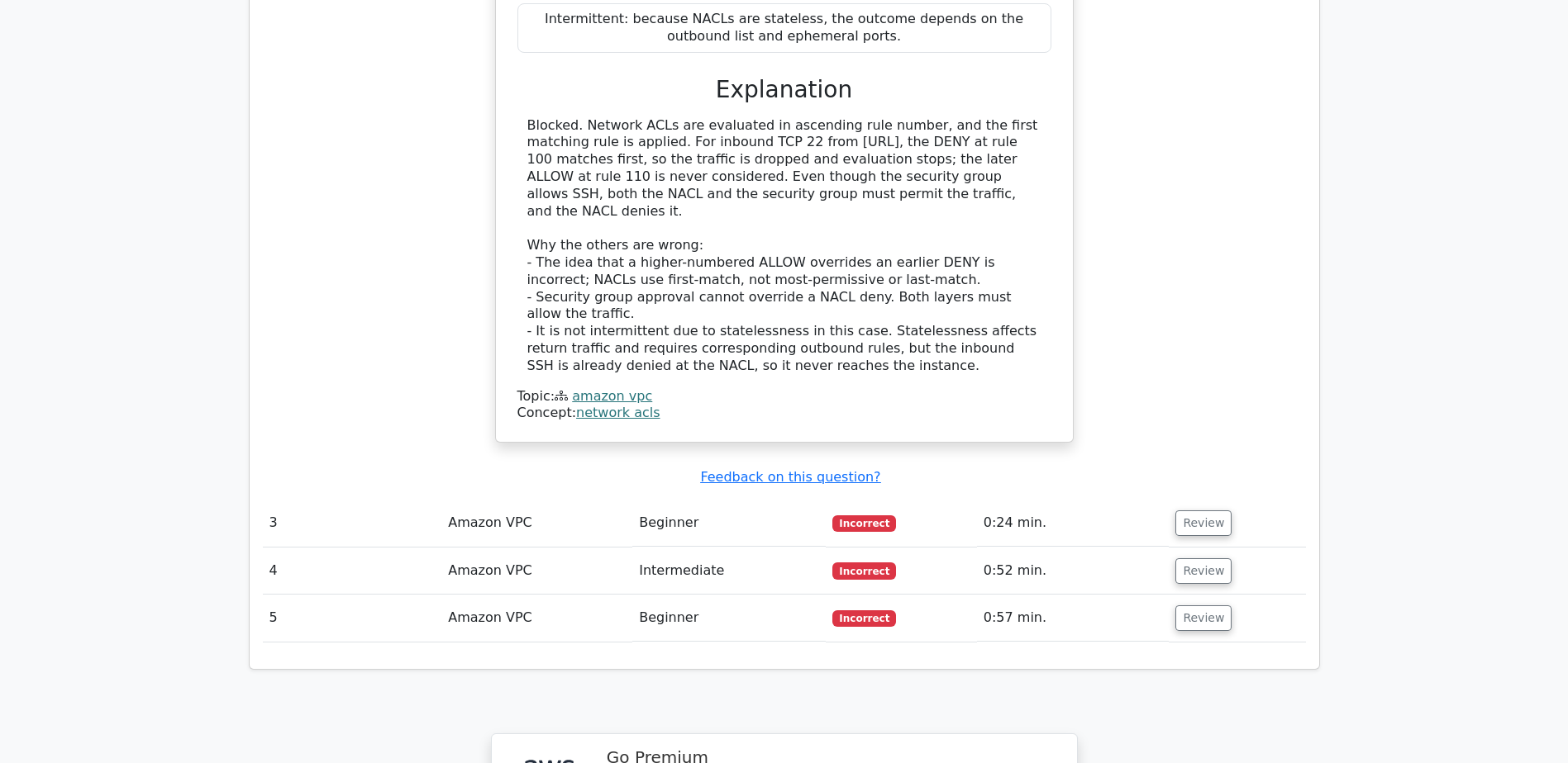
scroll to position [2754, 0]
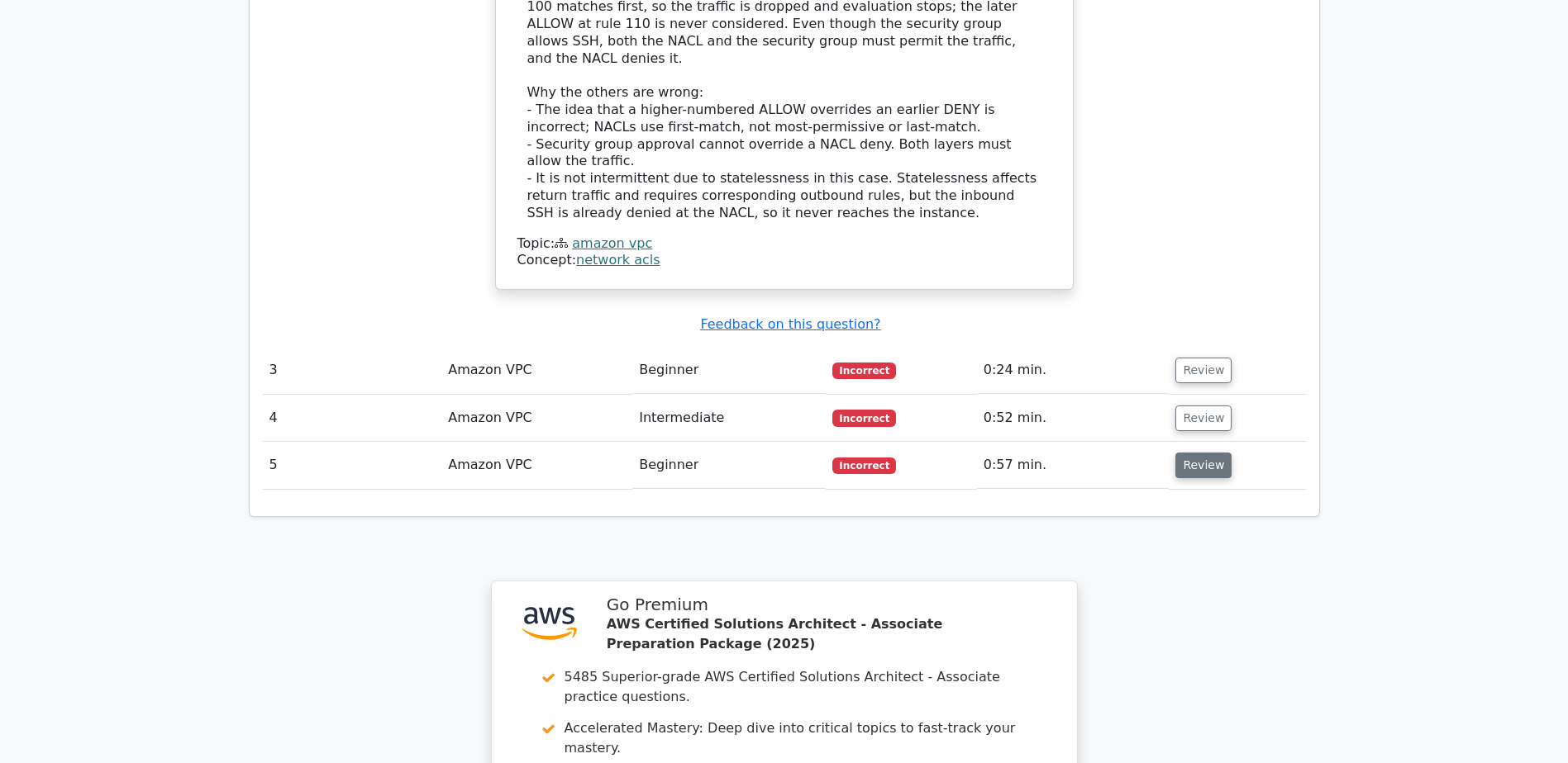
click at [1194, 452] on button "Review" at bounding box center [1204, 464] width 56 height 25
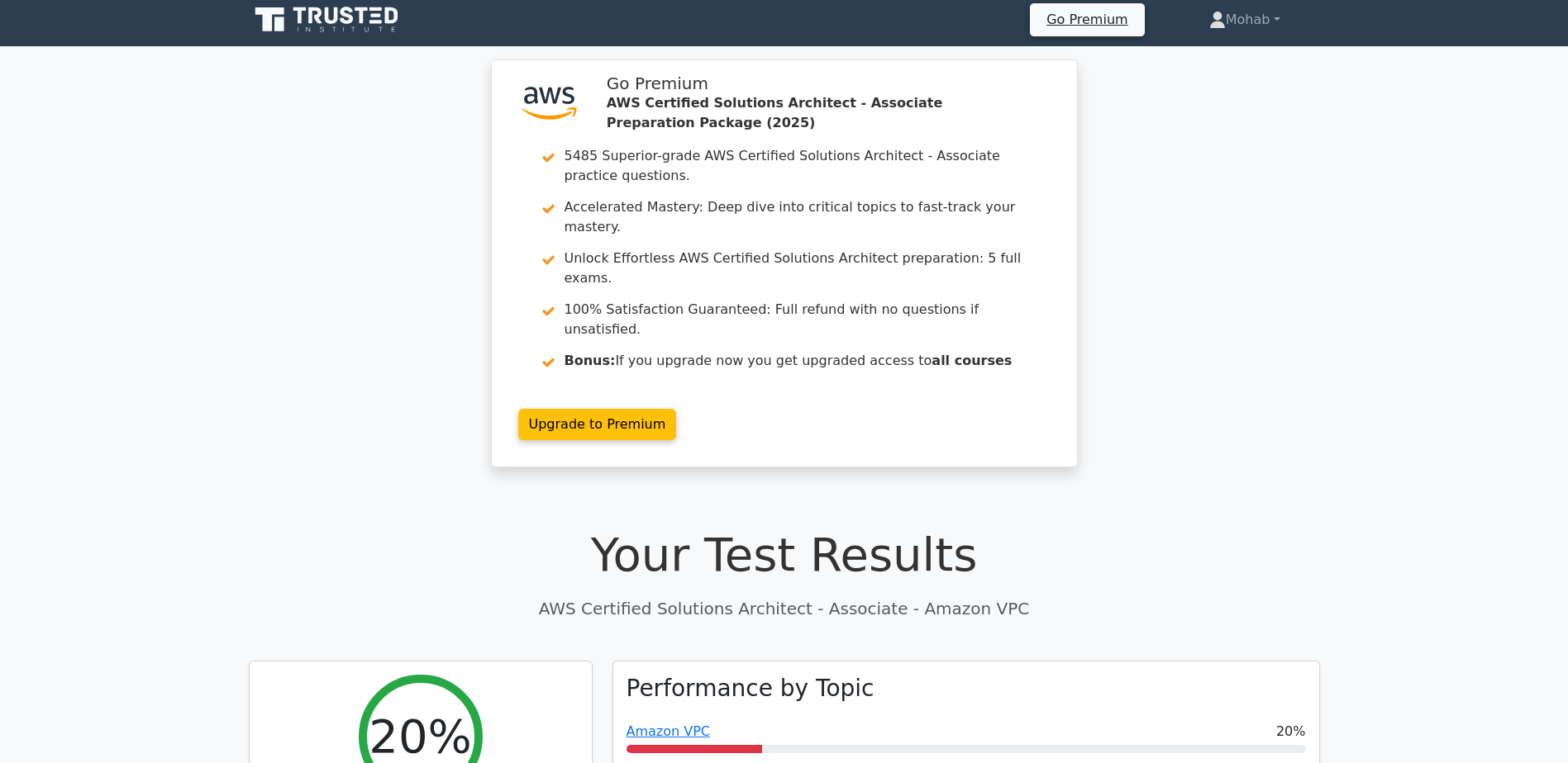
scroll to position [0, 0]
